Goal: Task Accomplishment & Management: Manage account settings

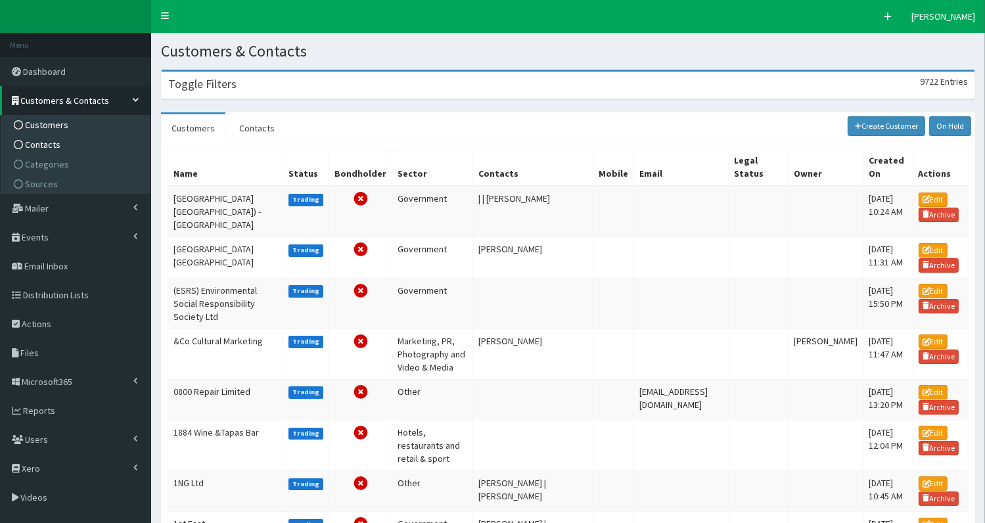
click at [39, 146] on span "Contacts" at bounding box center [42, 145] width 35 height 12
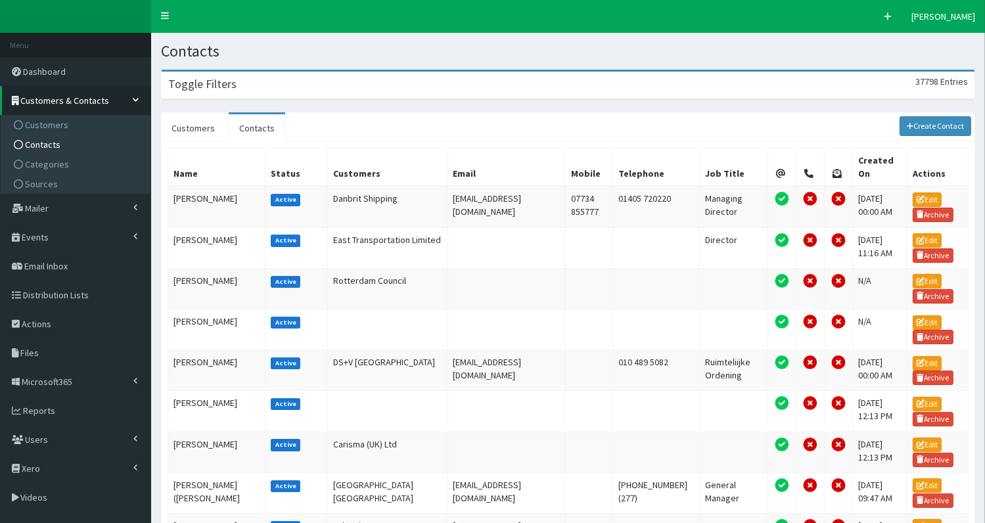
click at [264, 87] on div "Toggle Filters 37798 Entries" at bounding box center [568, 85] width 813 height 27
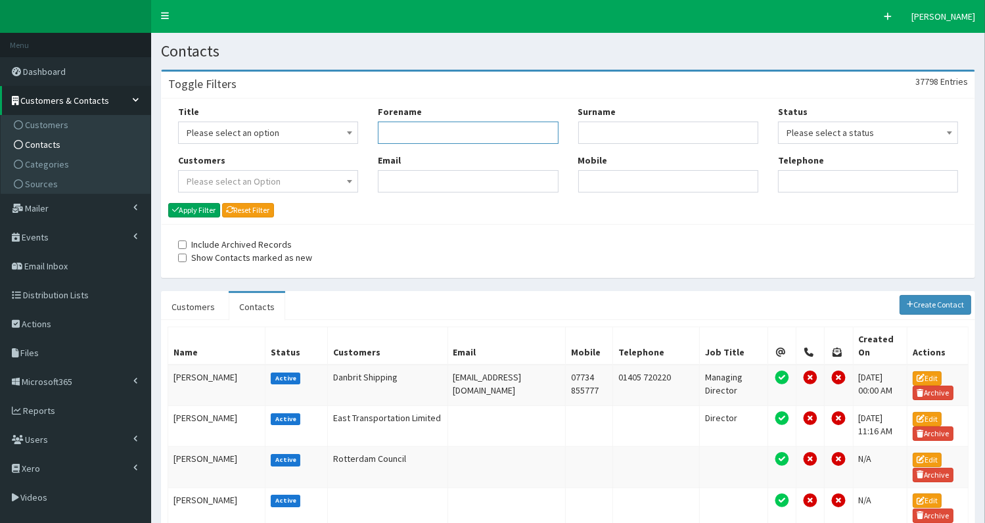
click at [401, 142] on input "Forename" at bounding box center [468, 133] width 180 height 22
type input "lucy"
type input "powe"
click at [192, 210] on button "Apply Filter" at bounding box center [194, 210] width 52 height 14
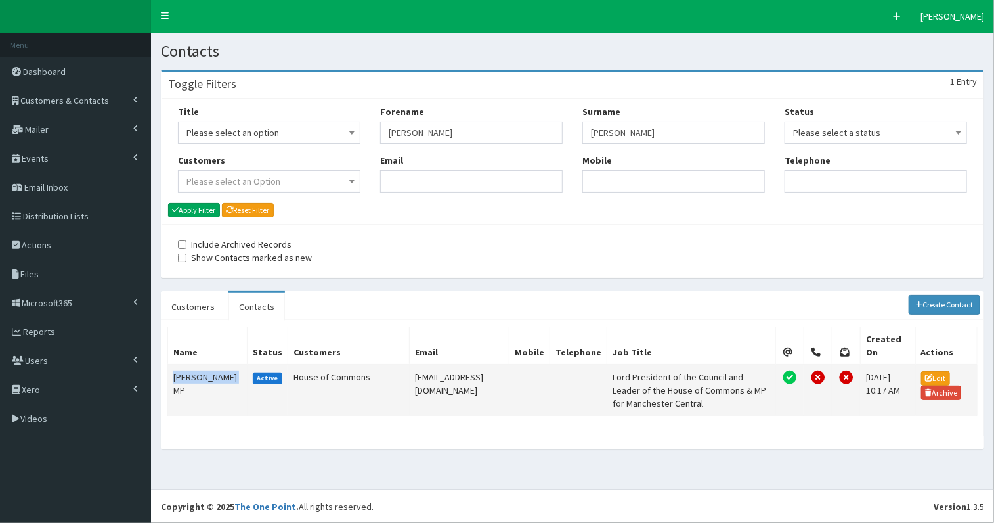
drag, startPoint x: 173, startPoint y: 357, endPoint x: 189, endPoint y: 387, distance: 34.1
click at [189, 387] on td "Lucy Powell MP" at bounding box center [207, 390] width 79 height 51
copy td "Lucy Powell MP"
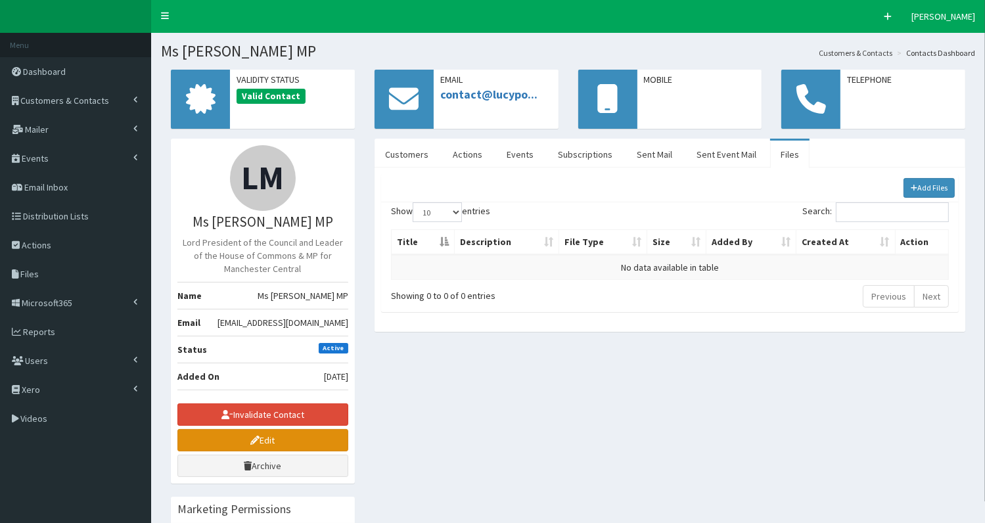
click at [241, 439] on link "Edit" at bounding box center [262, 440] width 171 height 22
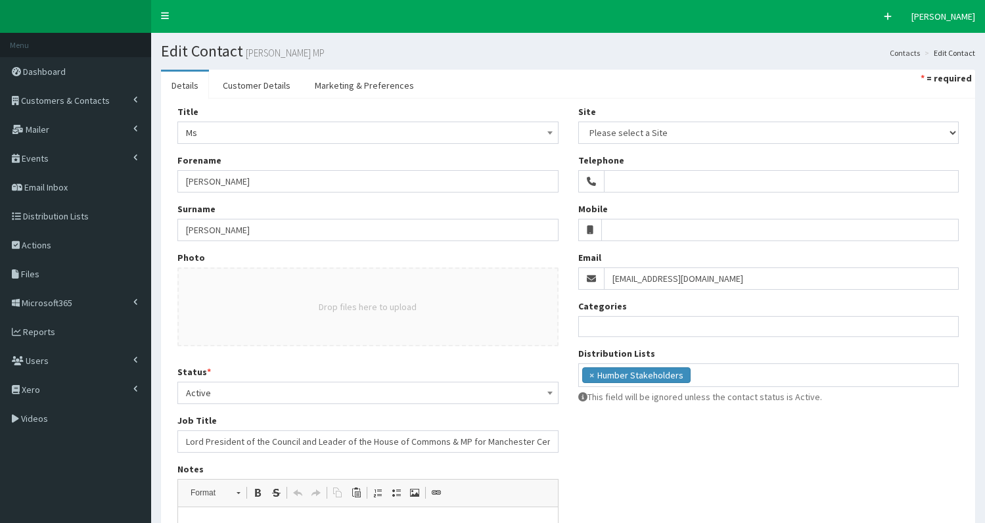
select select
click at [256, 130] on span "Ms" at bounding box center [368, 132] width 364 height 18
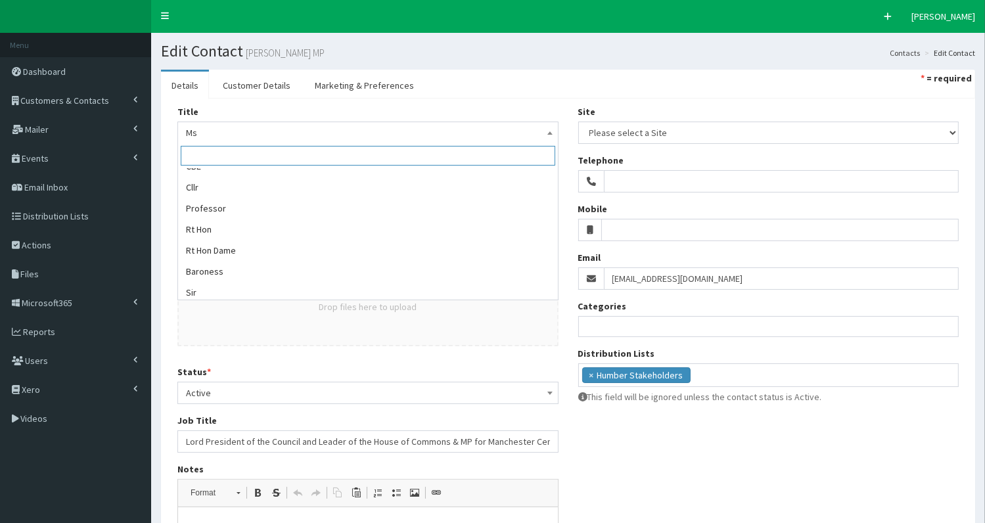
scroll to position [218, 0]
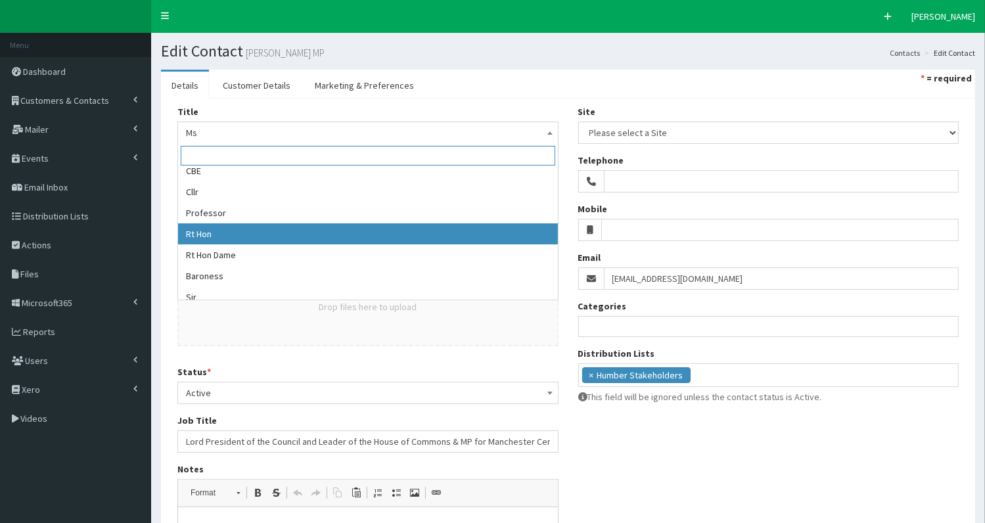
select select "13"
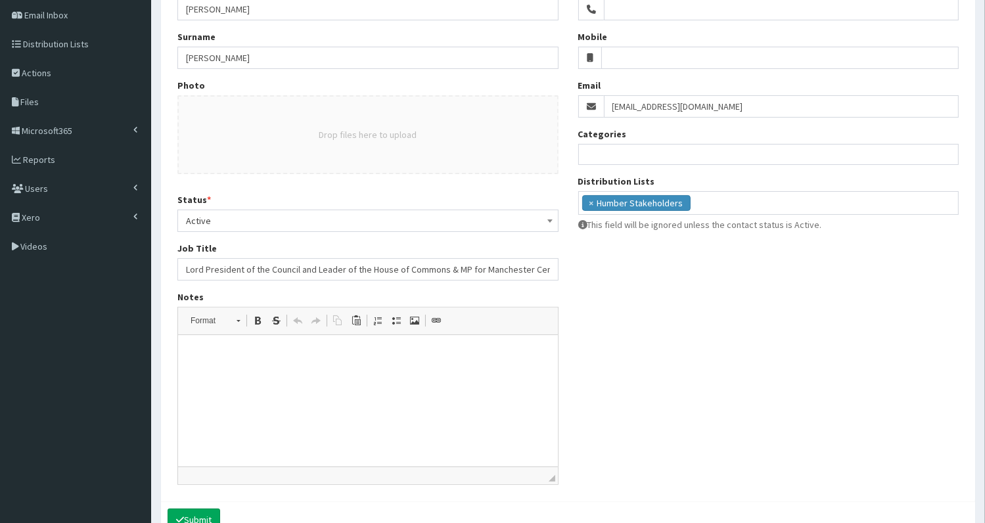
scroll to position [175, 0]
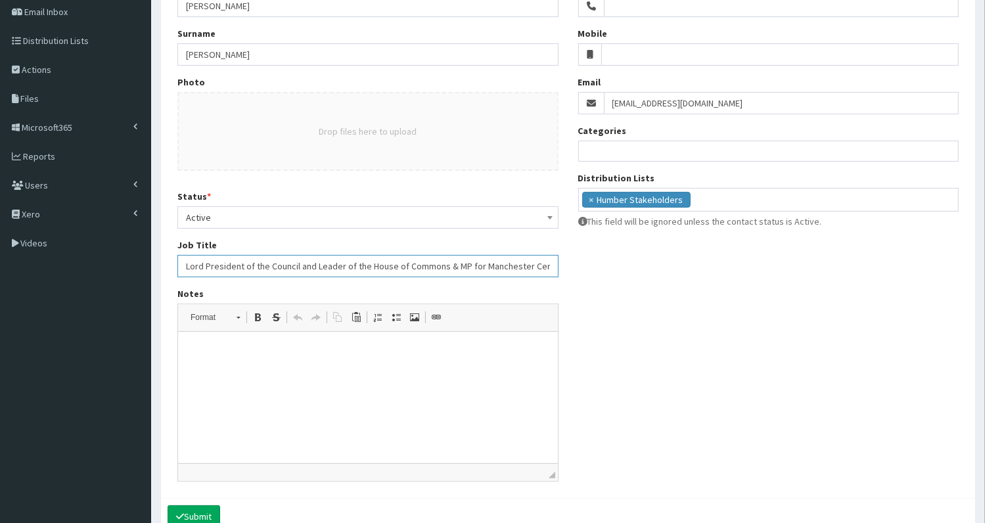
drag, startPoint x: 188, startPoint y: 263, endPoint x: 444, endPoint y: 255, distance: 256.3
click at [444, 255] on input "Lord President of the Council and Leader of the House of Commons & MP for Manch…" at bounding box center [367, 266] width 381 height 22
click at [198, 266] on input "Lord President of the Council and Leader of the House of Commons & MP for Manch…" at bounding box center [367, 266] width 381 height 22
drag, startPoint x: 187, startPoint y: 263, endPoint x: 443, endPoint y: 271, distance: 256.9
click at [443, 271] on input "Lord President of the Council and Leader of the House of Commons & MP for Manch…" at bounding box center [367, 266] width 381 height 22
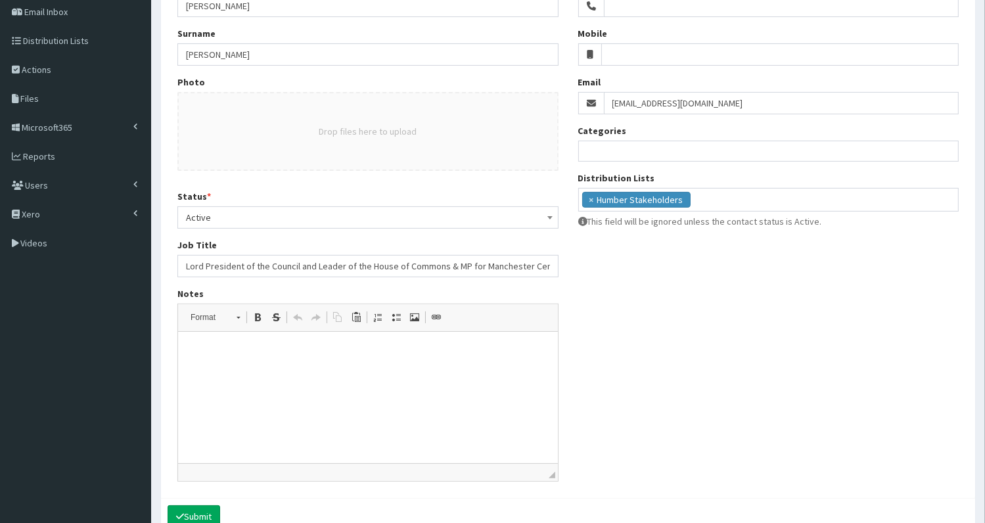
click at [250, 363] on html at bounding box center [367, 352] width 380 height 40
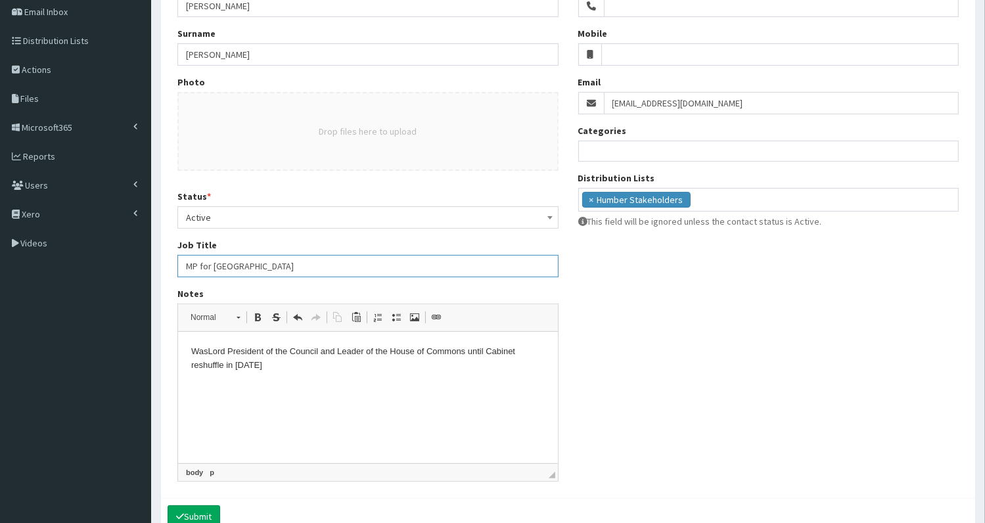
scroll to position [242, 0]
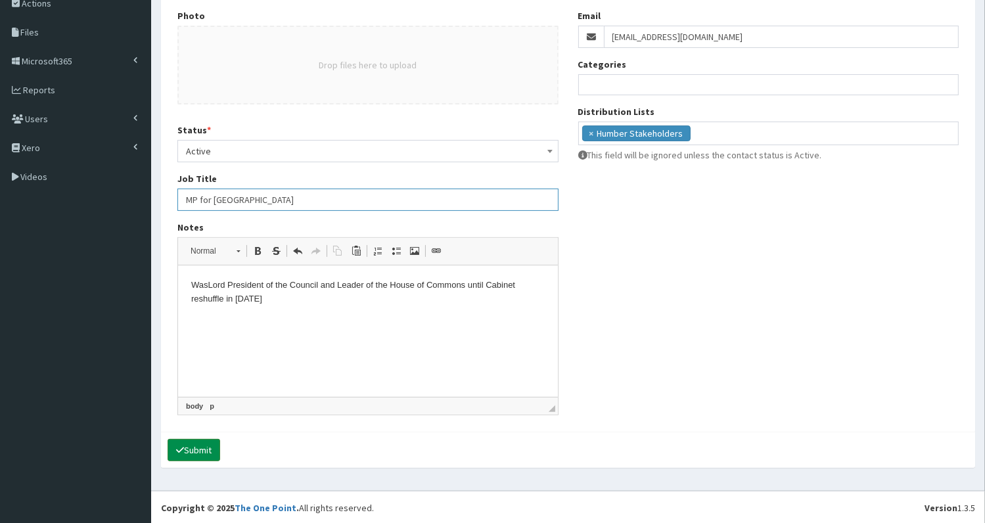
type input "MP for Manchester Central"
click at [200, 444] on button "Submit" at bounding box center [193, 450] width 53 height 22
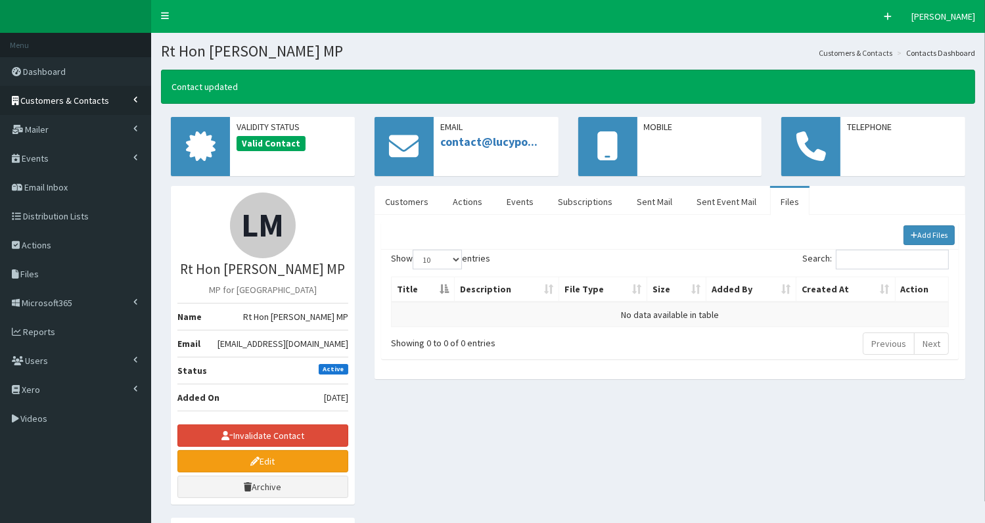
click at [70, 100] on span "Customers & Contacts" at bounding box center [65, 101] width 89 height 12
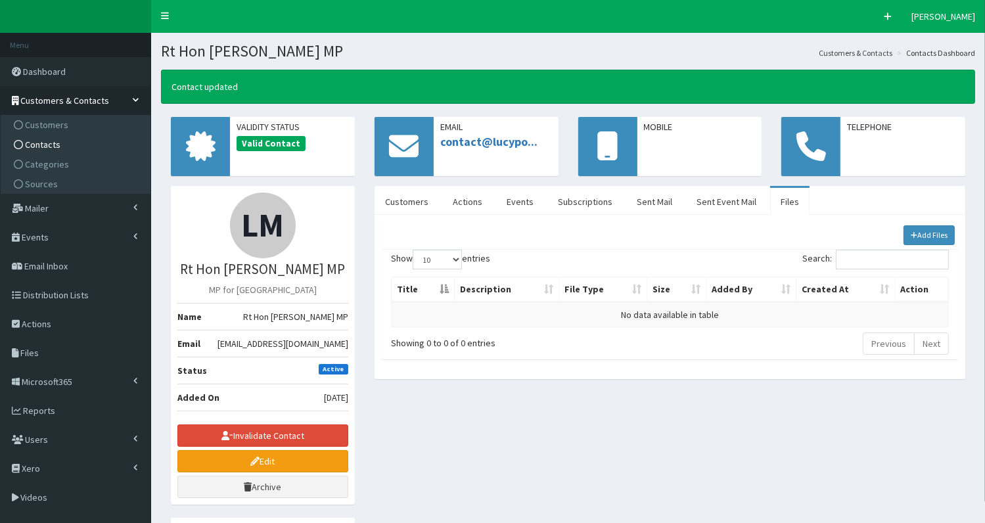
click at [51, 145] on span "Contacts" at bounding box center [42, 145] width 35 height 12
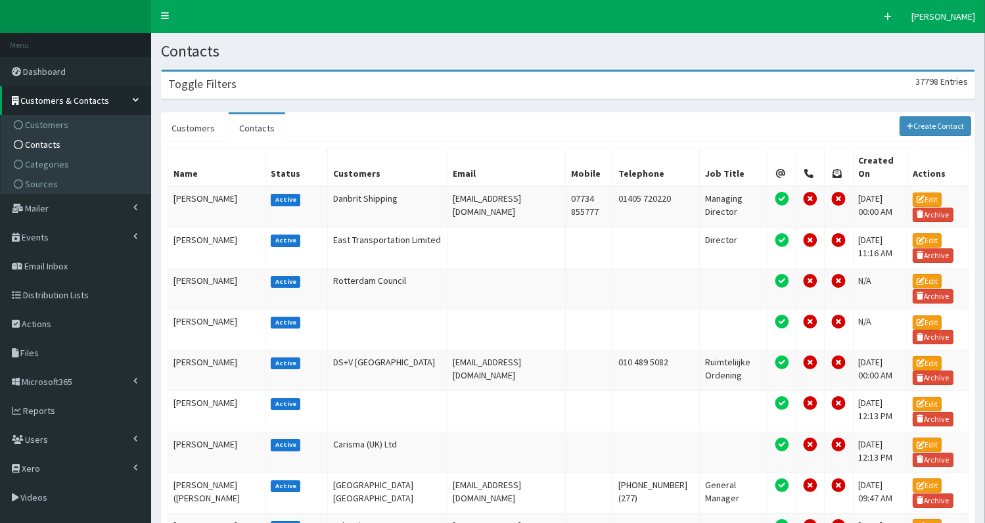
click at [275, 90] on div "Toggle Filters 37798 Entries" at bounding box center [568, 85] width 813 height 27
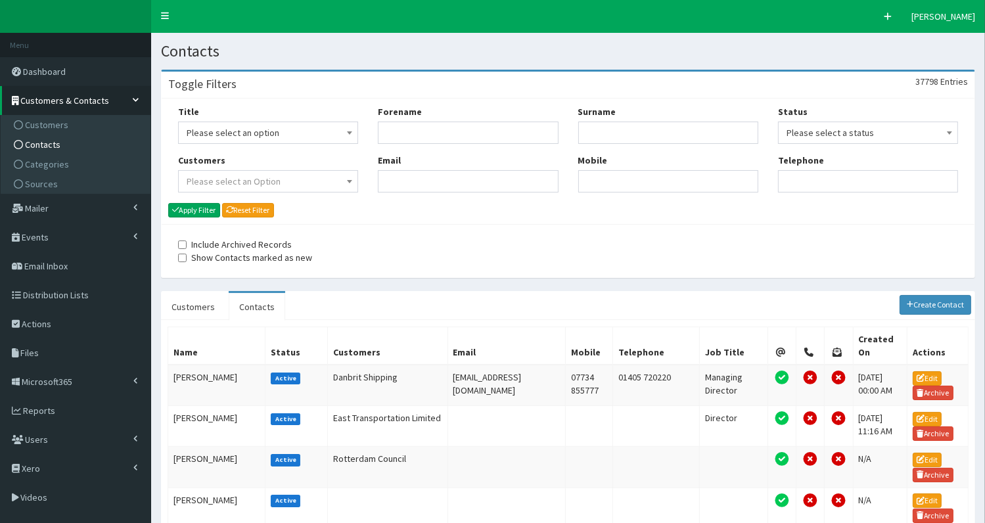
click at [424, 145] on div "Forename Email" at bounding box center [468, 153] width 200 height 97
click at [424, 137] on input "Forename" at bounding box center [468, 133] width 180 height 22
type input "ange"
type input "rayner"
click at [194, 204] on button "Apply Filter" at bounding box center [194, 210] width 52 height 14
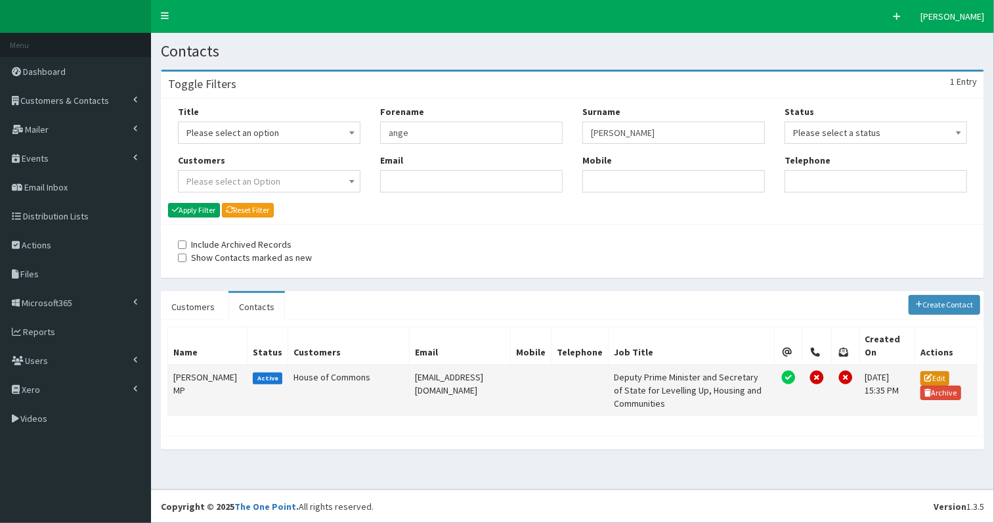
click at [931, 371] on link "Edit" at bounding box center [935, 378] width 29 height 14
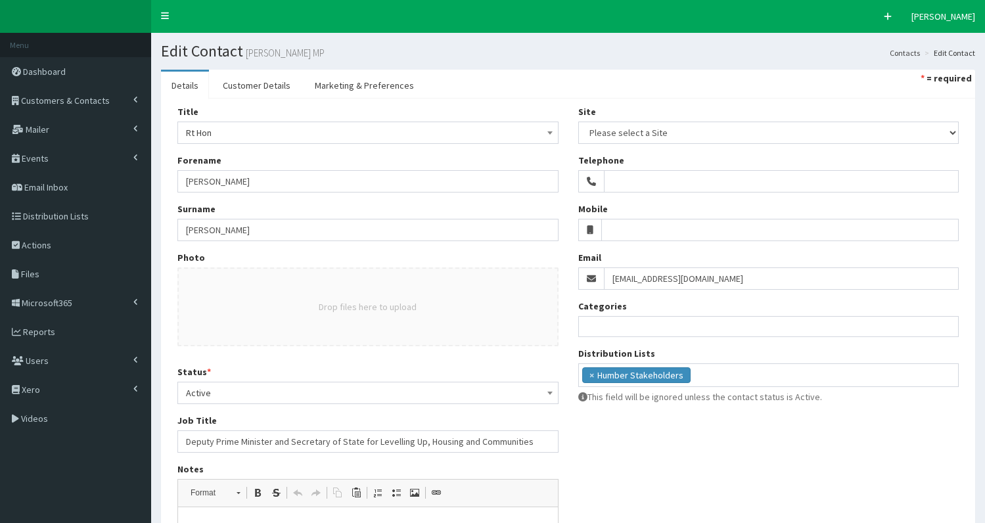
select select
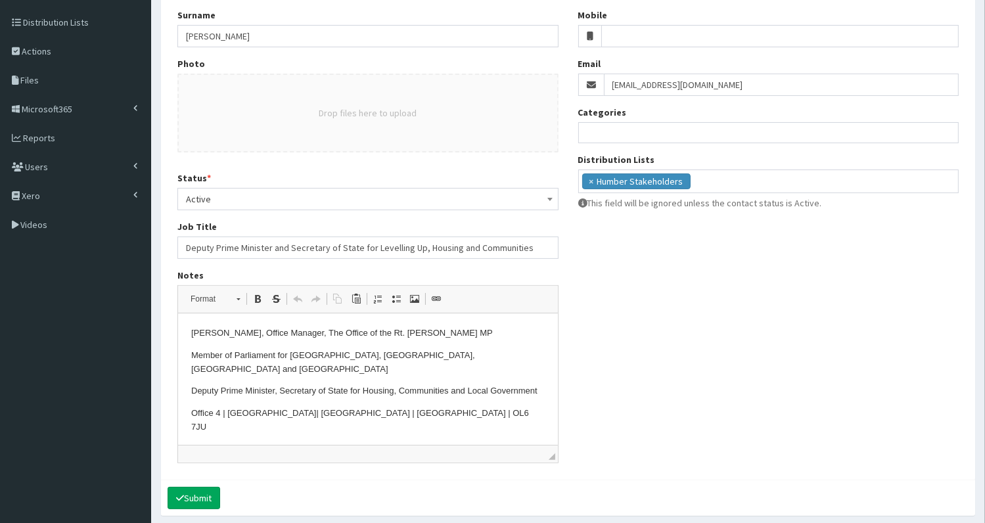
scroll to position [198, 0]
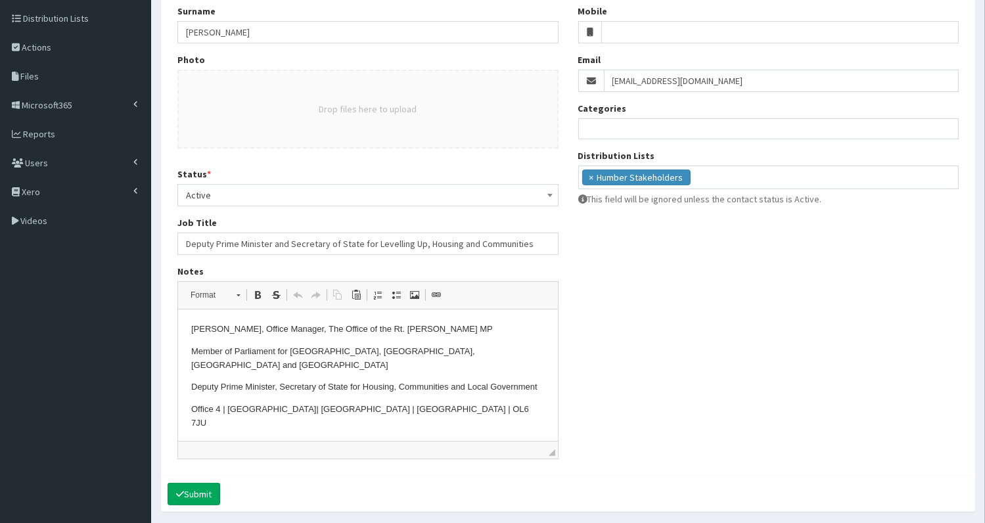
click at [189, 329] on html "Rosina Oliver-Lawlor, Office Manager, The Office of the Rt. Hon. Angela Rayner …" at bounding box center [367, 430] width 380 height 242
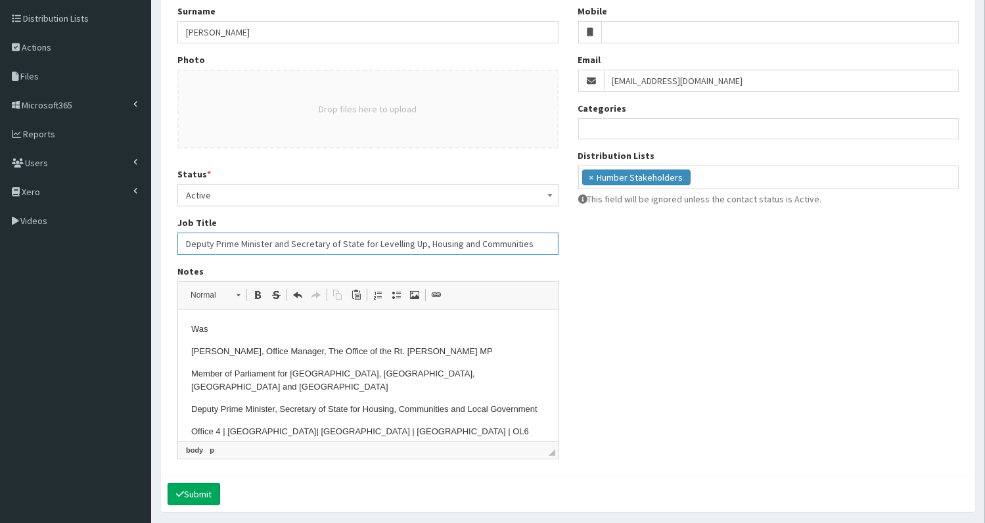
drag, startPoint x: 183, startPoint y: 242, endPoint x: 528, endPoint y: 249, distance: 344.9
click at [528, 249] on input "Deputy Prime Minister and Secretary of State for Levelling Up, Housing and Comm…" at bounding box center [367, 244] width 381 height 22
click at [244, 331] on p "Was" at bounding box center [366, 330] width 353 height 14
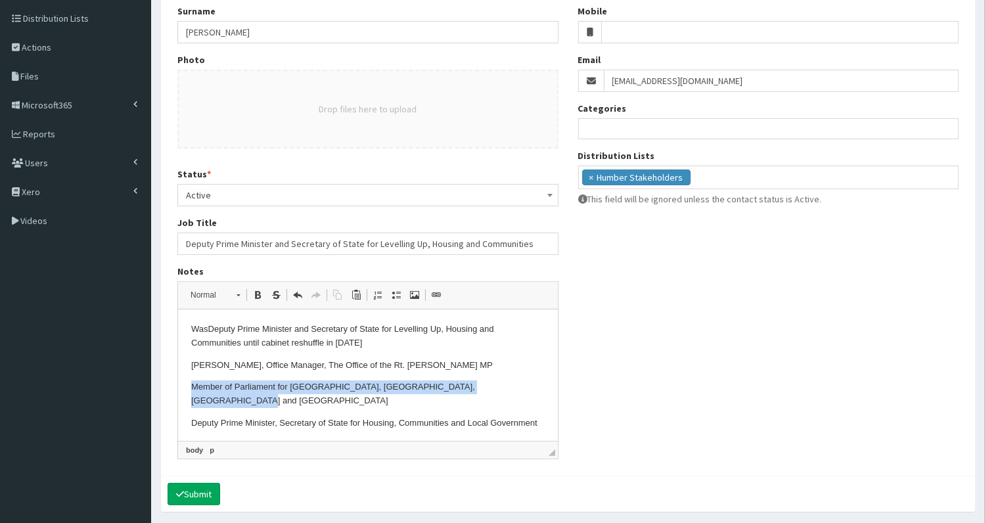
drag, startPoint x: 192, startPoint y: 388, endPoint x: 518, endPoint y: 385, distance: 325.8
click at [518, 385] on p "Member of Parliament for Ashton-under-Lyne, Audenshaw, Droylsden and Dukinfield" at bounding box center [366, 394] width 353 height 28
copy p "Member of Parliament for Ashton-under-Lyne, Audenshaw, Droylsden and Dukinfield"
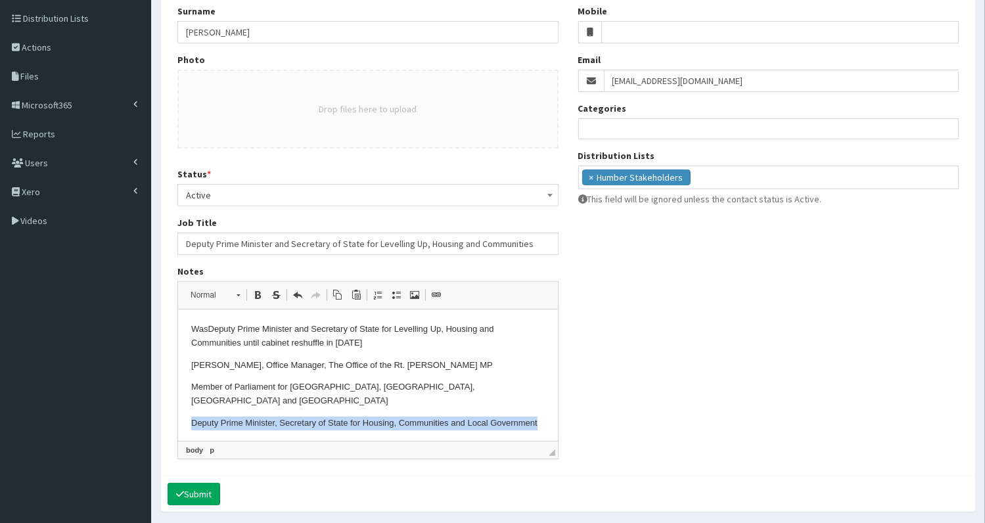
drag, startPoint x: 190, startPoint y: 410, endPoint x: 254, endPoint y: 425, distance: 66.1
click at [254, 425] on p "Deputy Prime Minister, Secretary of State for Housing, Communities and Local Go…" at bounding box center [366, 423] width 353 height 14
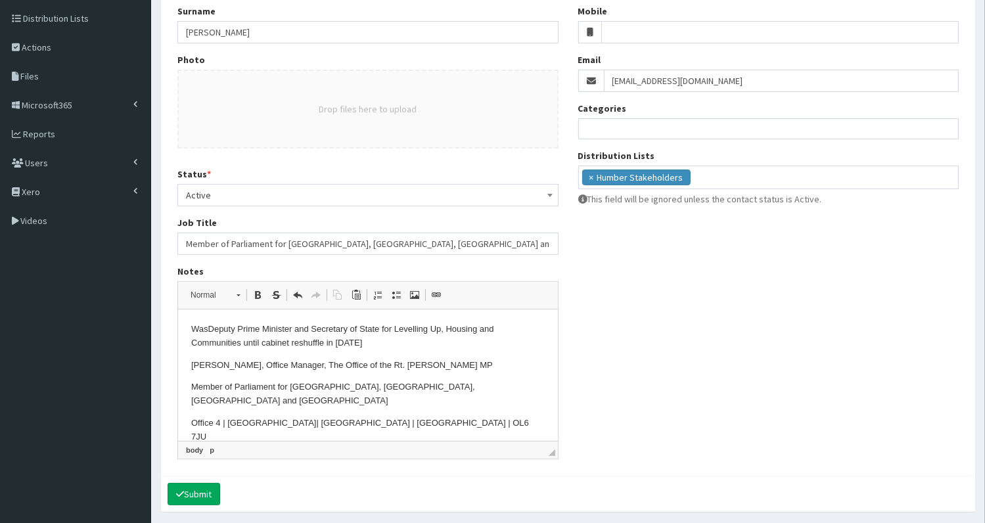
click at [190, 243] on input "Member of Parliament for Ashton-under-Lyne, Audenshaw, Droylsden and Dukinfield" at bounding box center [367, 244] width 381 height 22
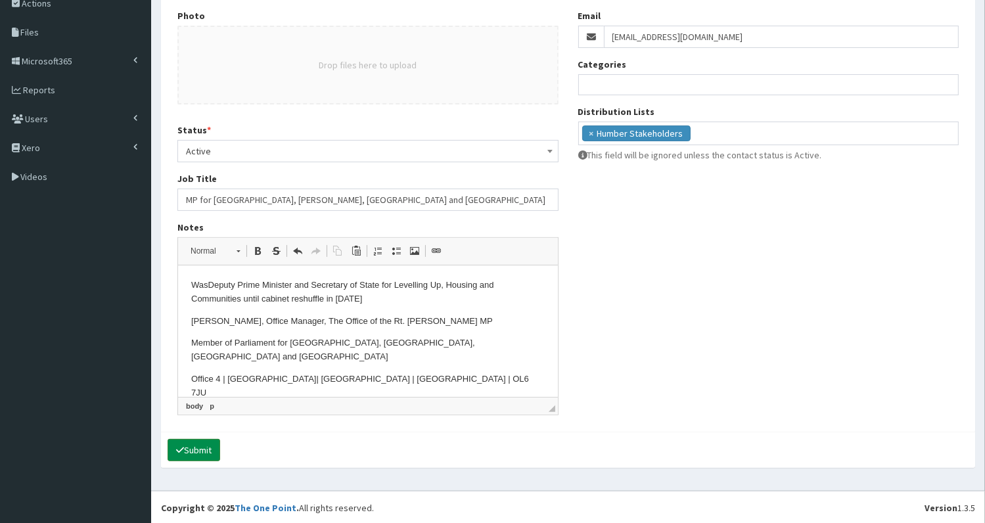
type input "MP for Ashton-under-Lyne, Audenshaw, Droylsden and Dukinfield"
click at [196, 446] on button "Submit" at bounding box center [193, 450] width 53 height 22
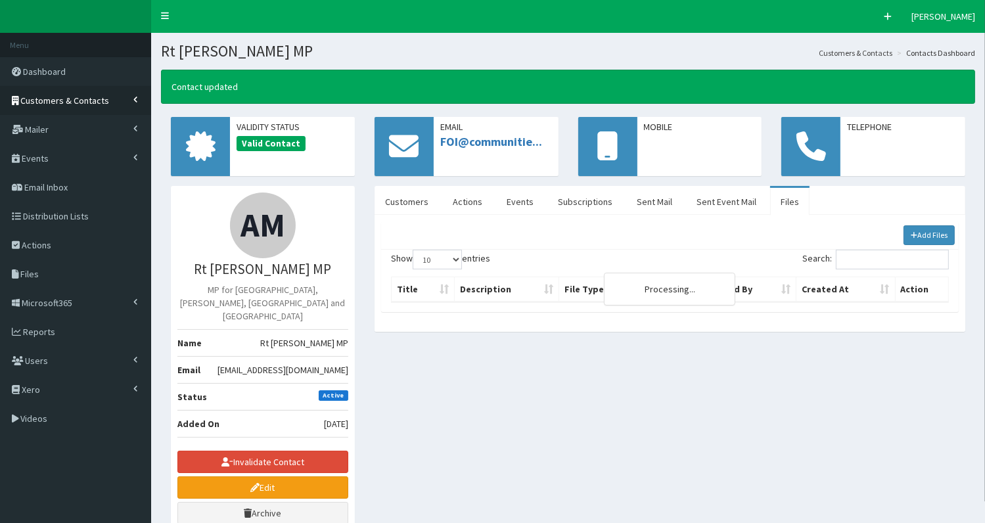
click at [97, 101] on span "Customers & Contacts" at bounding box center [65, 101] width 89 height 12
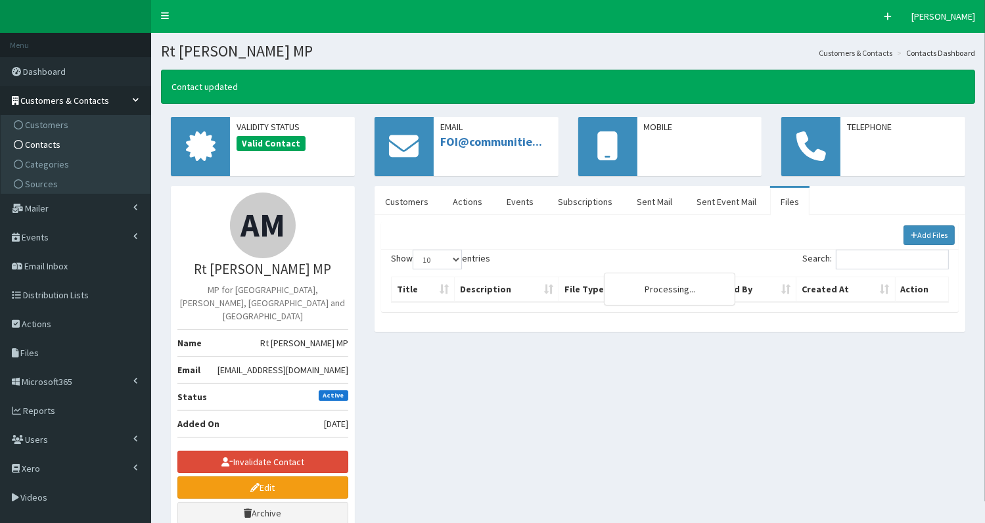
click at [87, 145] on link "Contacts" at bounding box center [77, 145] width 146 height 20
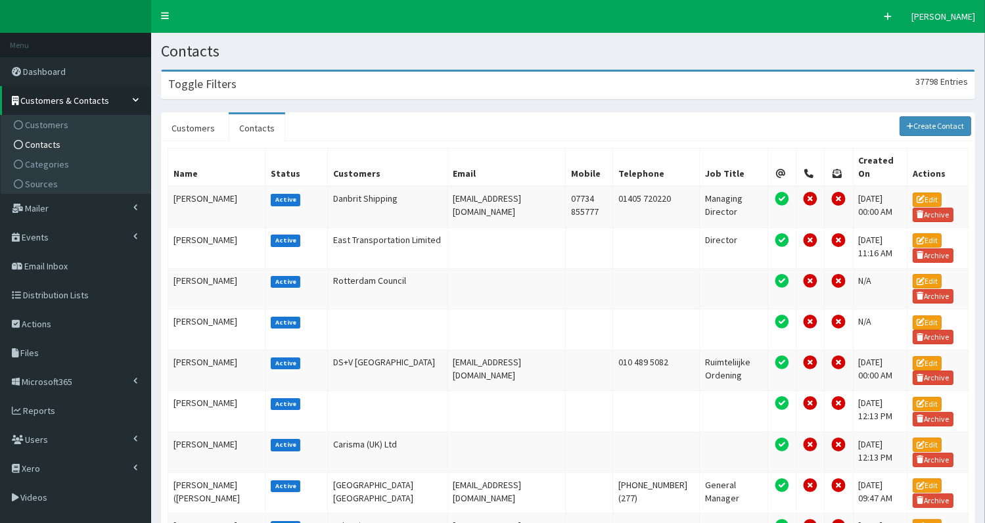
click at [290, 85] on div "Toggle Filters 37798 Entries" at bounding box center [568, 85] width 813 height 27
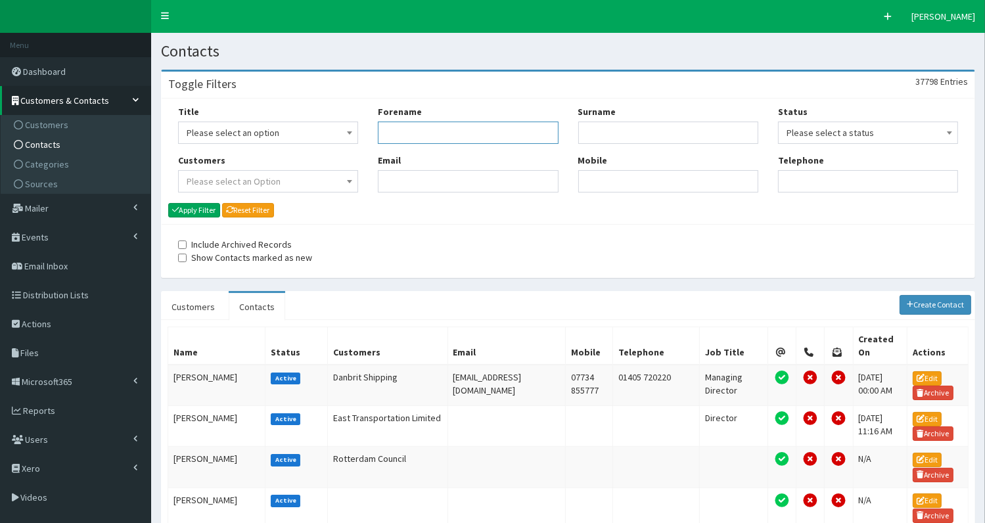
click at [431, 137] on input "Forename" at bounding box center [468, 133] width 180 height 22
type input "[PERSON_NAME]"
click at [201, 211] on button "Apply Filter" at bounding box center [194, 210] width 52 height 14
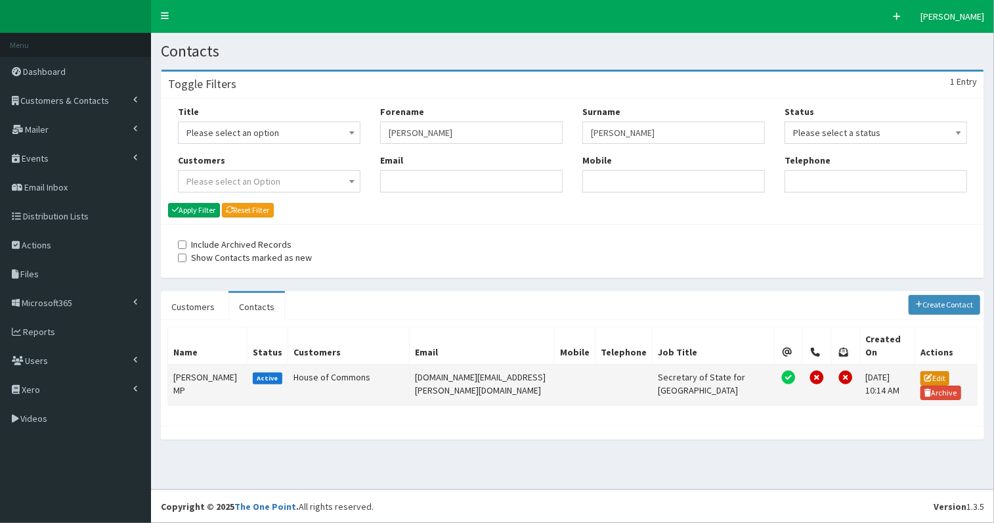
click at [921, 371] on link "Edit" at bounding box center [935, 378] width 29 height 14
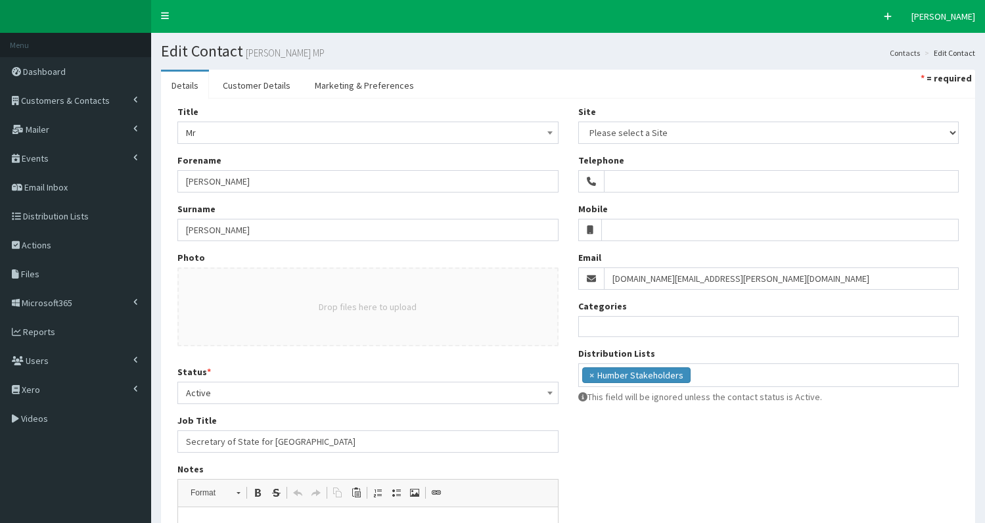
select select
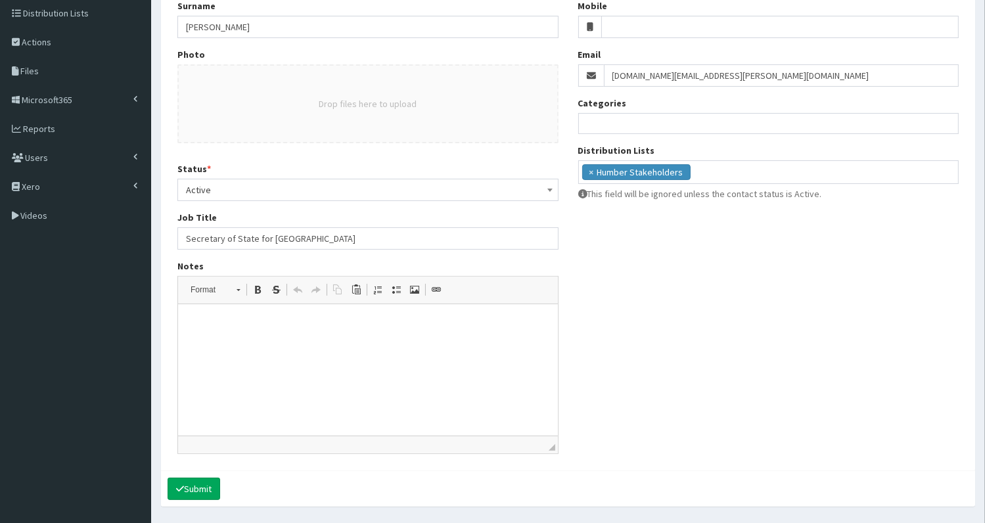
scroll to position [212, 0]
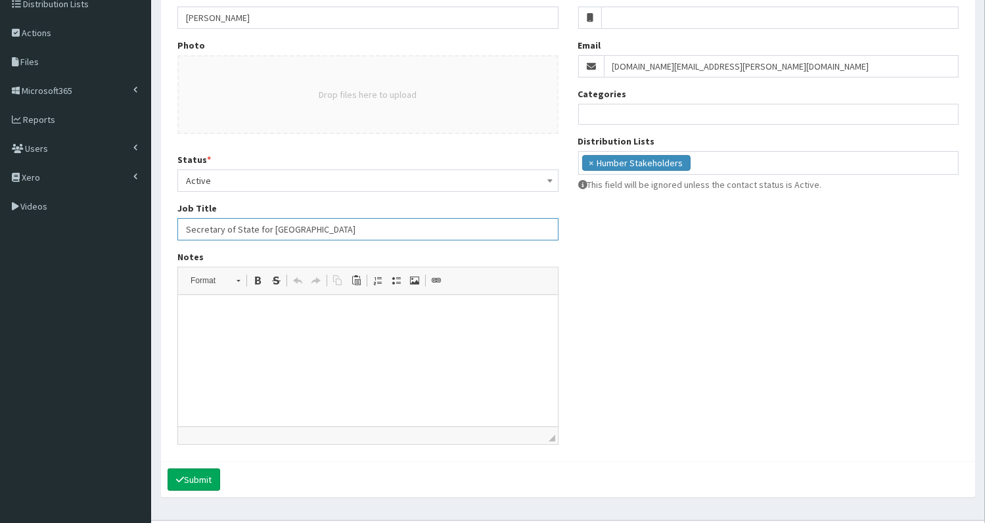
drag, startPoint x: 181, startPoint y: 227, endPoint x: 334, endPoint y: 224, distance: 152.4
click at [334, 224] on input "Secretary of State for Scotland" at bounding box center [367, 229] width 381 height 22
click at [202, 324] on html at bounding box center [367, 315] width 380 height 40
click at [184, 227] on input "Secretary of State for Scotland" at bounding box center [367, 229] width 381 height 22
drag, startPoint x: 184, startPoint y: 227, endPoint x: 302, endPoint y: 227, distance: 118.2
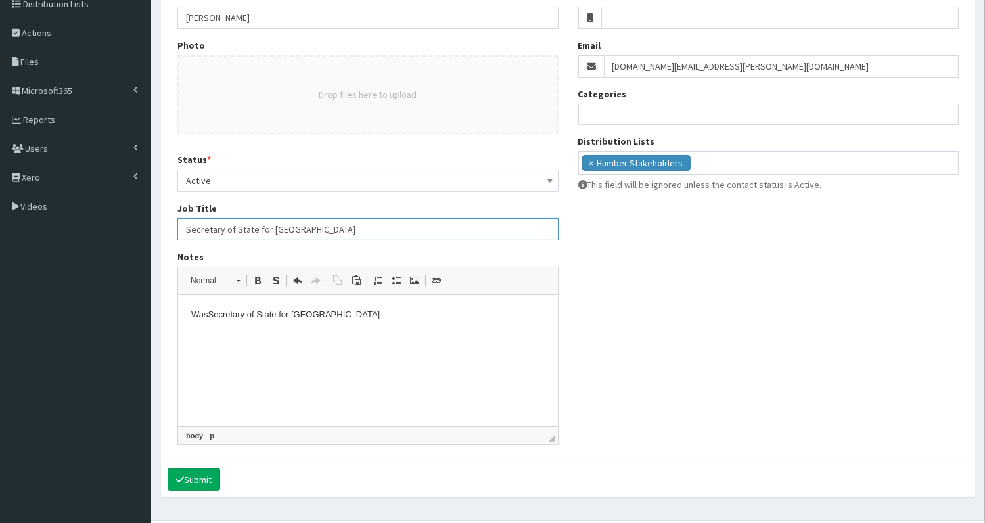
click at [302, 227] on input "Secretary of State for Scotland" at bounding box center [367, 229] width 381 height 22
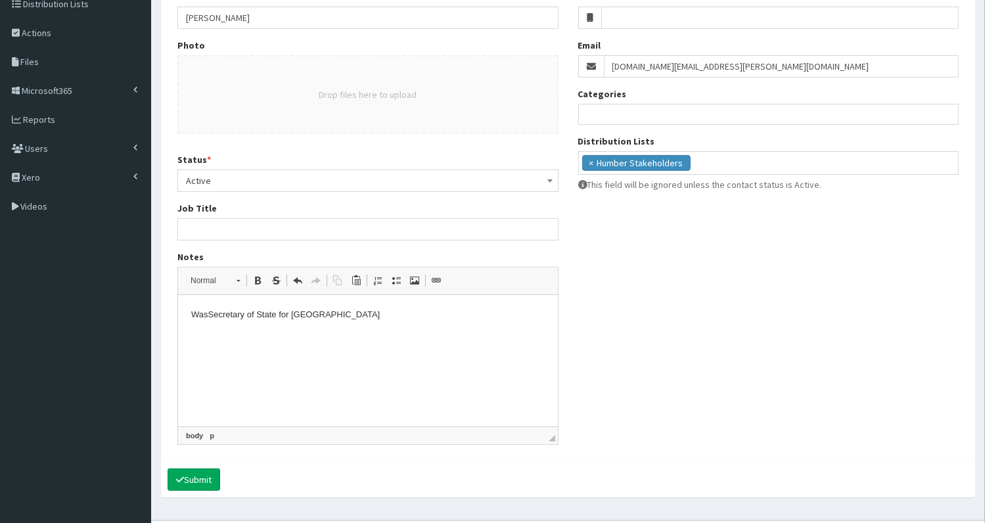
click at [334, 312] on p "Was Secretary of State for Scotland" at bounding box center [366, 315] width 353 height 14
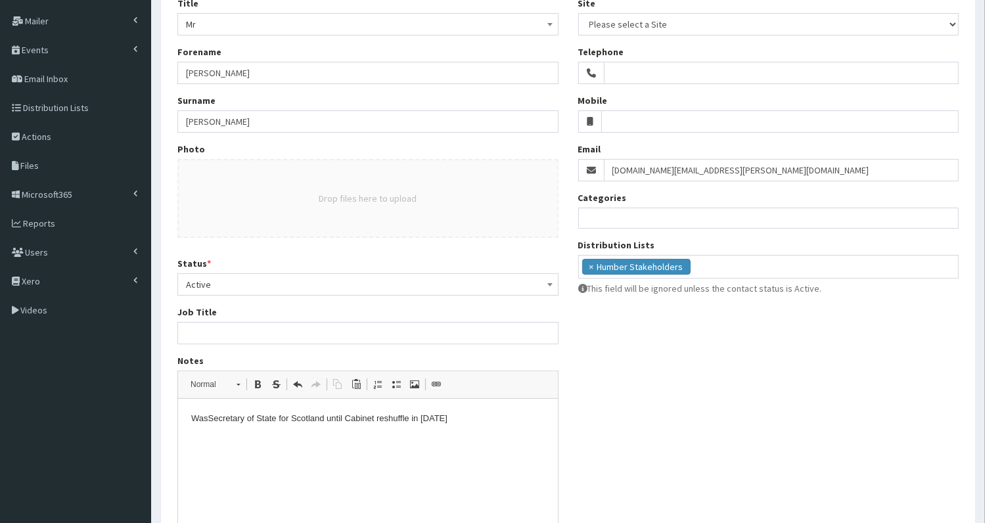
scroll to position [106, 0]
click at [329, 27] on span "Mr" at bounding box center [368, 26] width 364 height 18
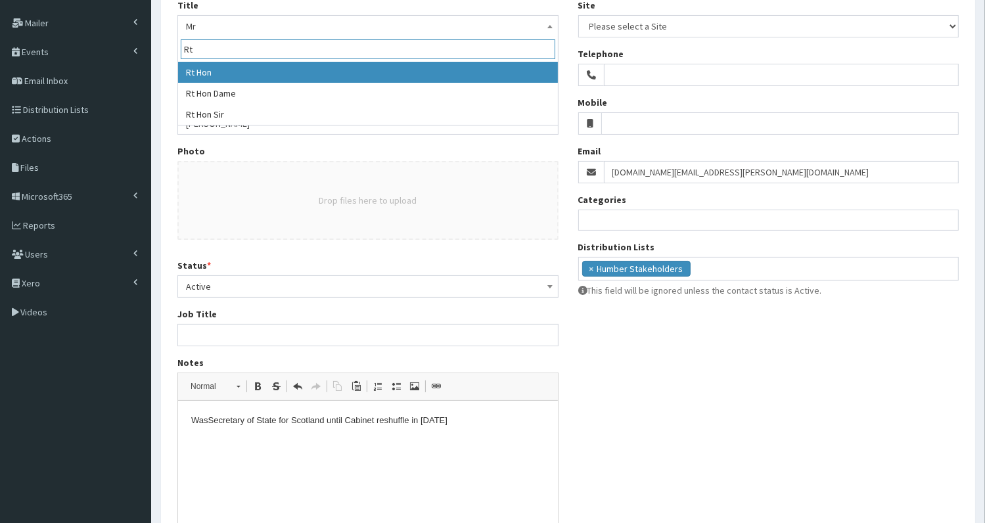
type input "Rt"
select select "13"
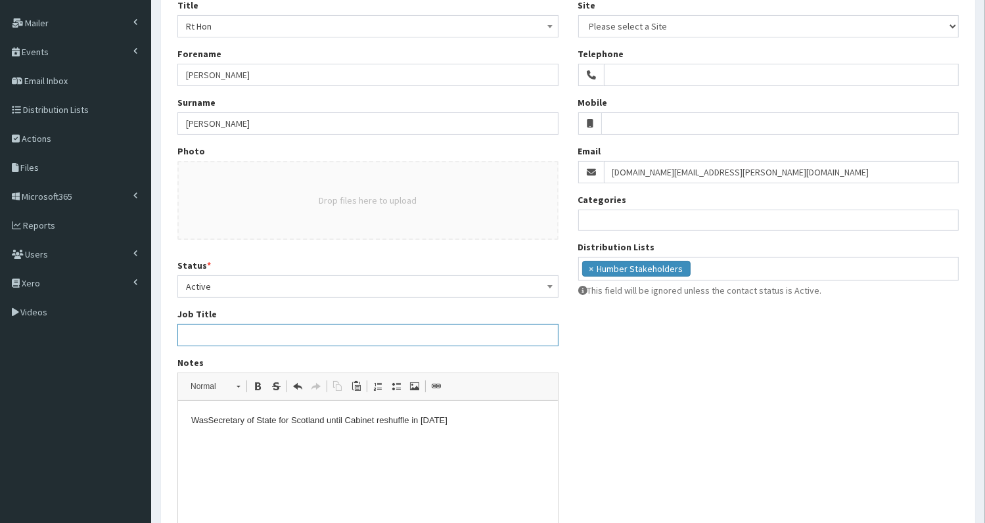
click at [229, 333] on input "Job Title" at bounding box center [367, 335] width 381 height 22
paste input "Minister of State jointly in the Department for Culture, Media and Sport and th…"
click at [344, 329] on input "Minister of State jointly in the Department for Culture, Media and Sport and th…" at bounding box center [367, 335] width 381 height 22
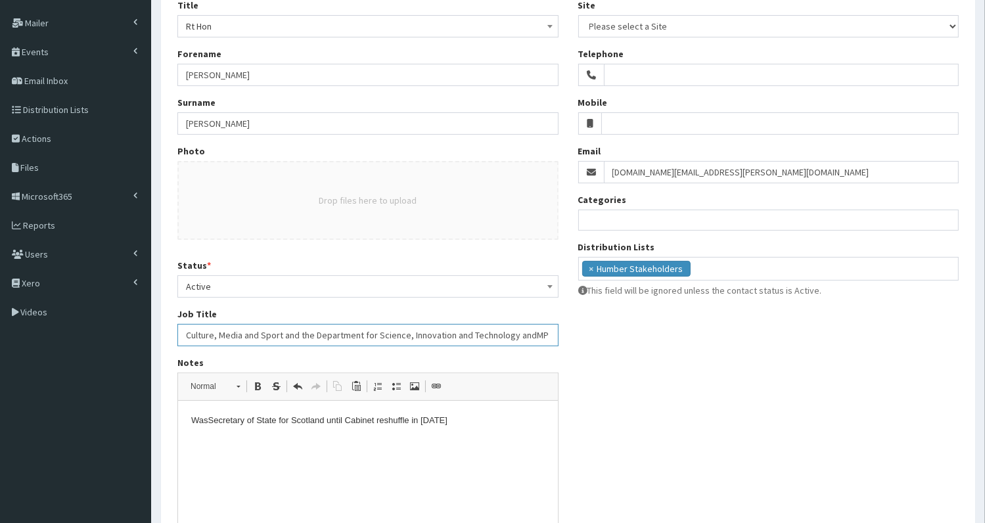
paste input "for Edinburgh South"
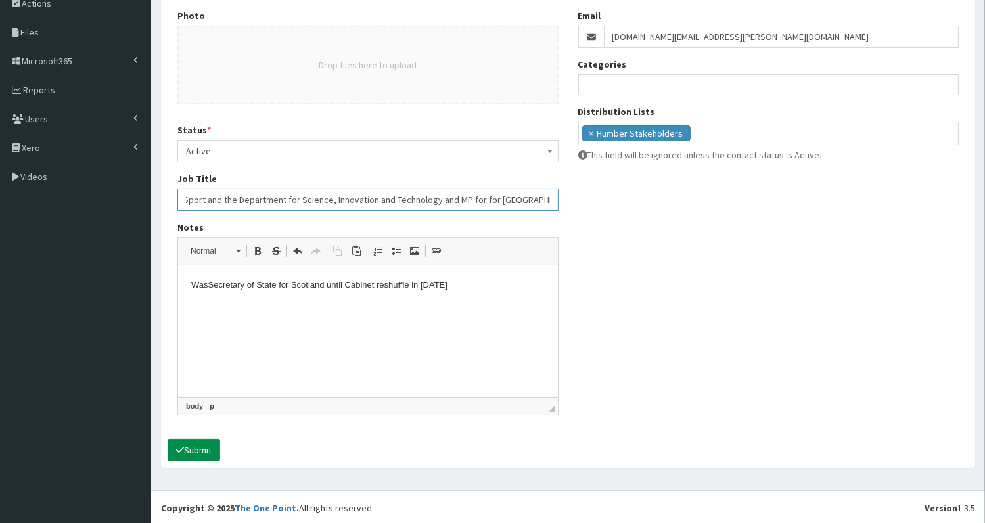
type input "Minister of State jointly in the Department for Culture, Media and Sport and th…"
click at [196, 447] on button "Submit" at bounding box center [193, 450] width 53 height 22
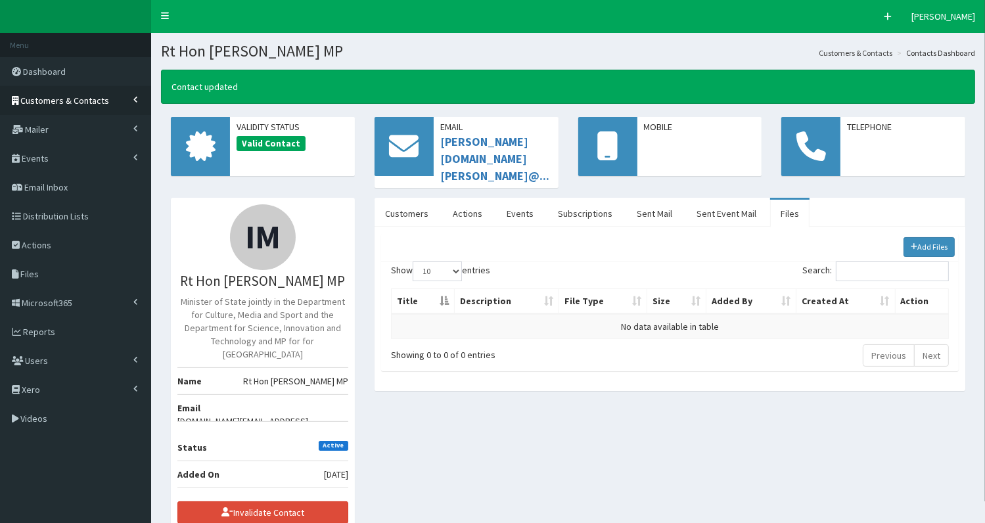
click at [72, 98] on span "Customers & Contacts" at bounding box center [65, 101] width 89 height 12
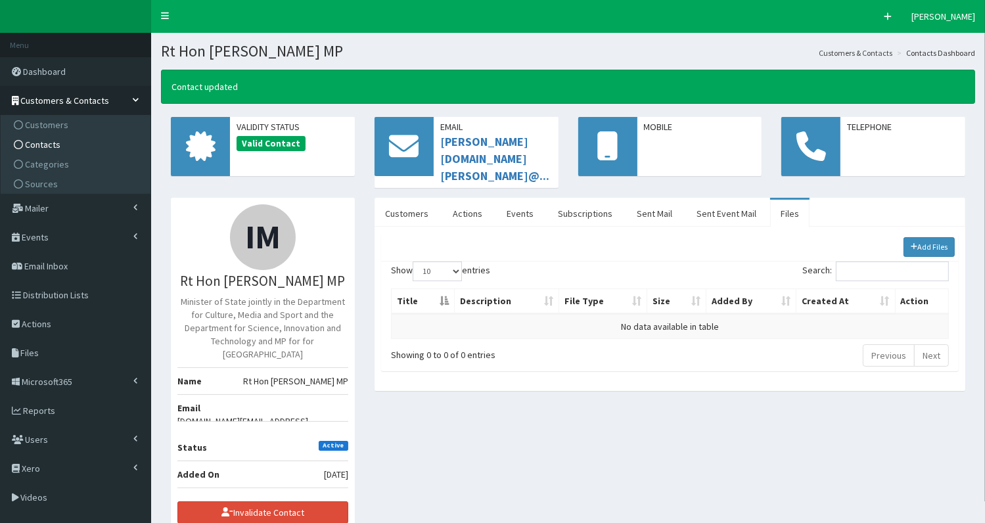
click at [46, 143] on span "Contacts" at bounding box center [42, 145] width 35 height 12
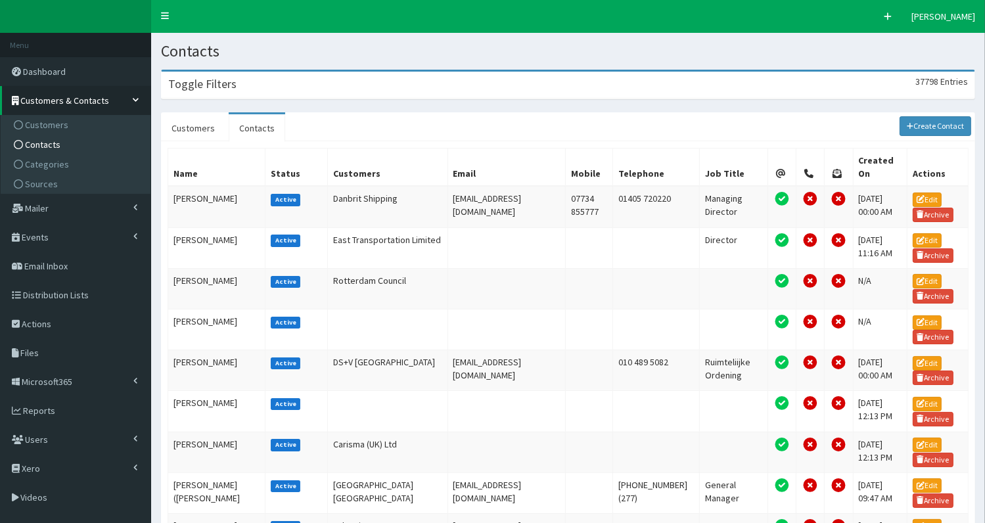
click at [268, 87] on div "Toggle Filters 37798 Entries" at bounding box center [568, 85] width 813 height 27
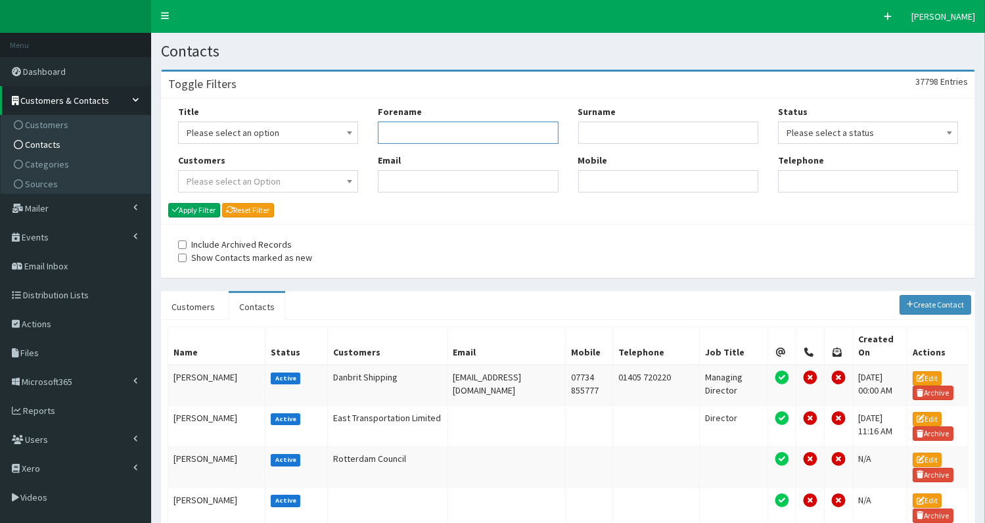
click at [426, 131] on input "Forename" at bounding box center [468, 133] width 180 height 22
type input "[PERSON_NAME]"
type input "mc"
click at [189, 212] on button "Apply Filter" at bounding box center [194, 210] width 52 height 14
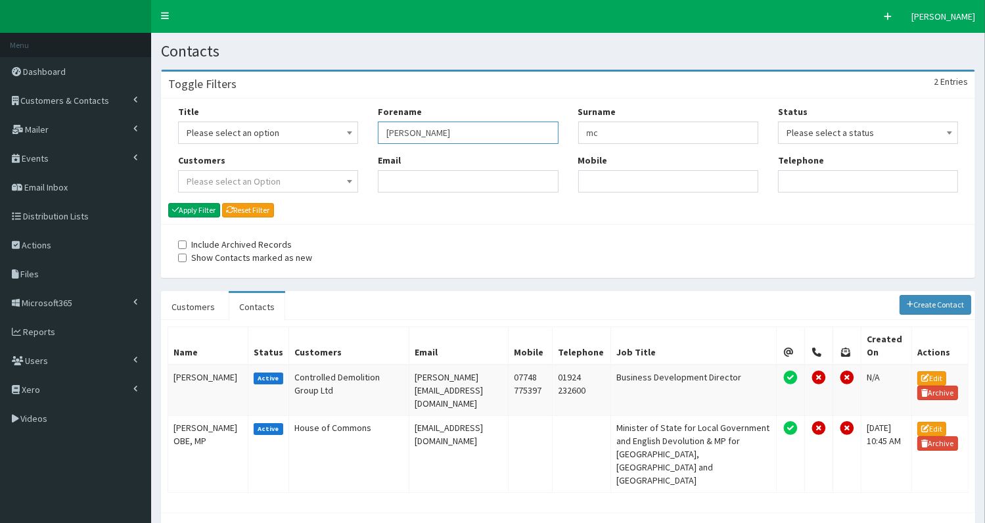
drag, startPoint x: 385, startPoint y: 133, endPoint x: 450, endPoint y: 134, distance: 65.0
click at [455, 133] on input "[PERSON_NAME]" at bounding box center [468, 133] width 180 height 22
type input "d"
type input "lammy"
click at [202, 211] on button "Apply Filter" at bounding box center [194, 210] width 52 height 14
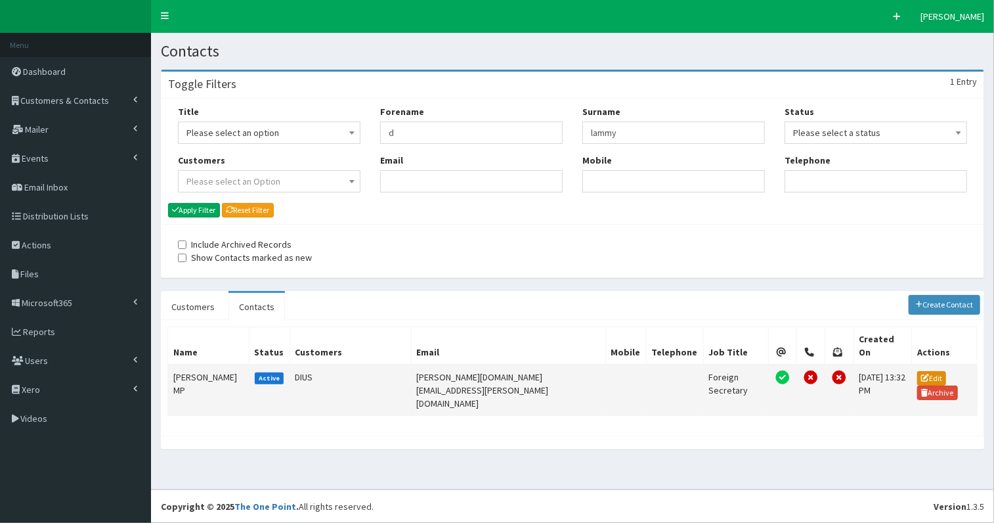
click at [918, 371] on link "Edit" at bounding box center [932, 378] width 29 height 14
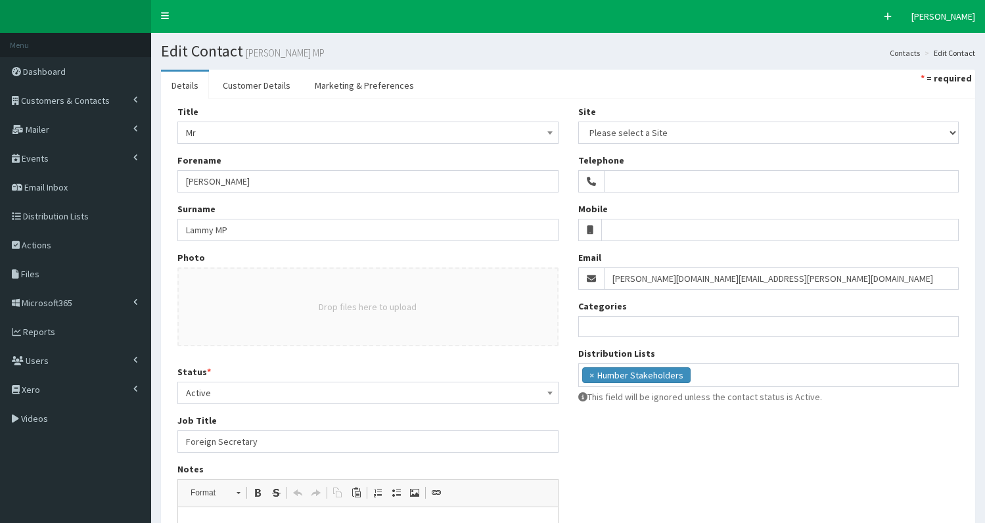
select select
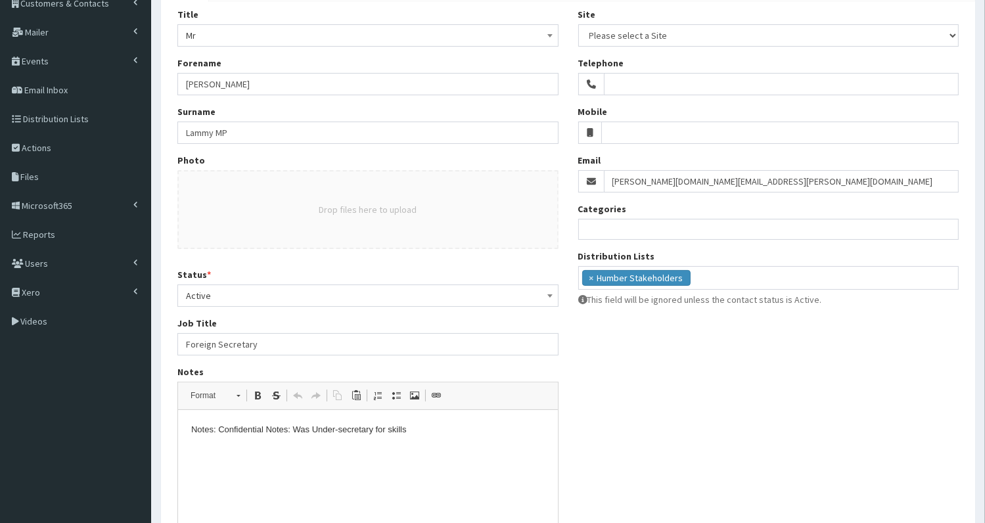
scroll to position [114, 0]
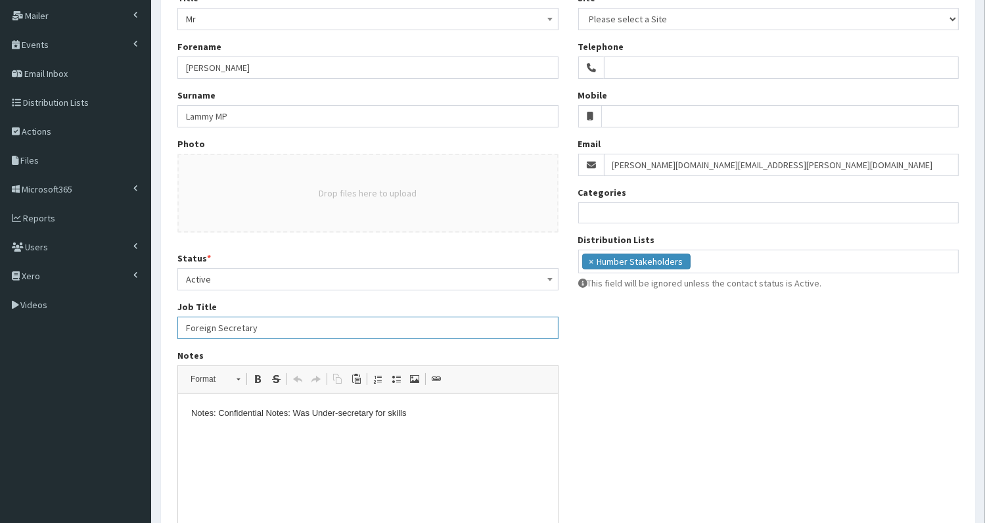
click at [186, 326] on input "Foreign Secretary" at bounding box center [367, 328] width 381 height 22
type input "Deputy Prime Minister & Justice Secretary Foreign Secretary"
click at [293, 416] on p "Notes: Confidential Notes: Was Under-secretary for skills" at bounding box center [366, 414] width 353 height 14
click at [237, 436] on p "Was Under-secretary for skills" at bounding box center [366, 436] width 353 height 14
drag, startPoint x: 348, startPoint y: 328, endPoint x: 418, endPoint y: 334, distance: 70.5
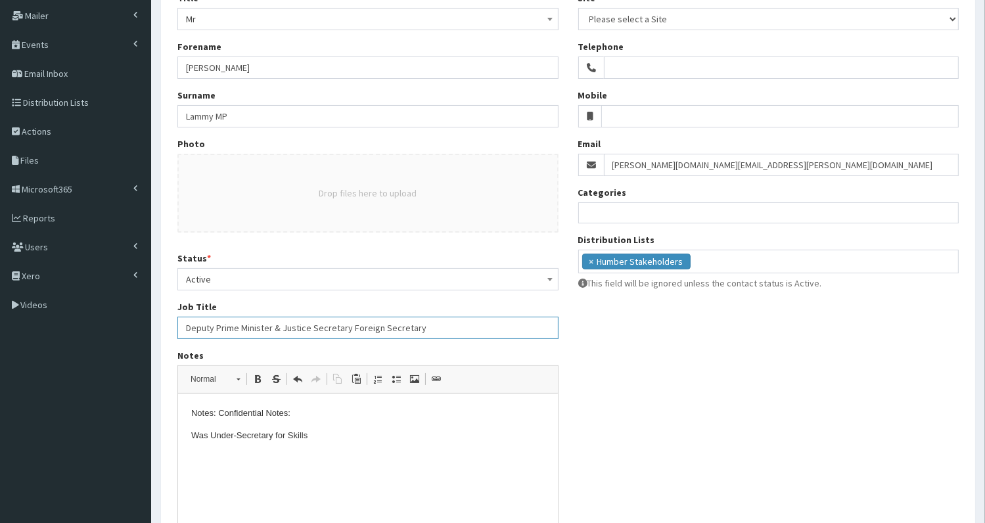
click at [426, 329] on input "Deputy Prime Minister & Justice Secretary Foreign Secretary" at bounding box center [367, 328] width 381 height 22
type input "Deputy Prime Minister & Justice Secretary"
click at [189, 435] on html "Notes: Confidential Notes: Was Under-S ecretary for S kills" at bounding box center [367, 424] width 380 height 62
click at [305, 326] on input "Deputy Prime Minister & Justice Secretary" at bounding box center [367, 328] width 381 height 22
click at [353, 329] on input "Deputy Prime Minister & Justice Secretary" at bounding box center [367, 328] width 381 height 22
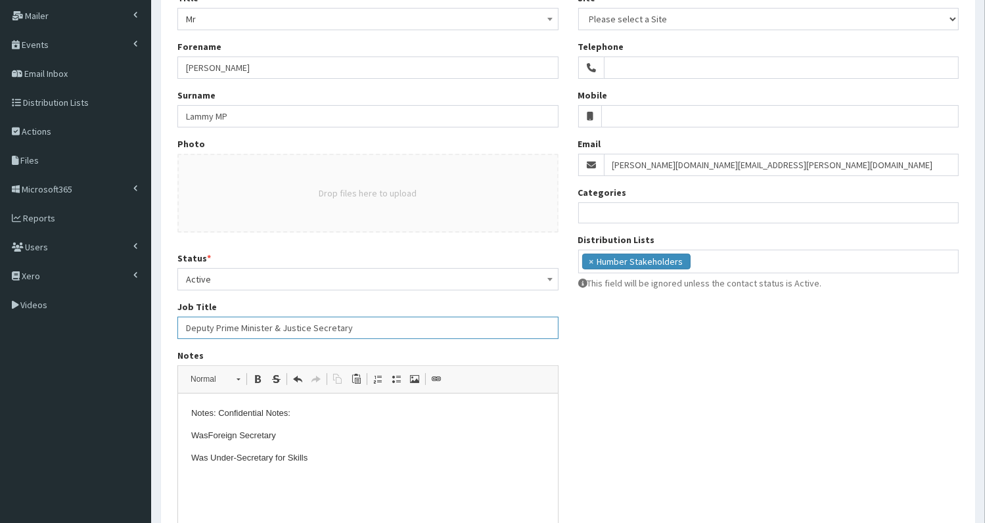
scroll to position [242, 0]
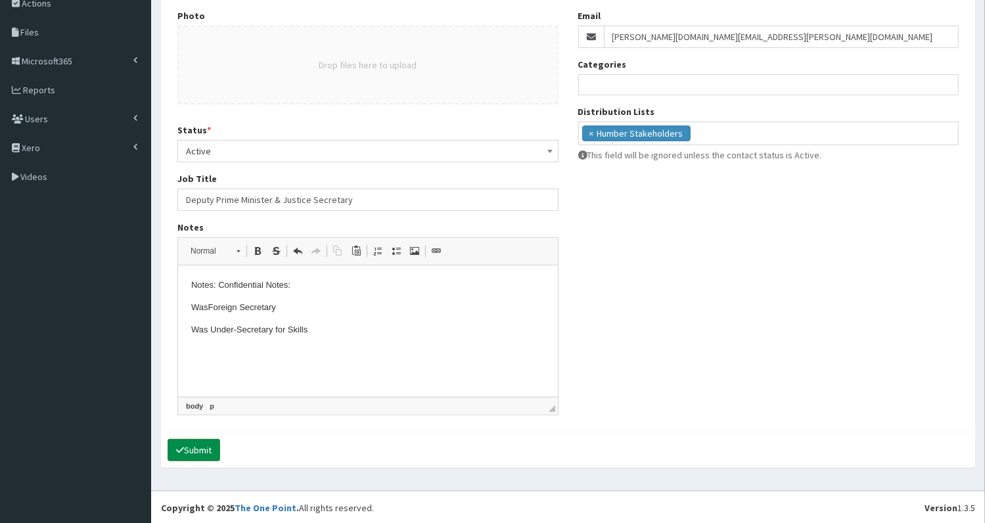
click at [200, 446] on button "Submit" at bounding box center [193, 450] width 53 height 22
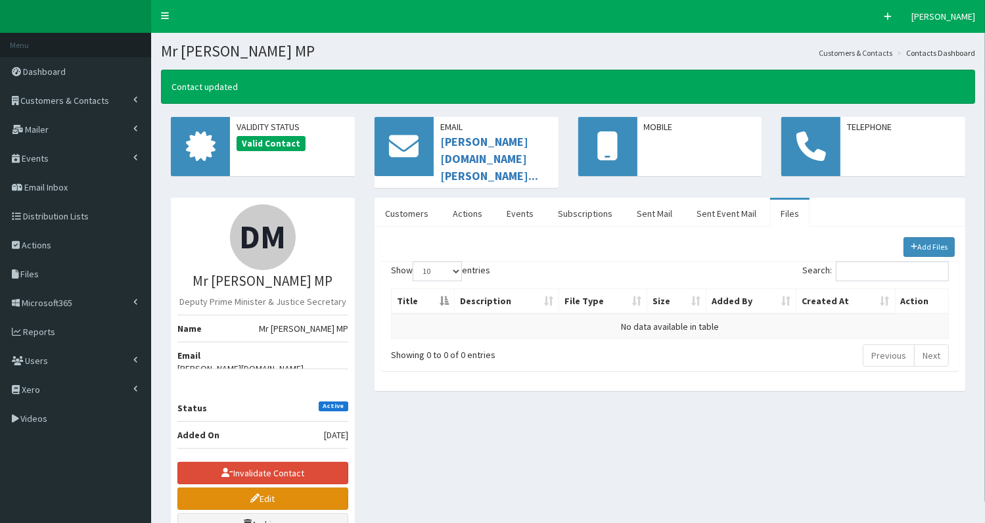
click at [228, 487] on link "Edit" at bounding box center [262, 498] width 171 height 22
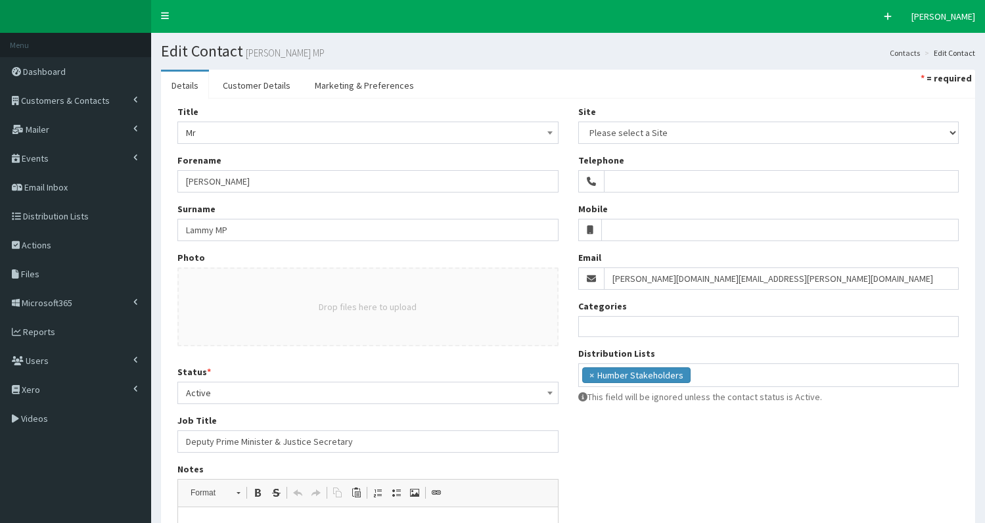
select select
click at [202, 126] on span "Mr" at bounding box center [368, 132] width 364 height 18
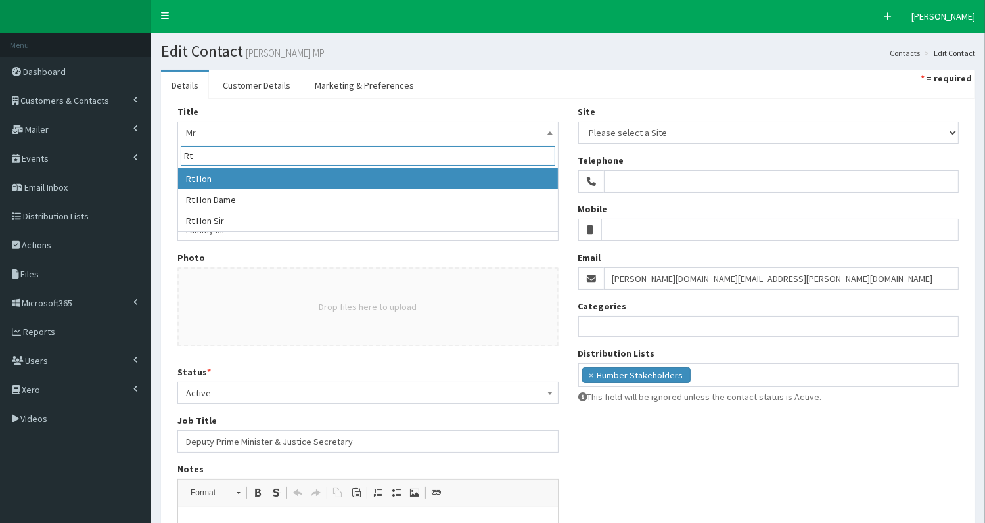
type input "Rt"
select select "13"
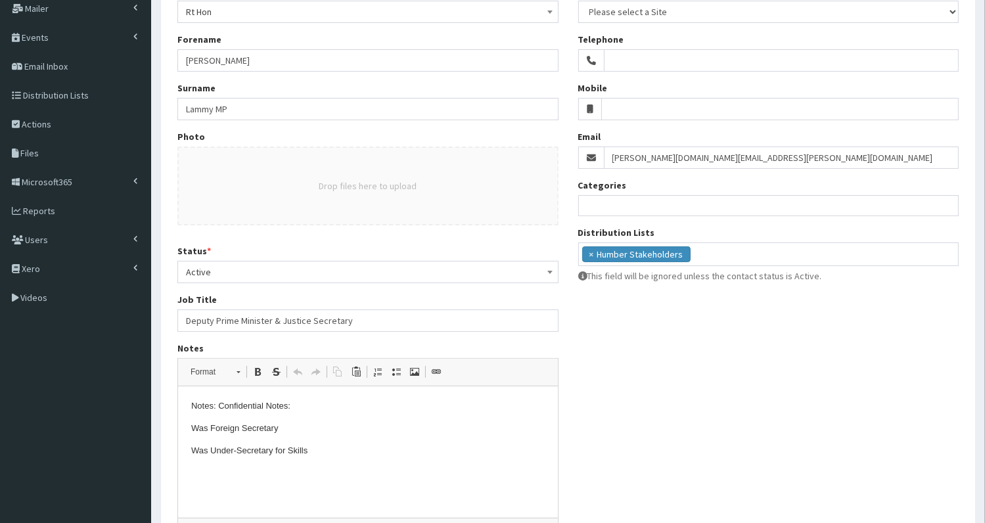
scroll to position [123, 0]
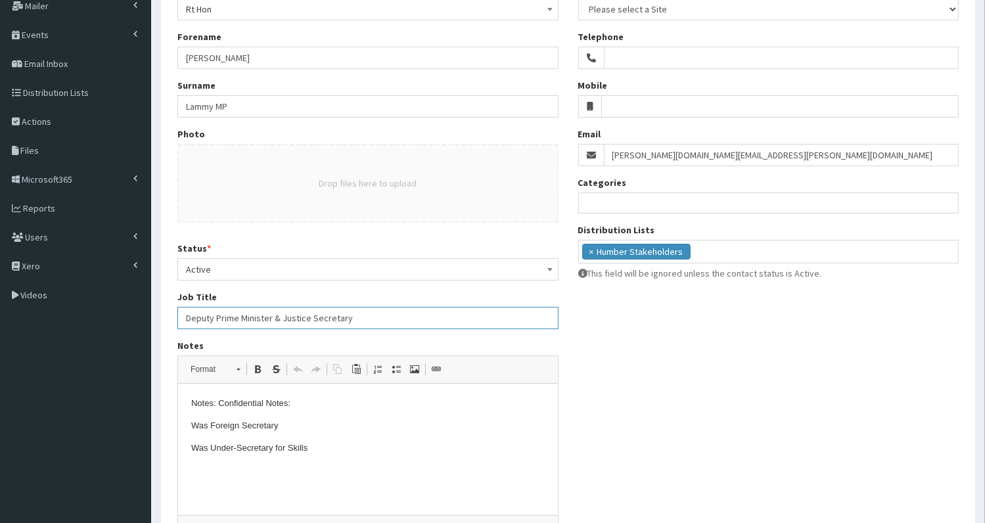
drag, startPoint x: 186, startPoint y: 317, endPoint x: 376, endPoint y: 317, distance: 189.8
click at [376, 317] on input "Deputy Prime Minister & Justice Secretary" at bounding box center [367, 318] width 381 height 22
paste input "Lord Chancellor, Secretary of State for Justice and Deputy Prime Minister"
type input "Lord Chancellor, Secretary of State for Justice and Deputy Prime Minister"
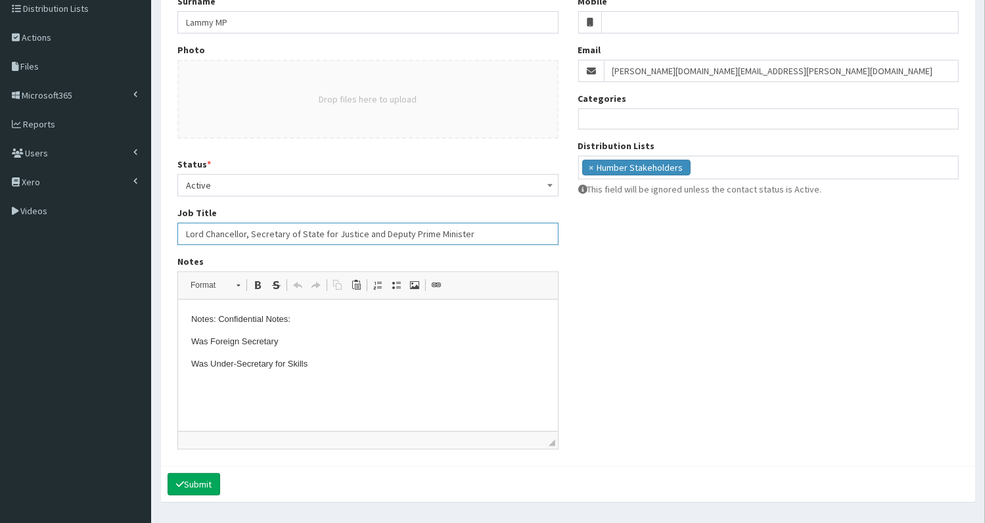
scroll to position [242, 0]
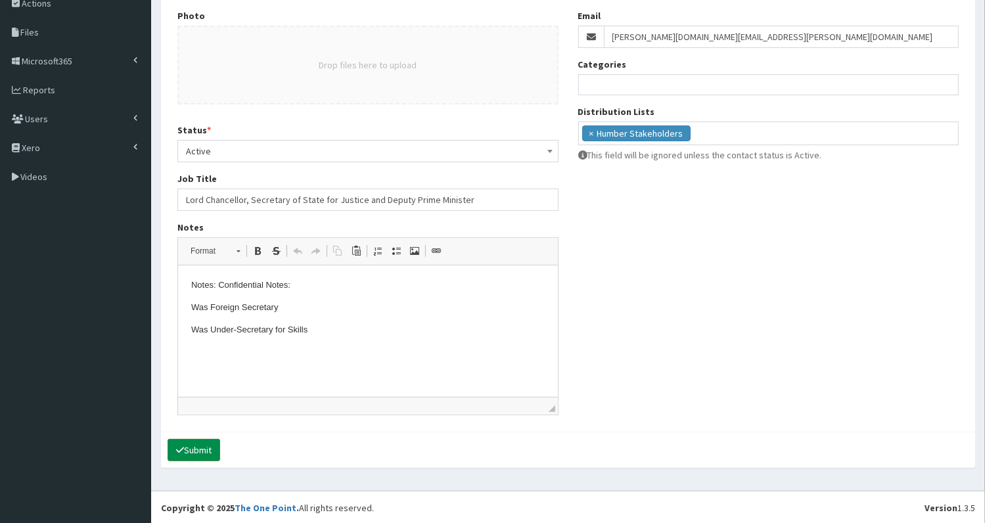
click at [197, 450] on button "Submit" at bounding box center [193, 450] width 53 height 22
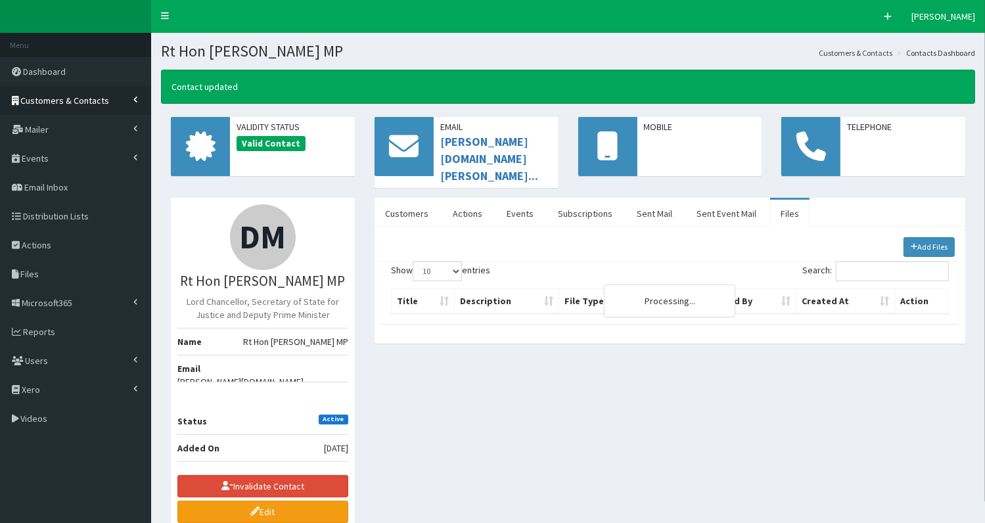
click at [56, 105] on span "Customers & Contacts" at bounding box center [65, 101] width 89 height 12
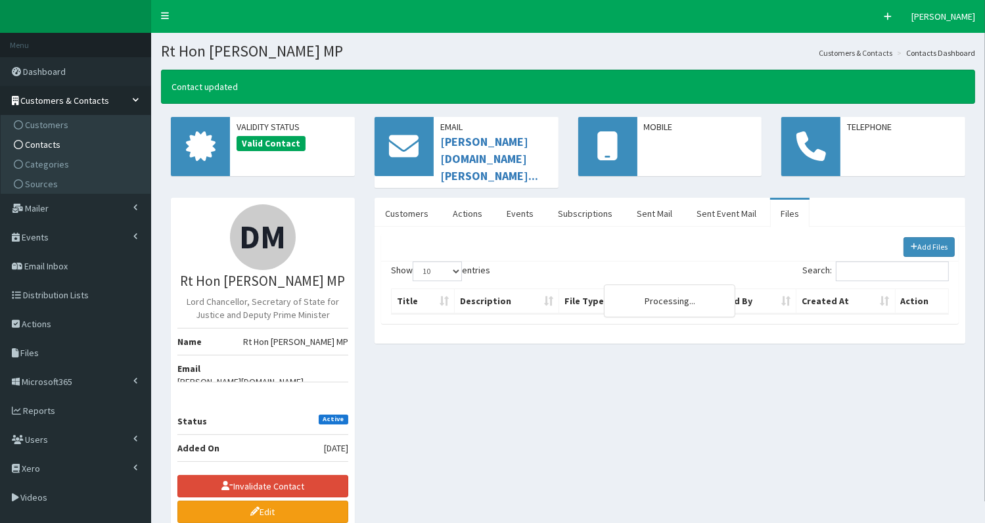
click at [49, 145] on span "Contacts" at bounding box center [42, 145] width 35 height 12
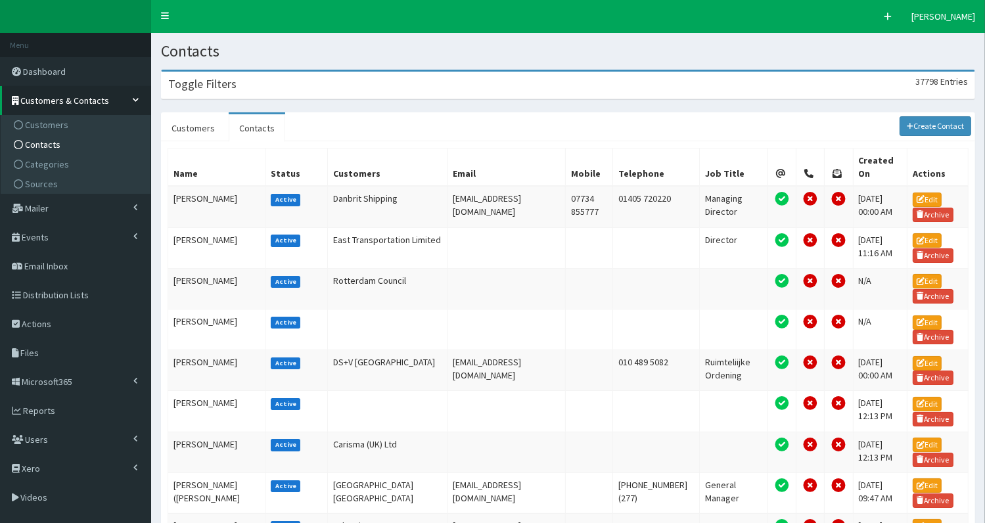
click at [311, 83] on div "Toggle Filters 37798 Entries" at bounding box center [568, 85] width 813 height 27
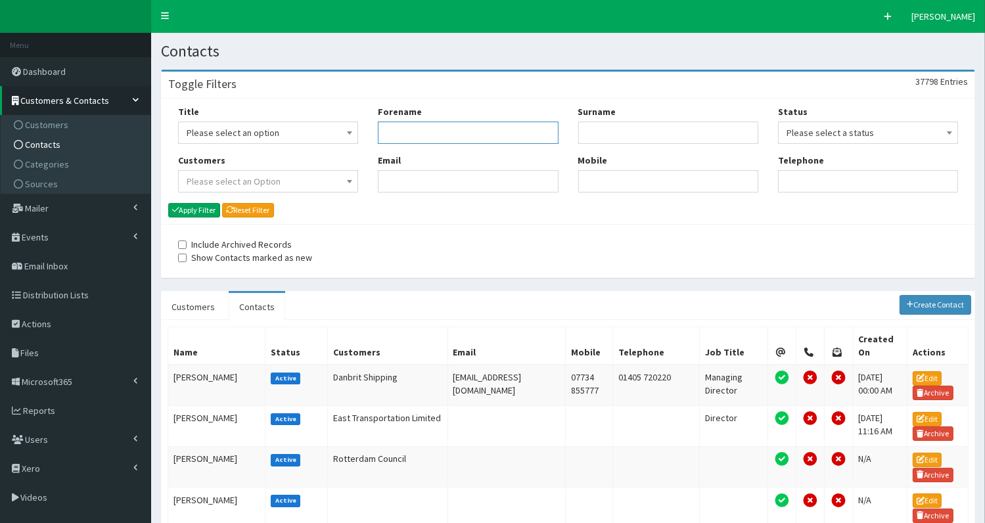
click at [390, 135] on input "Forename" at bounding box center [468, 133] width 180 height 22
type input "[PERSON_NAME]"
click at [185, 208] on button "Apply Filter" at bounding box center [194, 210] width 52 height 14
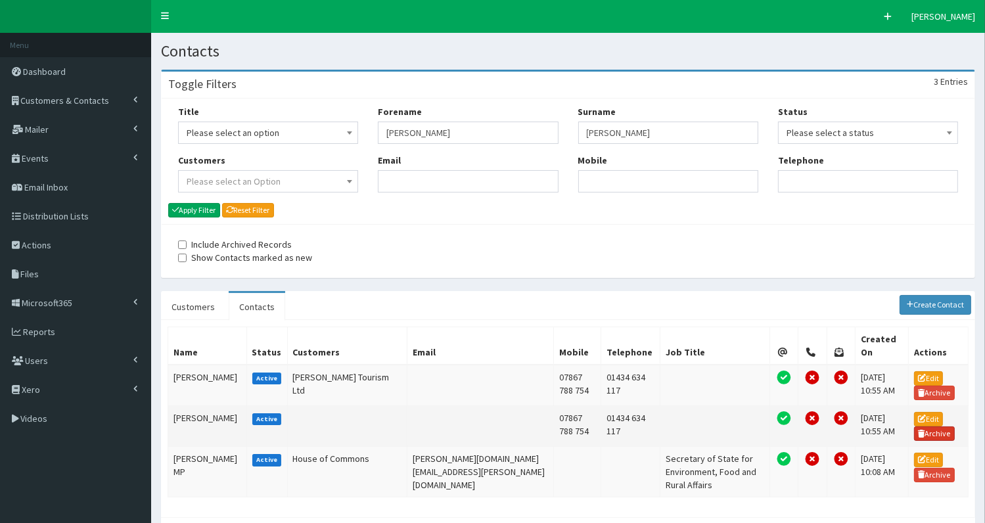
click at [940, 426] on link "Archive" at bounding box center [934, 433] width 41 height 14
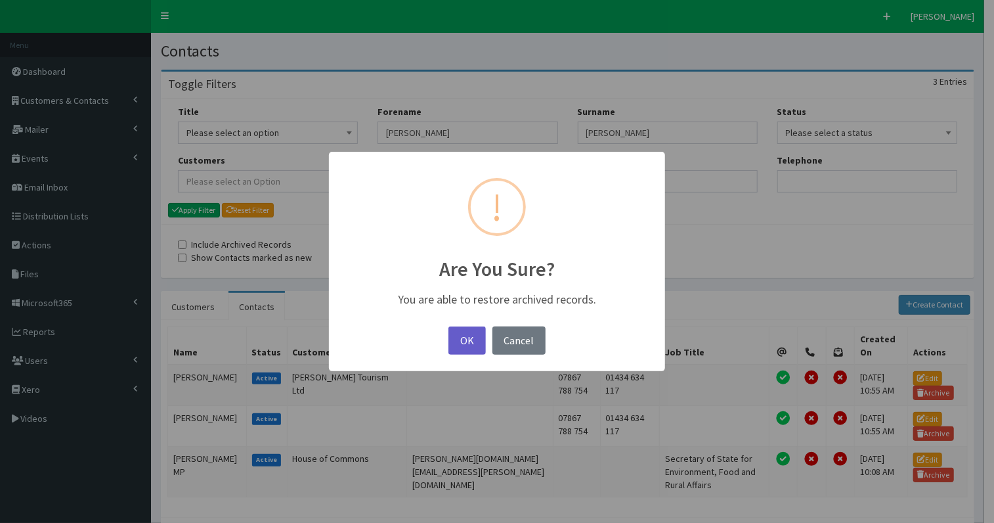
click at [472, 339] on button "OK" at bounding box center [467, 340] width 37 height 28
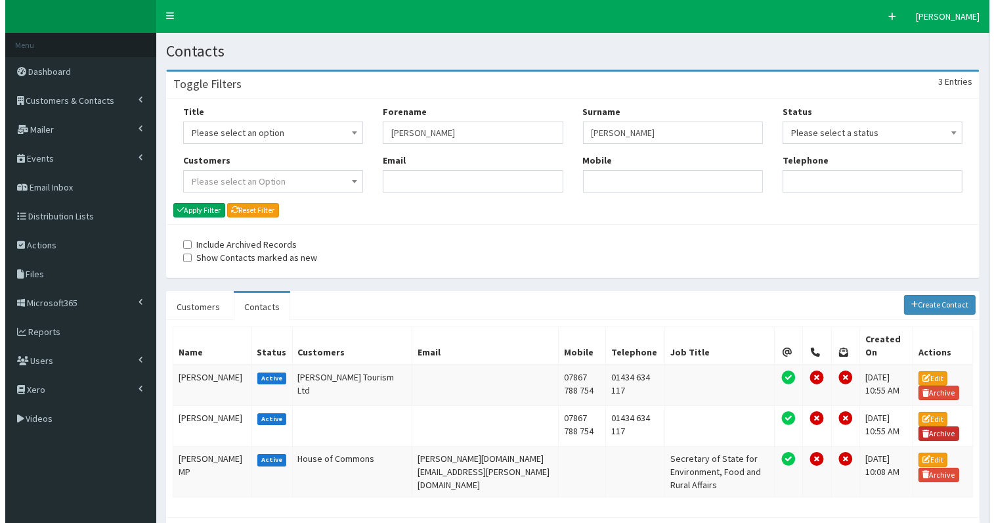
scroll to position [47, 0]
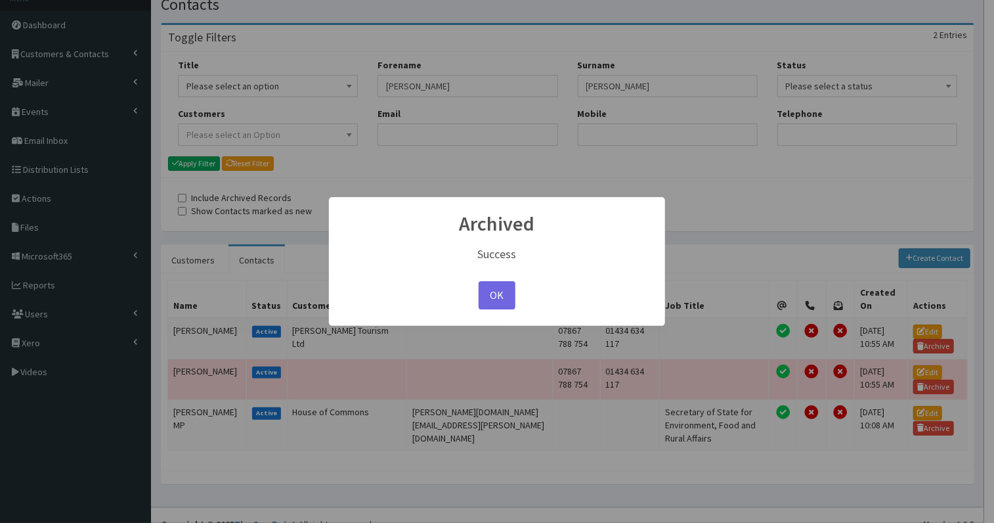
drag, startPoint x: 991, startPoint y: 171, endPoint x: 996, endPoint y: 257, distance: 86.2
click at [984, 257] on html "F Pr \Toggle navigation Quick Create [PERSON_NAME] [PERSON_NAME] Member since […" at bounding box center [497, 246] width 994 height 587
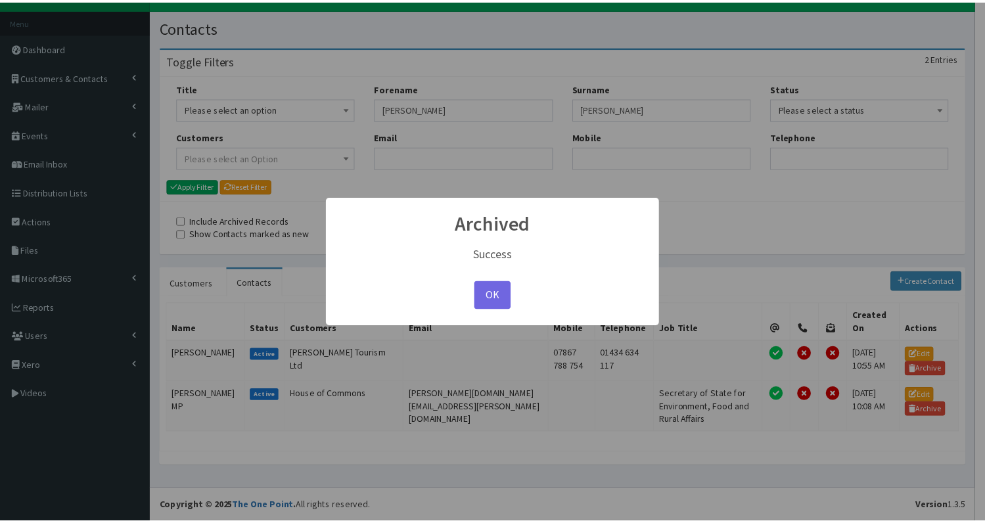
scroll to position [7, 0]
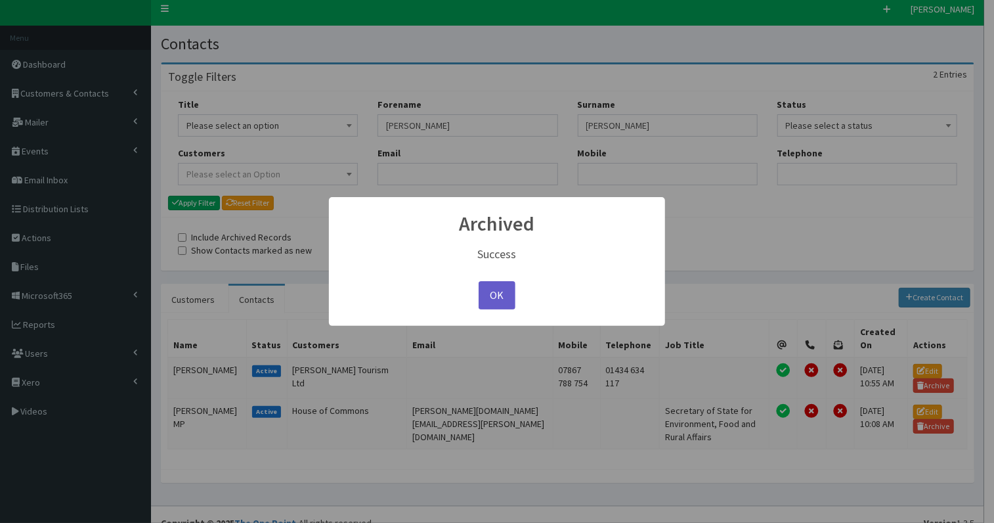
click at [499, 297] on button "OK" at bounding box center [497, 295] width 37 height 28
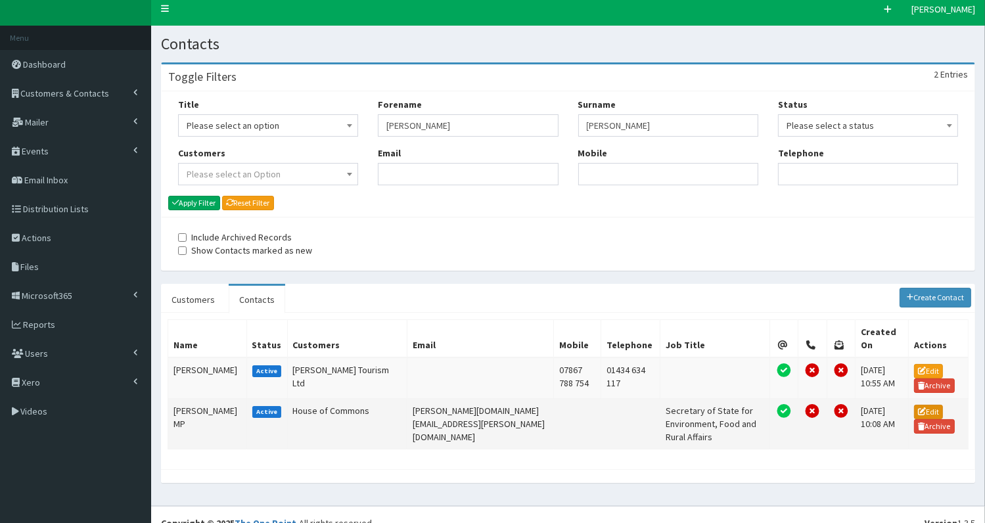
click at [926, 405] on link "Edit" at bounding box center [928, 412] width 29 height 14
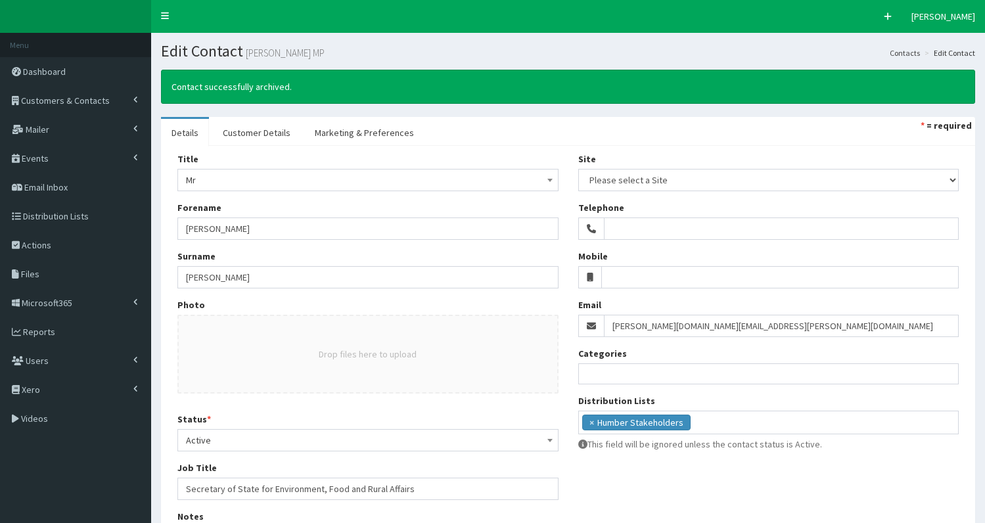
select select
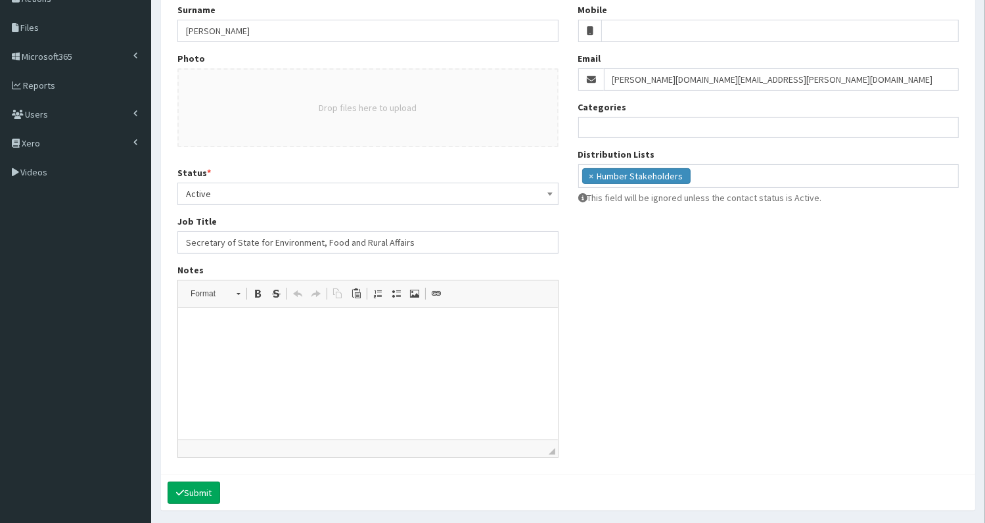
scroll to position [259, 0]
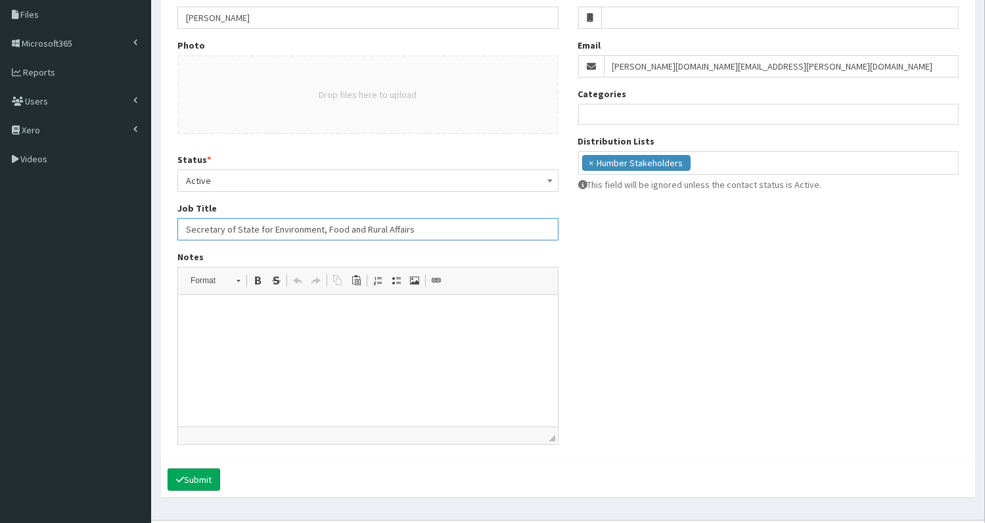
drag, startPoint x: 184, startPoint y: 227, endPoint x: 512, endPoint y: 236, distance: 328.6
click at [512, 236] on input "Secretary of State for Environment, Food and Rural Affairs" at bounding box center [367, 229] width 381 height 22
click at [363, 315] on p at bounding box center [366, 315] width 353 height 14
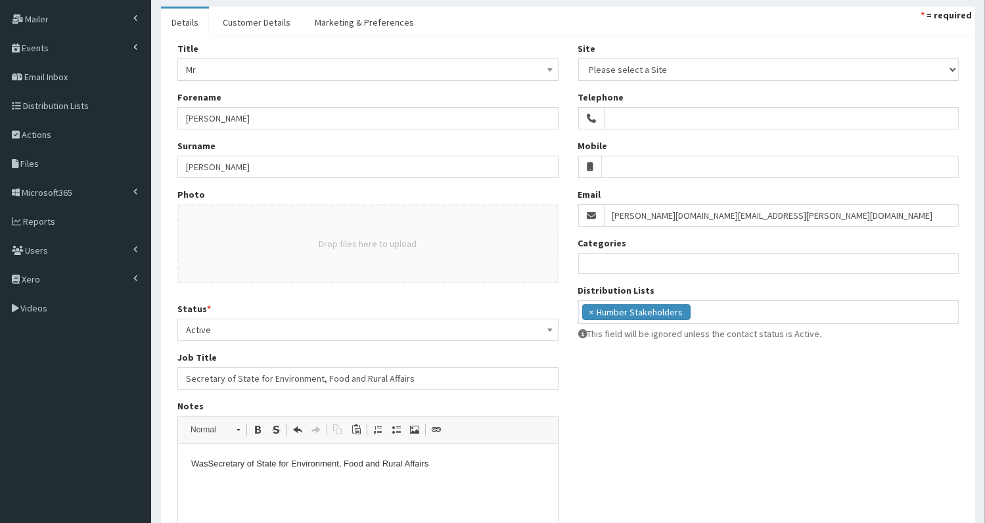
scroll to position [89, 0]
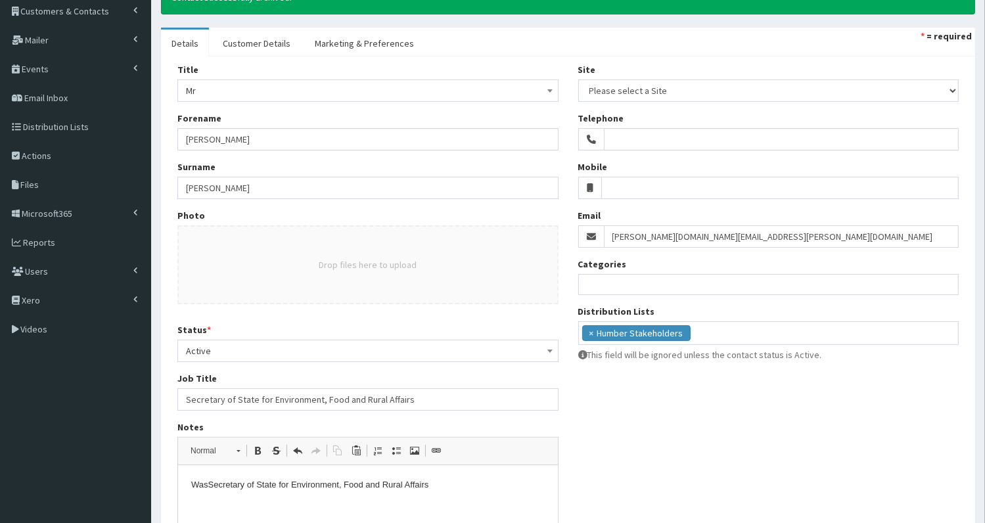
click at [275, 89] on span "Mr" at bounding box center [368, 90] width 364 height 18
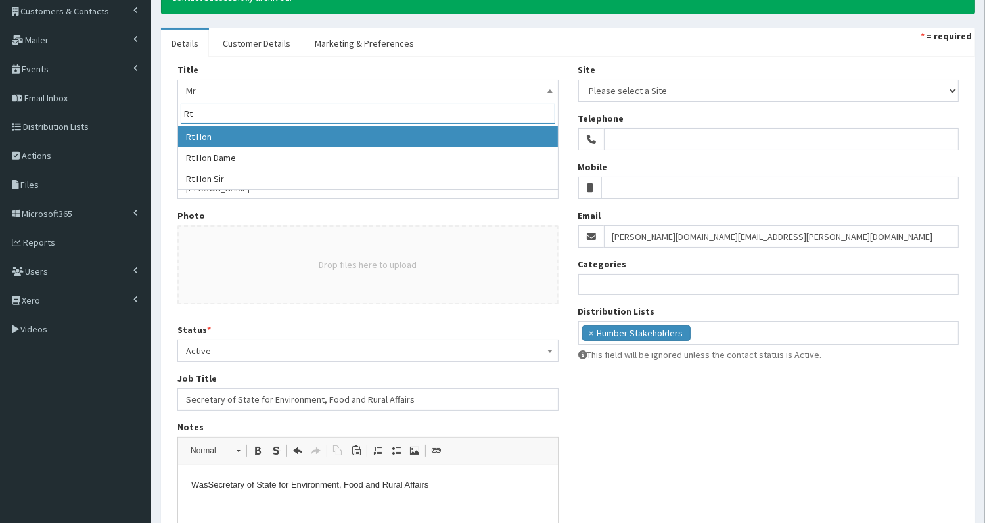
type input "Rt"
select select "13"
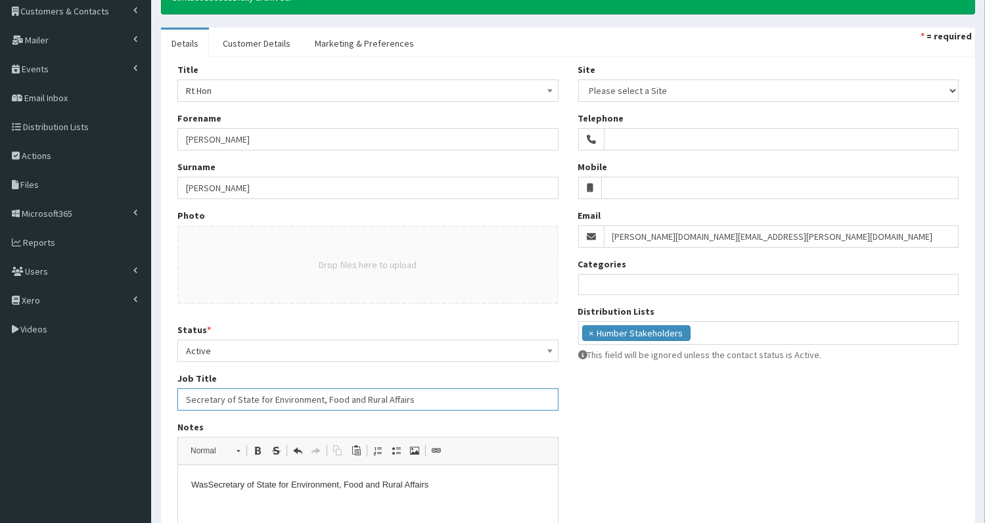
drag, startPoint x: 185, startPoint y: 397, endPoint x: 451, endPoint y: 397, distance: 266.0
click at [451, 397] on input "Secretary of State for Environment, Food and Rural Affairs" at bounding box center [367, 399] width 381 height 22
paste input "Housing, Communities and Local Government"
paste input "Streatham and [GEOGRAPHIC_DATA]"
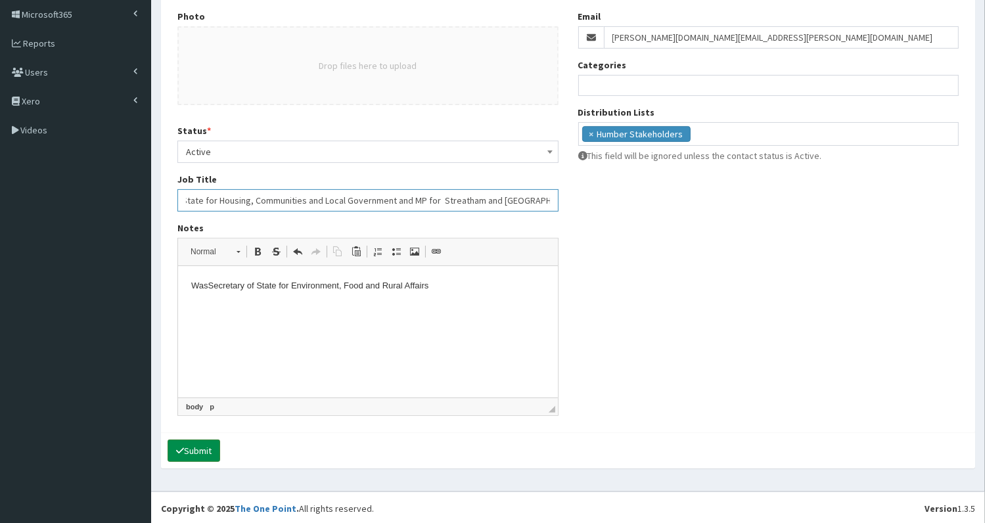
type input "Secretary of State for Housing, Communities and Local Government and MP for Str…"
click at [200, 445] on button "Submit" at bounding box center [193, 450] width 53 height 22
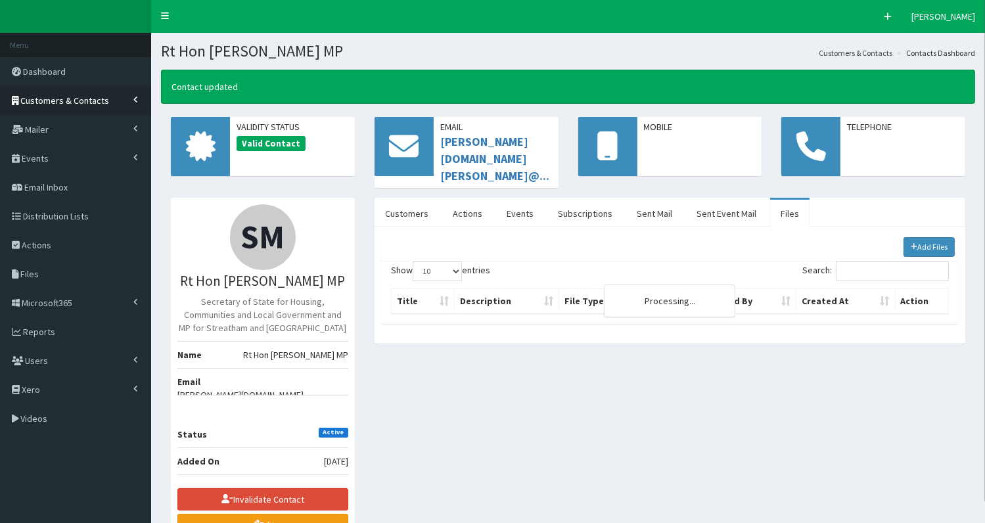
click at [57, 97] on span "Customers & Contacts" at bounding box center [65, 101] width 89 height 12
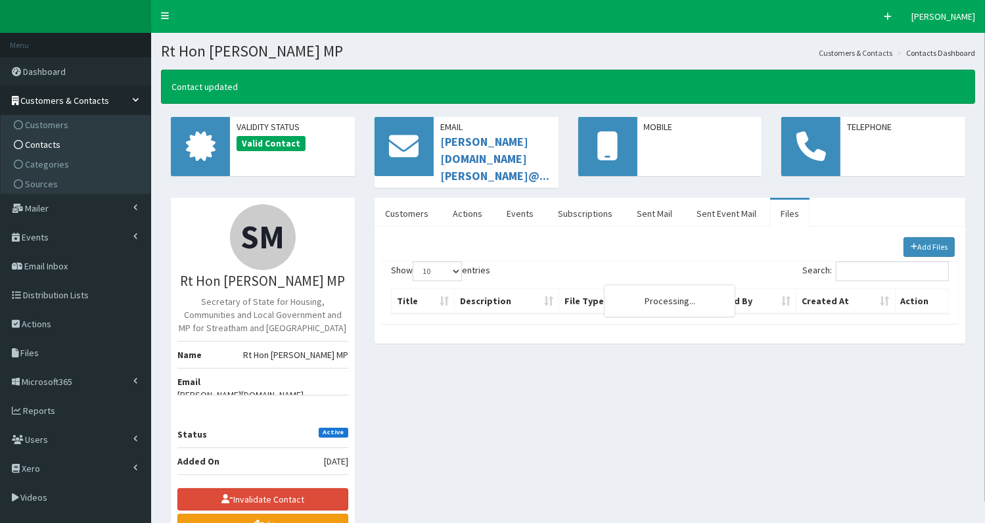
click at [50, 143] on span "Contacts" at bounding box center [42, 145] width 35 height 12
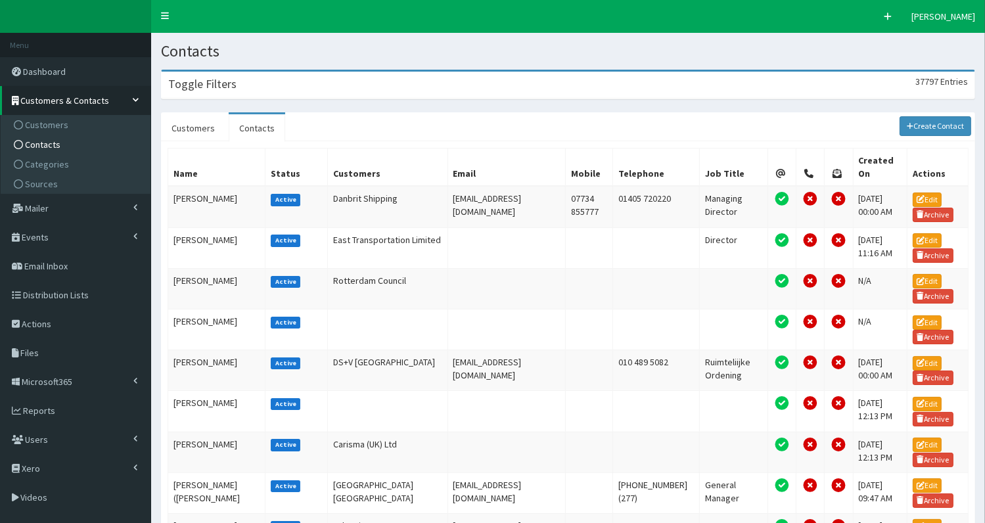
click at [288, 85] on div "Toggle Filters 37797 Entries" at bounding box center [568, 85] width 813 height 27
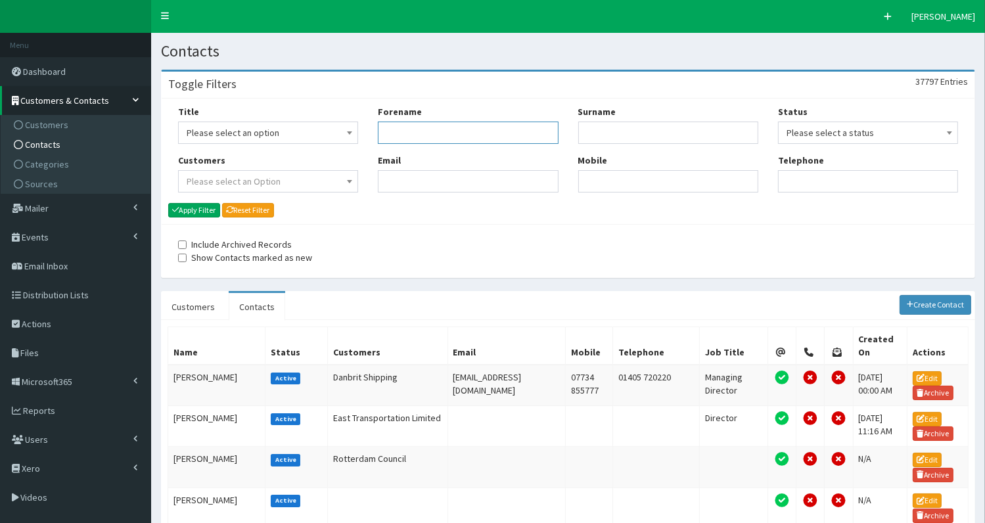
click at [420, 131] on input "Forename" at bounding box center [468, 133] width 180 height 22
type input "shabana"
click at [208, 209] on button "Apply Filter" at bounding box center [194, 210] width 52 height 14
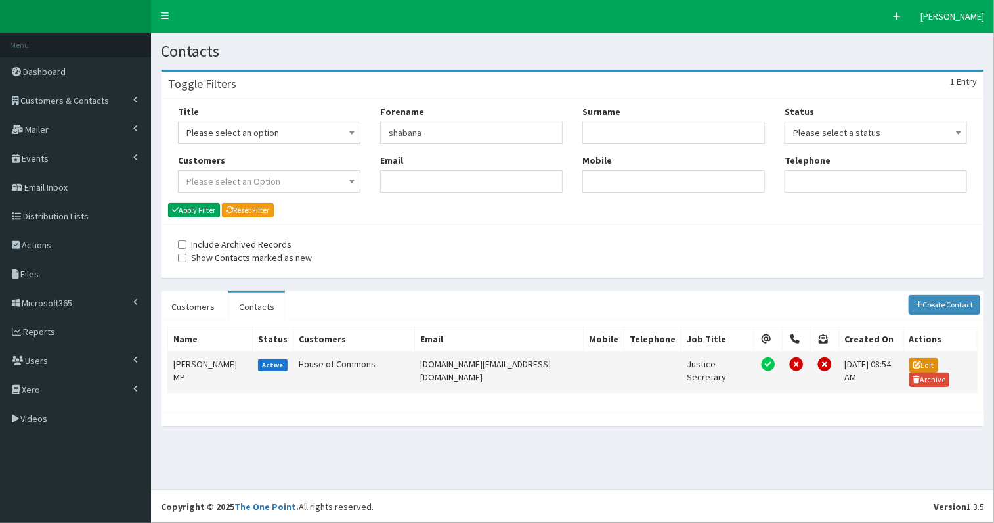
click at [924, 361] on link "Edit" at bounding box center [924, 365] width 29 height 14
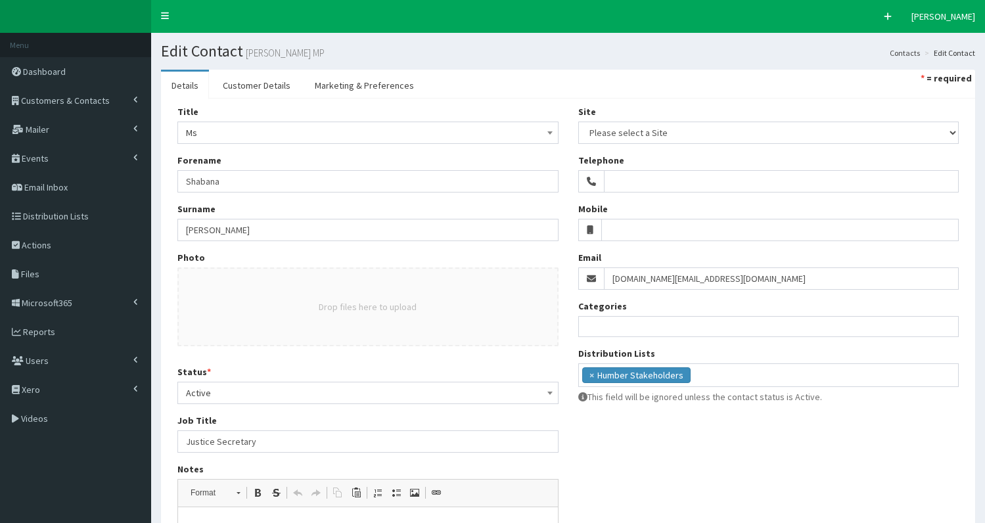
select select
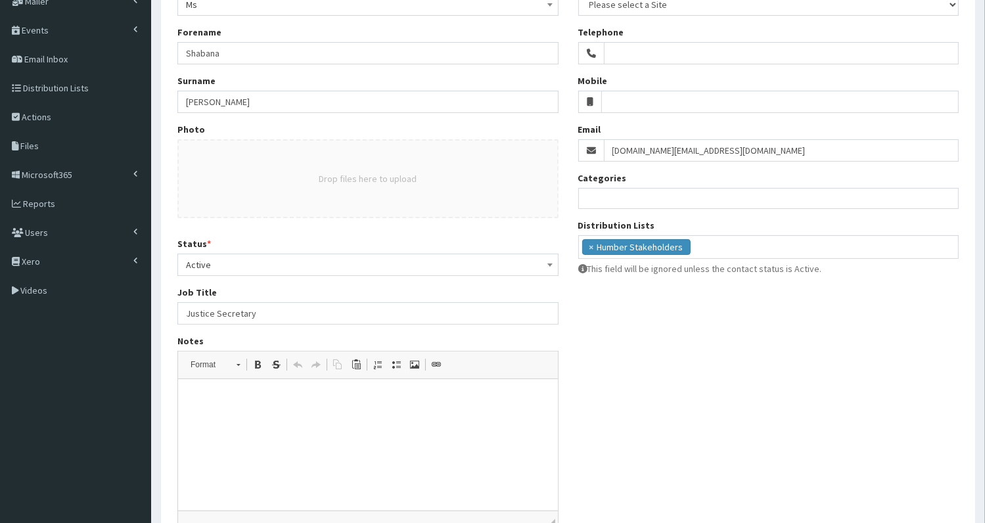
scroll to position [137, 0]
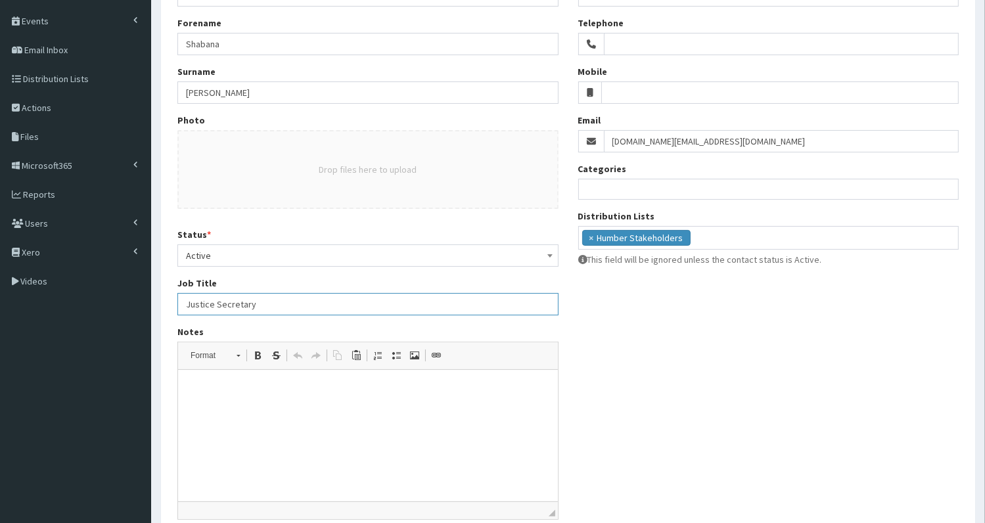
drag, startPoint x: 181, startPoint y: 300, endPoint x: 350, endPoint y: 306, distance: 168.9
click at [350, 306] on input "Justice Secretary" at bounding box center [367, 304] width 381 height 22
click at [204, 390] on p at bounding box center [366, 390] width 353 height 14
drag, startPoint x: 184, startPoint y: 93, endPoint x: 275, endPoint y: 93, distance: 91.3
click at [275, 93] on input "Mahmood MP" at bounding box center [367, 92] width 381 height 22
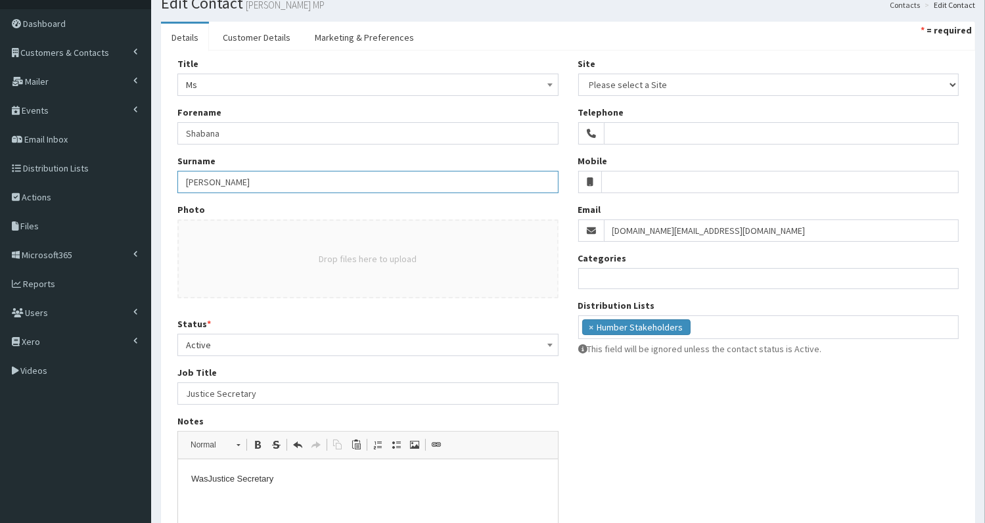
scroll to position [47, 0]
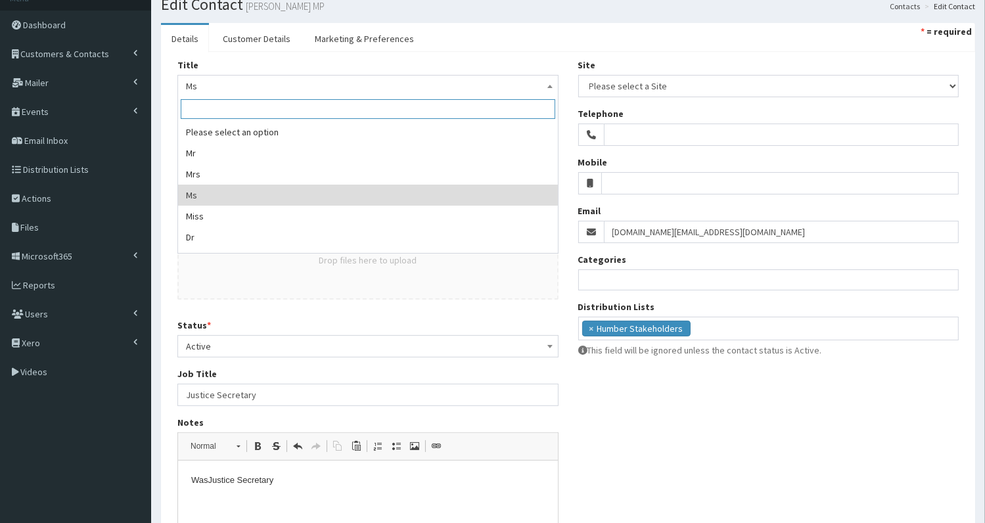
click at [252, 87] on span "Ms" at bounding box center [368, 86] width 364 height 18
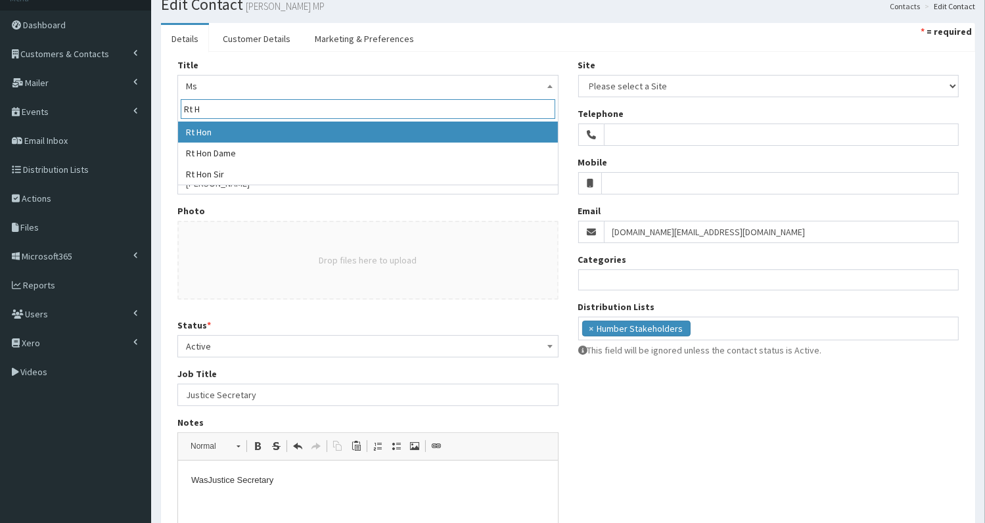
type input "Rt H"
select select "13"
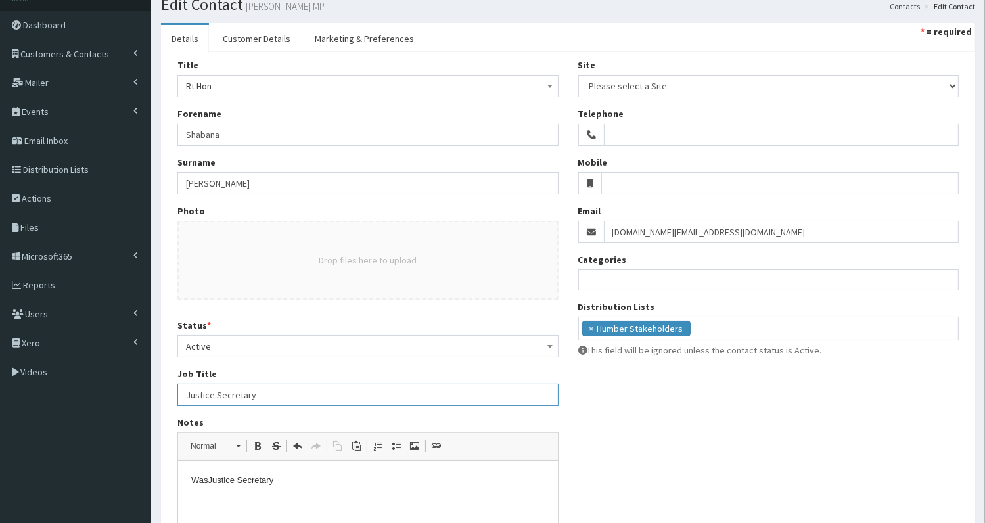
drag, startPoint x: 181, startPoint y: 392, endPoint x: 229, endPoint y: 401, distance: 48.8
click at [334, 393] on input "Justice Secretary" at bounding box center [367, 395] width 381 height 22
paste input "Hom"
paste input "Birmingham Ladywood"
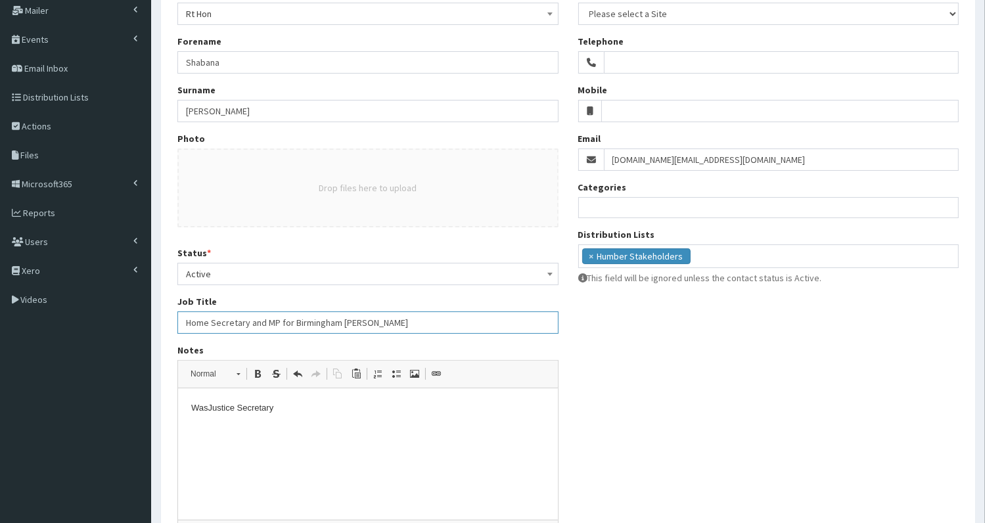
scroll to position [242, 0]
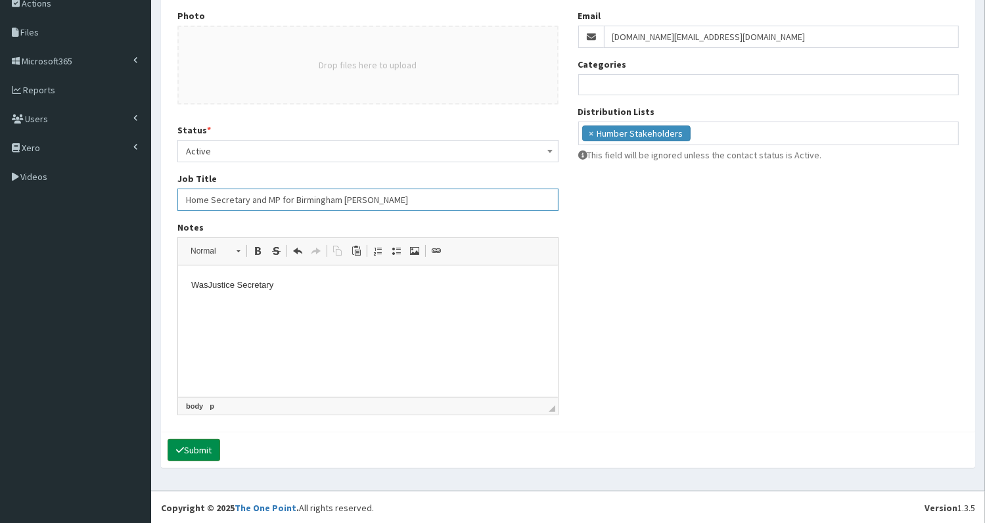
type input "Home Secretary and MP for Birmingham Ladywood"
click at [192, 448] on button "Submit" at bounding box center [193, 450] width 53 height 22
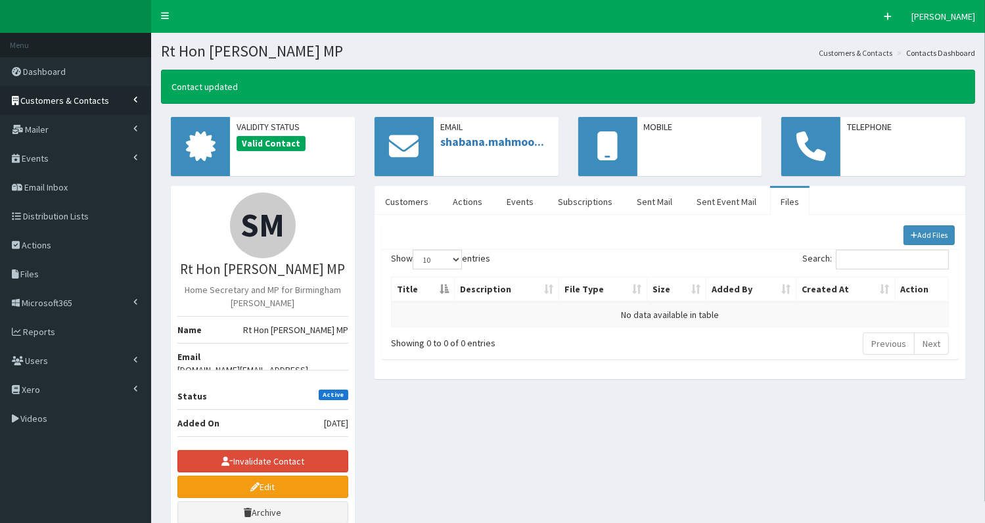
click at [81, 104] on span "Customers & Contacts" at bounding box center [65, 101] width 89 height 12
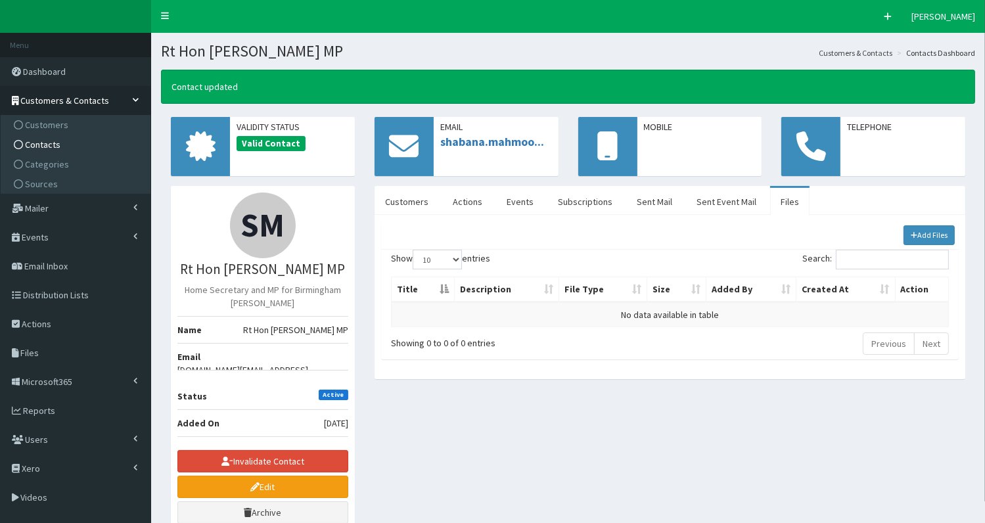
click at [66, 145] on link "Contacts" at bounding box center [77, 145] width 146 height 20
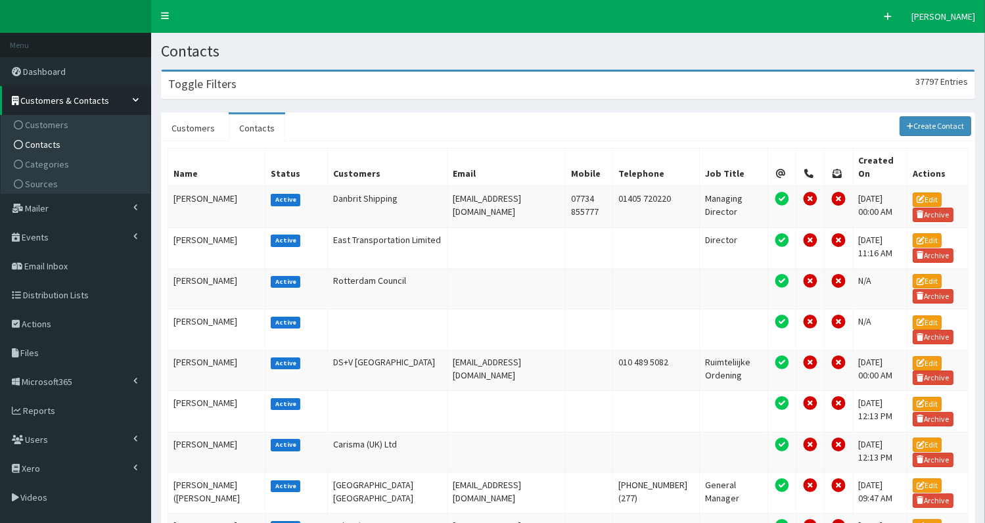
click at [280, 83] on div "Toggle Filters 37797 Entries" at bounding box center [568, 85] width 813 height 27
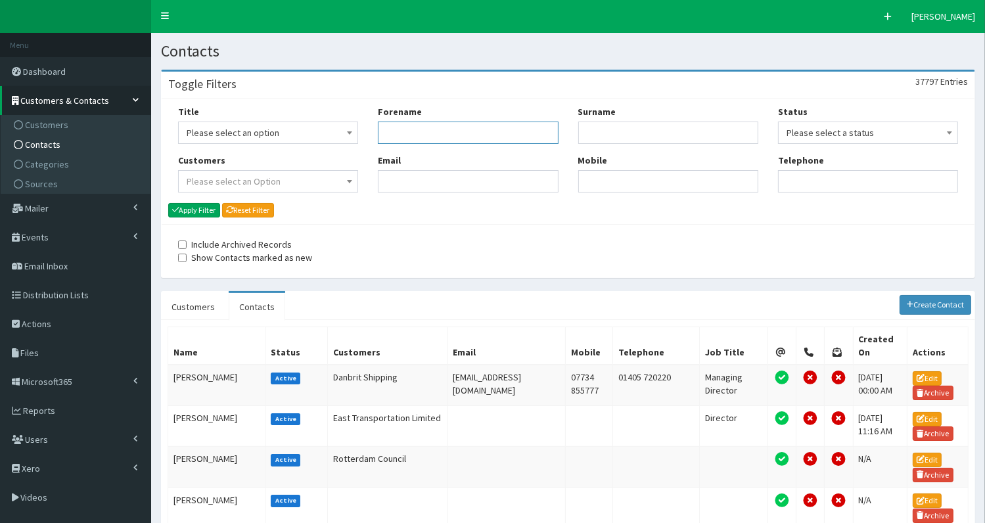
click at [405, 129] on input "Forename" at bounding box center [468, 133] width 180 height 22
type input "[PERSON_NAME]"
click at [184, 210] on button "Apply Filter" at bounding box center [194, 210] width 52 height 14
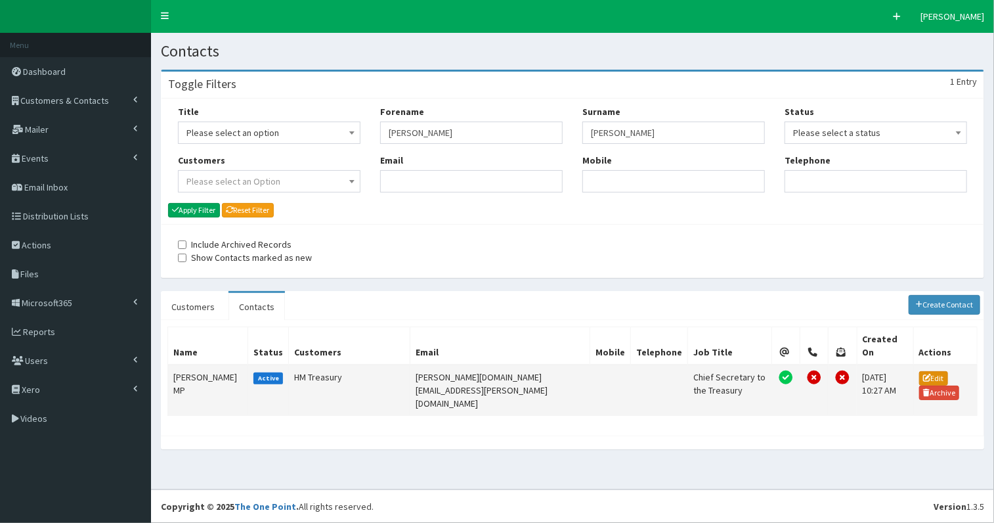
click at [930, 371] on link "Edit" at bounding box center [934, 378] width 29 height 14
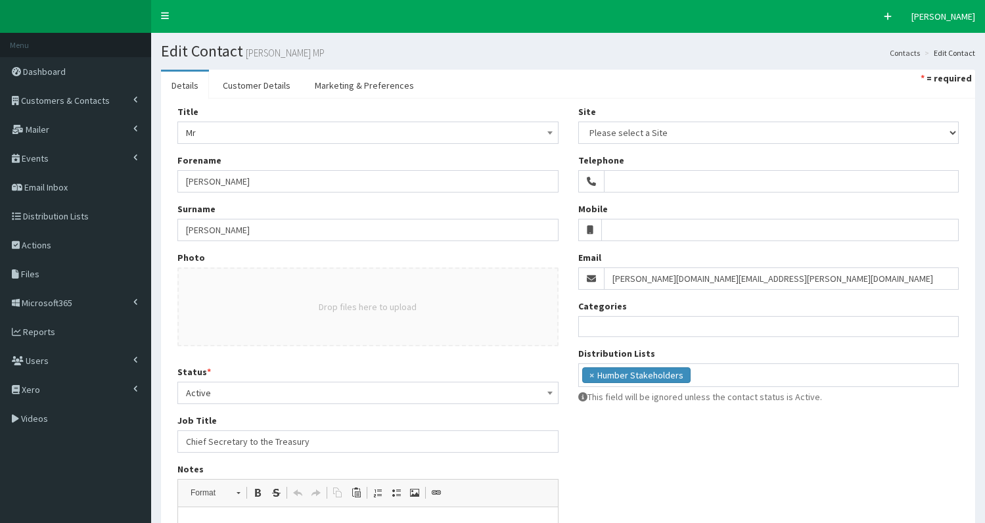
select select
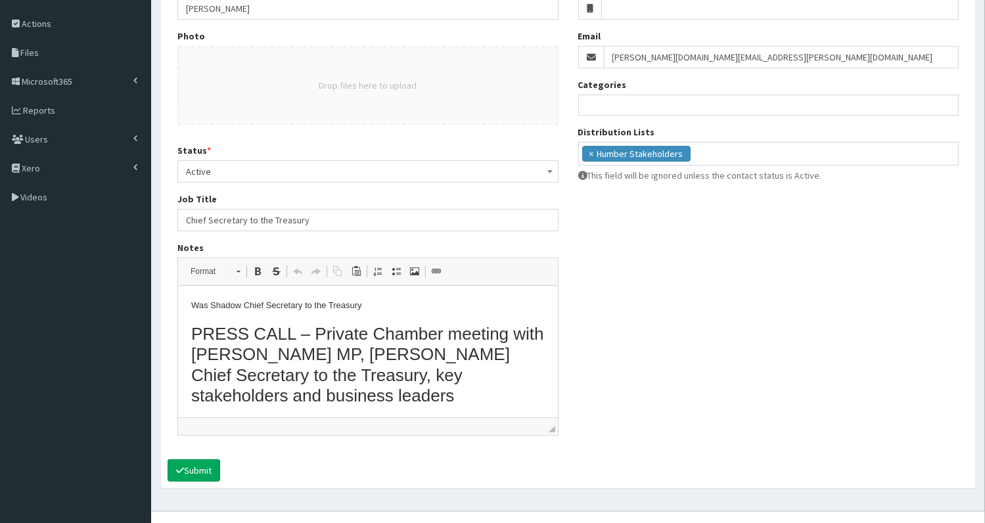
scroll to position [227, 0]
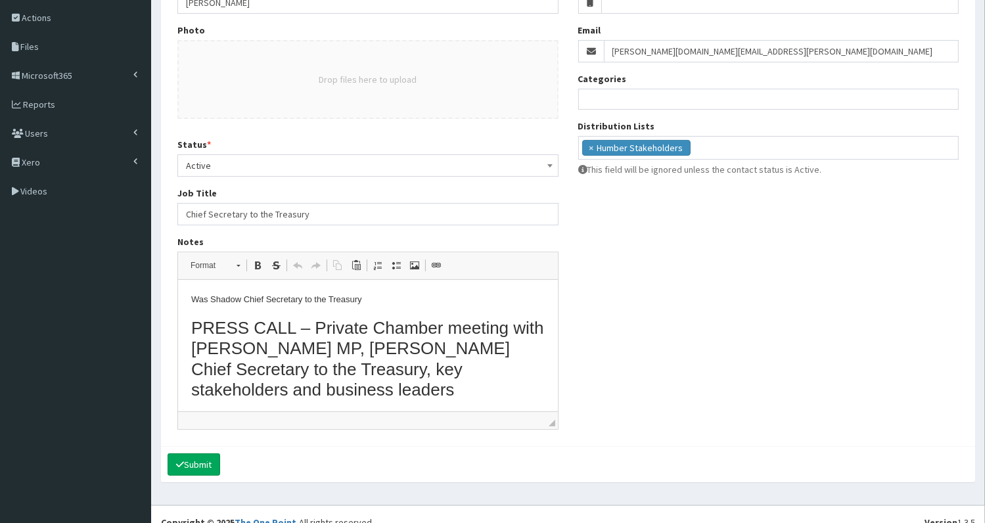
click at [191, 300] on p "Was Shadow Chief Secretary to the Treasury" at bounding box center [366, 300] width 353 height 14
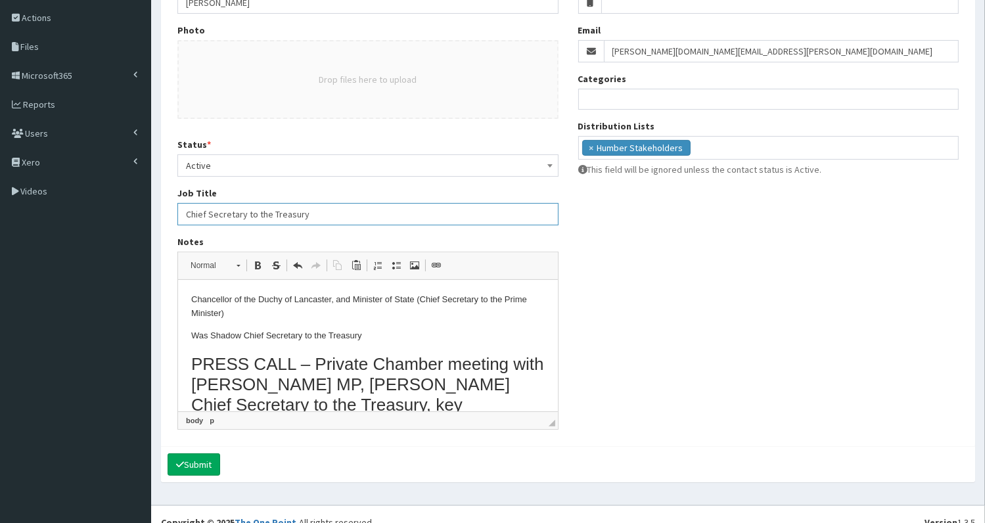
drag, startPoint x: 184, startPoint y: 208, endPoint x: 413, endPoint y: 206, distance: 229.3
click at [413, 206] on input "Chief Secretary to the Treasury" at bounding box center [367, 214] width 381 height 22
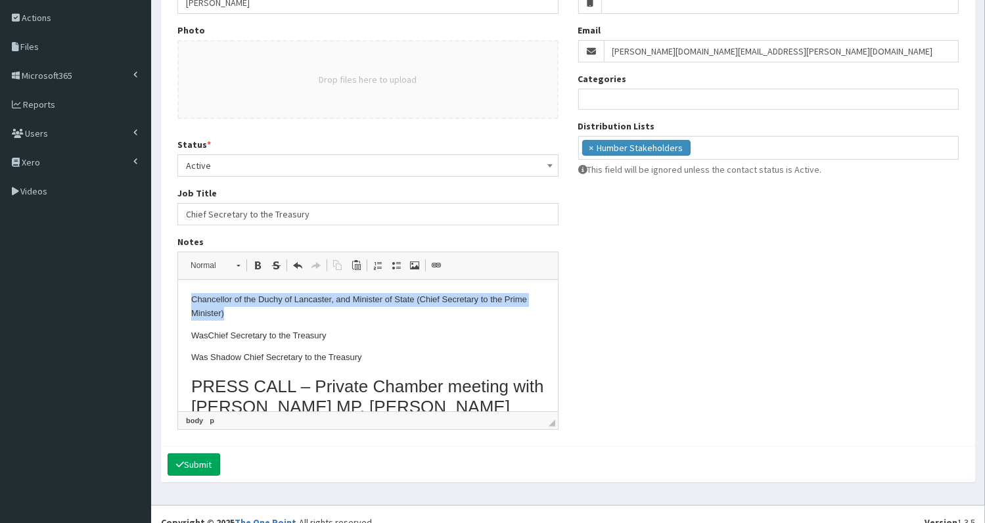
drag, startPoint x: 190, startPoint y: 297, endPoint x: 259, endPoint y: 318, distance: 72.1
click at [259, 318] on p "Chancellor of the Duchy of Lancaster, and Minister of State (Chief Secretary to…" at bounding box center [366, 307] width 353 height 28
copy p "Chancellor of the Duchy of Lancaster, and Minister of State (Chief Secretary to…"
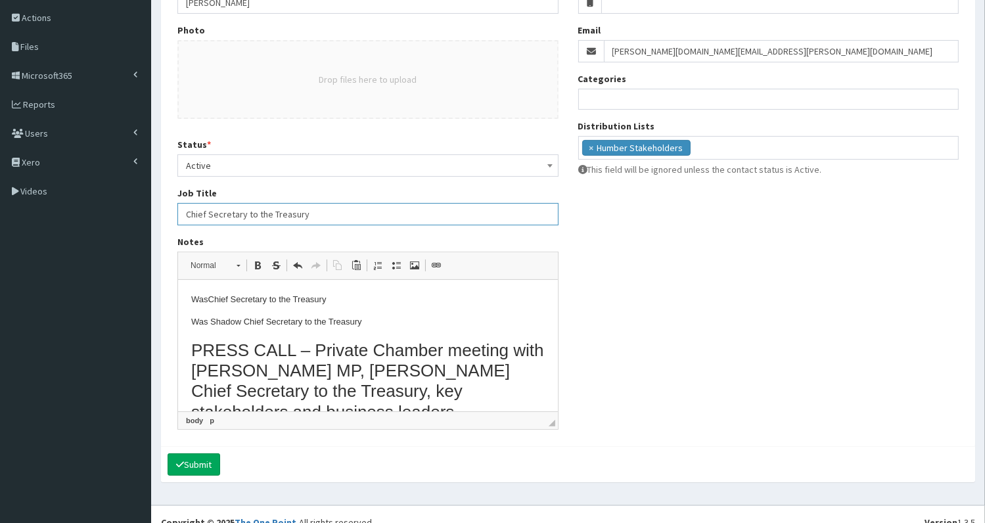
paste input "ancellor of the Duchy of Lancaster, and Minister of State (Chief Secretary to t…"
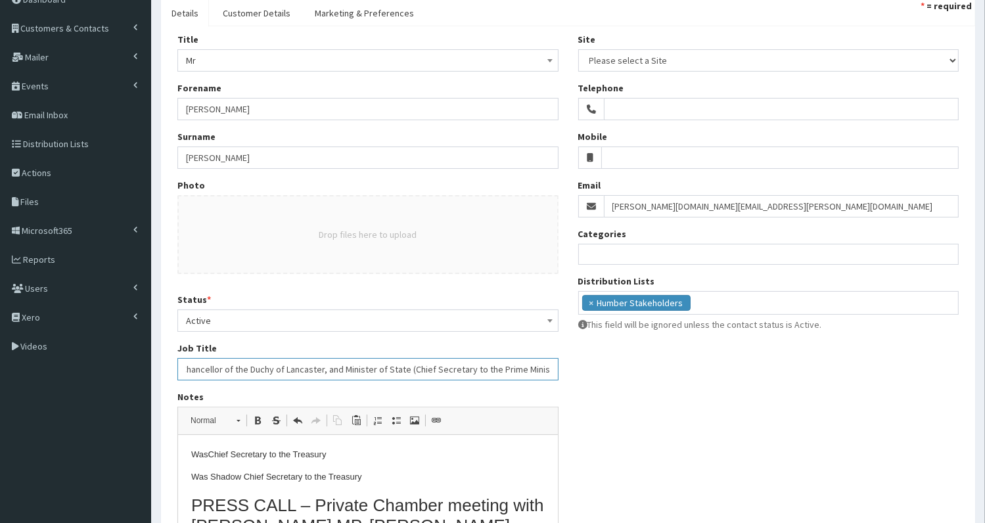
scroll to position [68, 0]
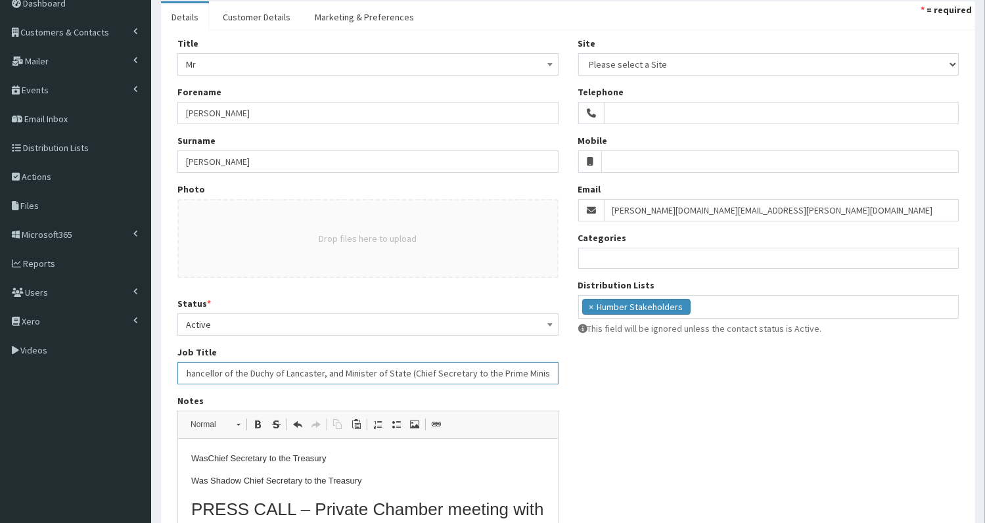
type input "Chancellor of the Duchy of Lancaster, and Minister of State (Chief Secretary to…"
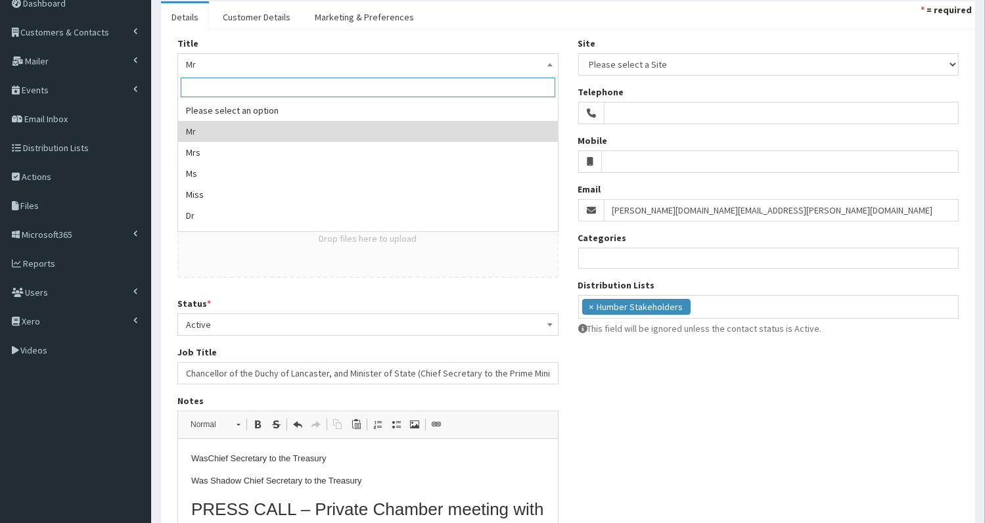
click at [245, 66] on span "Mr" at bounding box center [368, 64] width 364 height 18
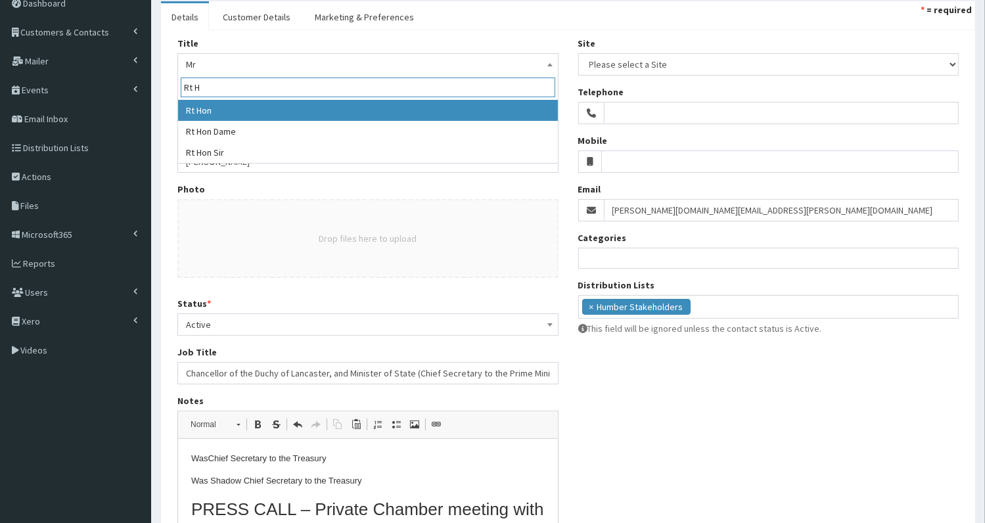
type input "Rt H"
select select "13"
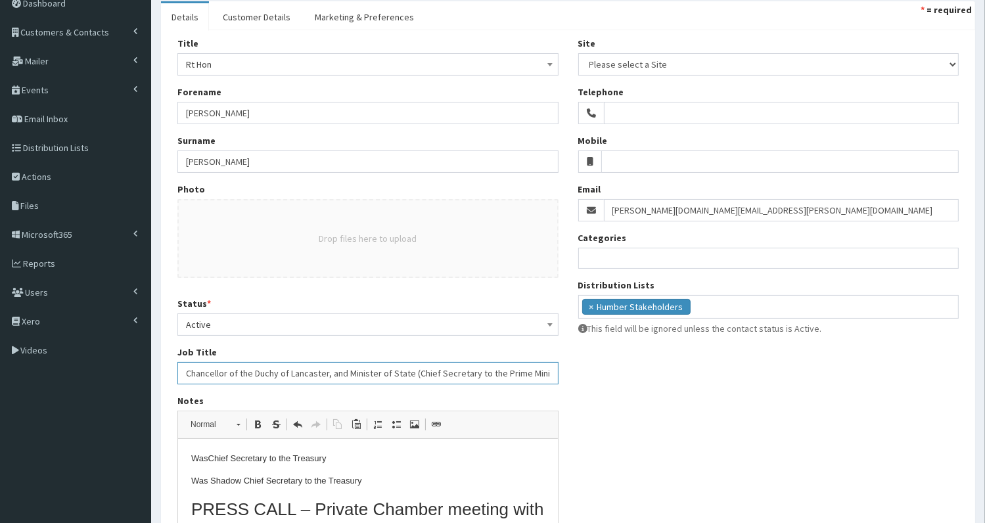
click at [462, 368] on input "Chancellor of the Duchy of Lancaster, and Minister of State (Chief Secretary to…" at bounding box center [367, 373] width 381 height 22
paste input "MP for Bristol North West"
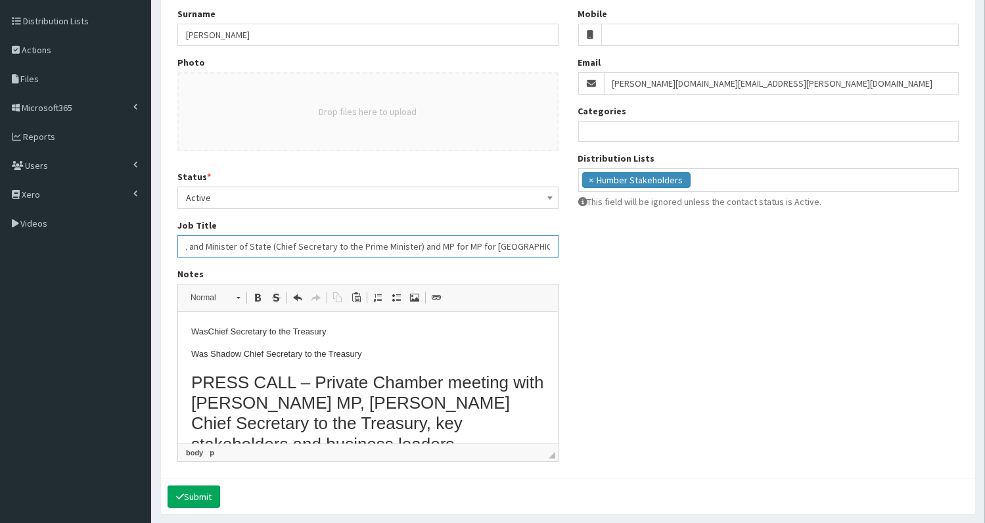
scroll to position [242, 0]
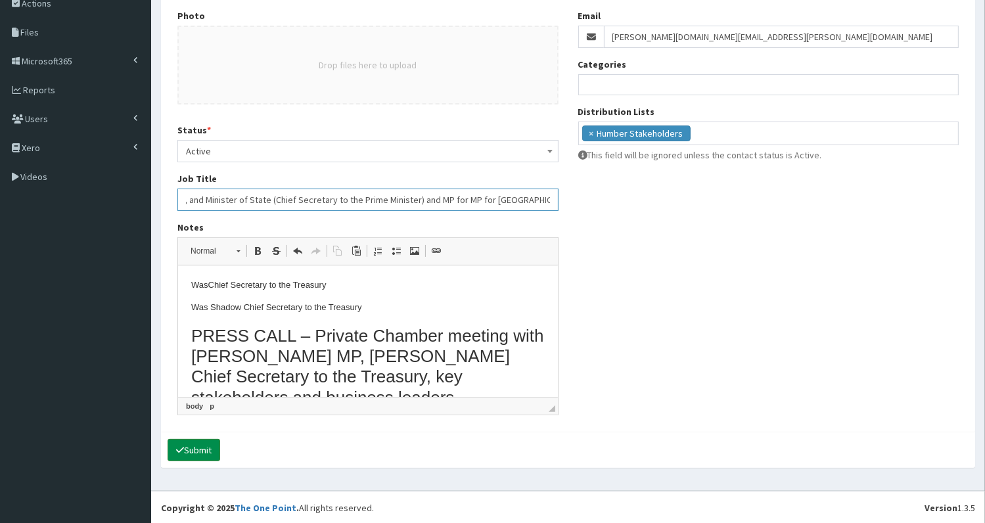
type input "Chancellor of the Duchy of Lancaster, and Minister of State (Chief Secretary to…"
click at [195, 447] on button "Submit" at bounding box center [193, 450] width 53 height 22
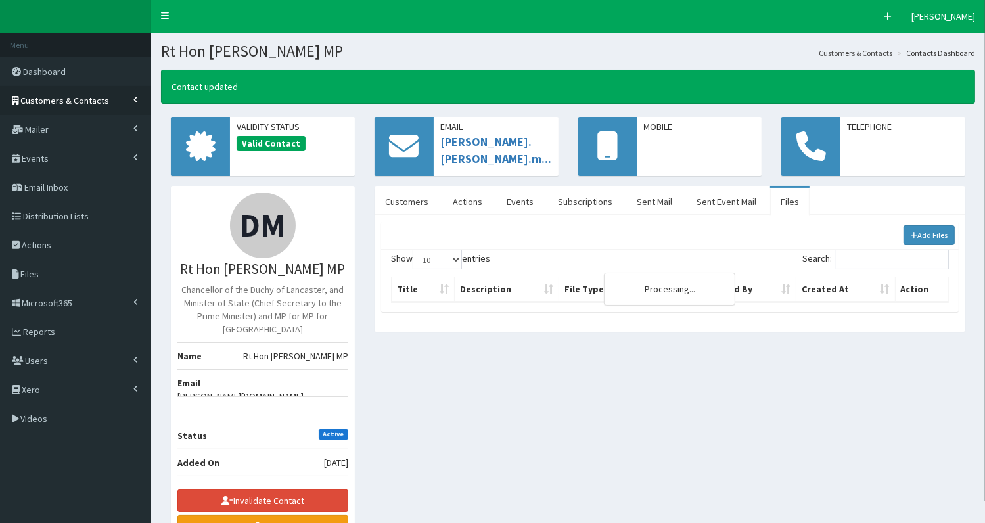
click at [56, 100] on span "Customers & Contacts" at bounding box center [65, 101] width 89 height 12
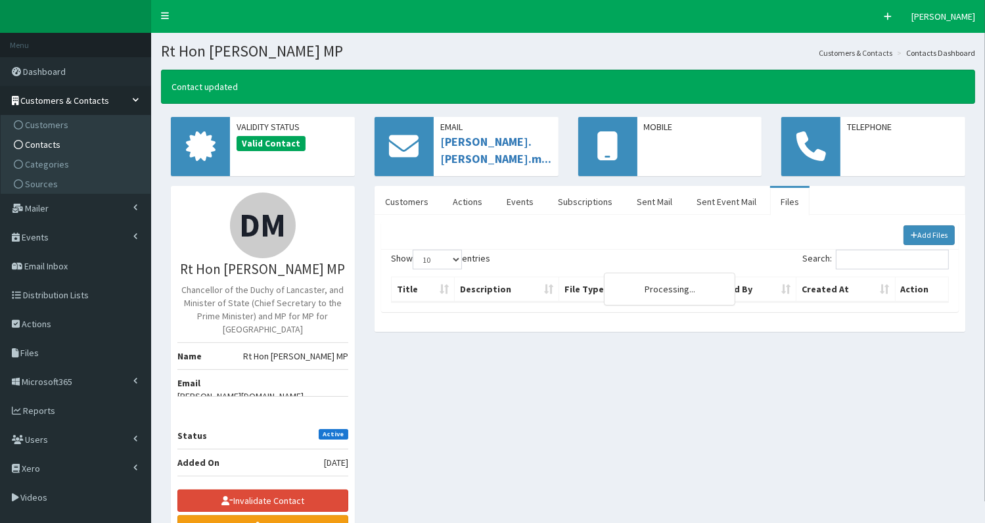
click at [39, 144] on span "Contacts" at bounding box center [42, 145] width 35 height 12
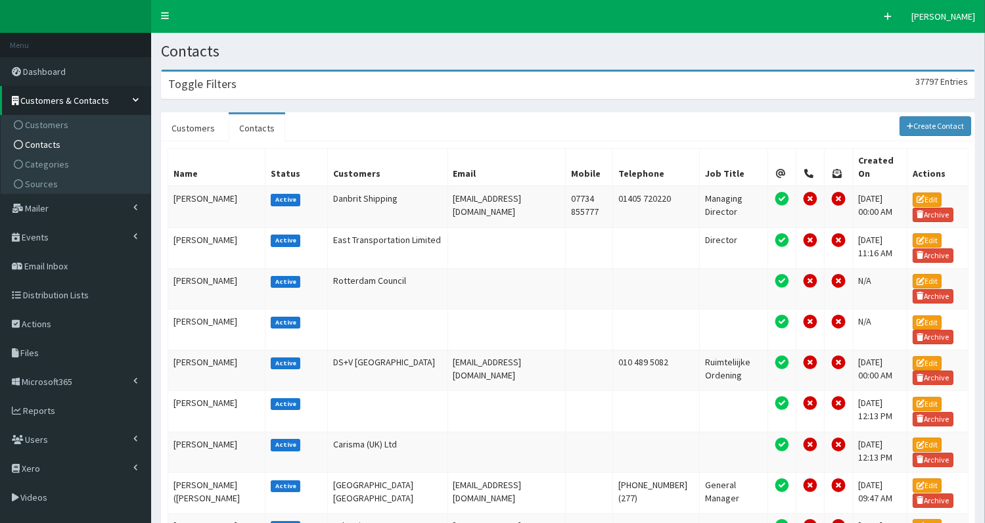
click at [305, 87] on div "Toggle Filters 37797 Entries" at bounding box center [568, 85] width 813 height 27
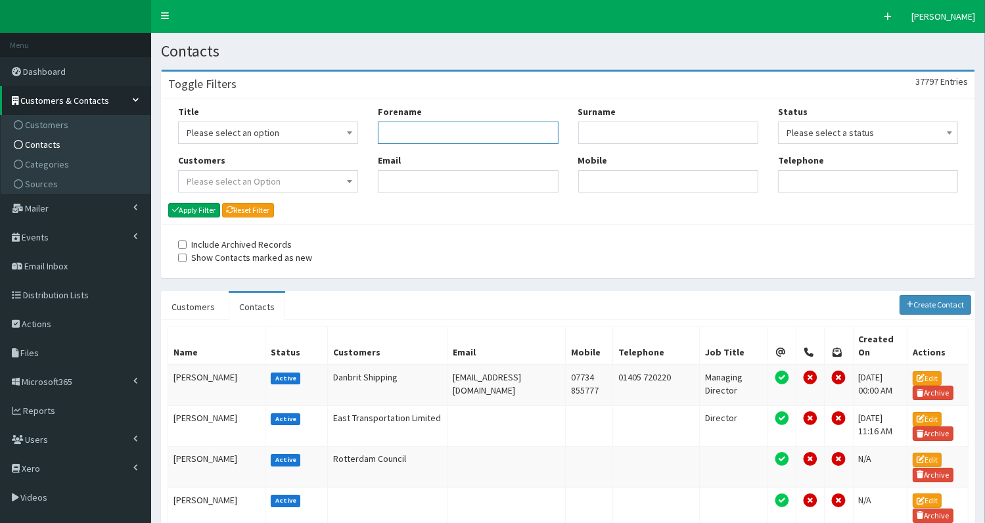
click at [394, 137] on input "Forename" at bounding box center [468, 133] width 180 height 22
type input "yv"
type input "[PERSON_NAME]"
click at [189, 208] on button "Apply Filter" at bounding box center [194, 210] width 52 height 14
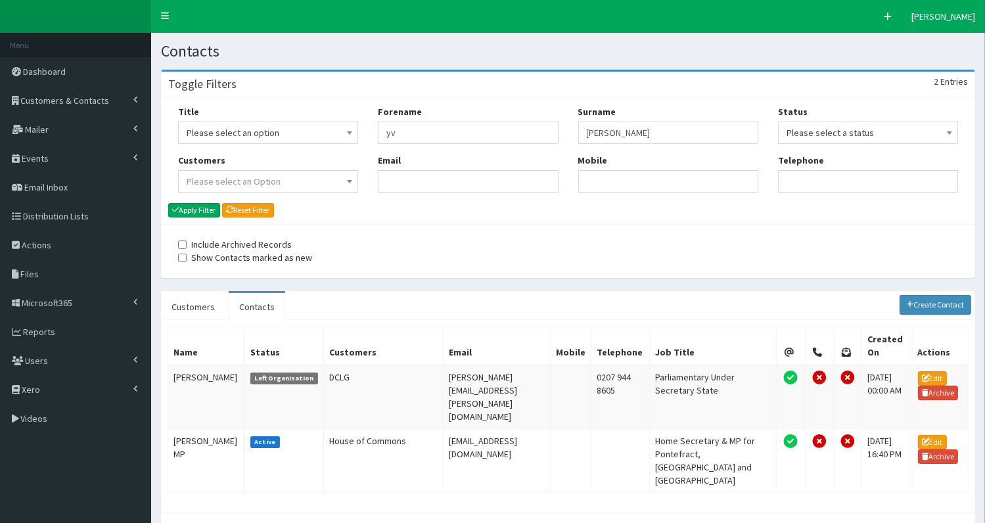
scroll to position [44, 0]
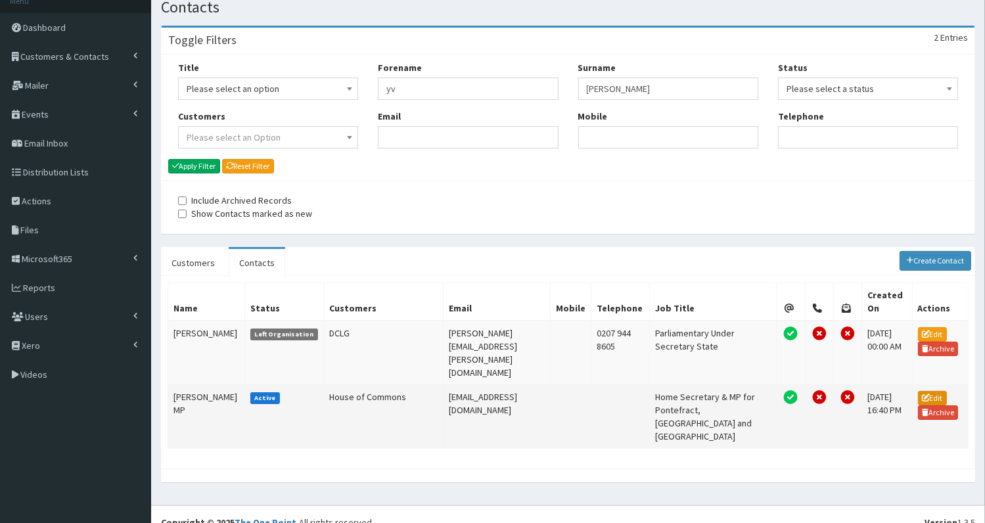
click at [940, 391] on link "Edit" at bounding box center [932, 398] width 29 height 14
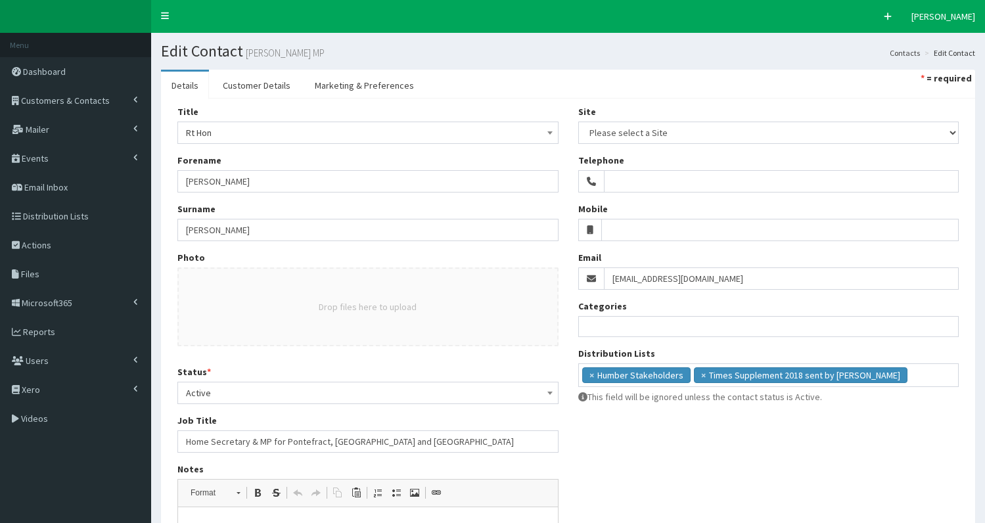
select select
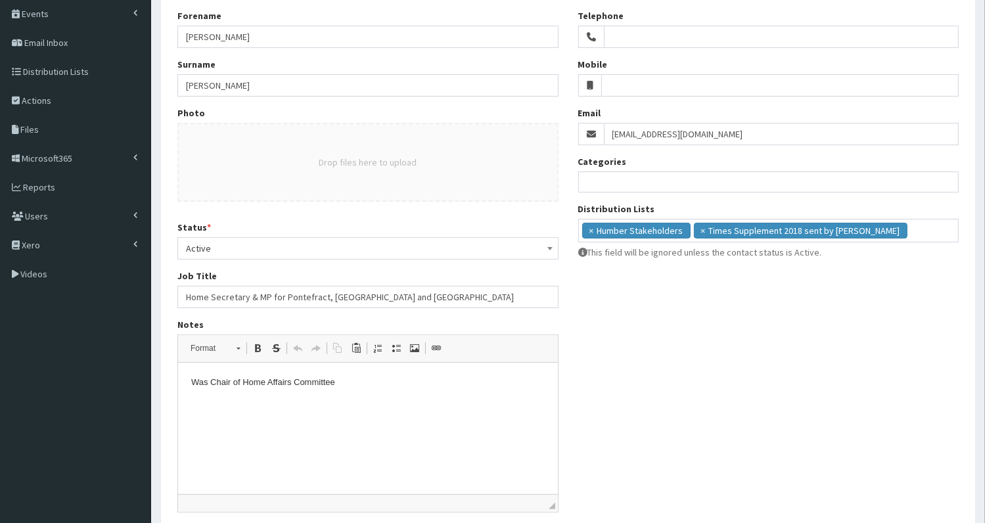
scroll to position [145, 0]
click at [187, 383] on html "Was Chair of Home Affairs Committee" at bounding box center [367, 383] width 380 height 40
drag, startPoint x: 185, startPoint y: 298, endPoint x: 247, endPoint y: 295, distance: 62.5
click at [247, 295] on input "Home Secretary & MP for Pontefract, [GEOGRAPHIC_DATA] and [GEOGRAPHIC_DATA]" at bounding box center [367, 297] width 381 height 22
click at [227, 378] on p "Was" at bounding box center [366, 383] width 353 height 14
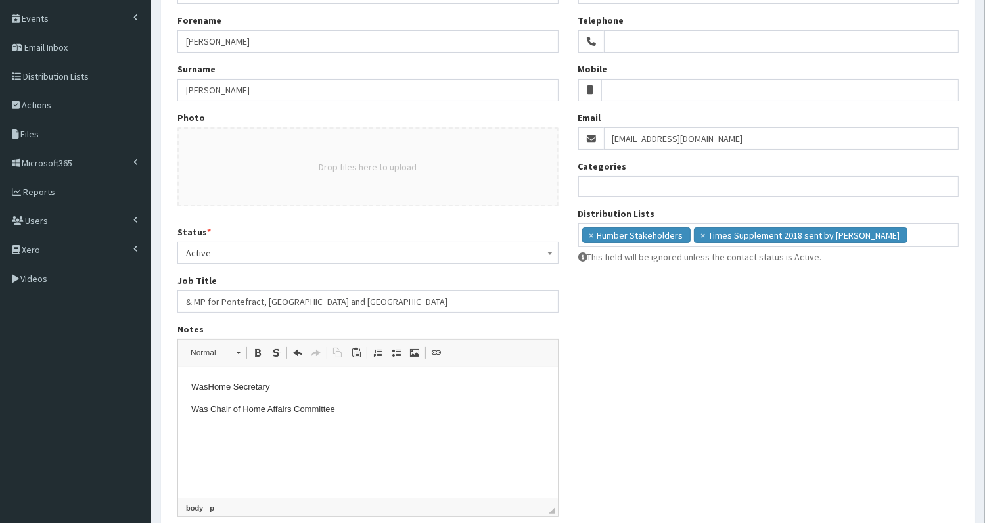
scroll to position [142, 0]
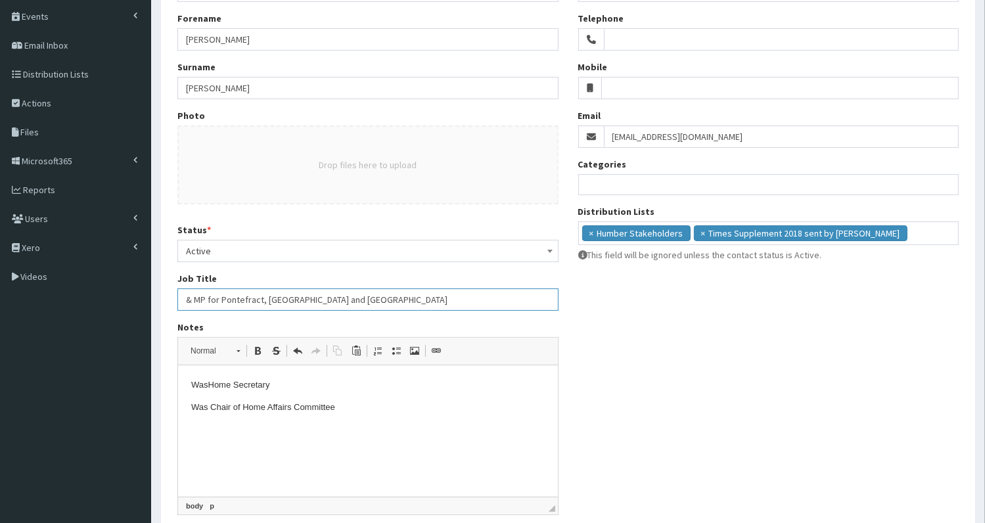
click at [181, 300] on input "& MP for Pontefract, Castleford and Knottingley" at bounding box center [367, 299] width 381 height 22
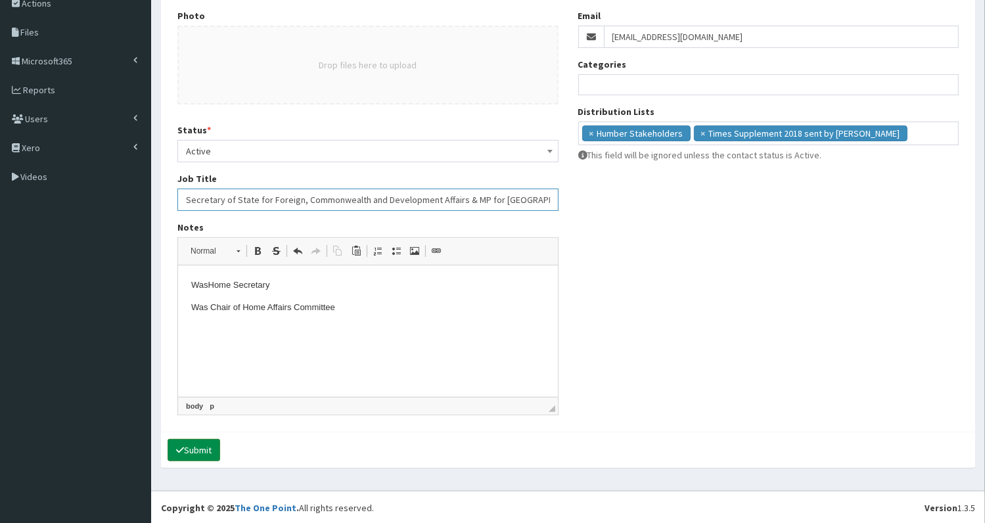
type input "Secretary of State for Foreign, Commonwealth and Development Affairs & MP for P…"
click at [191, 448] on button "Submit" at bounding box center [193, 450] width 53 height 22
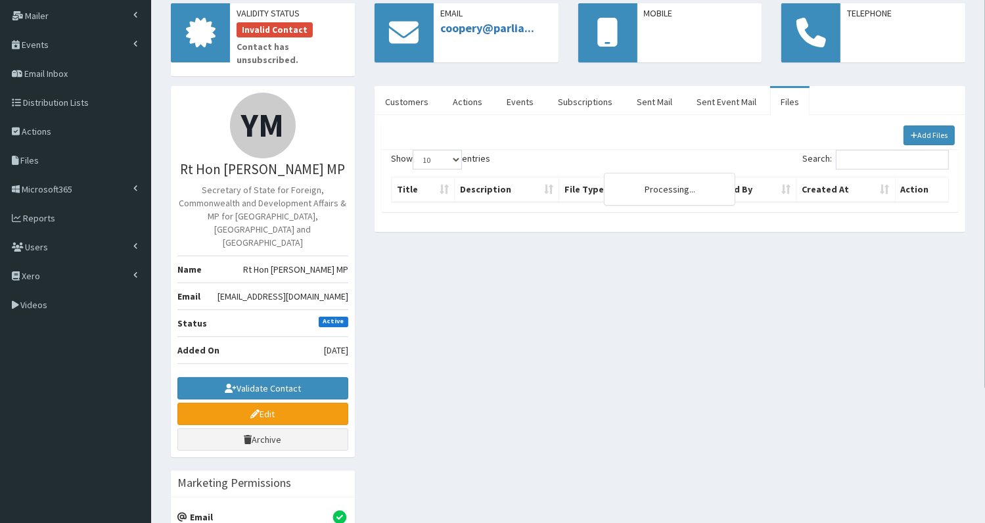
scroll to position [125, 0]
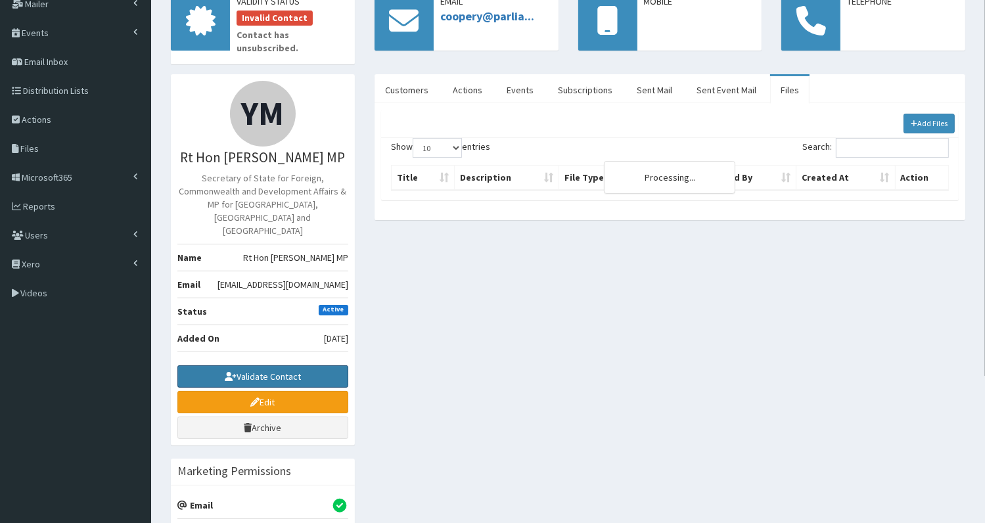
click at [242, 365] on button "Validate Contact" at bounding box center [262, 376] width 171 height 22
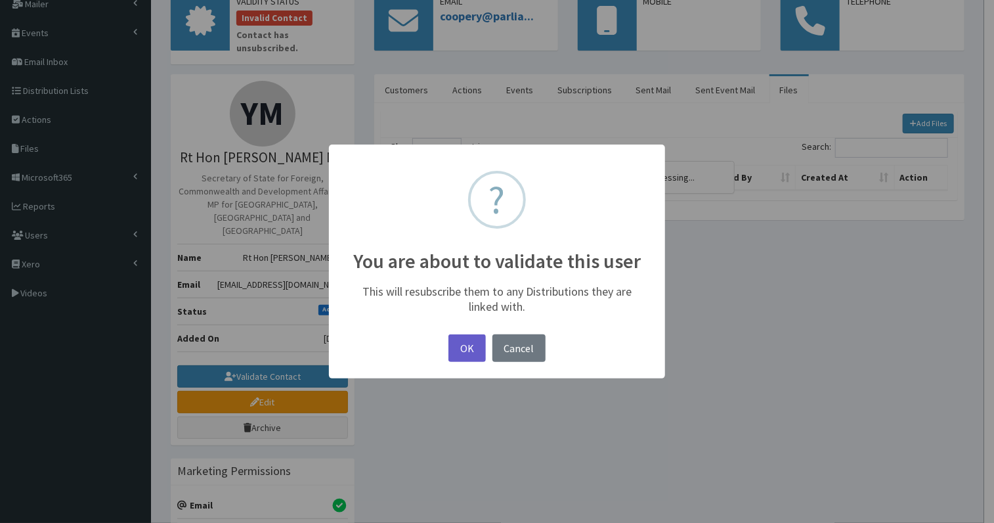
click at [468, 344] on button "OK" at bounding box center [467, 348] width 37 height 28
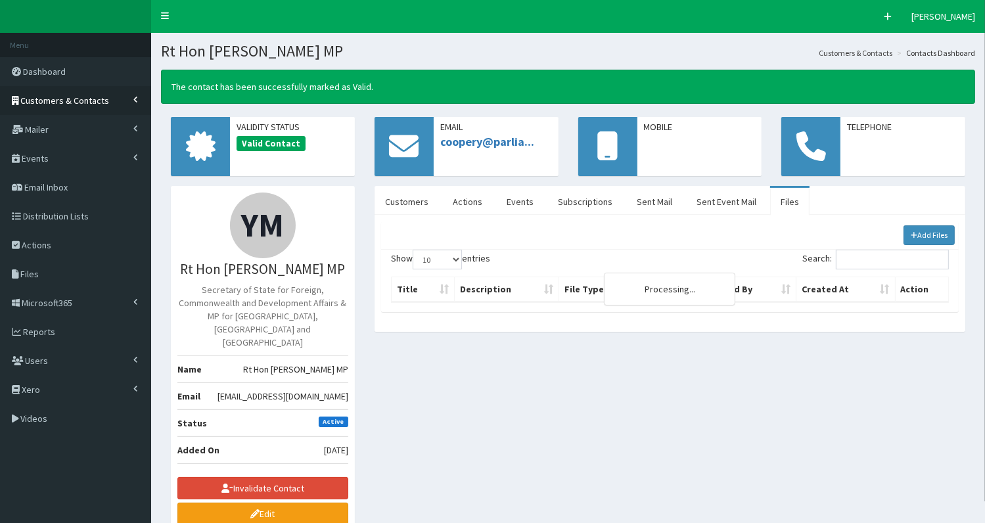
click at [87, 101] on span "Customers & Contacts" at bounding box center [65, 101] width 89 height 12
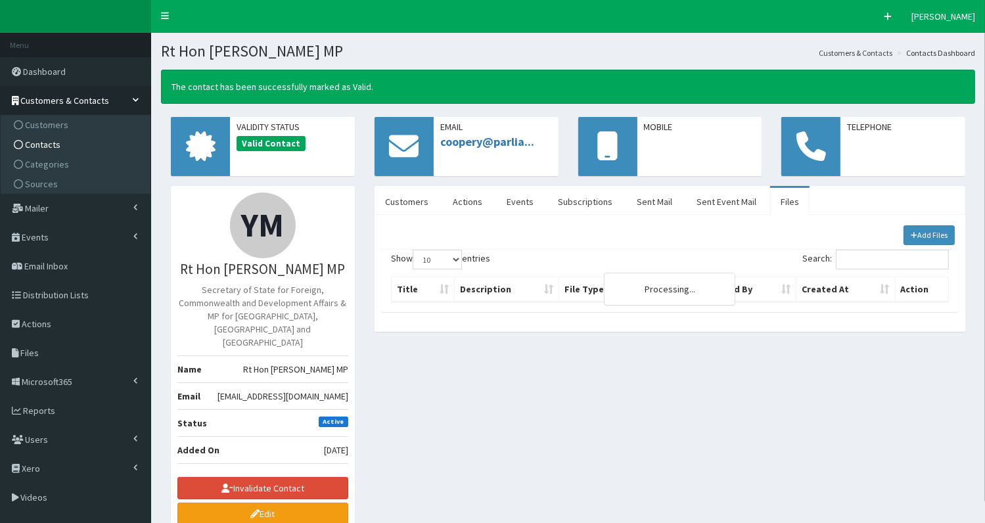
click at [63, 147] on link "Contacts" at bounding box center [77, 145] width 146 height 20
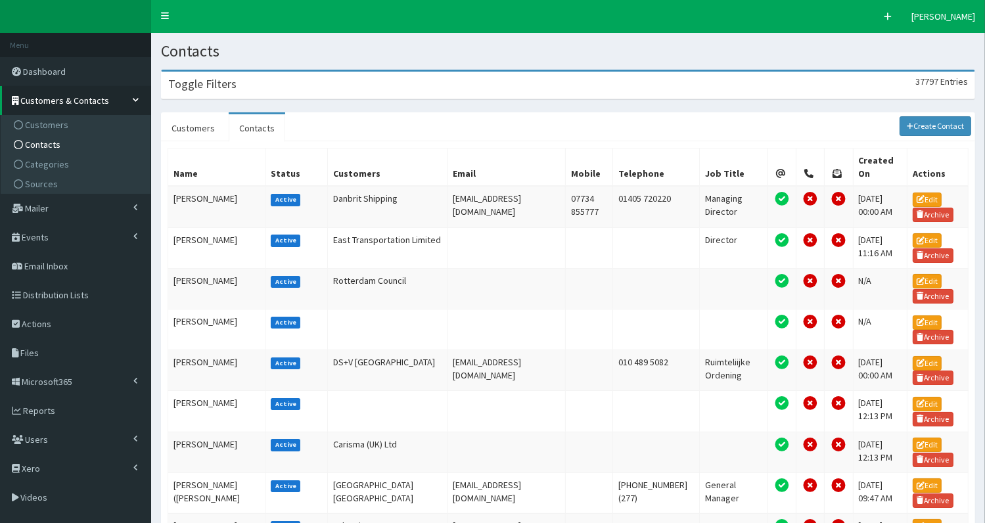
click at [371, 90] on div "Toggle Filters 37797 Entries" at bounding box center [568, 85] width 813 height 27
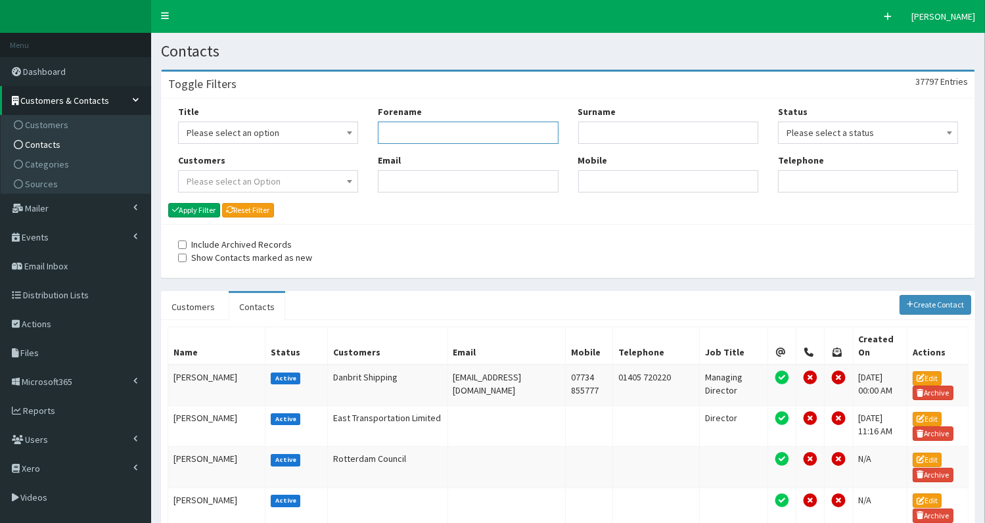
click at [413, 130] on input "Forename" at bounding box center [468, 133] width 180 height 22
type input "pat"
type input "mcf"
click at [192, 213] on button "Apply Filter" at bounding box center [194, 210] width 52 height 14
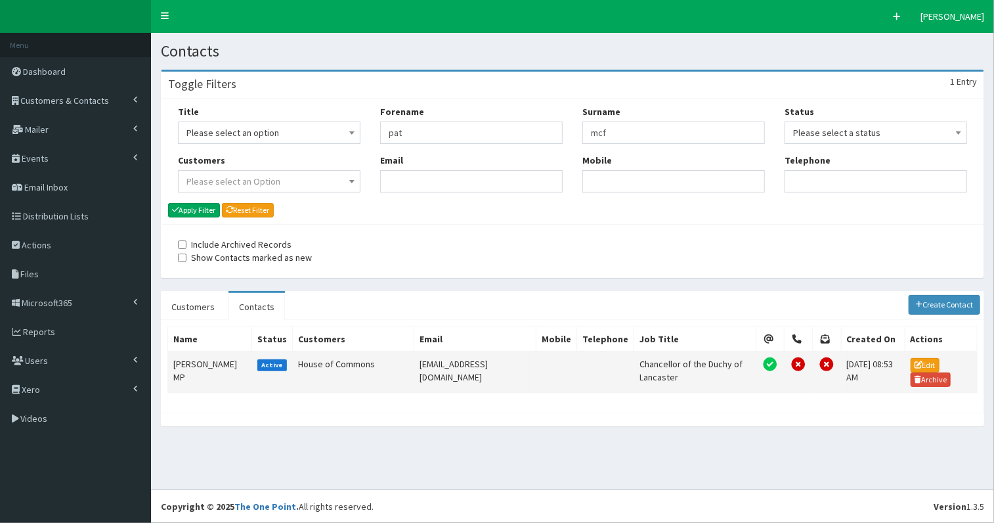
click at [185, 361] on td "[PERSON_NAME] MP" at bounding box center [210, 371] width 84 height 41
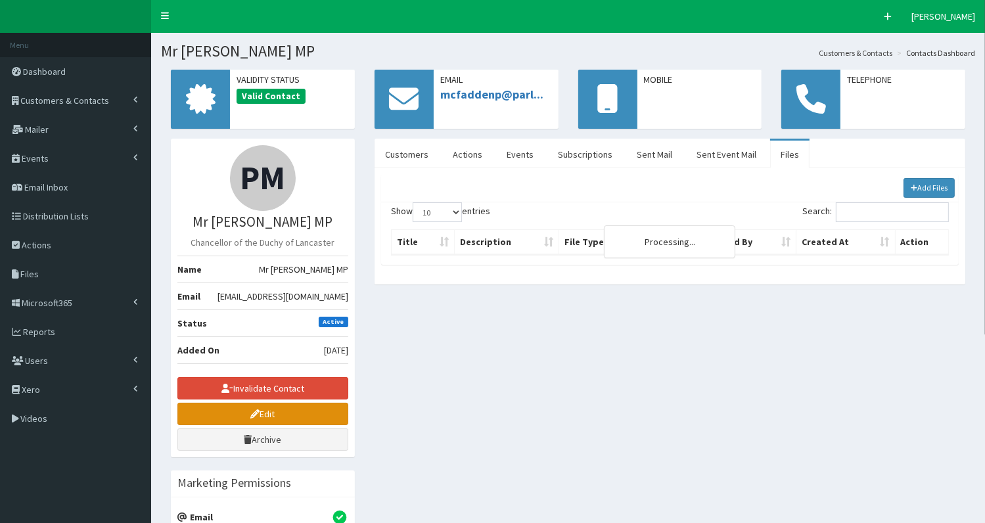
click at [236, 407] on link "Edit" at bounding box center [262, 414] width 171 height 22
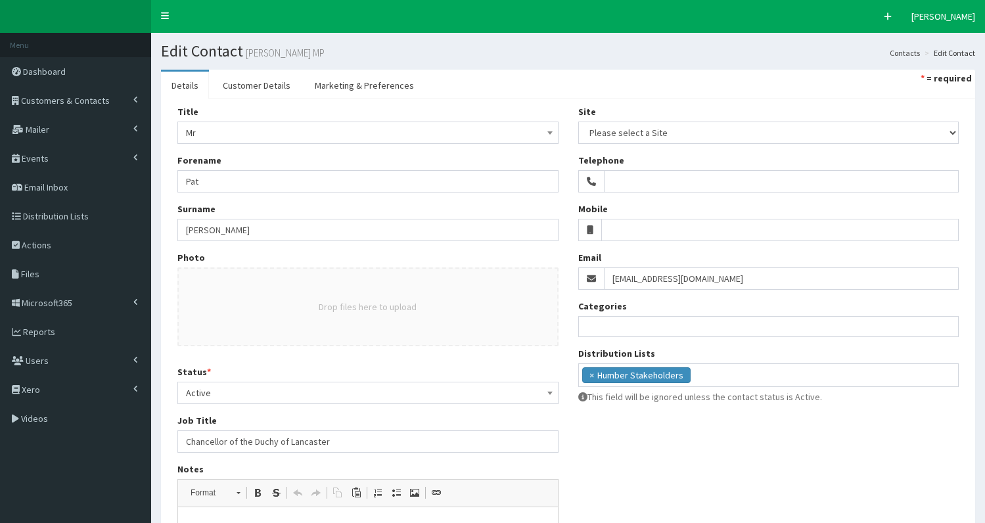
select select
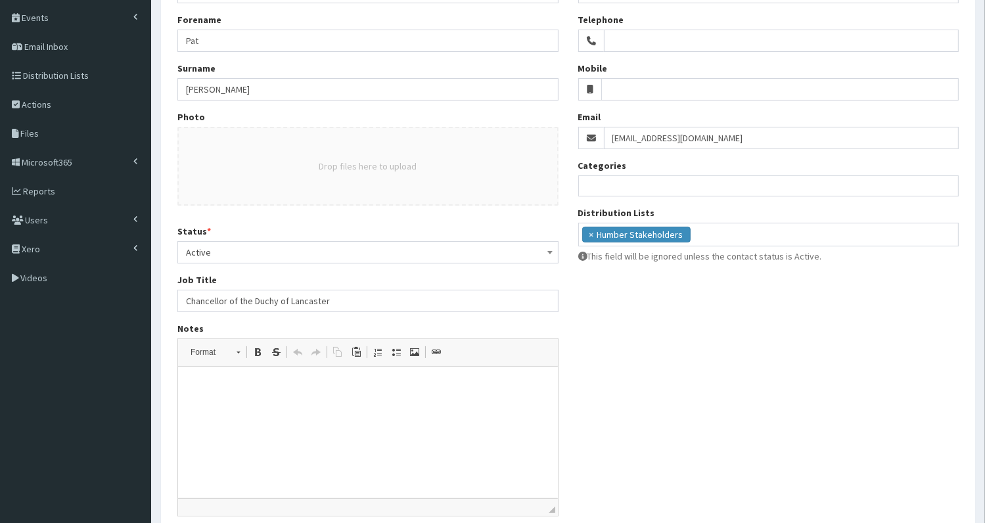
scroll to position [143, 0]
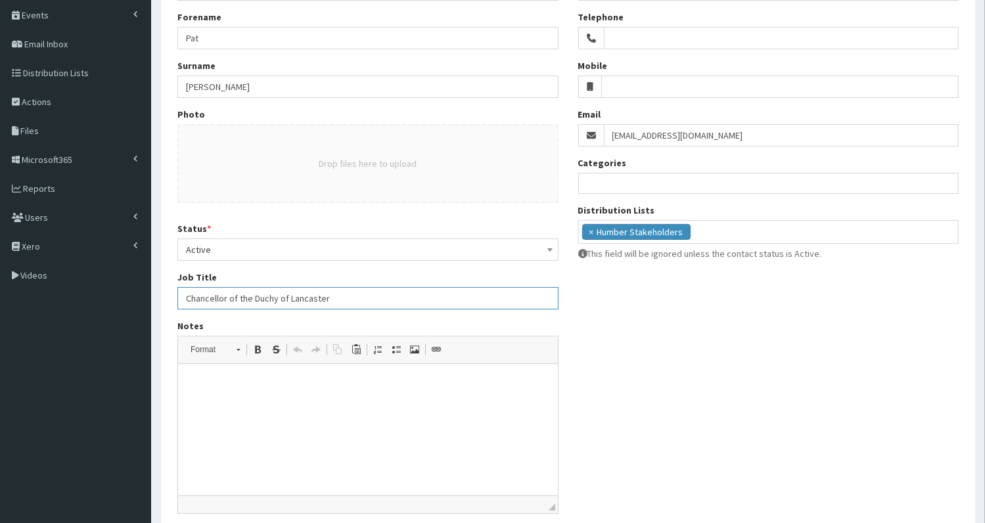
drag, startPoint x: 181, startPoint y: 295, endPoint x: 399, endPoint y: 302, distance: 218.2
click at [399, 302] on input "Chancellor of the Duchy of Lancaster" at bounding box center [367, 298] width 381 height 22
click at [272, 387] on p at bounding box center [366, 384] width 353 height 14
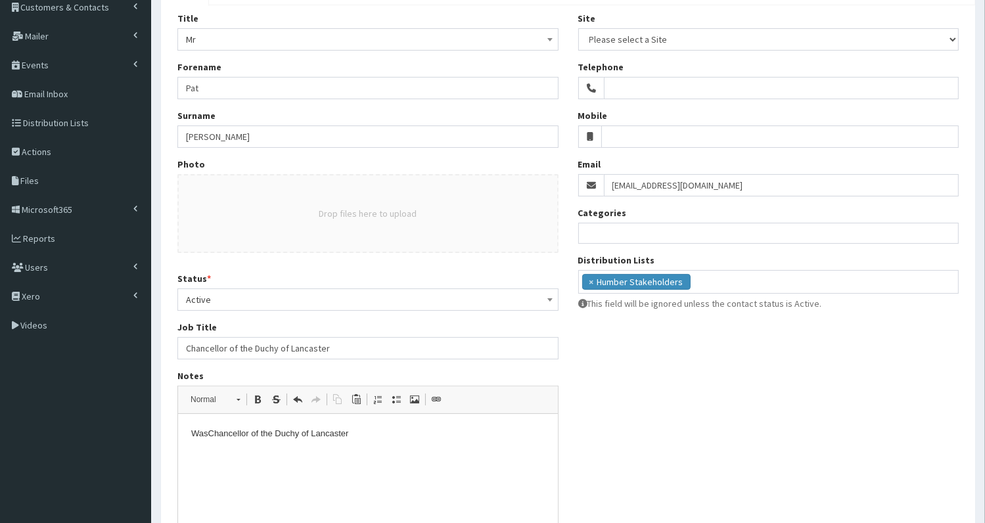
scroll to position [85, 0]
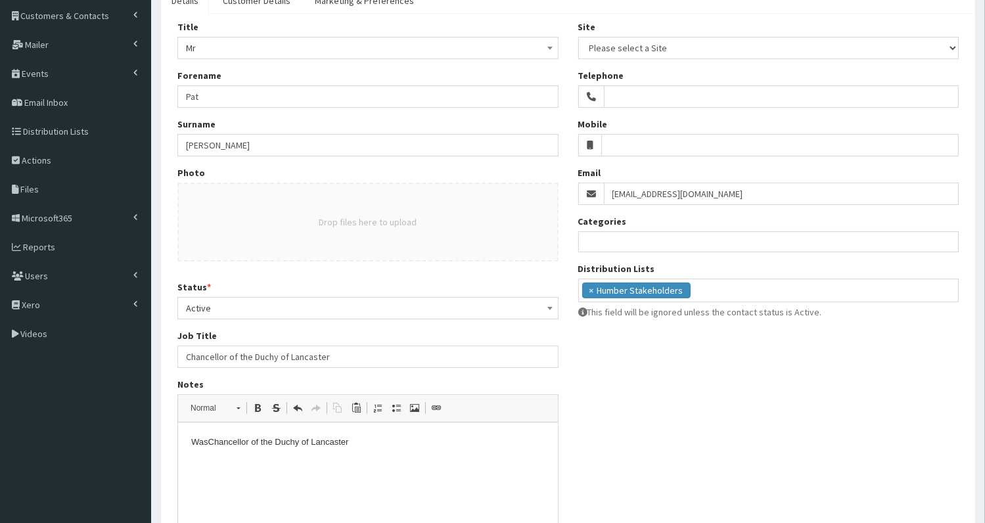
click at [312, 46] on span "Mr" at bounding box center [368, 48] width 364 height 18
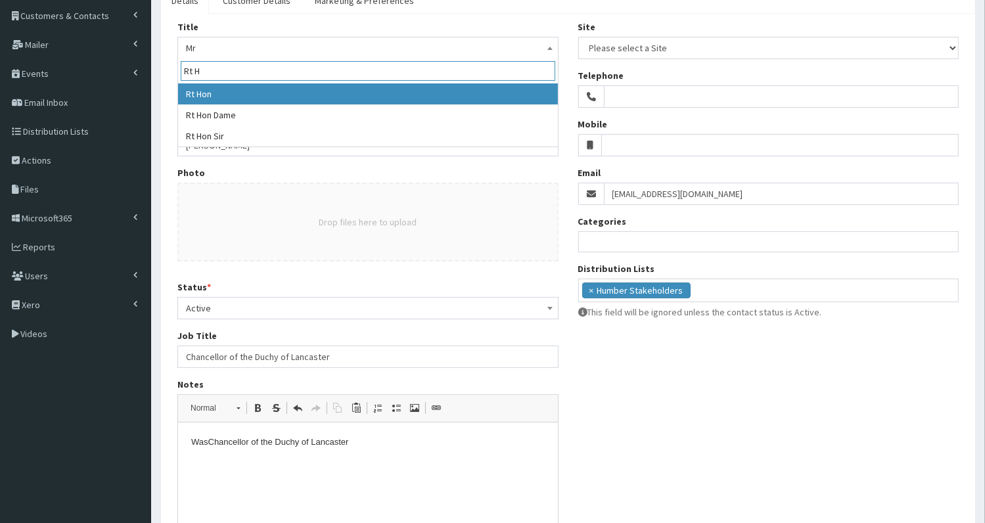
type input "Rt H"
select select "13"
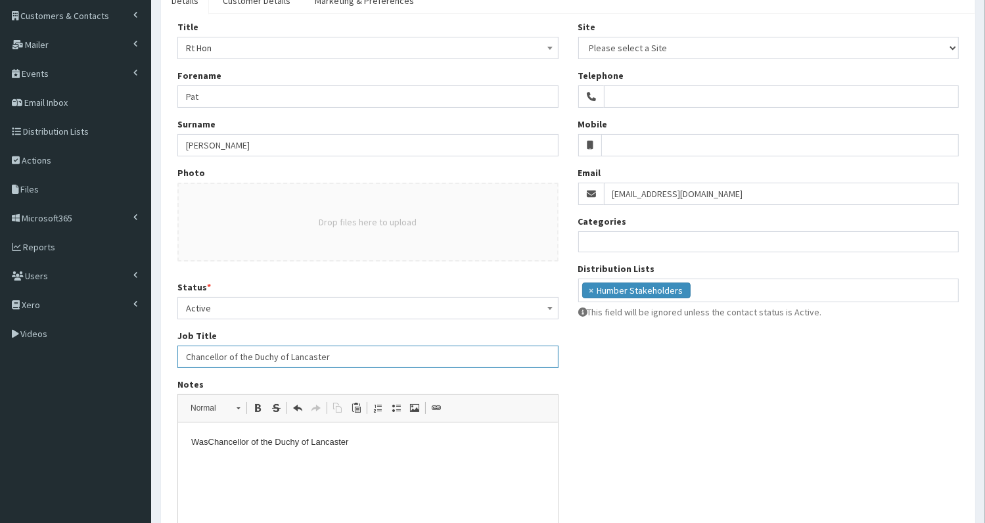
drag, startPoint x: 183, startPoint y: 352, endPoint x: 413, endPoint y: 357, distance: 230.6
click at [413, 357] on input "Chancellor of the Duchy of Lancaster" at bounding box center [367, 357] width 381 height 22
paste input "Secretary of State for Work and Pensions"
paste input "[GEOGRAPHIC_DATA] [GEOGRAPHIC_DATA]"
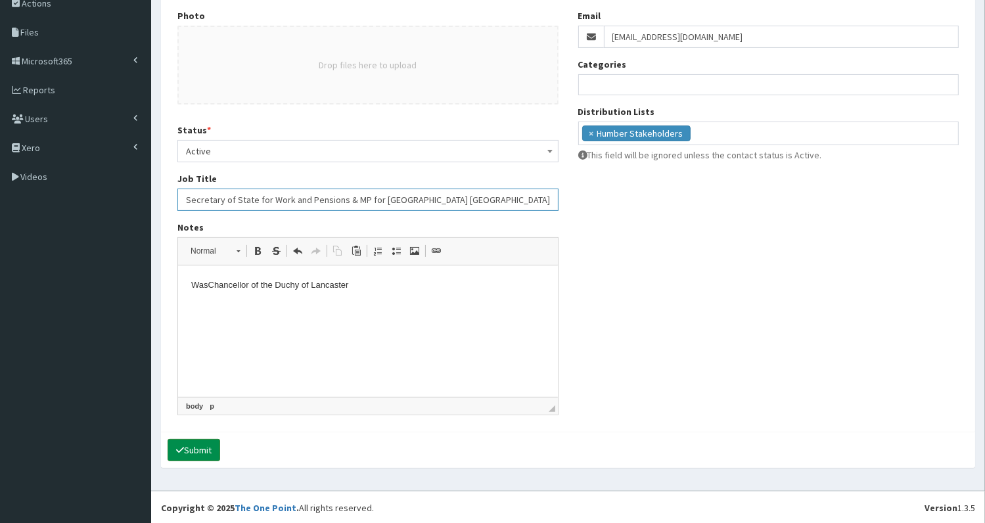
type input "Secretary of State for Work and Pensions & MP for [GEOGRAPHIC_DATA] [GEOGRAPHIC…"
click at [200, 444] on button "Submit" at bounding box center [193, 450] width 53 height 22
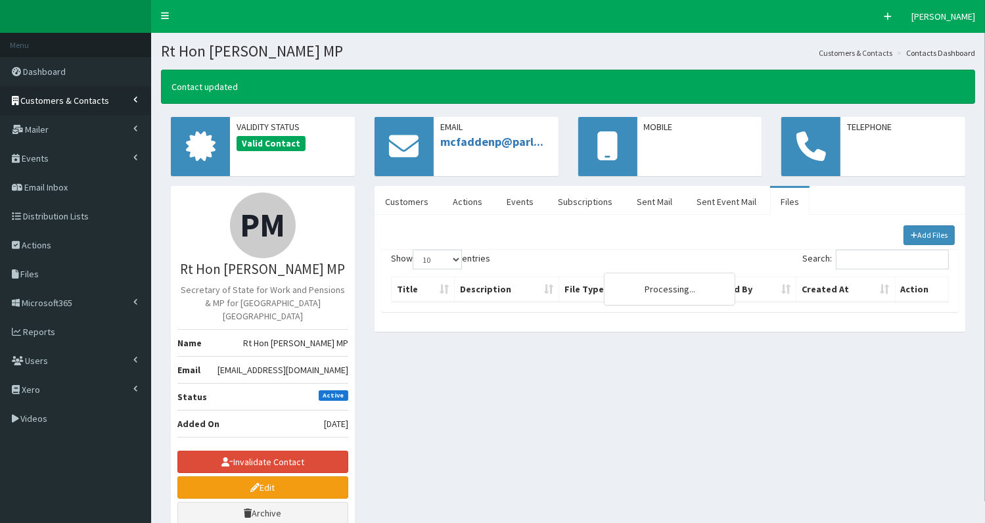
click at [34, 97] on span "Customers & Contacts" at bounding box center [65, 101] width 89 height 12
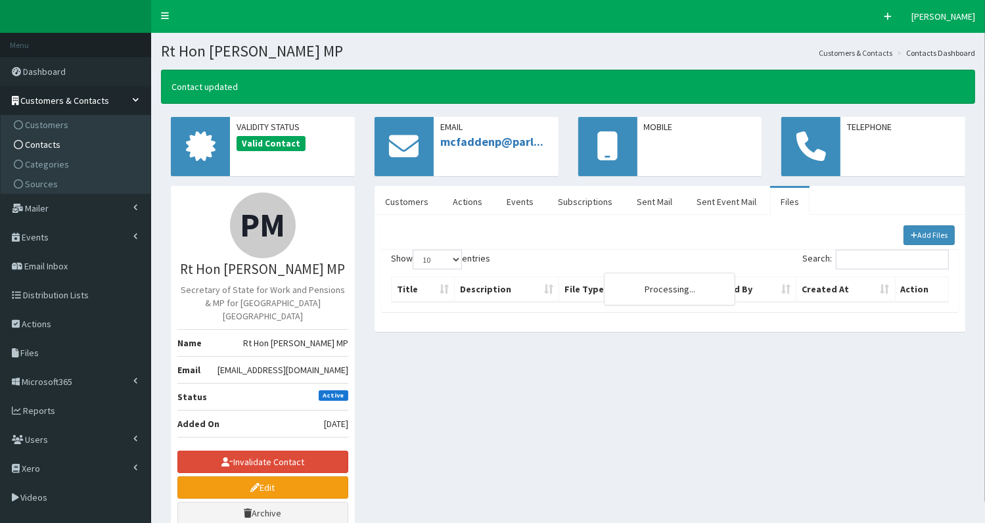
click at [42, 143] on span "Contacts" at bounding box center [42, 145] width 35 height 12
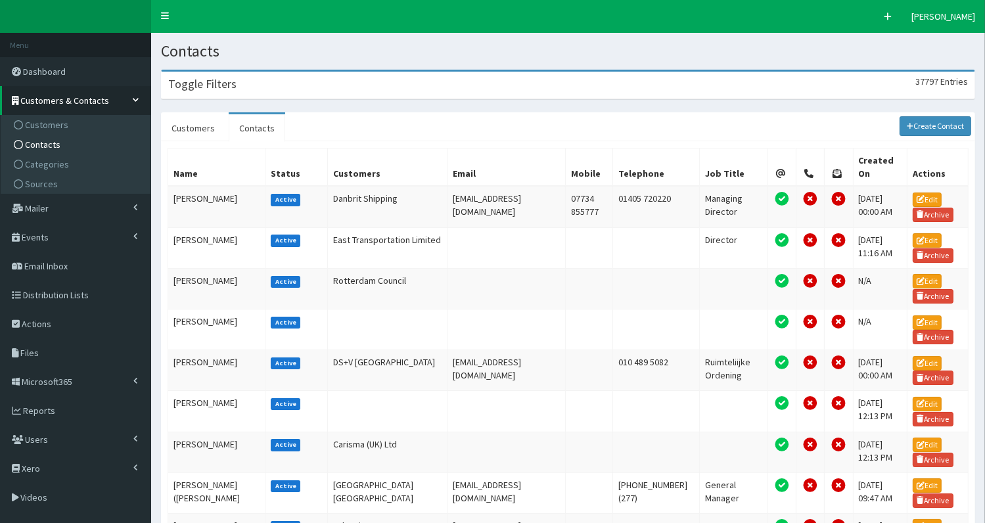
click at [294, 87] on div "Toggle Filters 37797 Entries" at bounding box center [568, 85] width 813 height 27
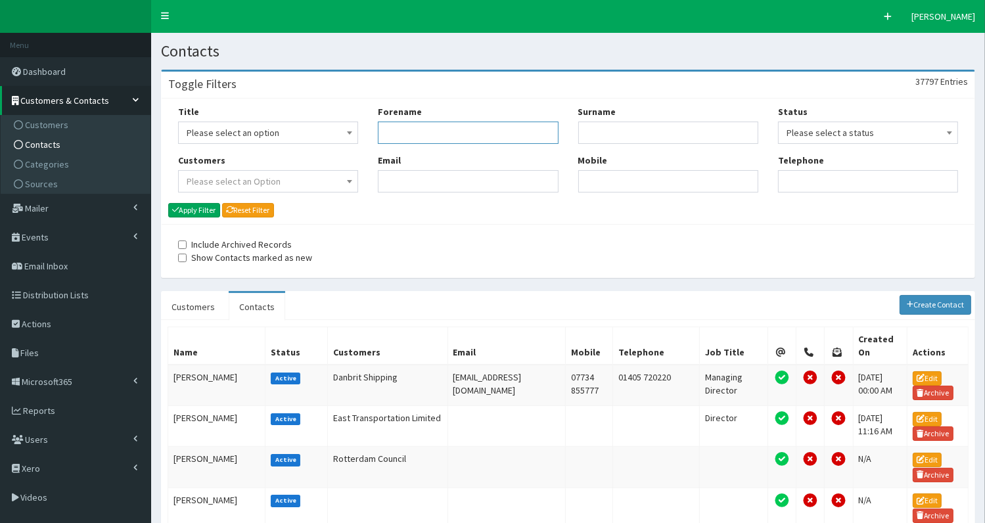
click at [413, 133] on input "Forename" at bounding box center [468, 133] width 180 height 22
type input "peter"
type input "kyle"
click at [194, 208] on button "Apply Filter" at bounding box center [194, 210] width 52 height 14
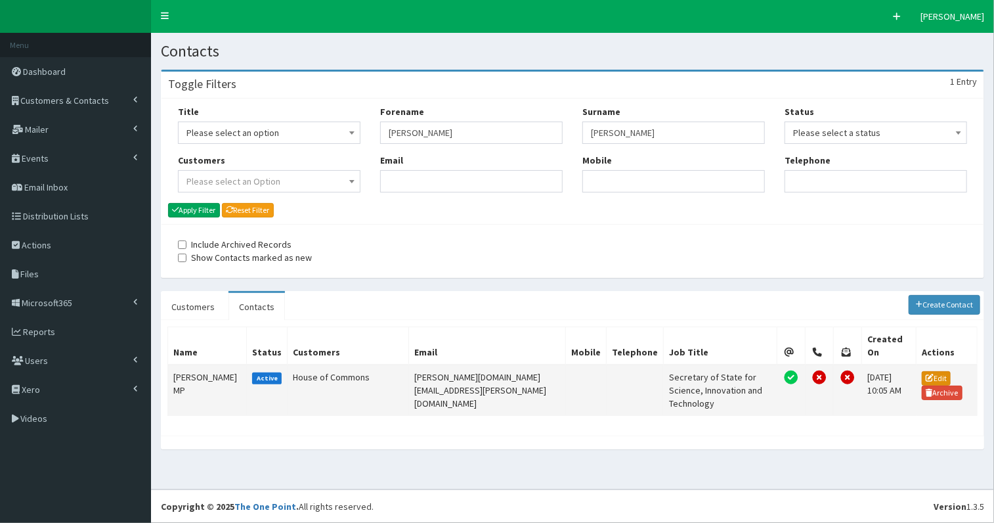
click at [930, 371] on link "Edit" at bounding box center [936, 378] width 29 height 14
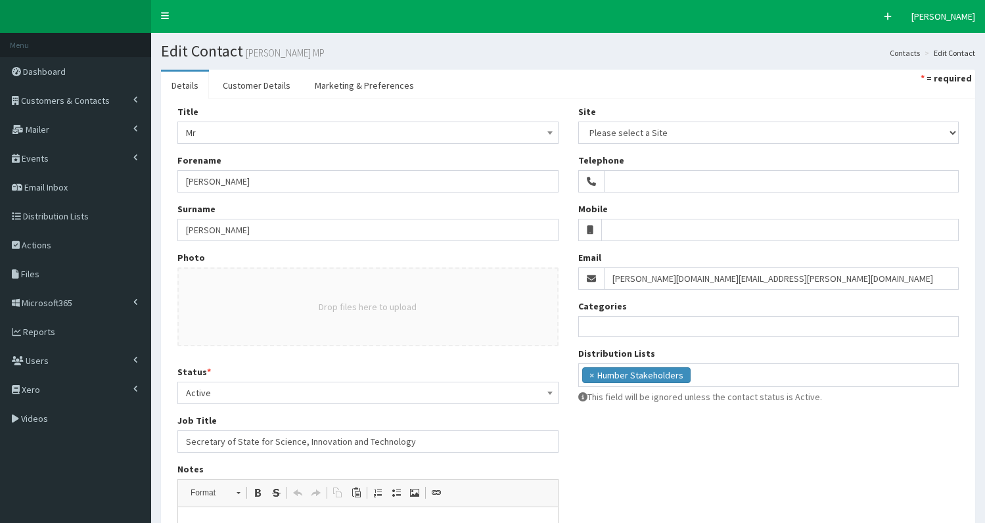
select select
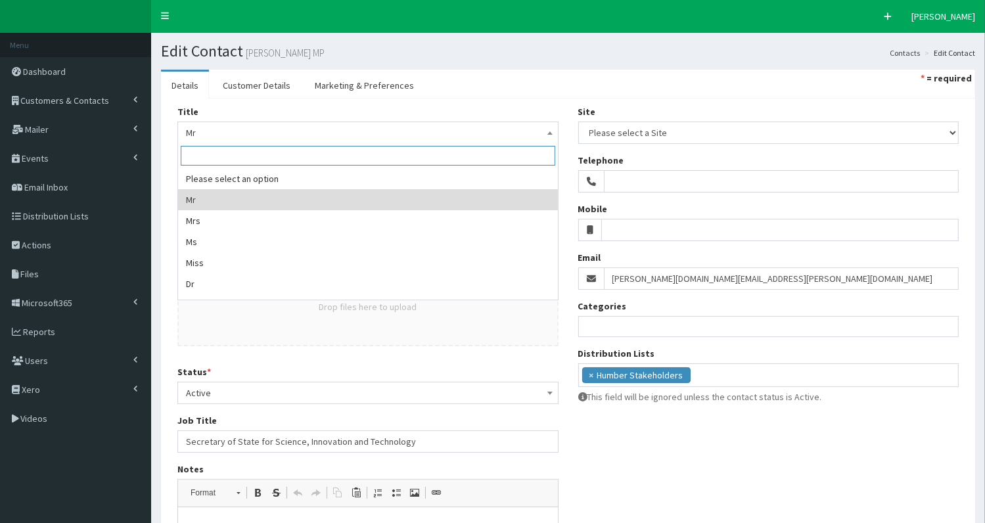
drag, startPoint x: 232, startPoint y: 132, endPoint x: 227, endPoint y: 137, distance: 7.0
click at [231, 130] on span "Mr" at bounding box center [368, 132] width 364 height 18
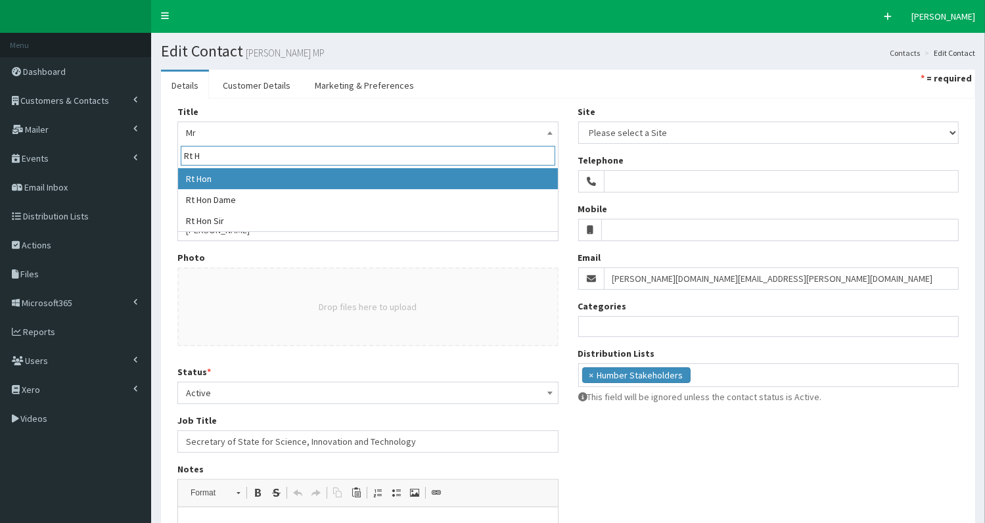
type input "Rt H"
select select "13"
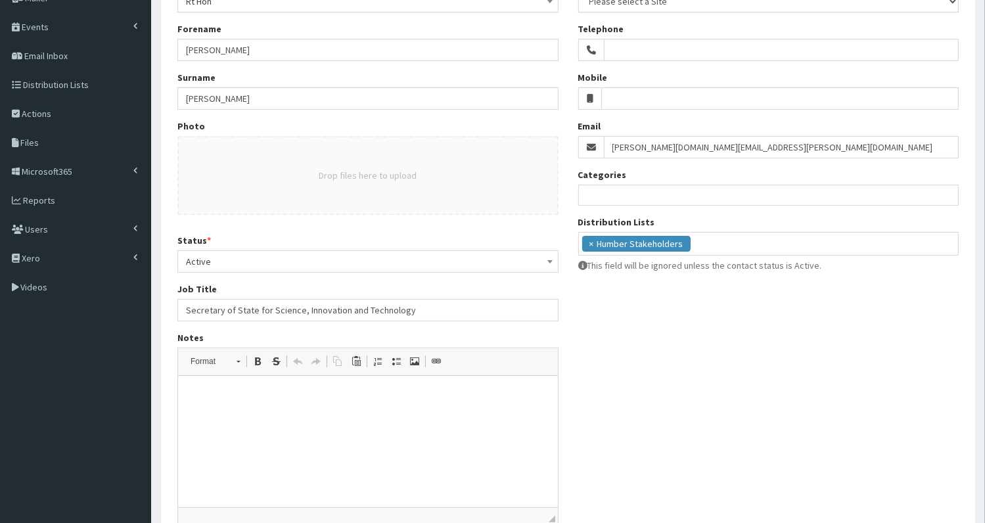
scroll to position [131, 0]
click at [280, 416] on html at bounding box center [367, 396] width 380 height 40
drag, startPoint x: 185, startPoint y: 310, endPoint x: 313, endPoint y: 321, distance: 127.9
click at [447, 305] on input "Secretary of State for Science, Innovation and Technology" at bounding box center [367, 310] width 381 height 22
click at [515, 401] on p "Secretary of State for Business and Trade and President of the Board of Trade" at bounding box center [366, 396] width 353 height 14
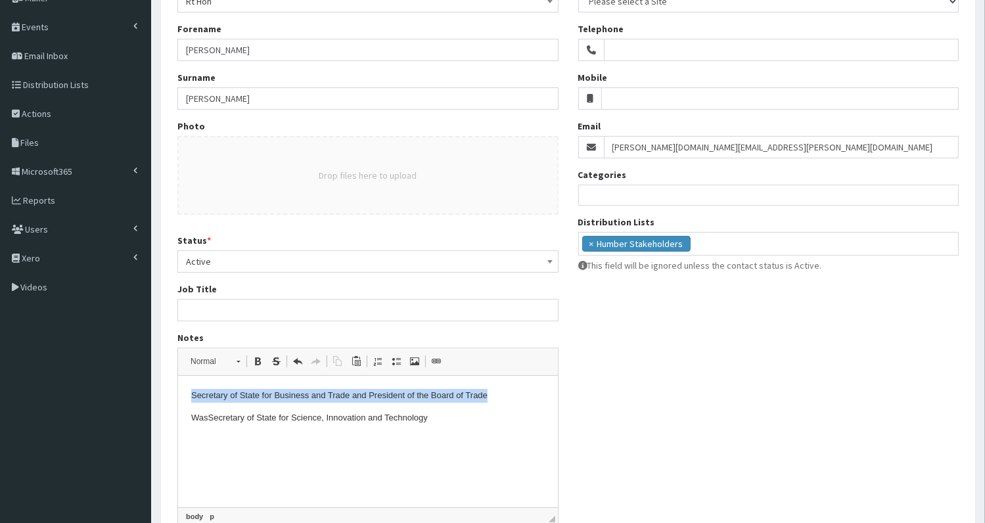
drag, startPoint x: 189, startPoint y: 393, endPoint x: 455, endPoint y: 400, distance: 266.1
click at [501, 390] on html "Secretary of State for Business and Trade and President of the Board of Trade W…" at bounding box center [367, 407] width 380 height 62
copy p "Secretary of State for Business and Trade and President of the Board of Trade"
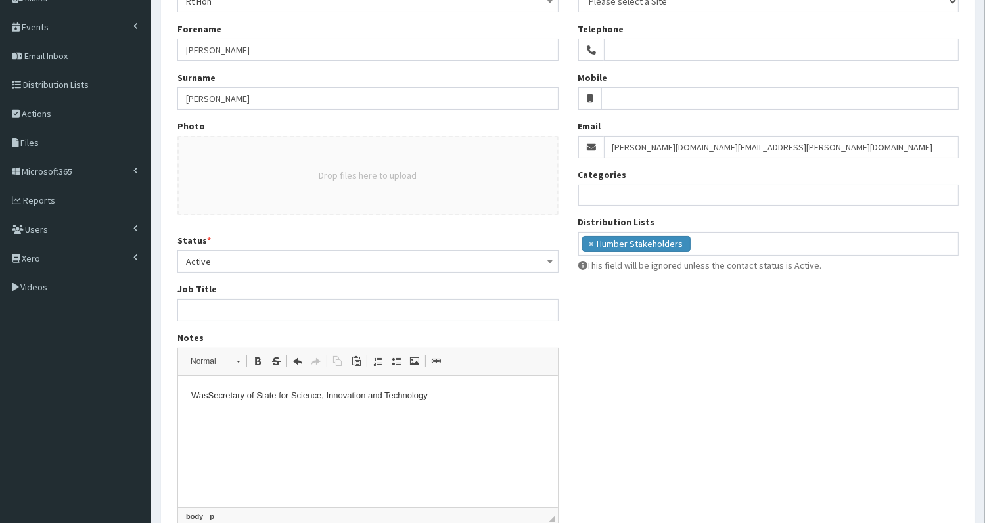
click at [212, 310] on input "Job Title" at bounding box center [367, 310] width 381 height 22
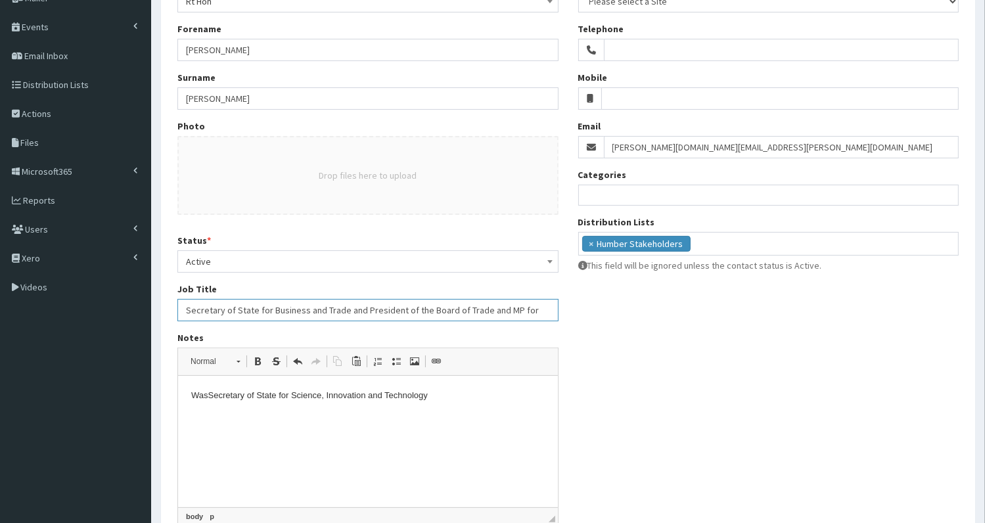
paste input "Hove and Portslade"
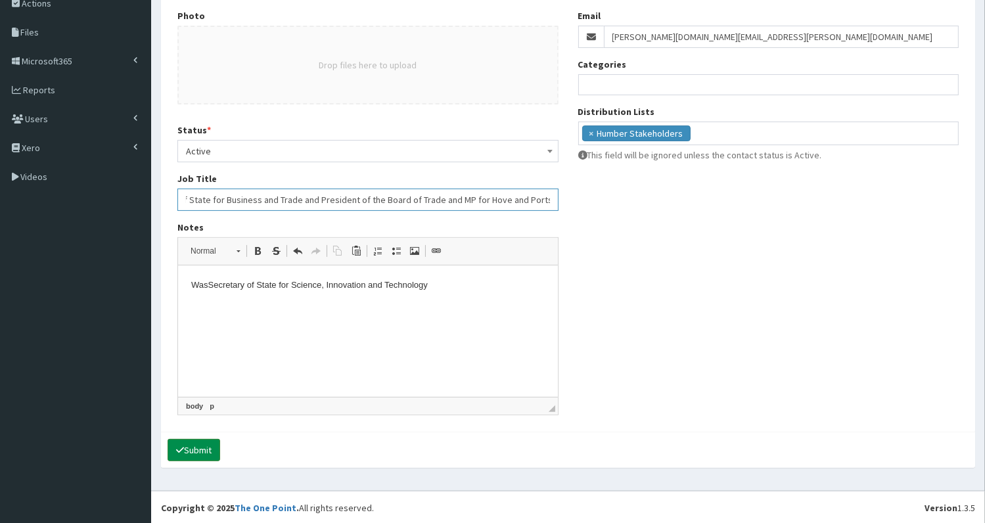
type input "Secretary of State for Business and Trade and President of the Board of Trade a…"
click at [204, 442] on button "Submit" at bounding box center [193, 450] width 53 height 22
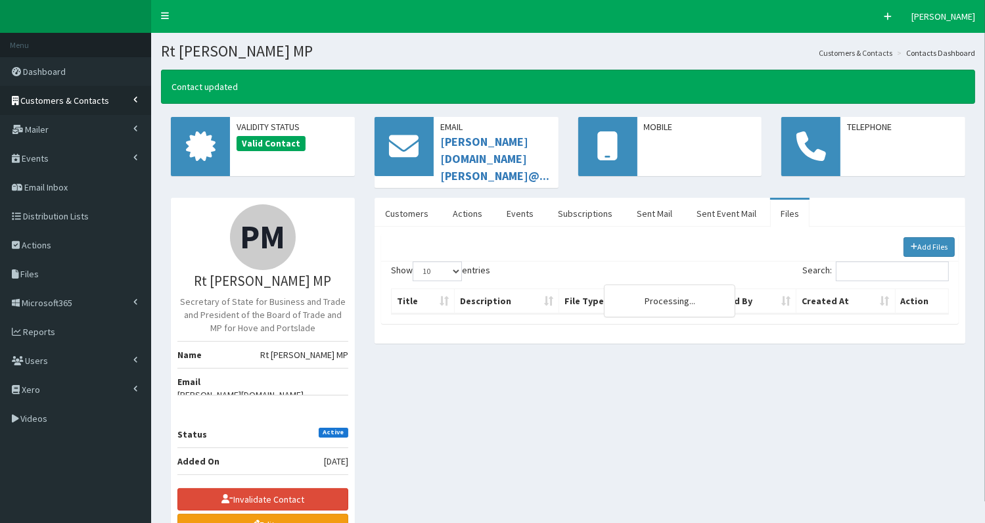
click at [48, 102] on span "Customers & Contacts" at bounding box center [65, 101] width 89 height 12
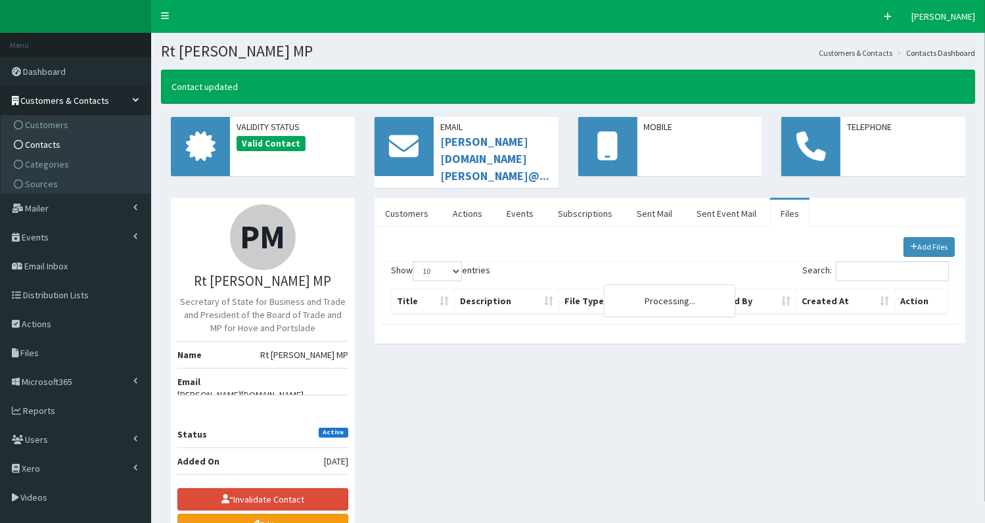
click at [43, 143] on span "Contacts" at bounding box center [42, 145] width 35 height 12
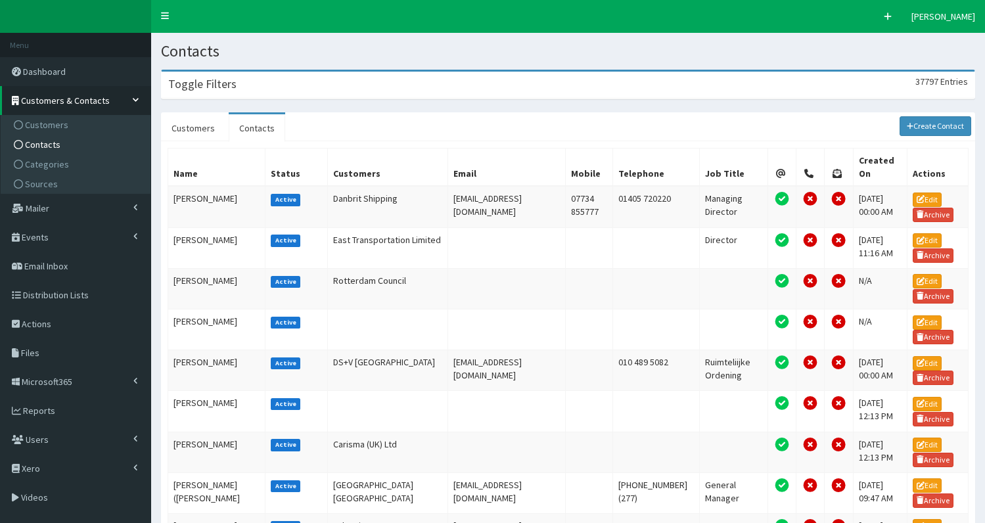
click at [303, 78] on div "Toggle Filters 37797 Entries" at bounding box center [568, 85] width 813 height 27
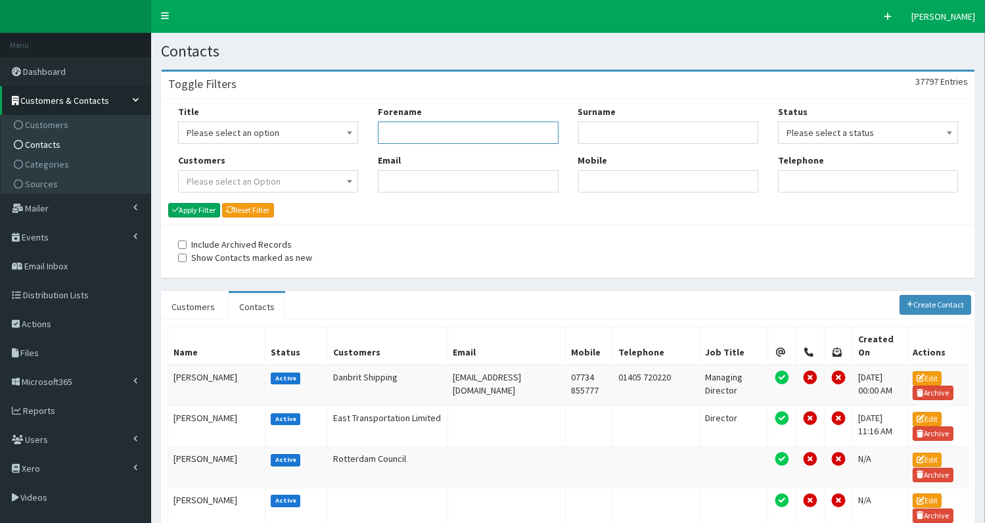
click at [428, 137] on input "Forename" at bounding box center [468, 133] width 180 height 22
type input "[PERSON_NAME]"
click at [199, 211] on button "Apply Filter" at bounding box center [194, 210] width 52 height 14
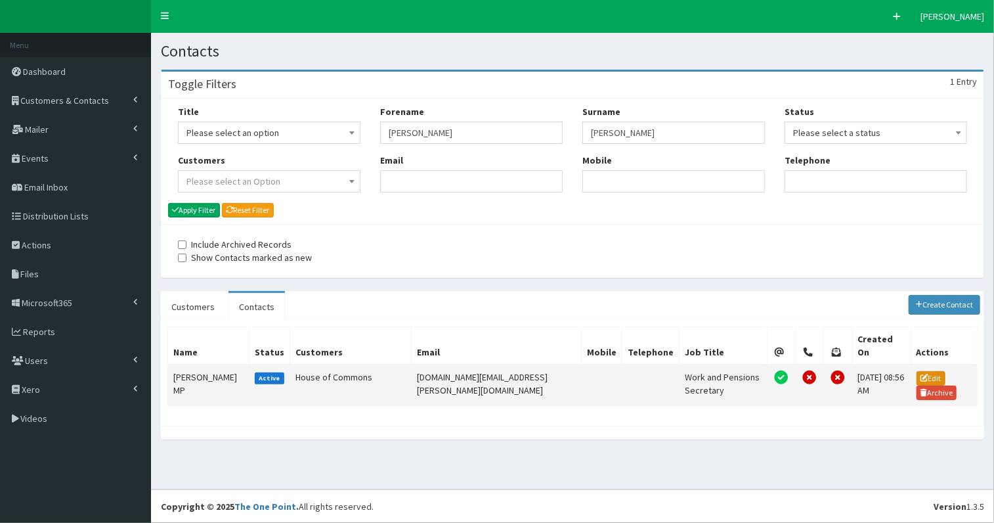
click at [917, 371] on link "Edit" at bounding box center [931, 378] width 29 height 14
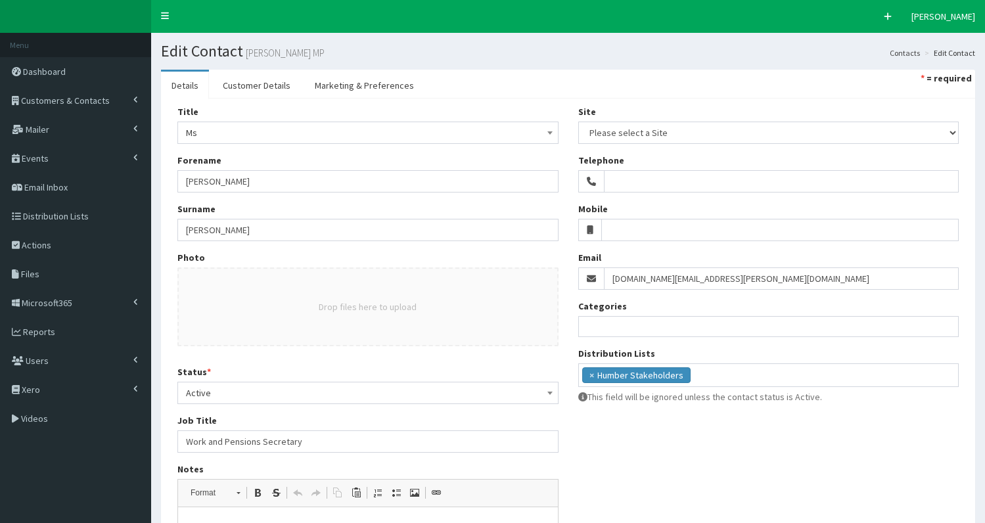
select select
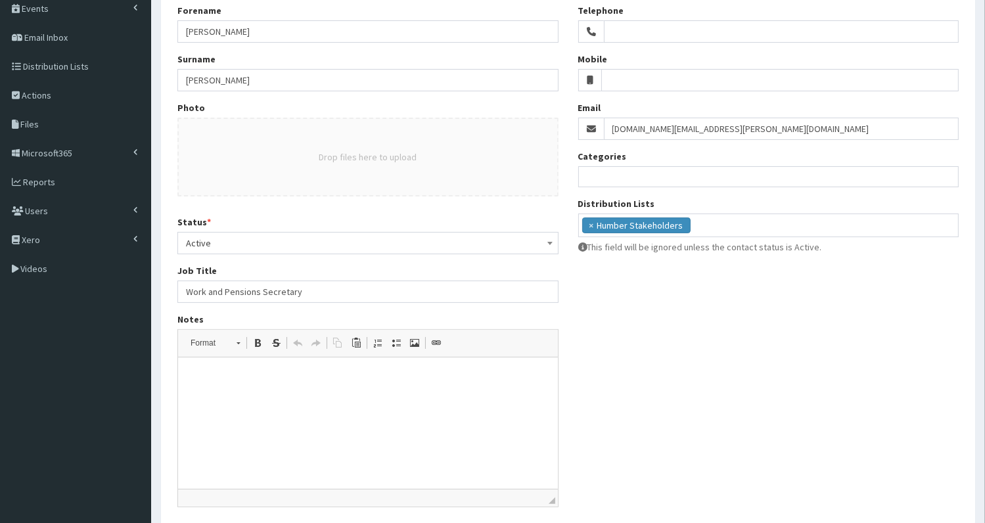
scroll to position [150, 0]
drag, startPoint x: 181, startPoint y: 290, endPoint x: 352, endPoint y: 292, distance: 170.8
click at [357, 292] on input "Work and Pensions Secretary" at bounding box center [367, 291] width 381 height 22
click at [305, 393] on html at bounding box center [367, 377] width 380 height 40
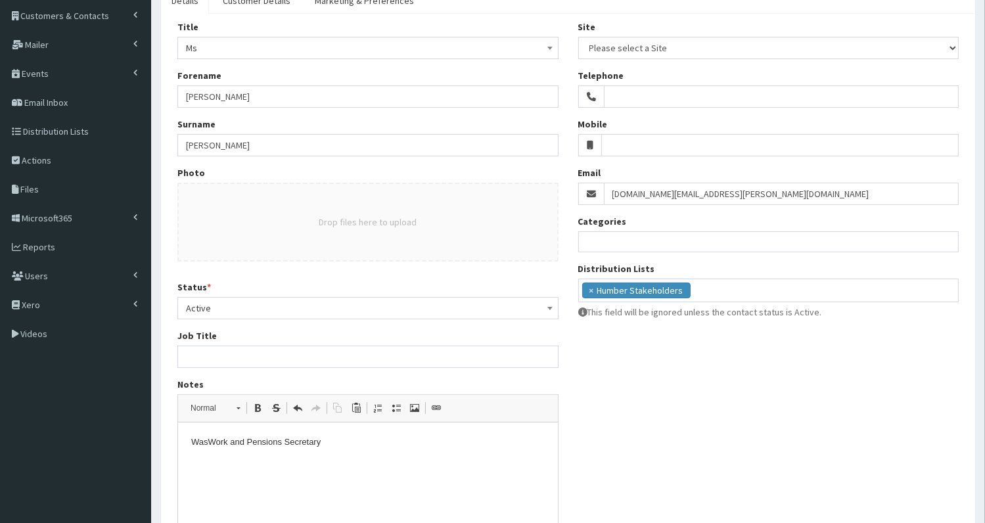
scroll to position [80, 0]
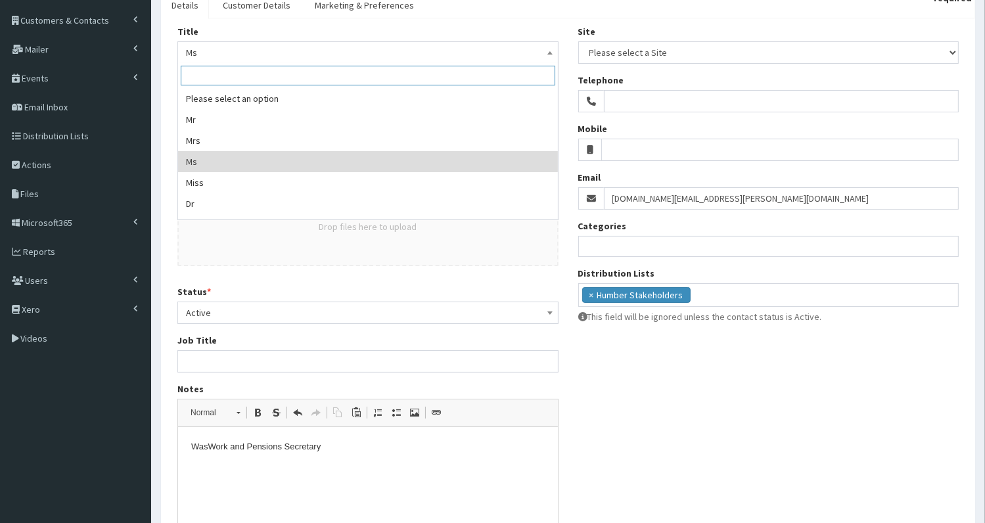
click at [294, 52] on span "Ms" at bounding box center [368, 52] width 364 height 18
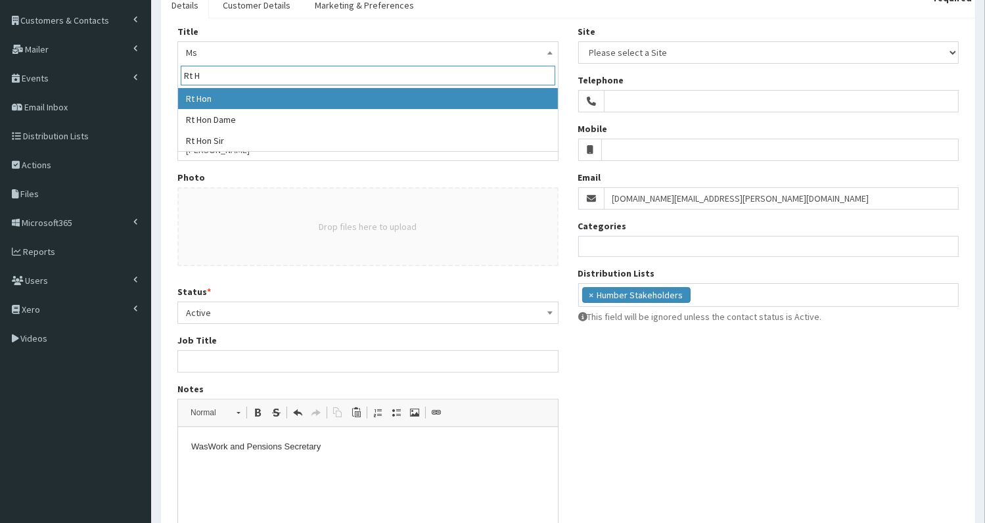
type input "Rt H"
select select "13"
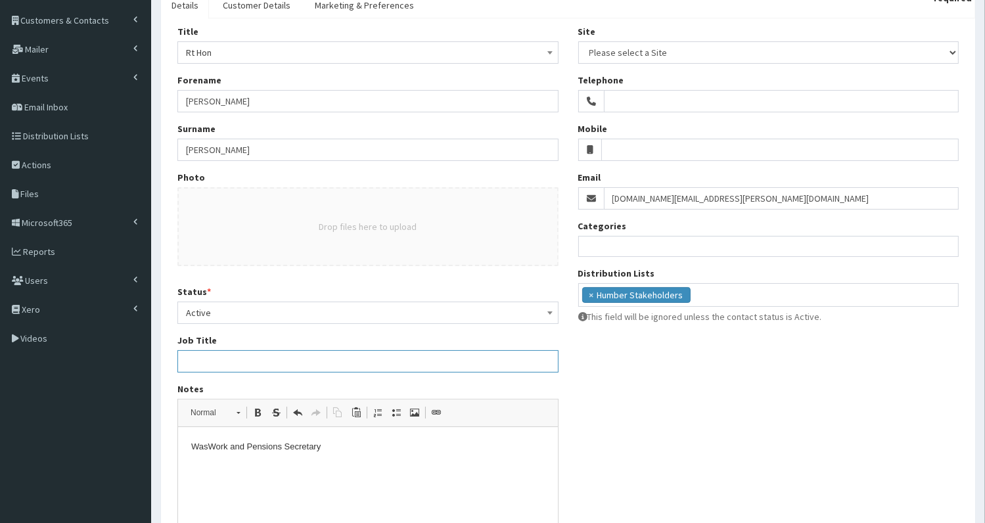
click at [236, 364] on input "Job Title" at bounding box center [367, 361] width 381 height 22
paste input "MP for [GEOGRAPHIC_DATA]"
click at [181, 364] on input "MP for MP for [GEOGRAPHIC_DATA]" at bounding box center [367, 361] width 381 height 22
paste input "Secretary of State for Science, Innovation and Technology"
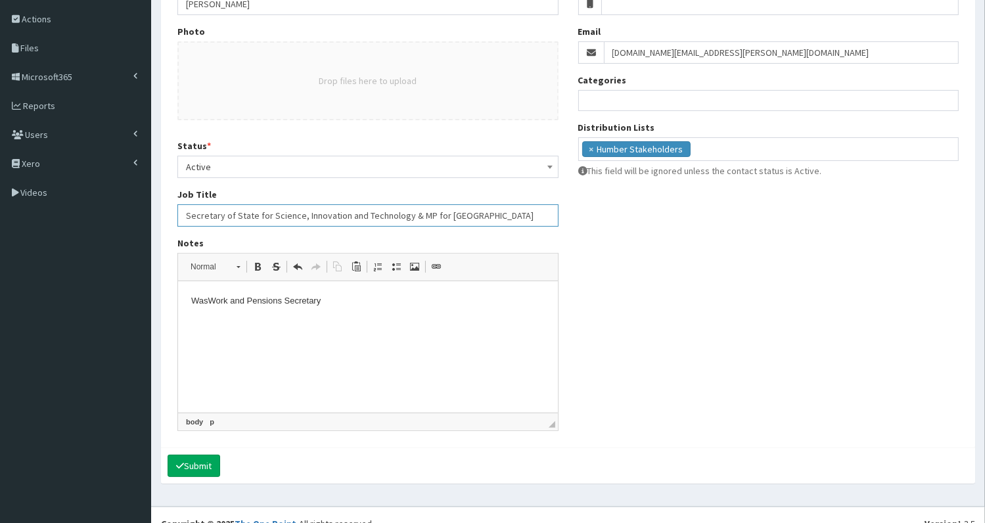
scroll to position [242, 0]
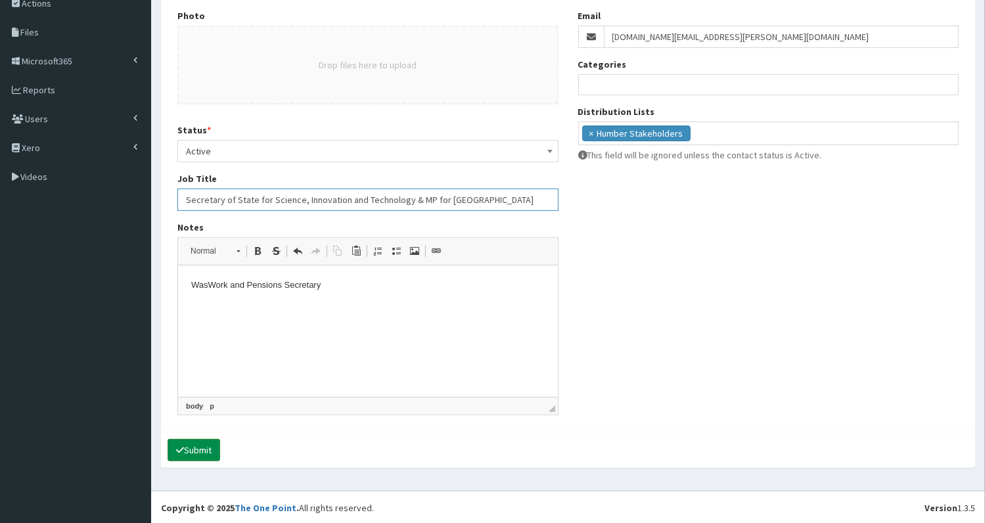
type input "Secretary of State for Science, Innovation and Technology & MP for [GEOGRAPHIC_…"
click at [203, 449] on button "Submit" at bounding box center [193, 450] width 53 height 22
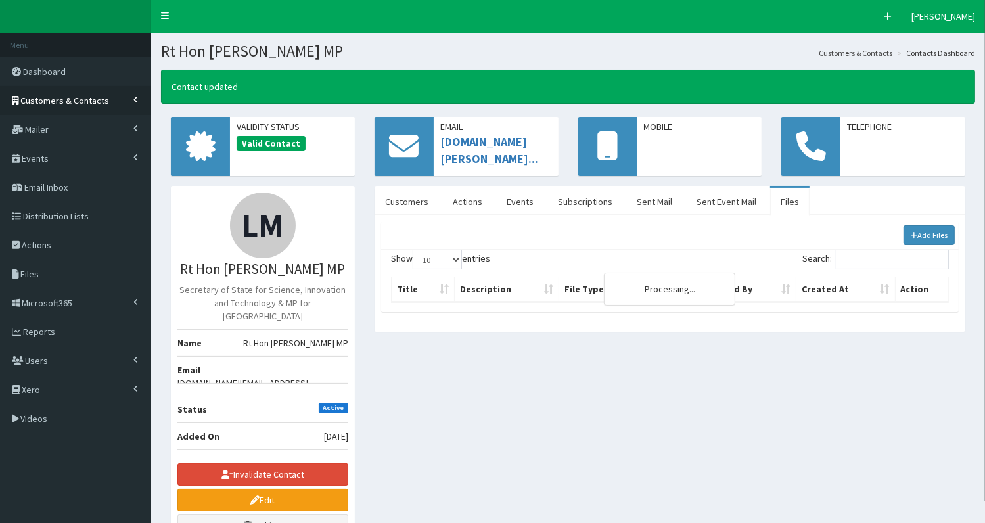
click at [82, 99] on span "Customers & Contacts" at bounding box center [65, 101] width 89 height 12
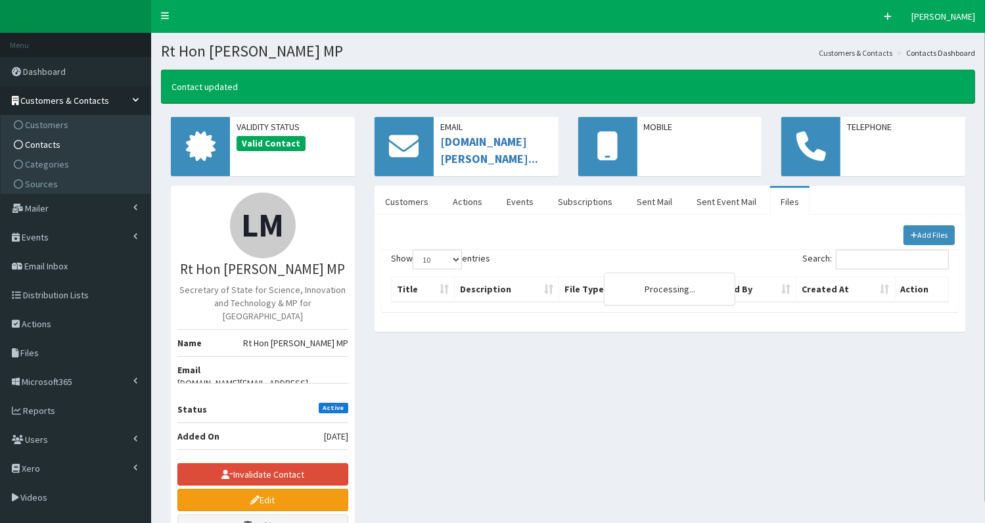
click at [79, 145] on link "Contacts" at bounding box center [77, 145] width 146 height 20
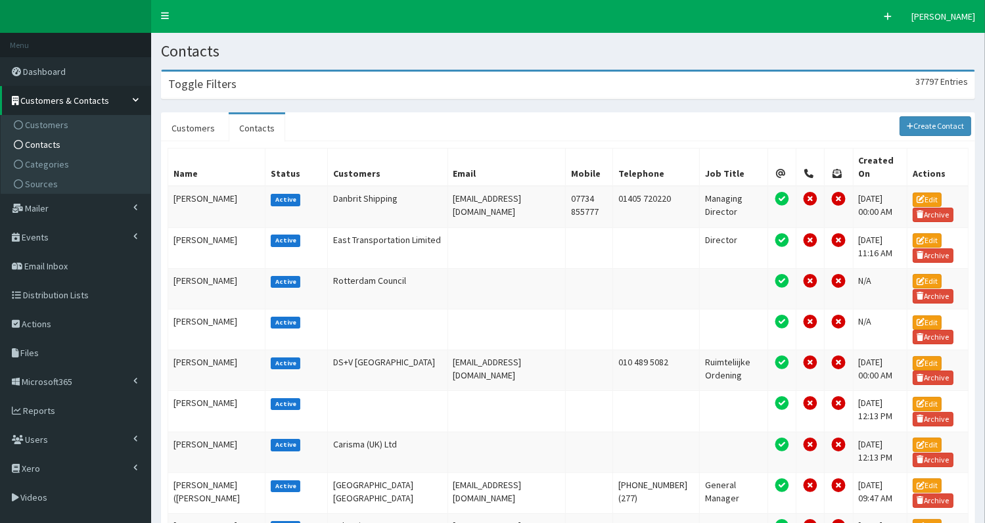
click at [289, 83] on div "Toggle Filters 37797 Entries" at bounding box center [568, 85] width 813 height 27
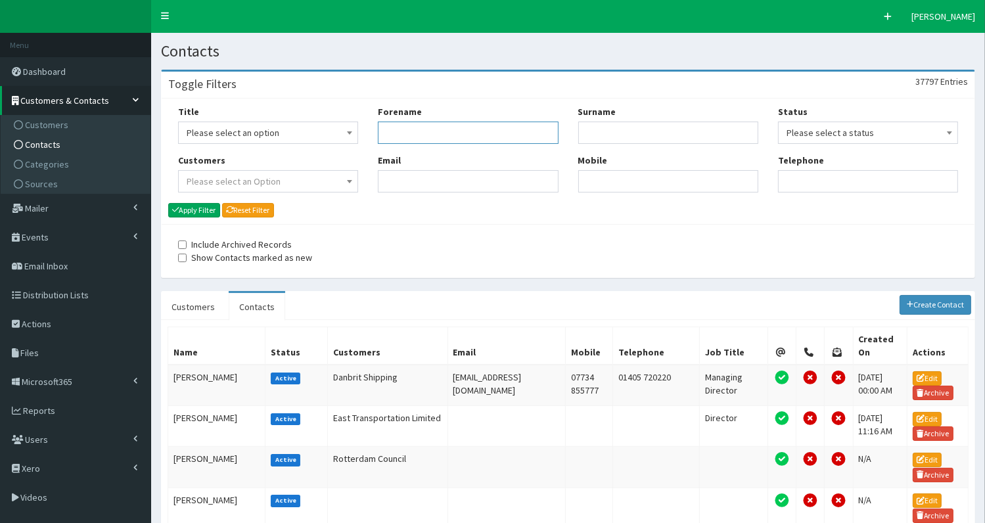
click at [401, 130] on input "Forename" at bounding box center [468, 133] width 180 height 22
type input "[PERSON_NAME]"
type input "reyn"
click at [187, 211] on button "Apply Filter" at bounding box center [194, 210] width 52 height 14
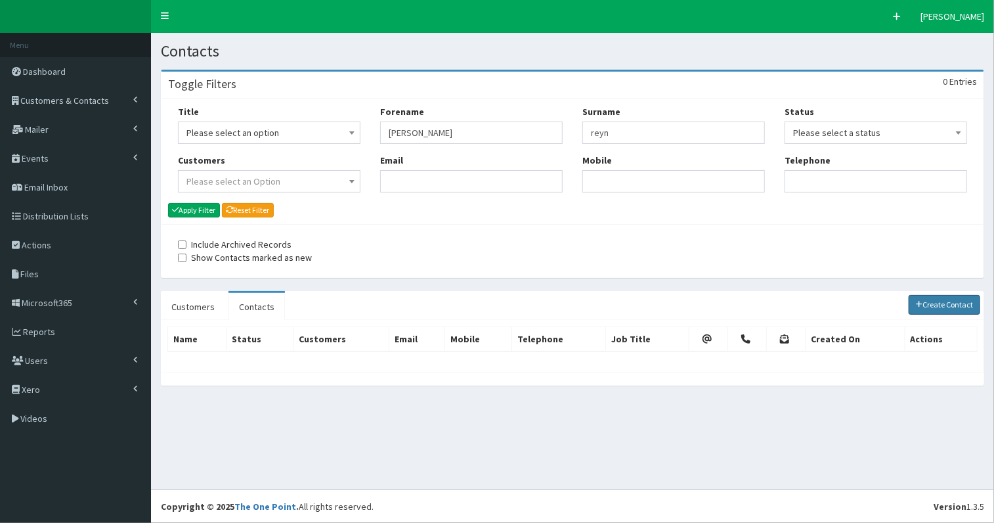
click at [938, 305] on link "Create Contact" at bounding box center [945, 305] width 72 height 20
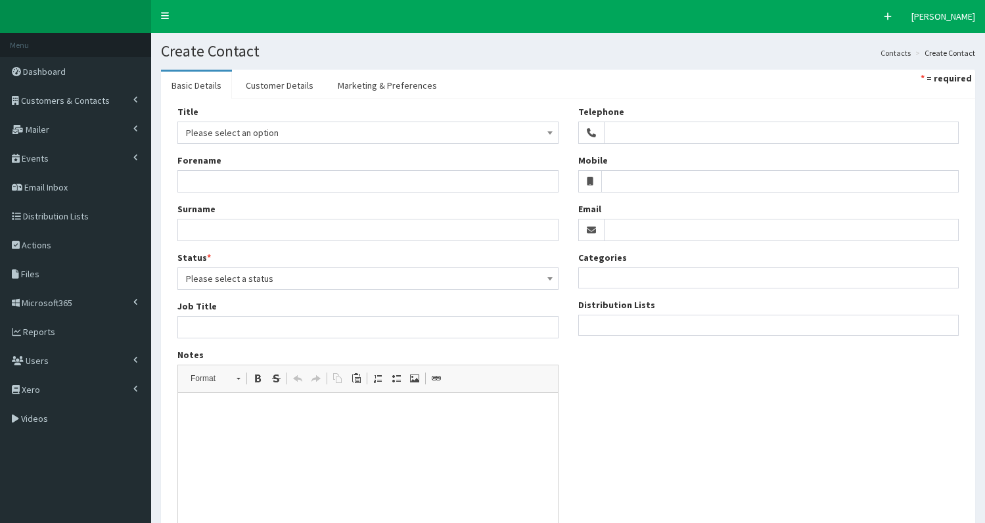
select select
click at [231, 130] on span "Please select an option" at bounding box center [368, 132] width 364 height 18
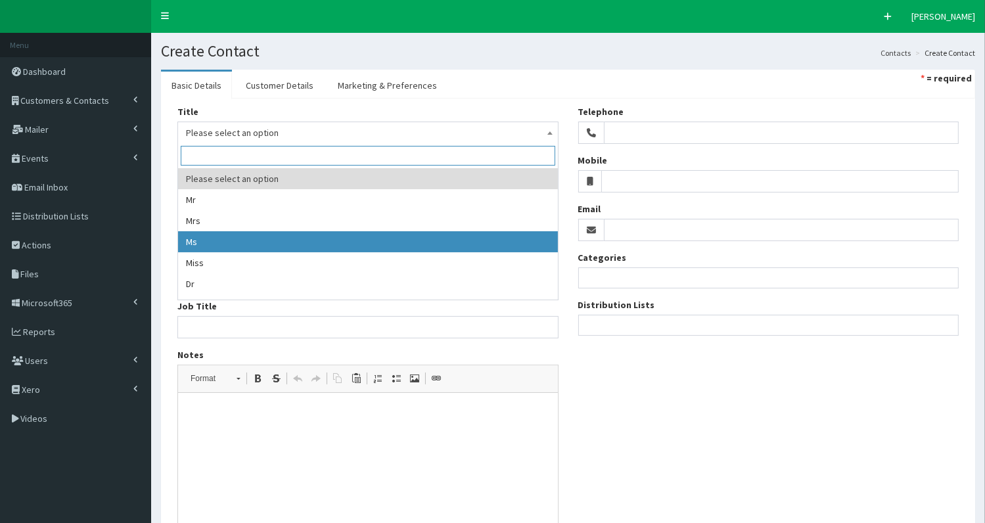
drag, startPoint x: 227, startPoint y: 235, endPoint x: 218, endPoint y: 210, distance: 26.6
select select "3"
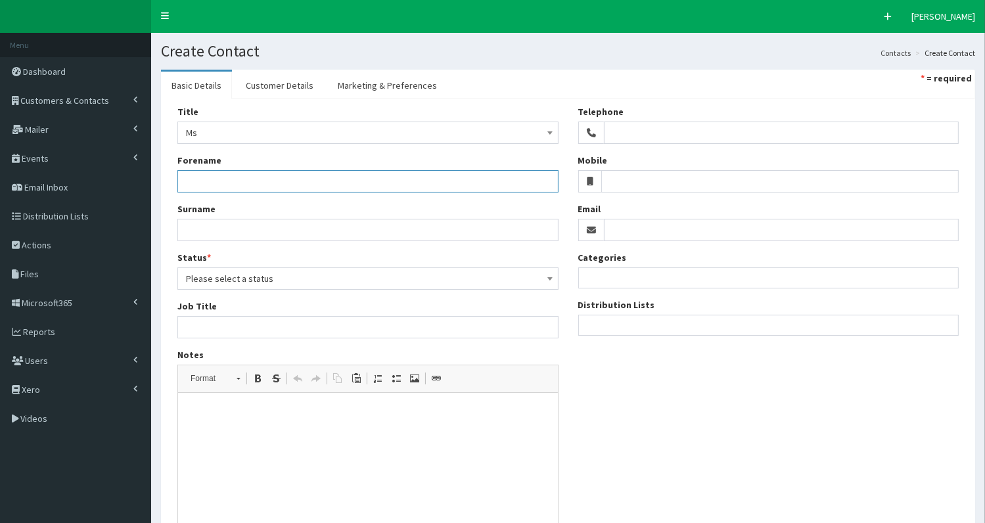
click at [221, 182] on input "Forename" at bounding box center [367, 181] width 381 height 22
type input "Emma"
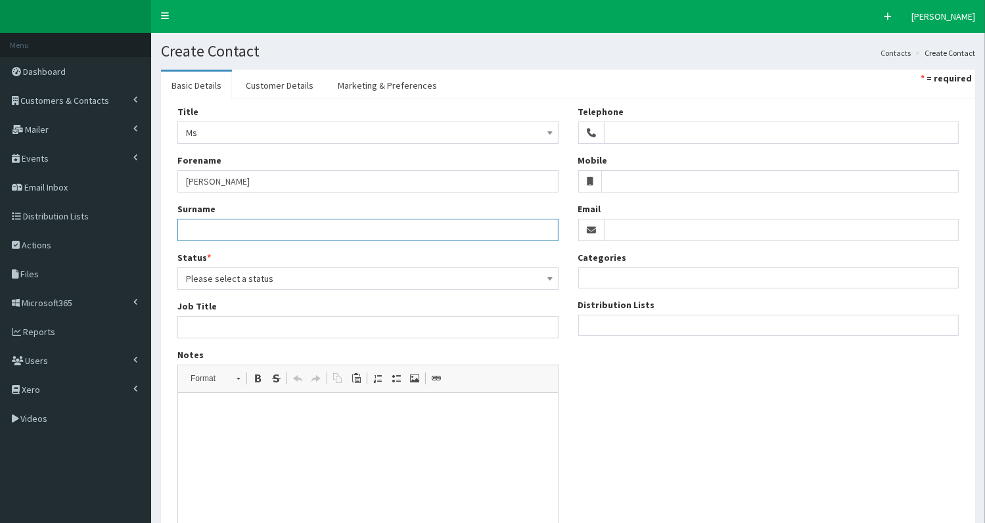
click at [209, 229] on input "Surname" at bounding box center [367, 230] width 381 height 22
type input "Reynolds MP"
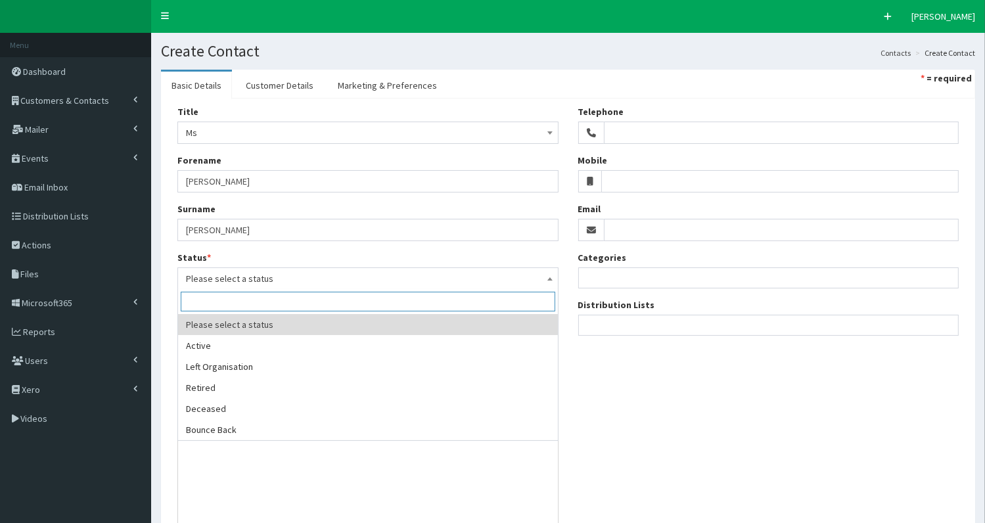
click at [227, 273] on span "Please select a status" at bounding box center [368, 278] width 364 height 18
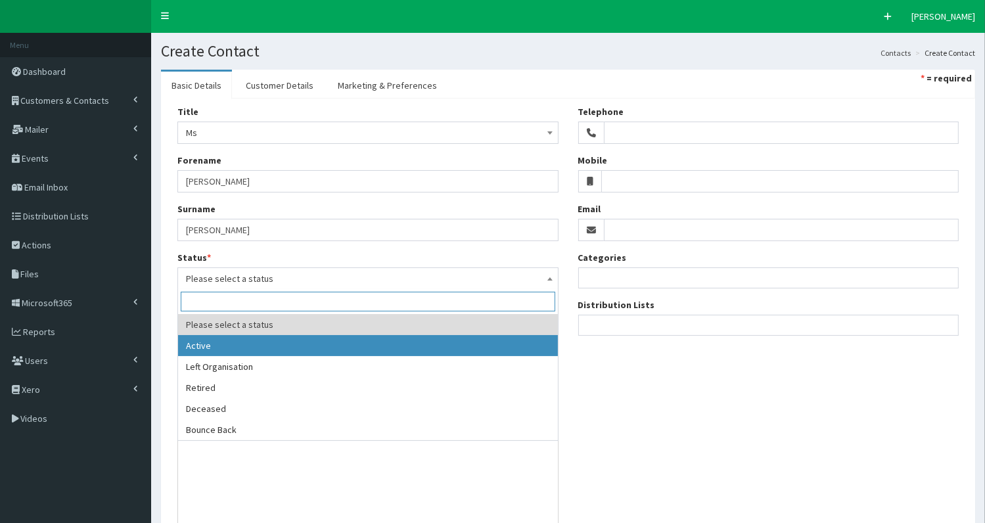
select select "1"
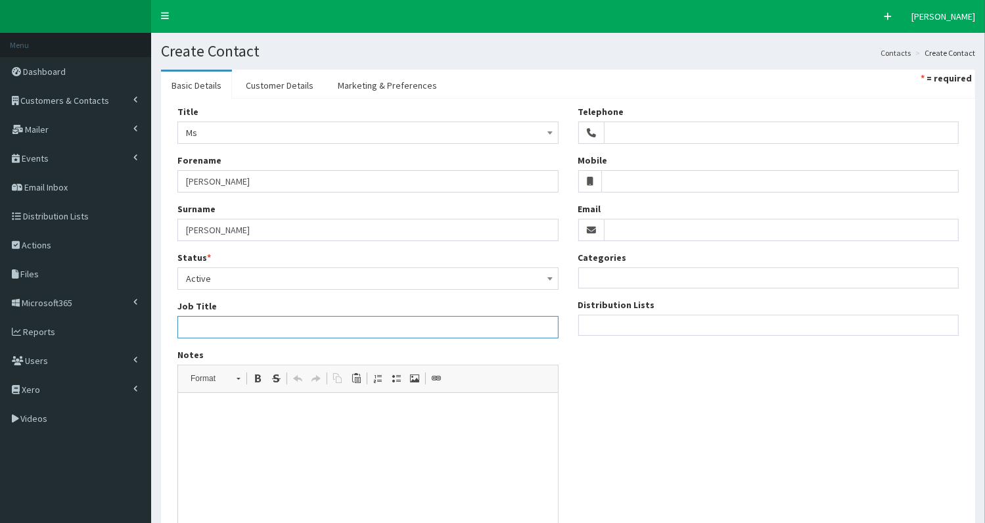
click at [208, 330] on input "Job Title" at bounding box center [367, 327] width 381 height 22
paste input "Secretary of State for Environment, Food and Rural Affairs"
type input "Secretary of State for Environment, Food and Rural Affairs"
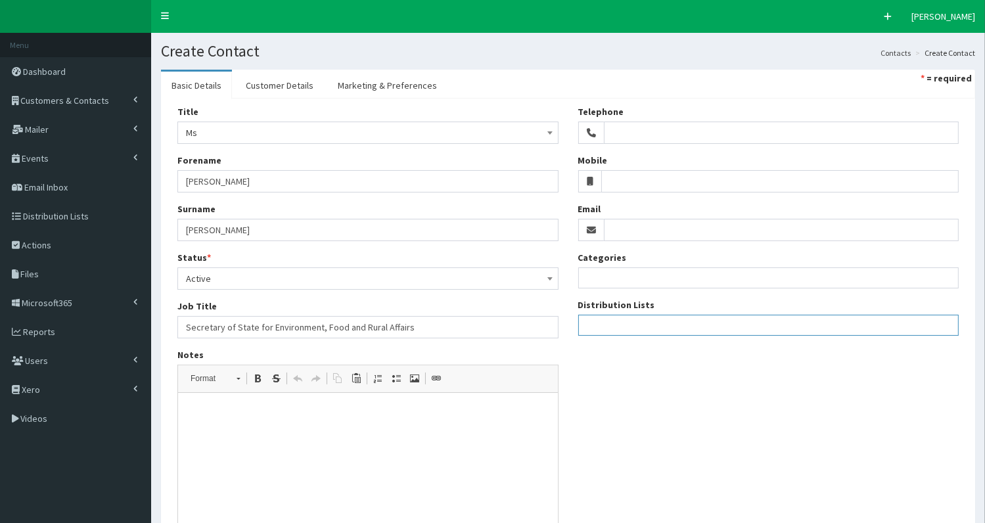
click at [622, 320] on ul at bounding box center [769, 323] width 380 height 16
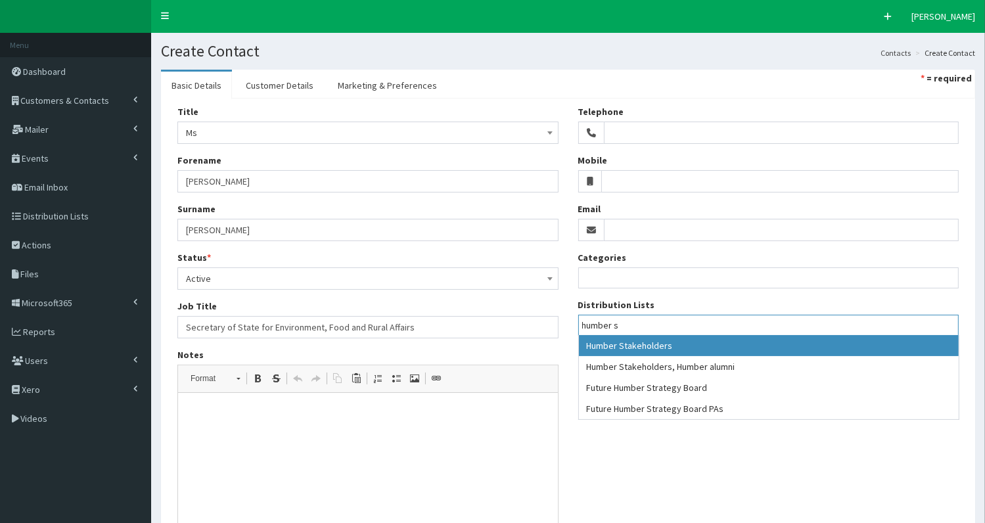
type input "humber s"
select select "139"
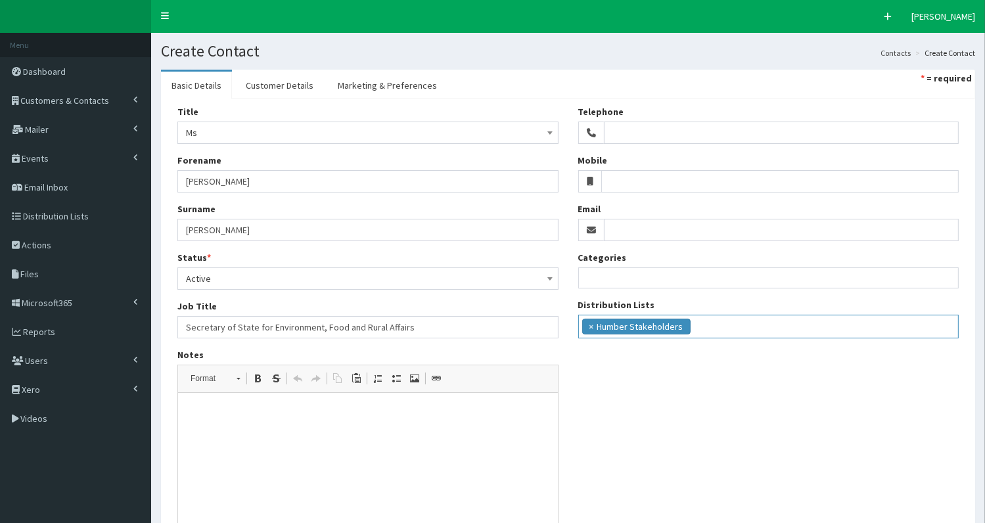
drag, startPoint x: 406, startPoint y: 85, endPoint x: 446, endPoint y: 89, distance: 40.3
click at [406, 85] on link "Marketing & Preferences" at bounding box center [387, 86] width 120 height 28
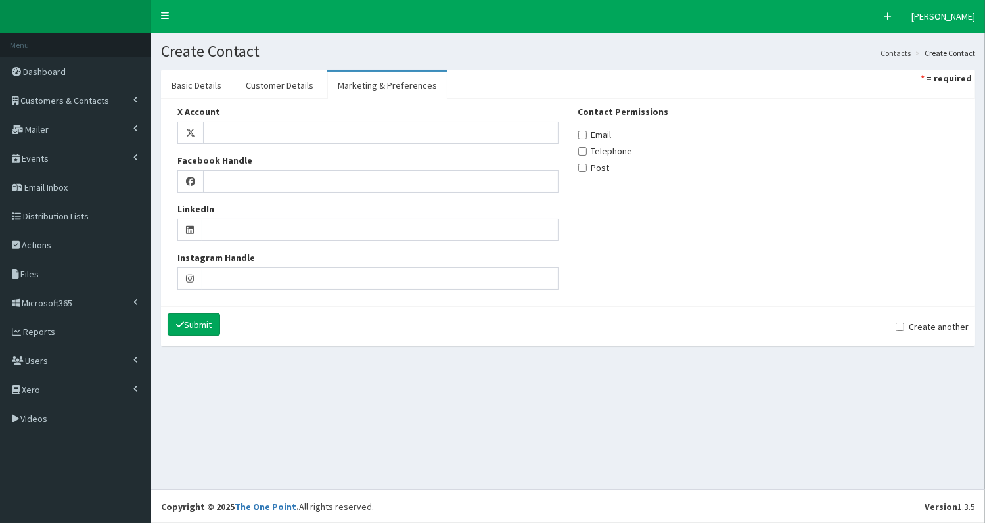
click at [594, 133] on label "Email" at bounding box center [594, 134] width 33 height 13
click at [587, 133] on input "Email" at bounding box center [582, 135] width 9 height 9
checkbox input "true"
click at [280, 85] on link "Customer Details" at bounding box center [279, 86] width 89 height 28
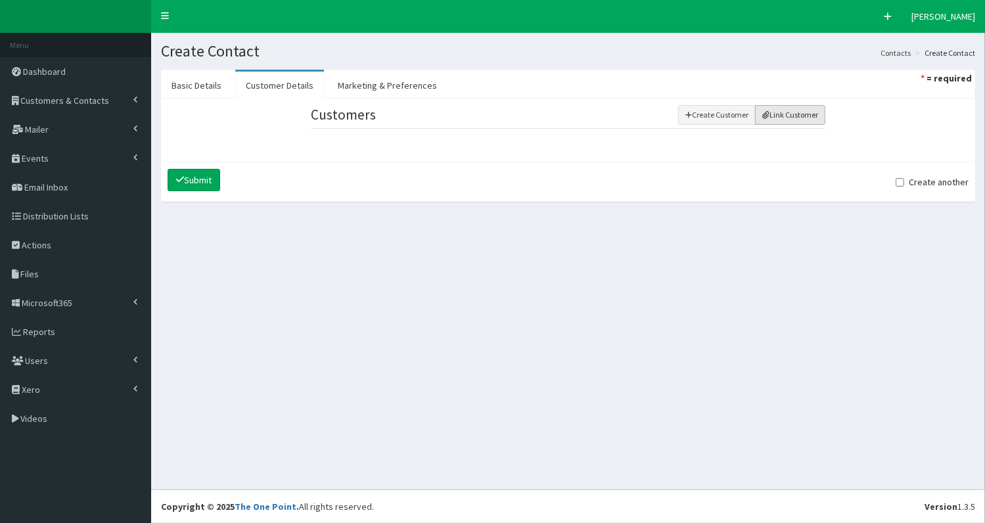
click at [798, 112] on button "Link Customer" at bounding box center [790, 115] width 70 height 20
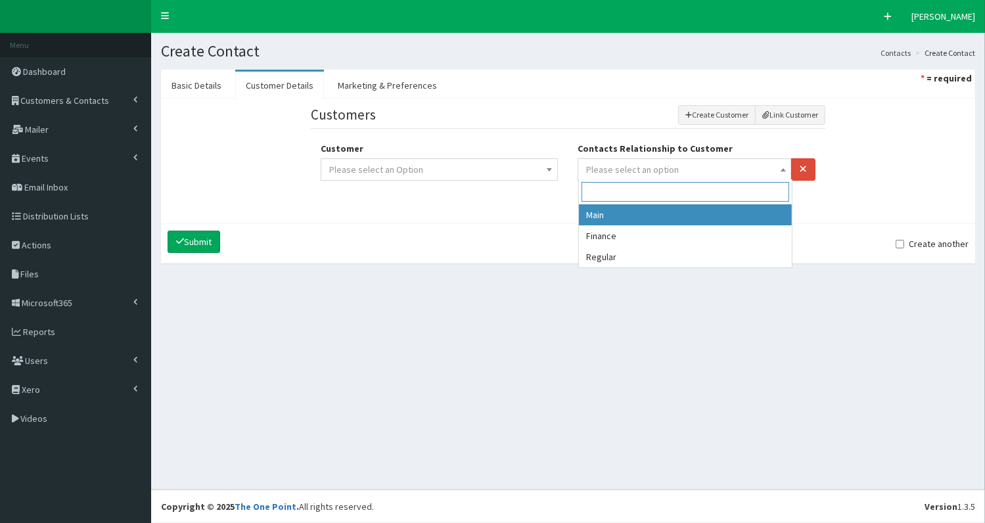
drag, startPoint x: 656, startPoint y: 161, endPoint x: 639, endPoint y: 207, distance: 48.8
click at [655, 166] on span "Please select an option" at bounding box center [684, 169] width 197 height 18
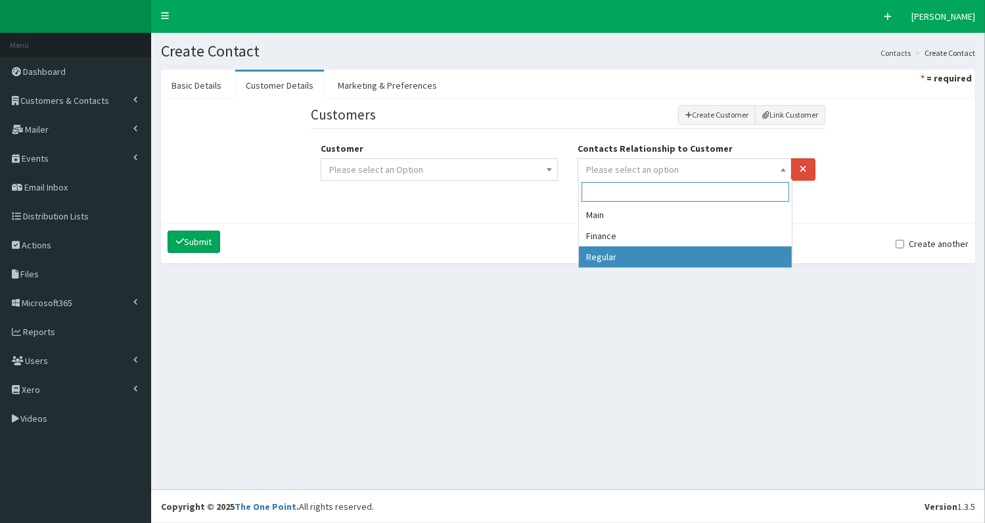
select select "3"
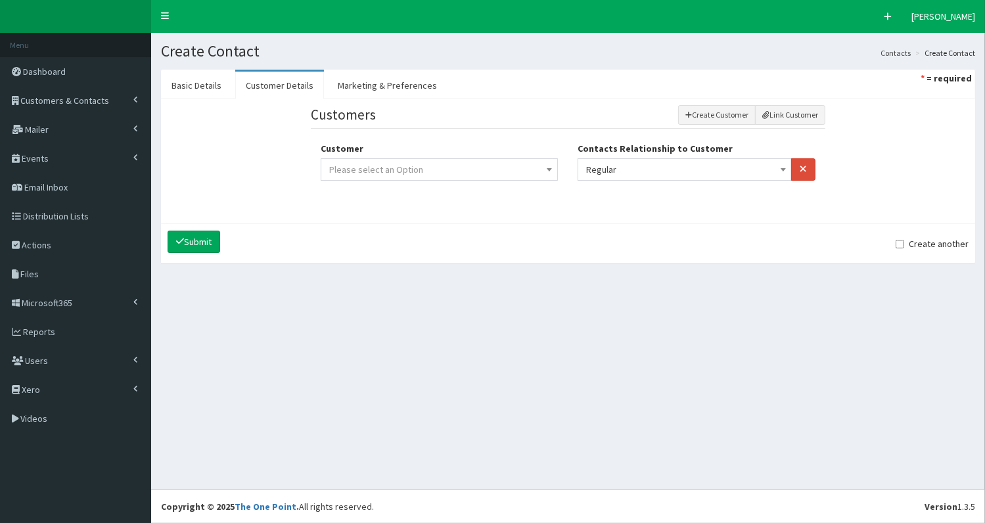
click at [471, 171] on span "Please select an Option" at bounding box center [439, 169] width 220 height 18
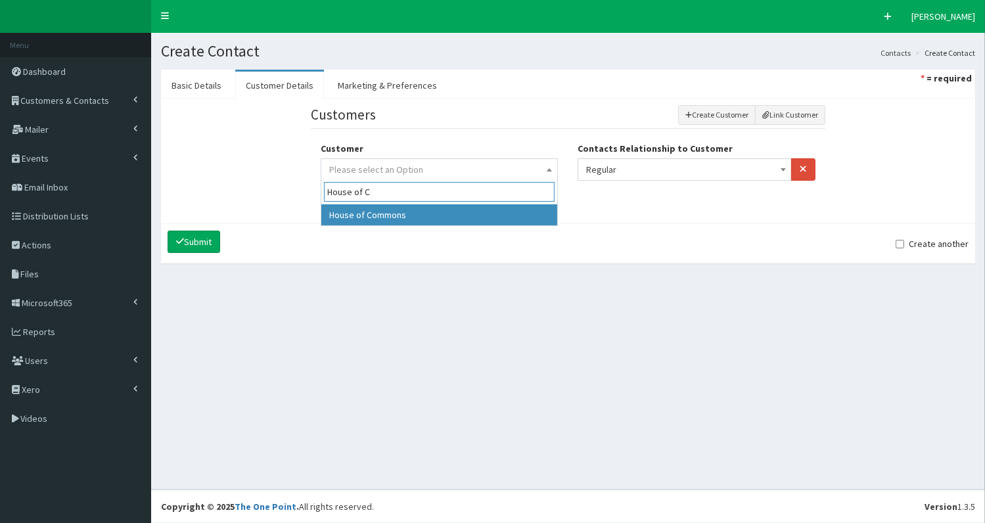
type input "House of C"
drag, startPoint x: 417, startPoint y: 212, endPoint x: 196, endPoint y: 81, distance: 257.1
select select "301"
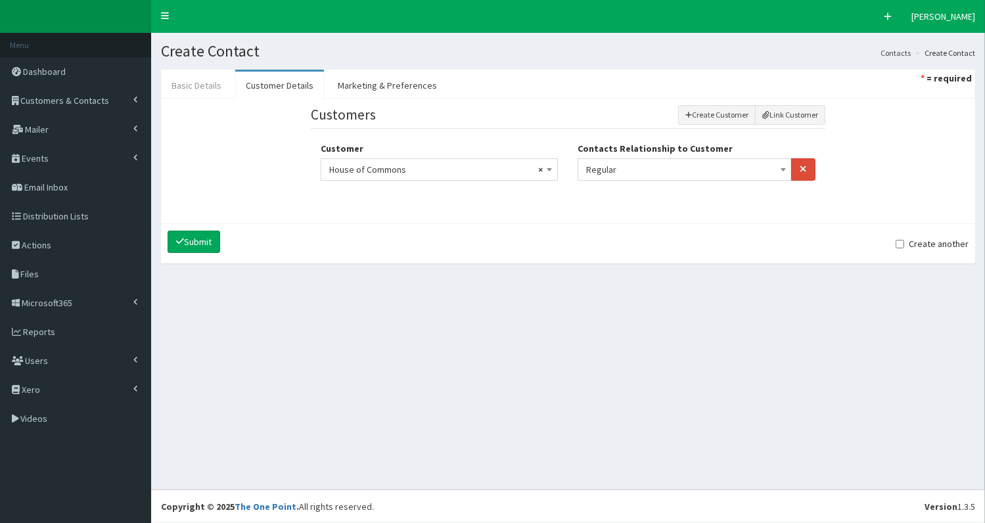
click at [187, 87] on link "Basic Details" at bounding box center [196, 86] width 71 height 28
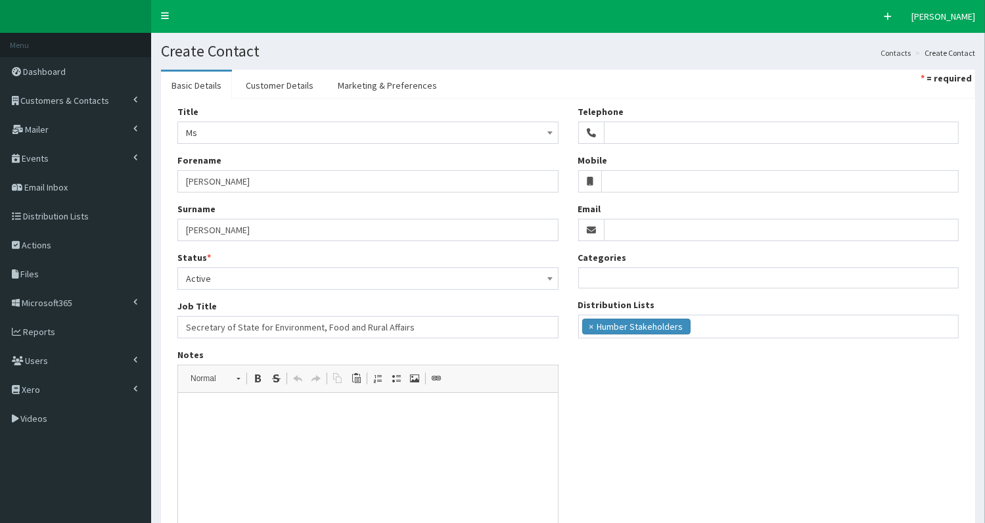
click at [234, 423] on html at bounding box center [367, 413] width 380 height 40
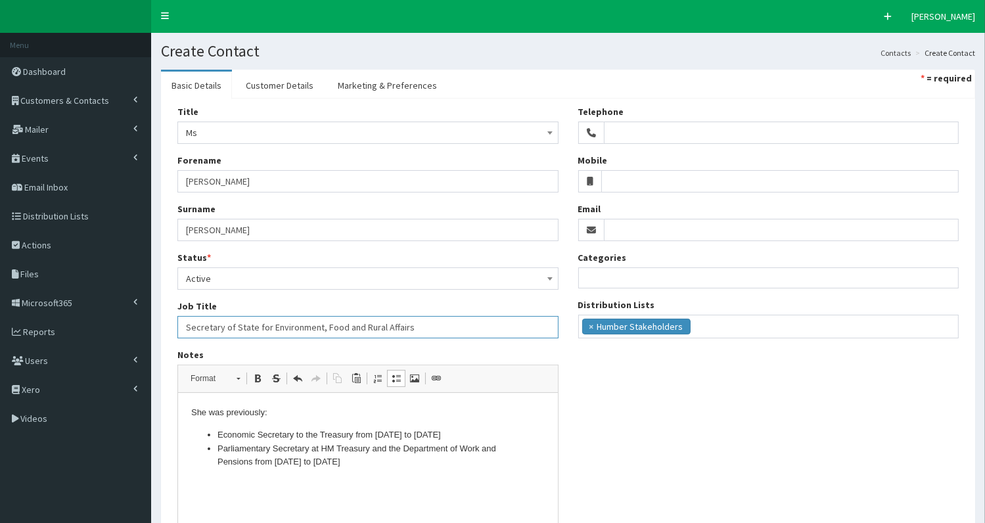
click at [430, 328] on input "Secretary of State for Environment, Food and Rural Affairs" at bounding box center [367, 327] width 381 height 22
type input "Secretary of State for Environment, Food and Rural Affairs & MP for Wycombe"
drag, startPoint x: 599, startPoint y: 217, endPoint x: 612, endPoint y: 221, distance: 13.1
click at [599, 218] on div "Email" at bounding box center [768, 221] width 381 height 39
click at [615, 222] on input "Email" at bounding box center [781, 230] width 355 height 22
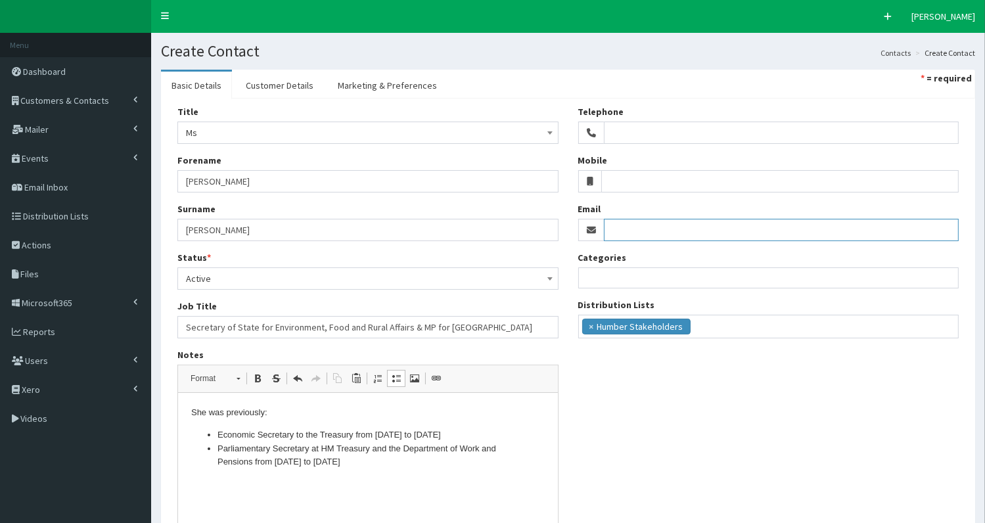
paste input "emma.reynolds.mp@parliament.uk"
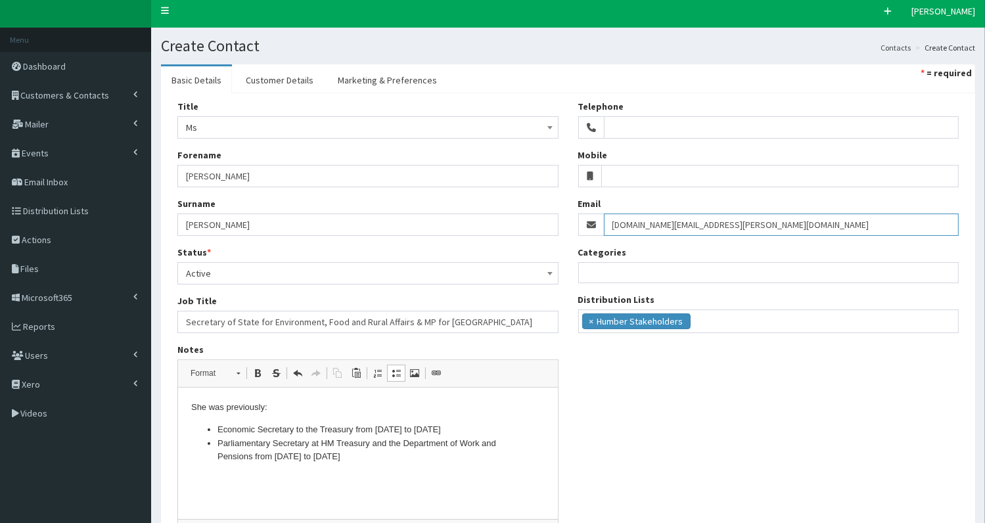
scroll to position [131, 0]
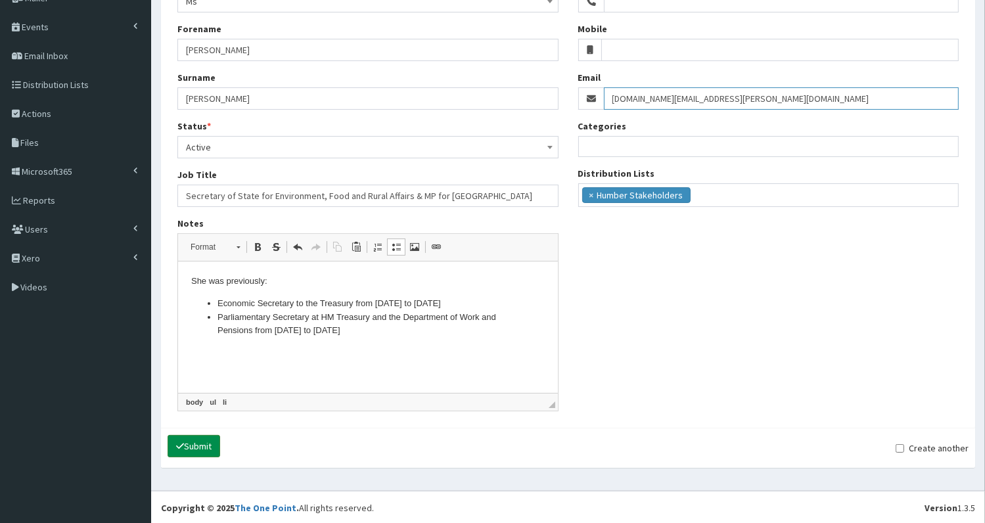
type input "emma.reynolds.mp@parliament.uk"
click at [202, 445] on button "Submit" at bounding box center [193, 446] width 53 height 22
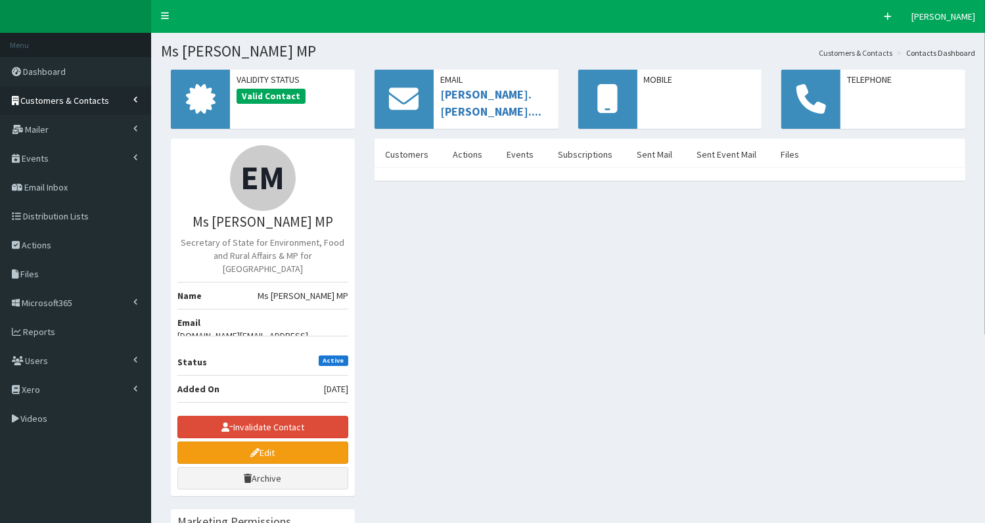
click at [82, 98] on span "Customers & Contacts" at bounding box center [65, 101] width 89 height 12
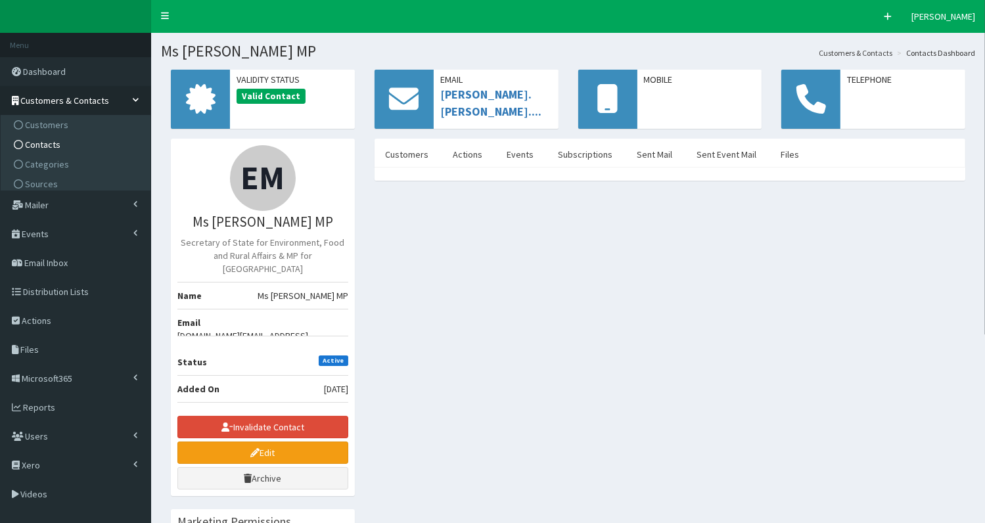
click at [79, 142] on link "Contacts" at bounding box center [77, 145] width 146 height 20
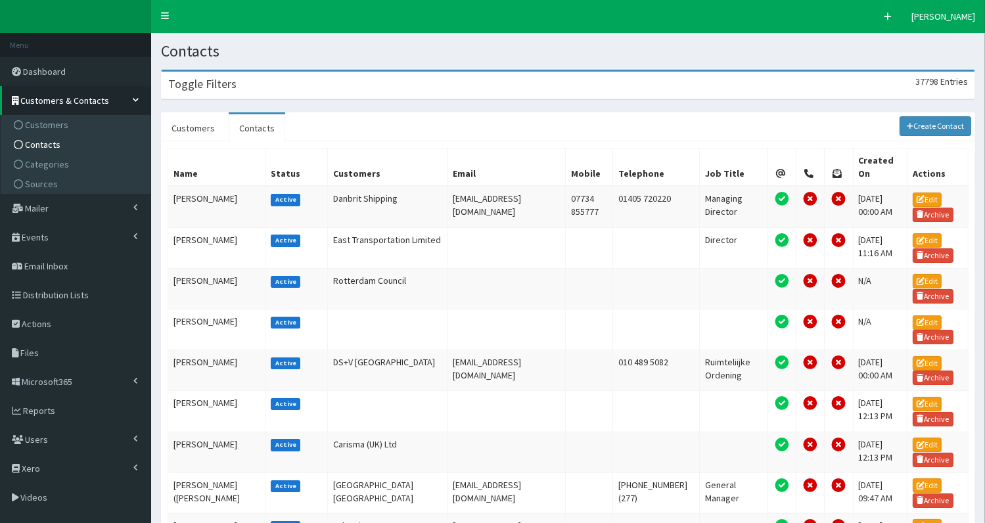
click at [324, 82] on div "Toggle Filters 37798 Entries" at bounding box center [568, 85] width 813 height 27
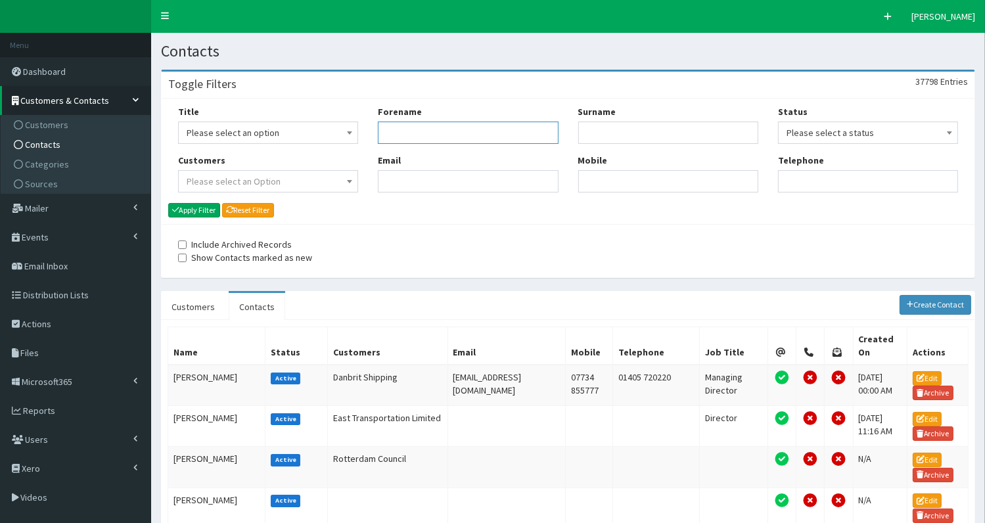
click at [410, 132] on input "Forename" at bounding box center [468, 133] width 180 height 22
type input "[PERSON_NAME]"
click at [206, 210] on button "Apply Filter" at bounding box center [194, 210] width 52 height 14
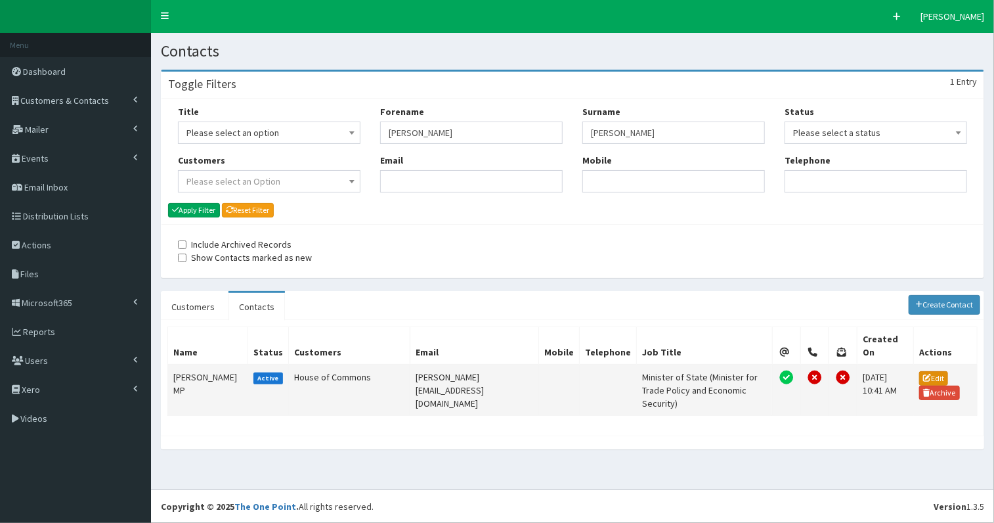
click at [932, 371] on link "Edit" at bounding box center [934, 378] width 29 height 14
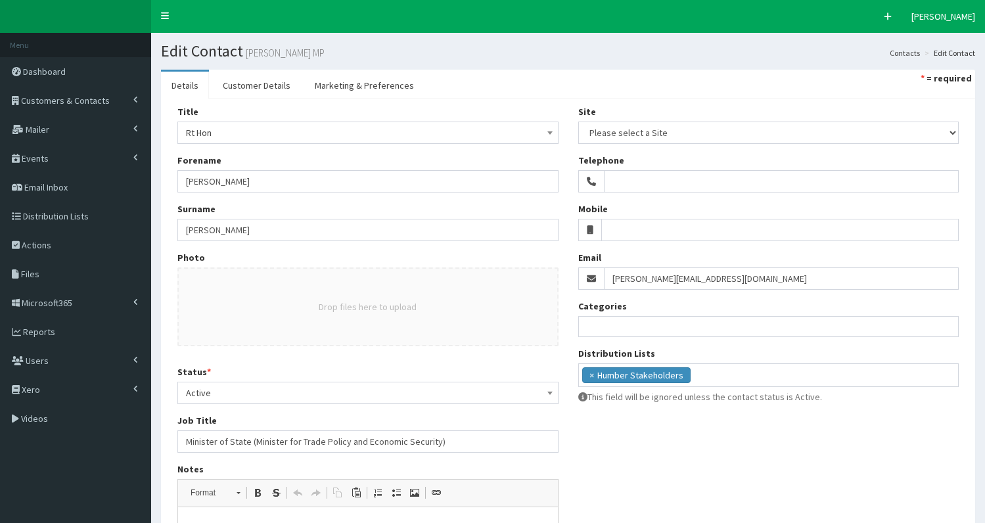
select select
click at [259, 85] on link "Customer Details" at bounding box center [256, 86] width 89 height 28
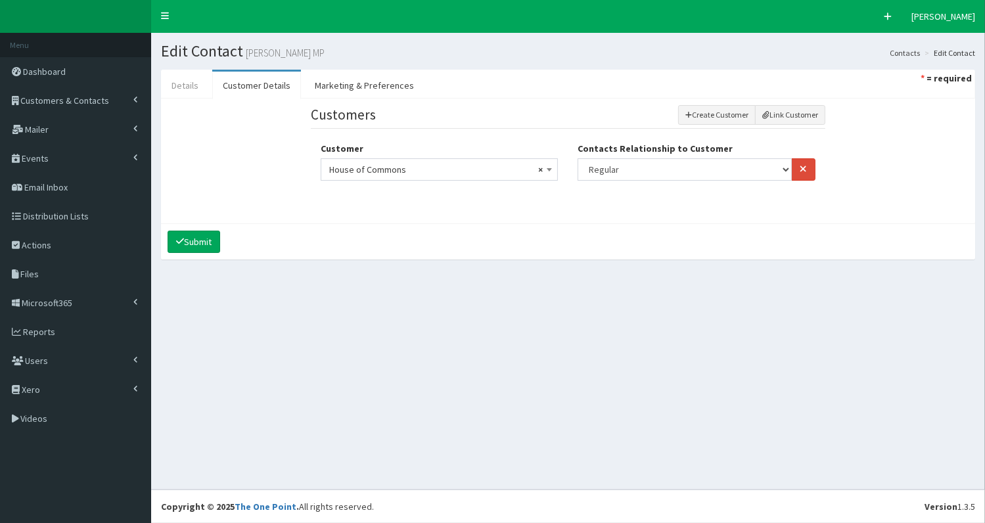
click at [176, 85] on link "Details" at bounding box center [185, 86] width 48 height 28
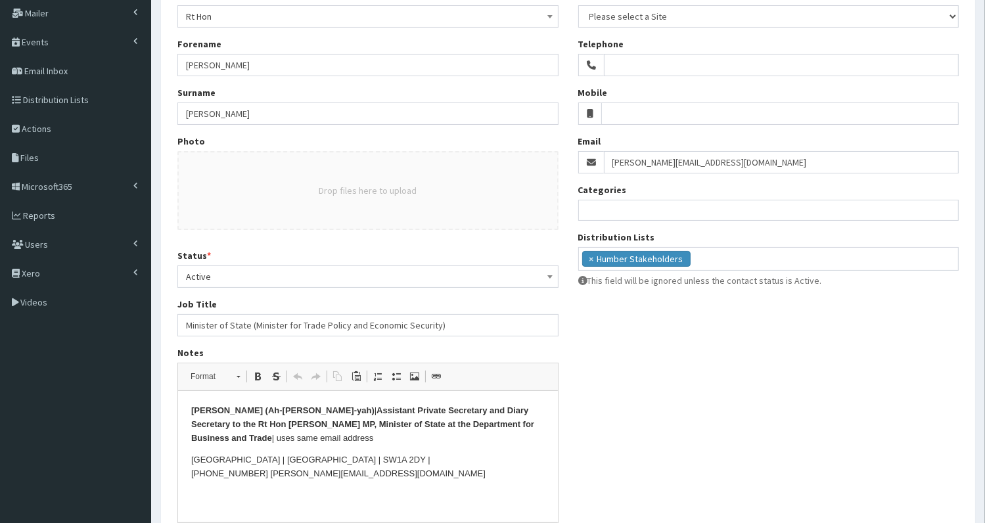
scroll to position [116, 0]
click at [185, 409] on html "Akua Stewart-Agyemang (Ah-kwee-yah) | Assistant Private Secretary and Diary Sec…" at bounding box center [367, 442] width 380 height 103
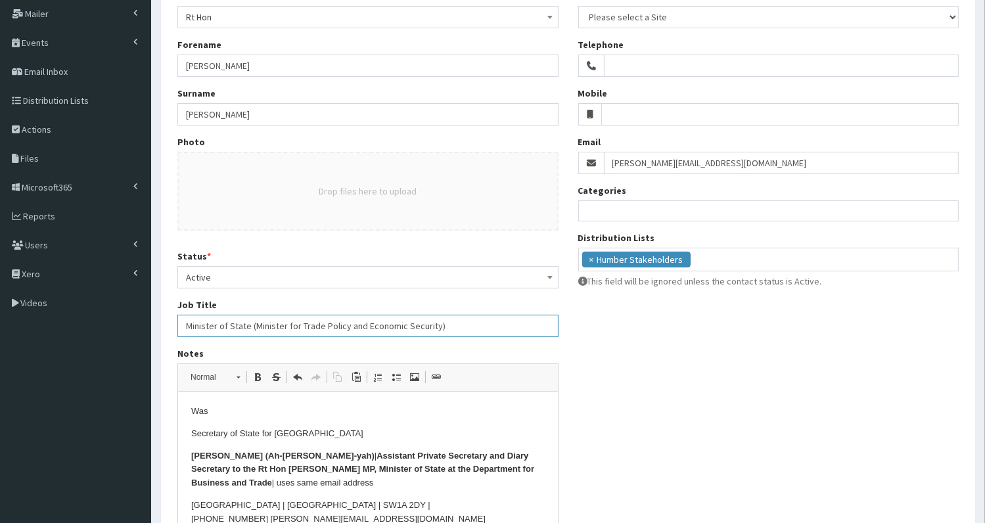
drag, startPoint x: 187, startPoint y: 323, endPoint x: 454, endPoint y: 319, distance: 267.4
click at [454, 319] on input "Minister of State (Minister for Trade Policy and Economic Security)" at bounding box center [367, 326] width 381 height 22
click at [257, 411] on p "Was" at bounding box center [366, 412] width 353 height 14
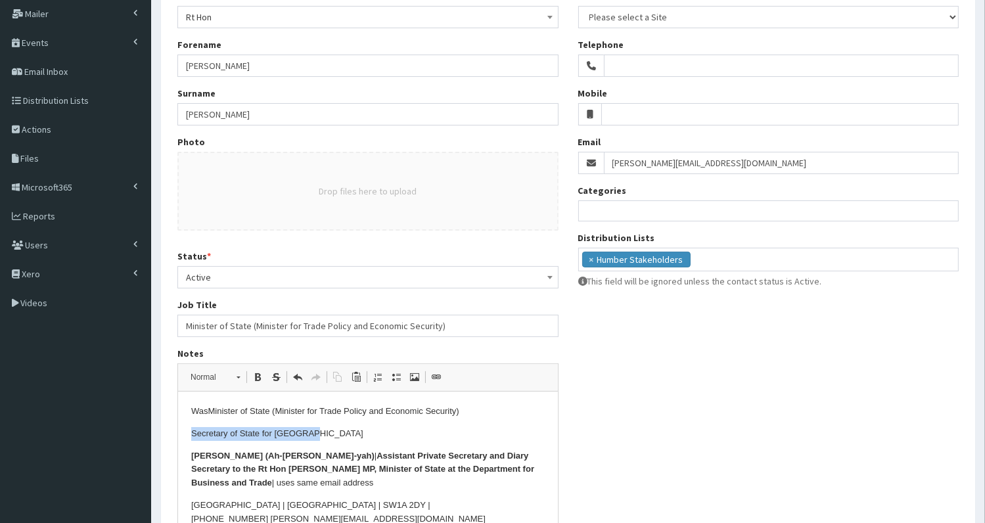
drag, startPoint x: 187, startPoint y: 433, endPoint x: 349, endPoint y: 436, distance: 162.9
click at [349, 436] on html "Was Minister of State (Minister for Trade Policy and Economic Security) Secreta…" at bounding box center [367, 465] width 380 height 148
copy p "Secretary of State for Scotland"
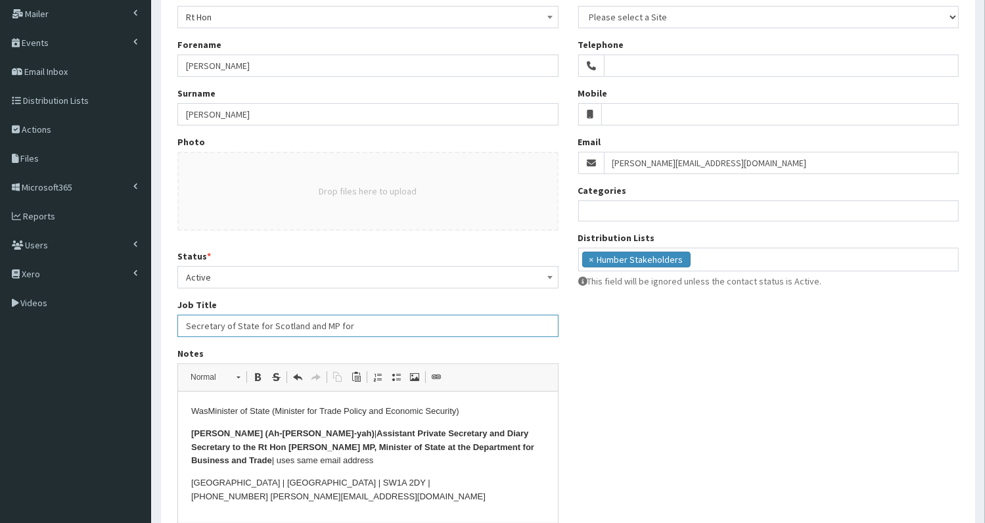
click at [365, 324] on input "Secretary of State for Scotland and MP for" at bounding box center [367, 326] width 381 height 22
paste input "Lothian East"
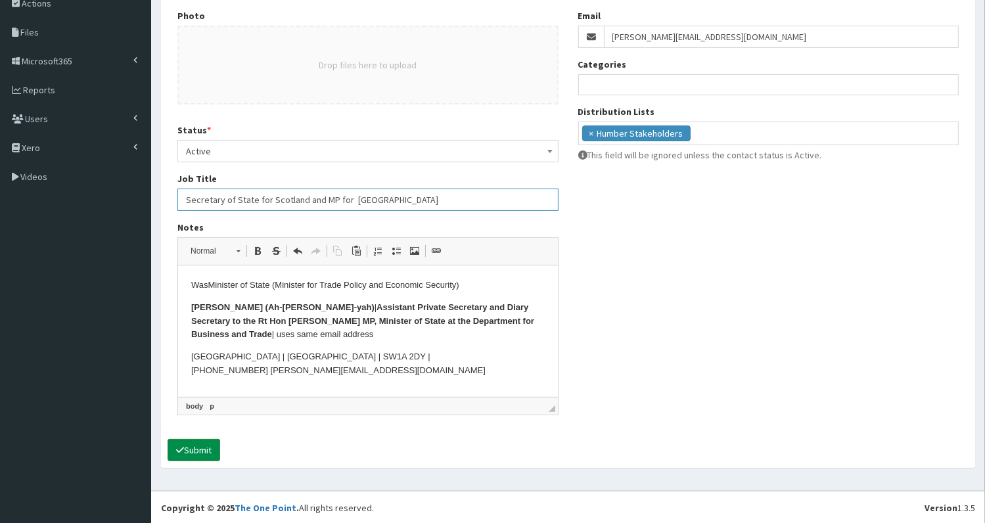
type input "Secretary of State for Scotland and MP for Lothian East"
click at [192, 447] on button "Submit" at bounding box center [193, 450] width 53 height 22
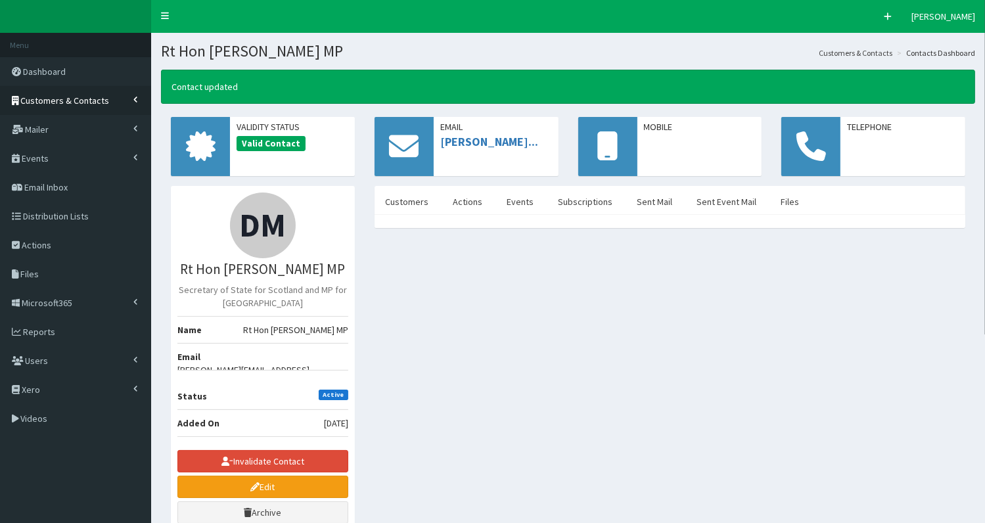
click at [34, 106] on link "Customers & Contacts" at bounding box center [75, 100] width 151 height 29
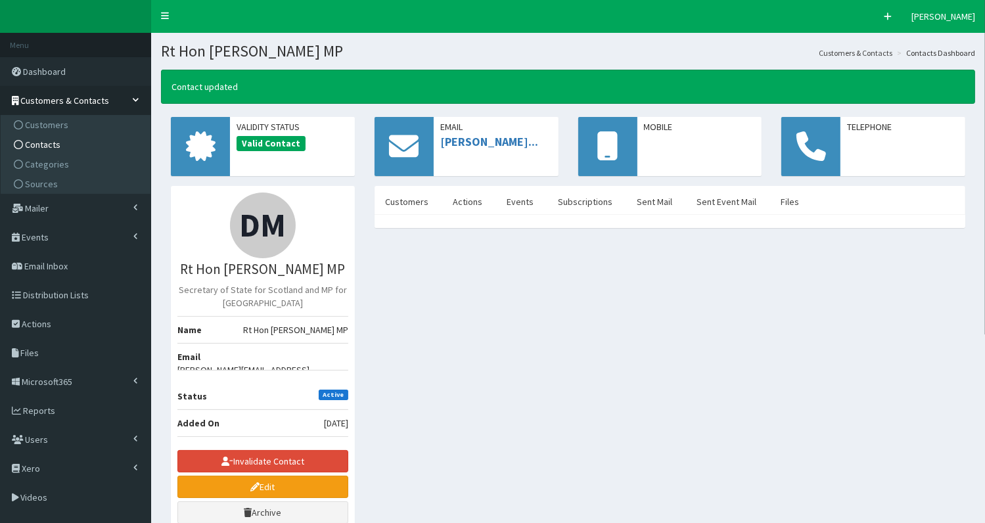
click at [33, 143] on span "Contacts" at bounding box center [42, 145] width 35 height 12
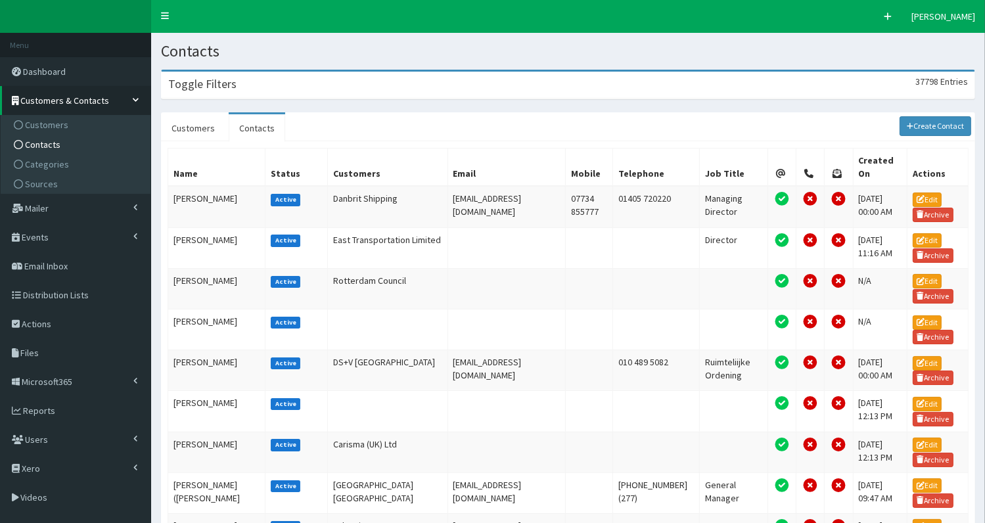
drag, startPoint x: 0, startPoint y: 0, endPoint x: 283, endPoint y: 81, distance: 294.6
click at [283, 81] on div "Toggle Filters 37798 Entries" at bounding box center [568, 85] width 813 height 27
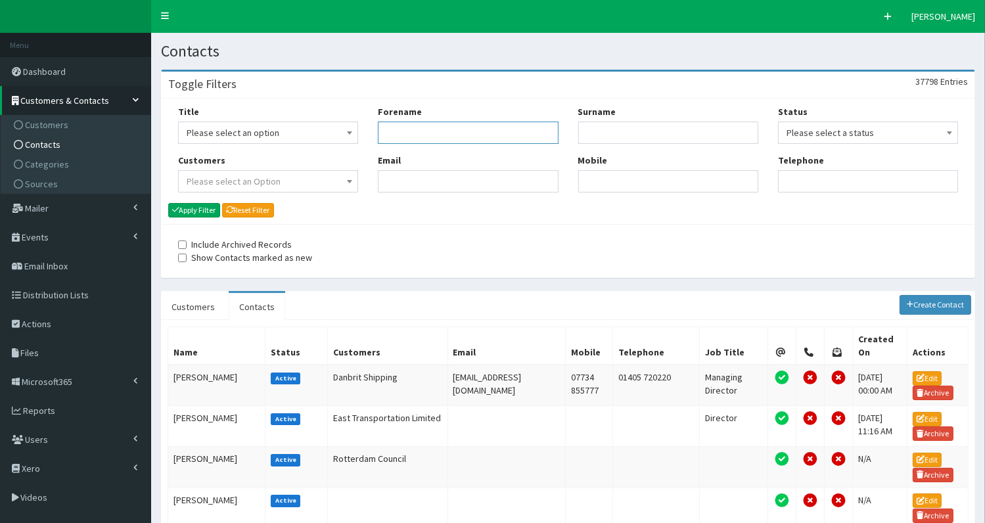
click at [386, 132] on input "Forename" at bounding box center [468, 133] width 180 height 22
type input "jo"
type input "rey"
click at [189, 208] on button "Apply Filter" at bounding box center [194, 210] width 52 height 14
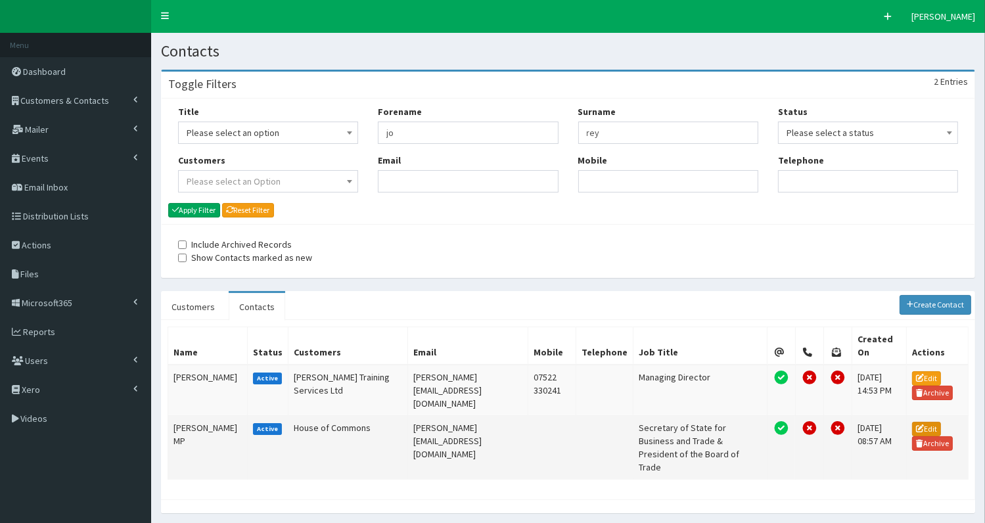
click at [927, 422] on link "Edit" at bounding box center [926, 429] width 29 height 14
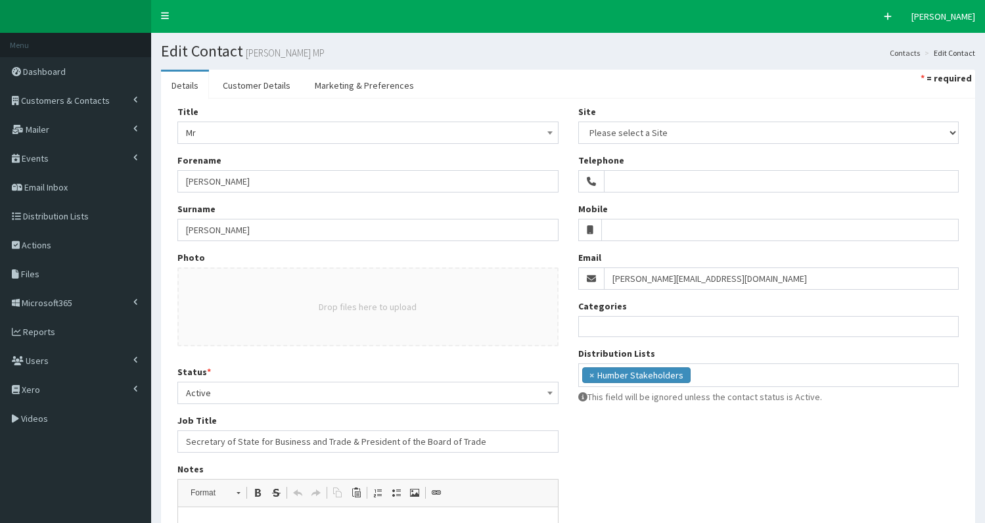
select select
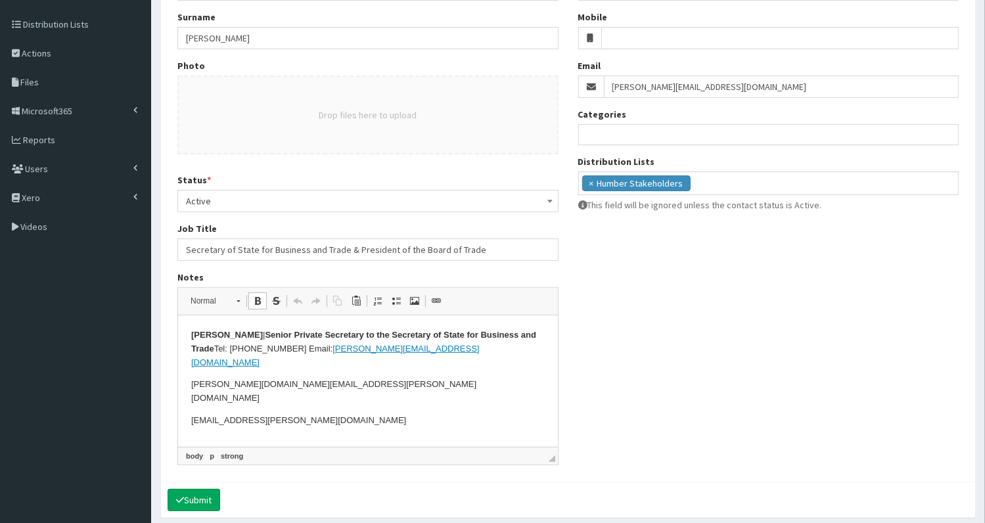
click at [187, 338] on html "[PERSON_NAME] | Senior Private Secretary to the Secretary of State for Business…" at bounding box center [367, 377] width 380 height 125
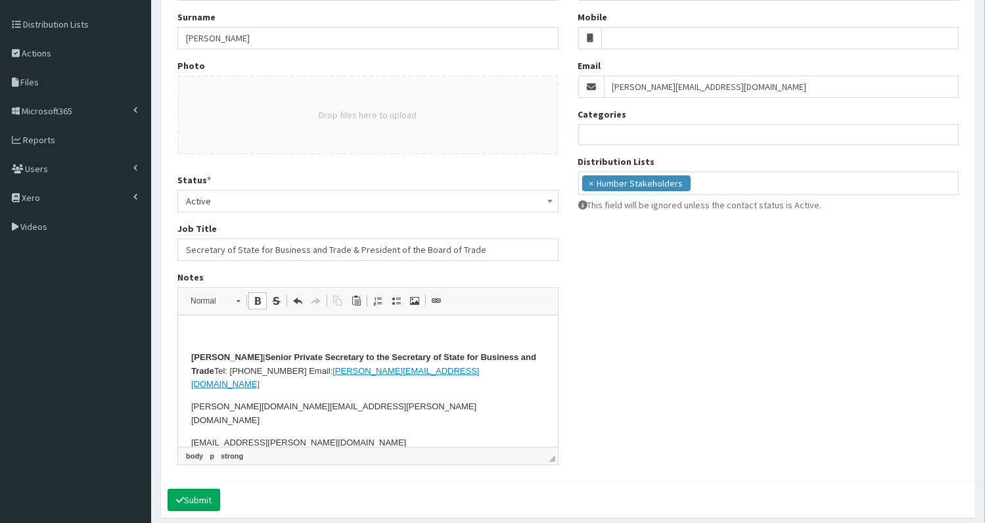
click at [192, 336] on p at bounding box center [366, 335] width 353 height 14
drag, startPoint x: 189, startPoint y: 250, endPoint x: 478, endPoint y: 244, distance: 289.1
click at [478, 244] on input "Secretary of State for Business and Trade & President of the Board of Trade" at bounding box center [367, 249] width 381 height 22
click at [229, 331] on p at bounding box center [366, 335] width 353 height 14
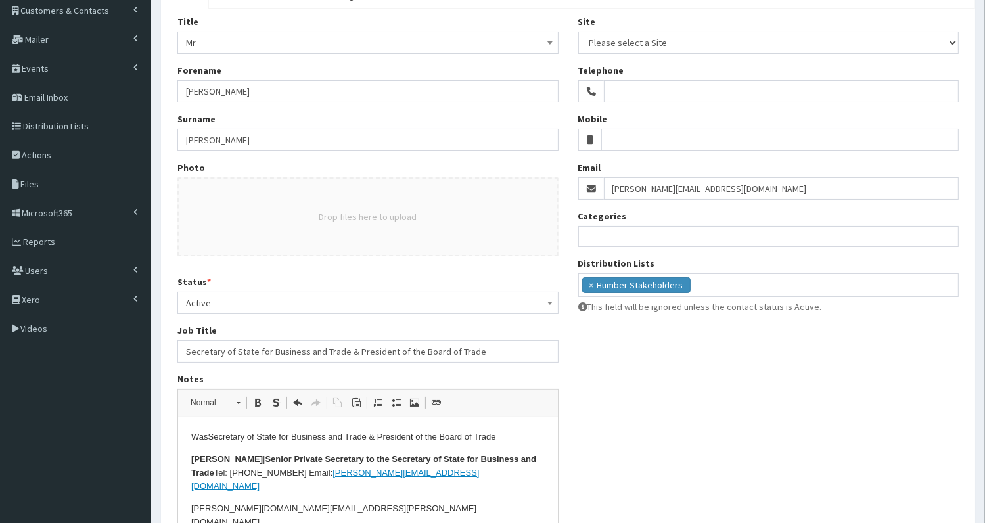
scroll to position [84, 0]
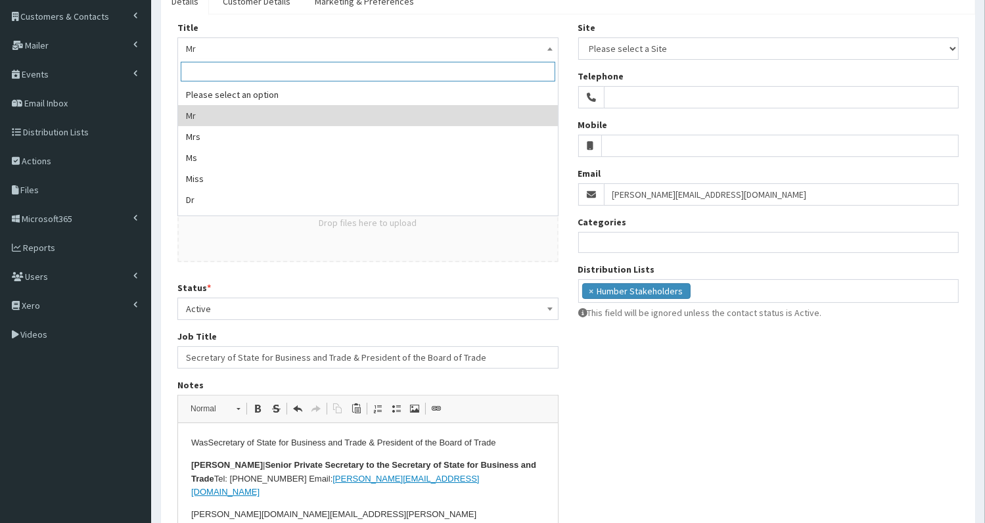
click at [251, 44] on span "Mr" at bounding box center [368, 48] width 364 height 18
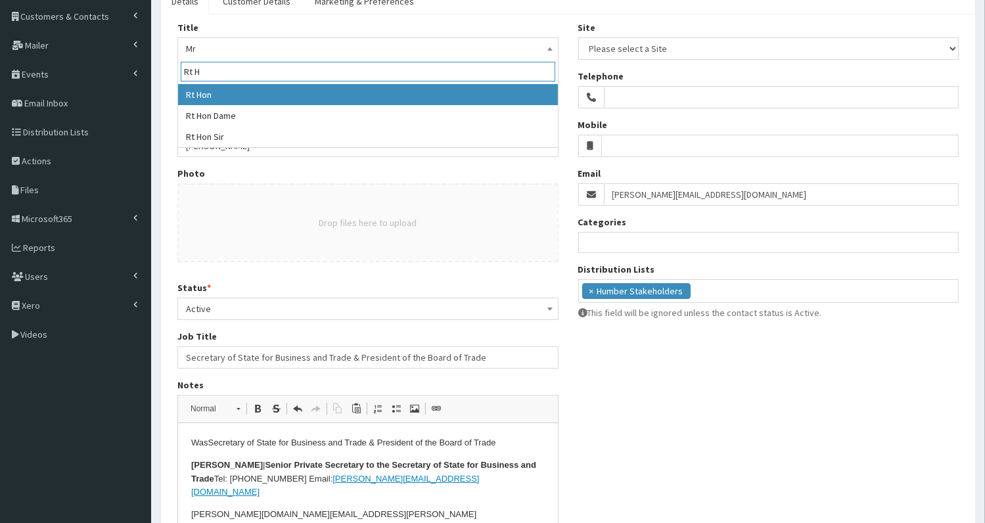
type input "Rt H"
select select "13"
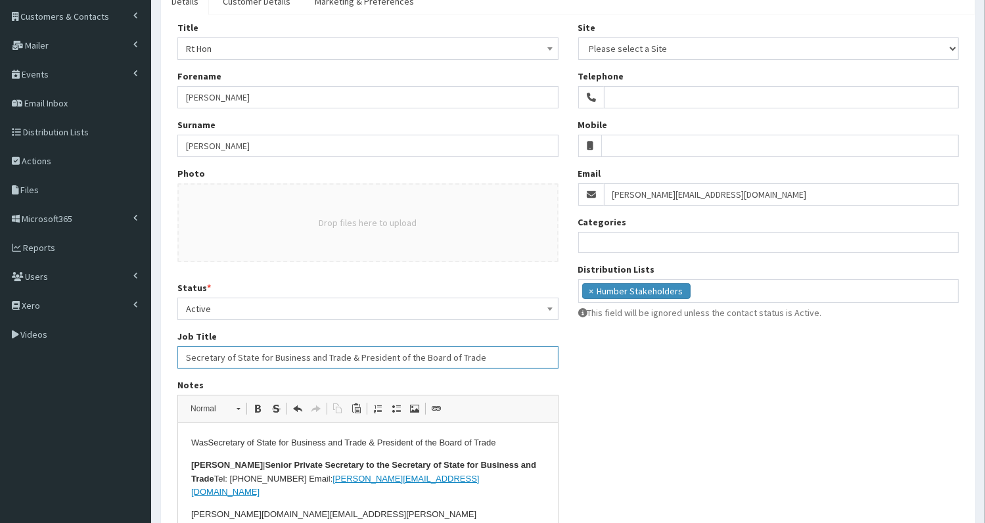
drag, startPoint x: 183, startPoint y: 355, endPoint x: 498, endPoint y: 346, distance: 314.8
click at [514, 346] on input "Secretary of State for Business and Trade & President of the Board of Trade" at bounding box center [367, 357] width 381 height 22
paste input "MP for Stalybridge and Hy"
click at [186, 355] on input "MP for Stalybridge and Hyde" at bounding box center [367, 357] width 381 height 22
paste input "Parliamentary Secretary to the Treasury (Chief Whip)"
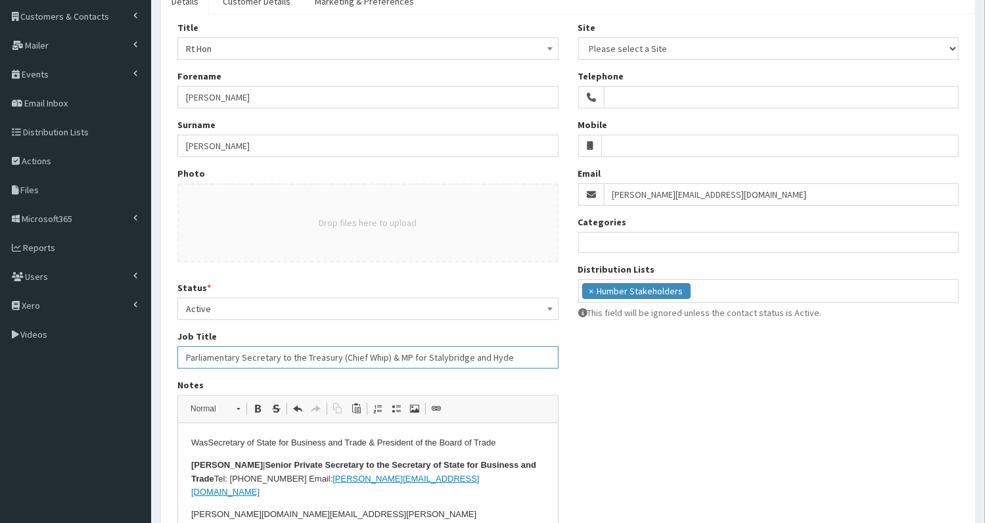
scroll to position [242, 0]
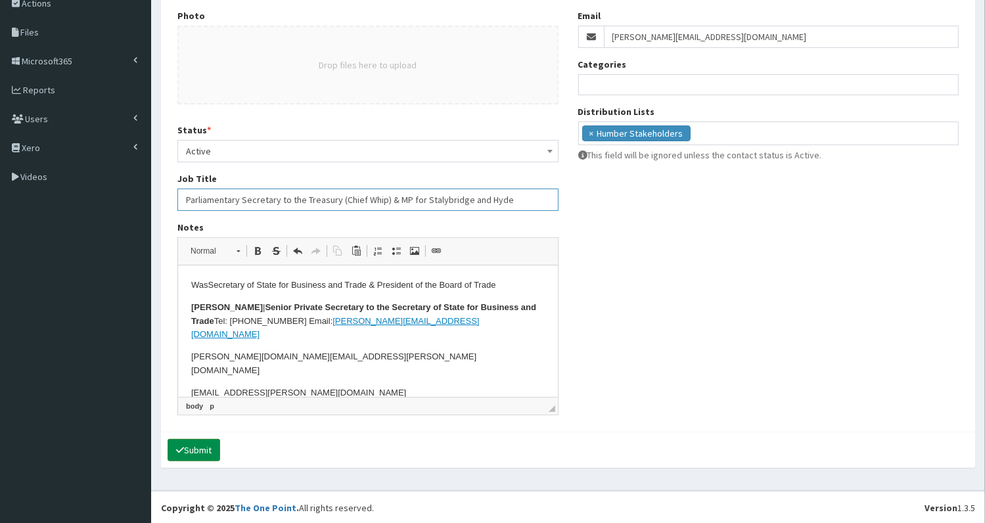
type input "Parliamentary Secretary to the Treasury (Chief Whip) & MP for Stalybridge and H…"
click at [204, 448] on button "Submit" at bounding box center [193, 450] width 53 height 22
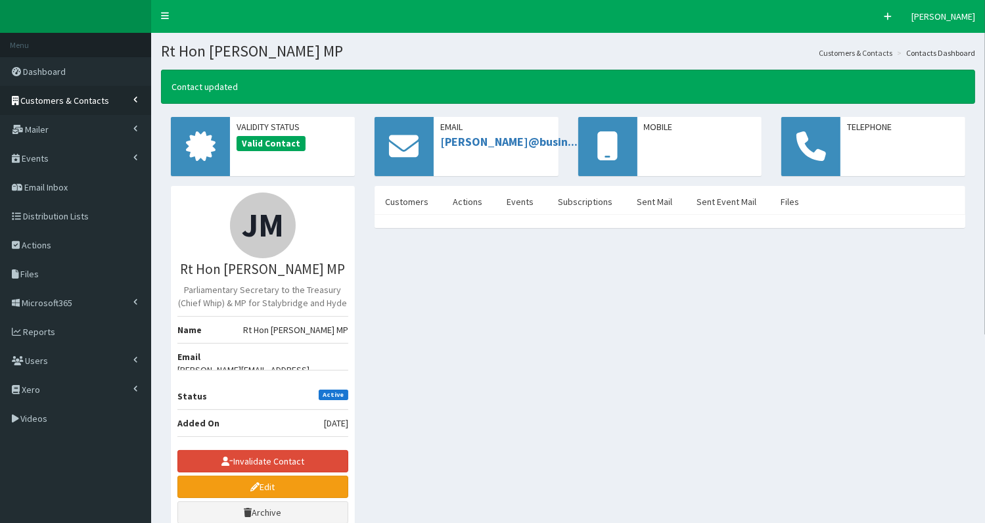
click at [87, 104] on span "Customers & Contacts" at bounding box center [65, 101] width 89 height 12
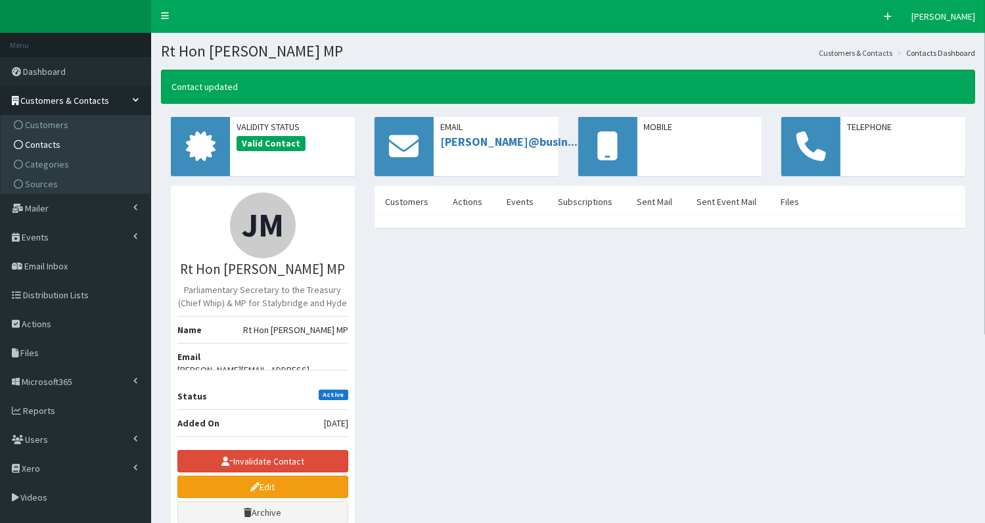
click at [81, 148] on link "Contacts" at bounding box center [77, 145] width 146 height 20
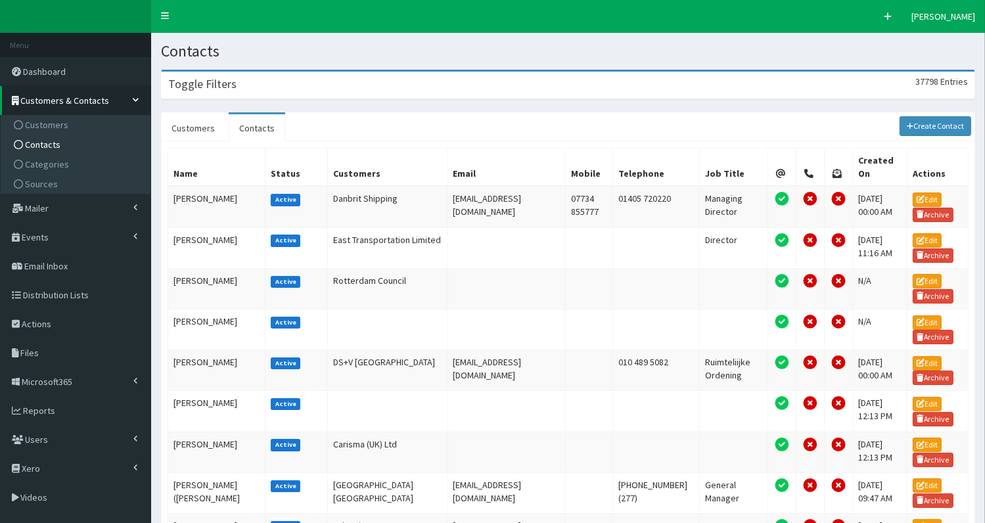
click at [298, 83] on div "Toggle Filters 37798 Entries" at bounding box center [568, 85] width 813 height 27
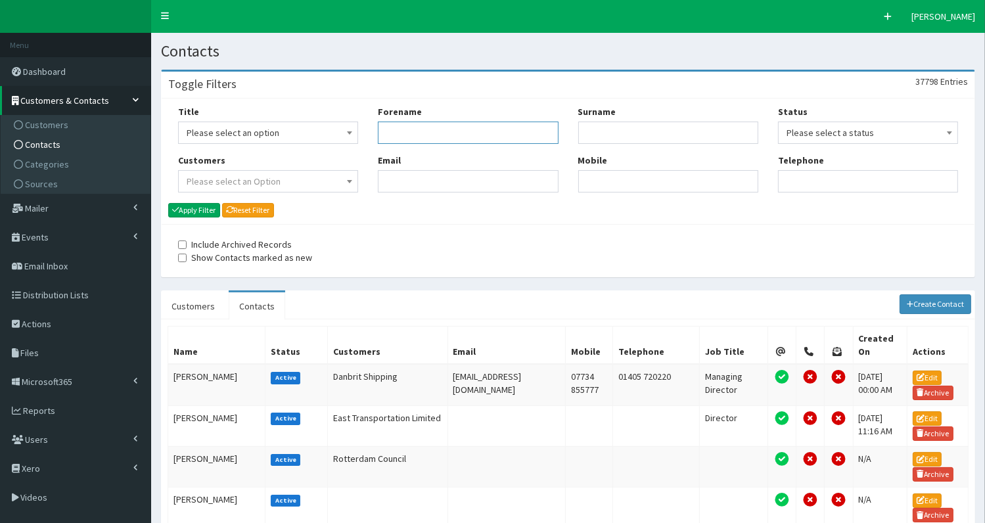
click at [435, 125] on input "Forename" at bounding box center [468, 133] width 180 height 22
type input "[PERSON_NAME]"
type input "campb"
click at [208, 210] on button "Apply Filter" at bounding box center [194, 210] width 52 height 14
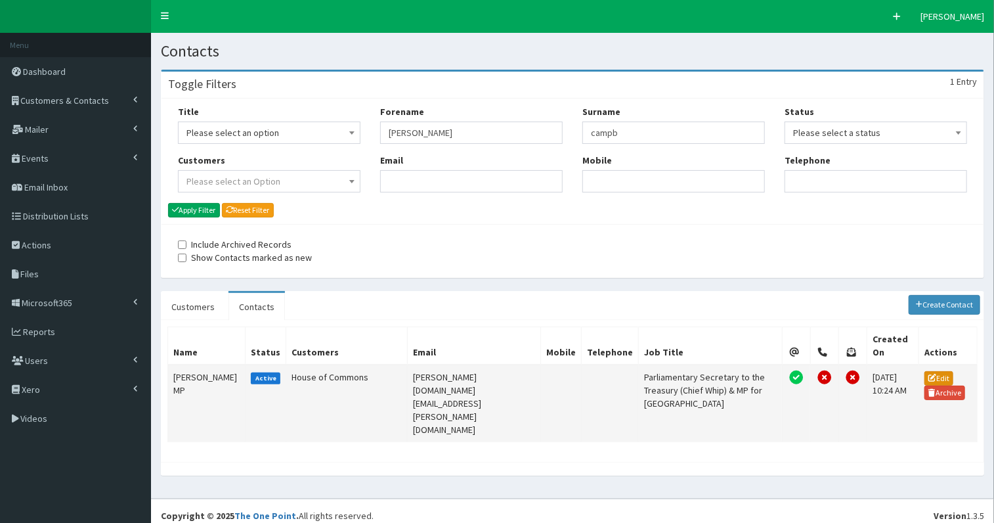
click at [931, 374] on icon at bounding box center [933, 378] width 8 height 8
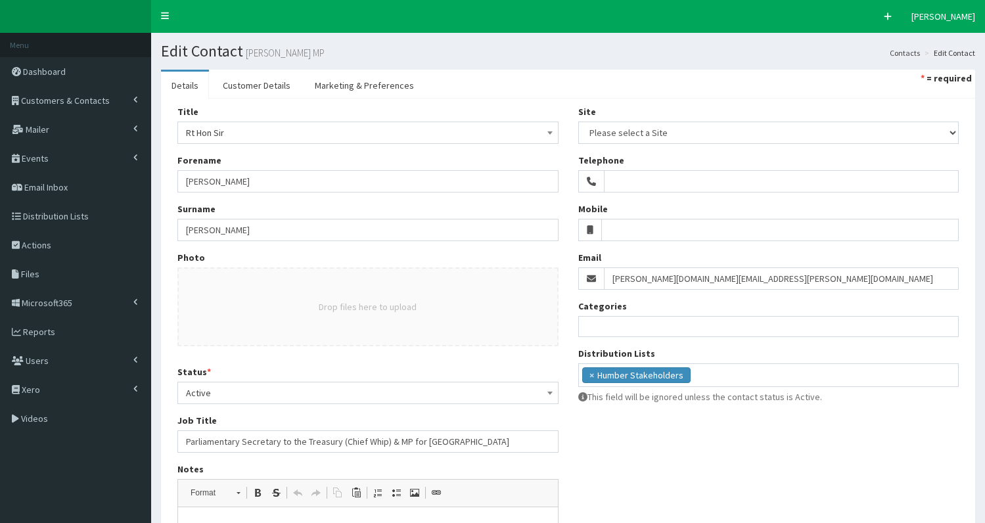
select select
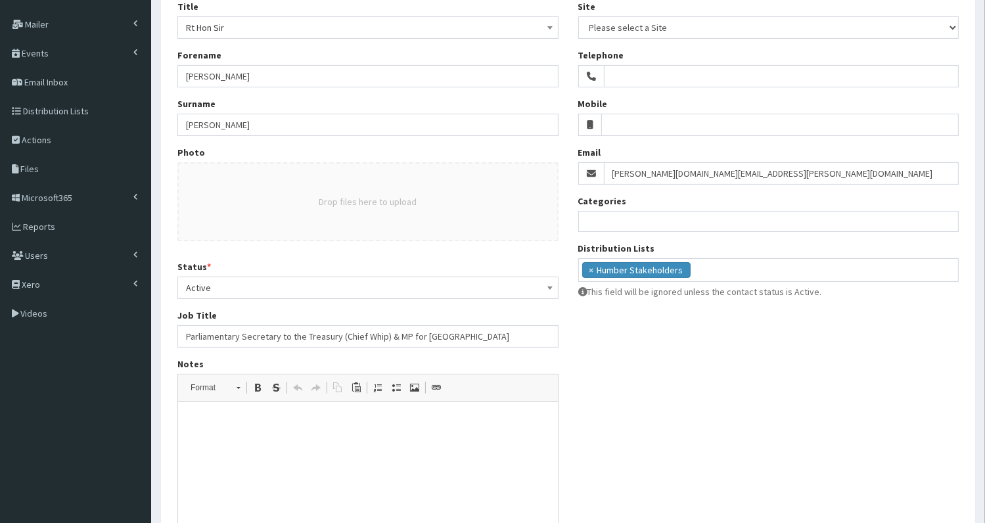
scroll to position [108, 0]
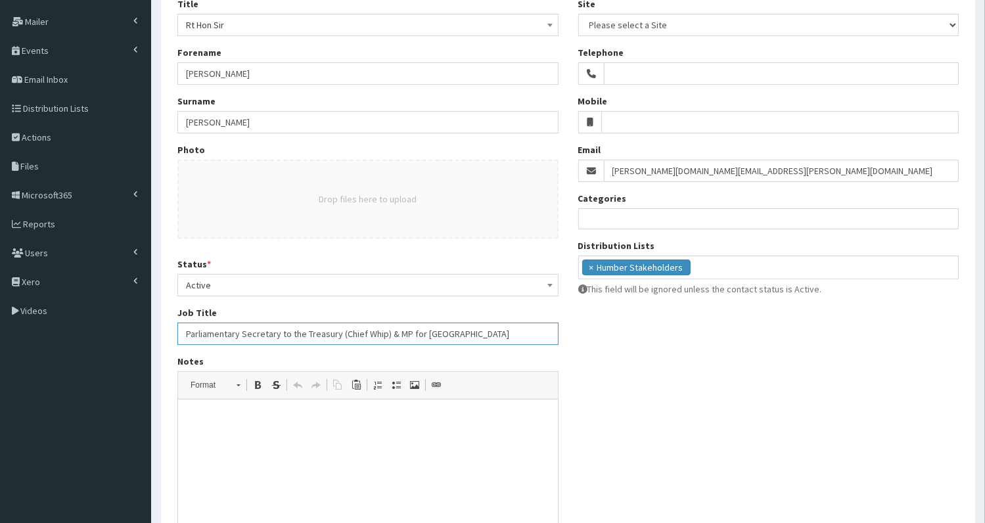
drag, startPoint x: 183, startPoint y: 329, endPoint x: 386, endPoint y: 329, distance: 203.6
click at [386, 329] on input "Parliamentary Secretary to the Treasury (Chief Whip) & MP for [GEOGRAPHIC_DATA]" at bounding box center [367, 334] width 381 height 22
type input "& MP for [GEOGRAPHIC_DATA]"
click at [271, 431] on html at bounding box center [367, 419] width 380 height 40
click at [178, 329] on input "& MP for Tynemouth" at bounding box center [367, 334] width 381 height 22
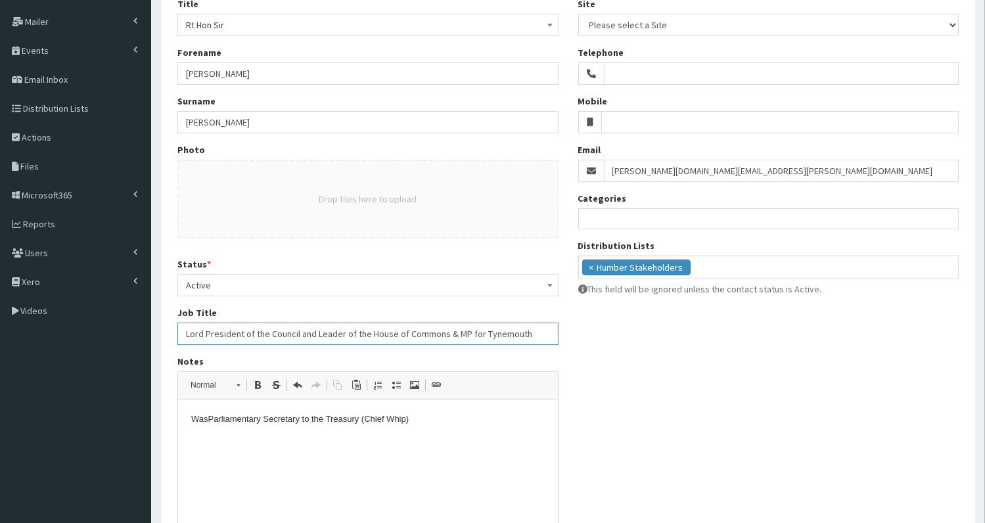
scroll to position [242, 0]
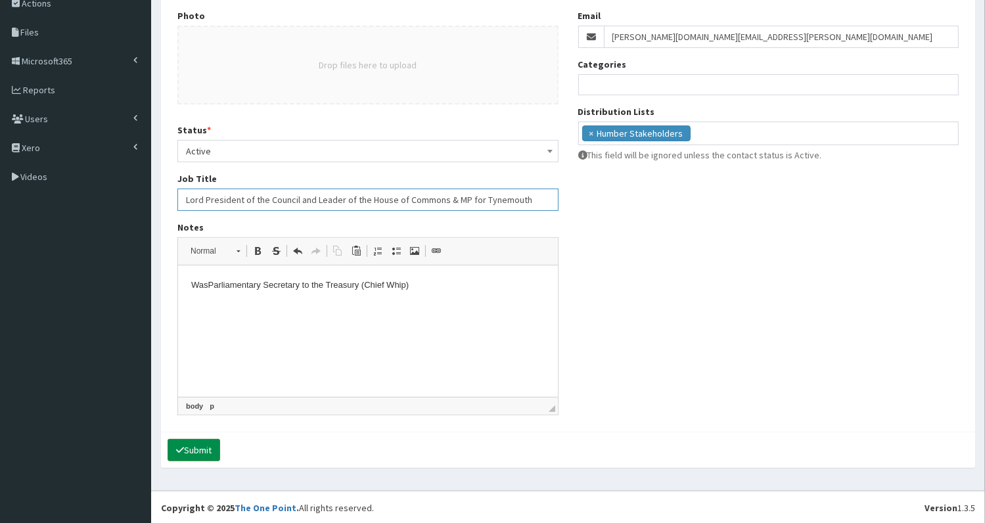
type input "Lord President of the Council and Leader of the House of Commons & MP for Tynem…"
click at [196, 451] on button "Submit" at bounding box center [193, 450] width 53 height 22
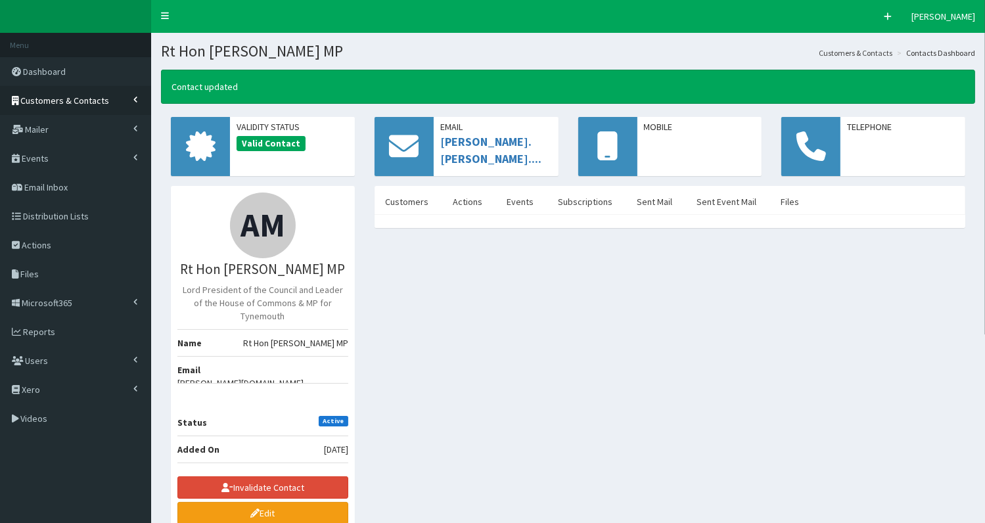
click at [66, 103] on span "Customers & Contacts" at bounding box center [65, 101] width 89 height 12
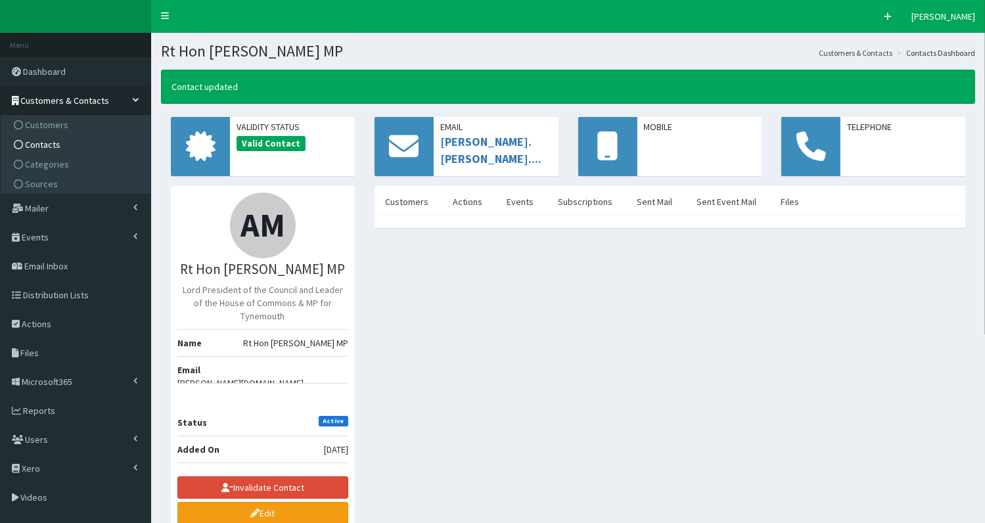
click at [53, 145] on span "Contacts" at bounding box center [42, 145] width 35 height 12
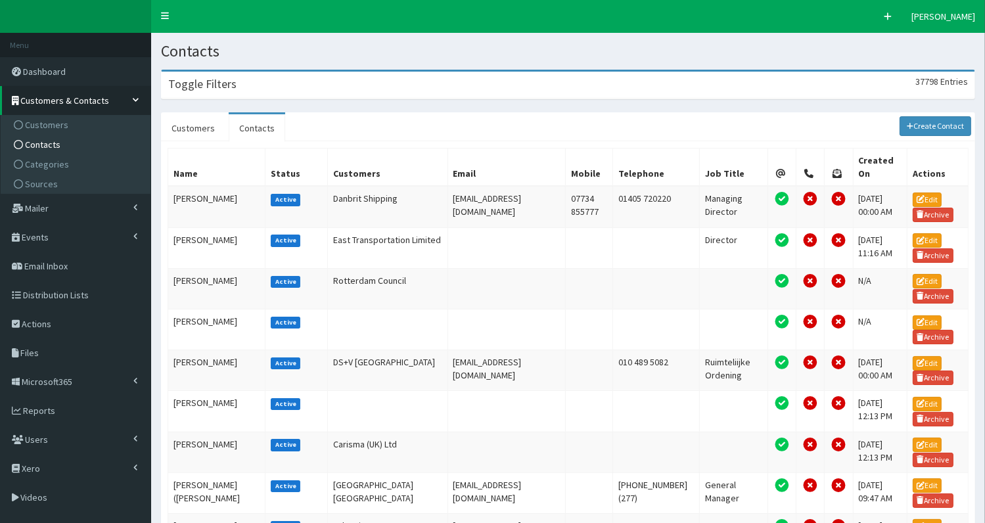
click at [256, 84] on div "Toggle Filters 37798 Entries" at bounding box center [568, 85] width 813 height 27
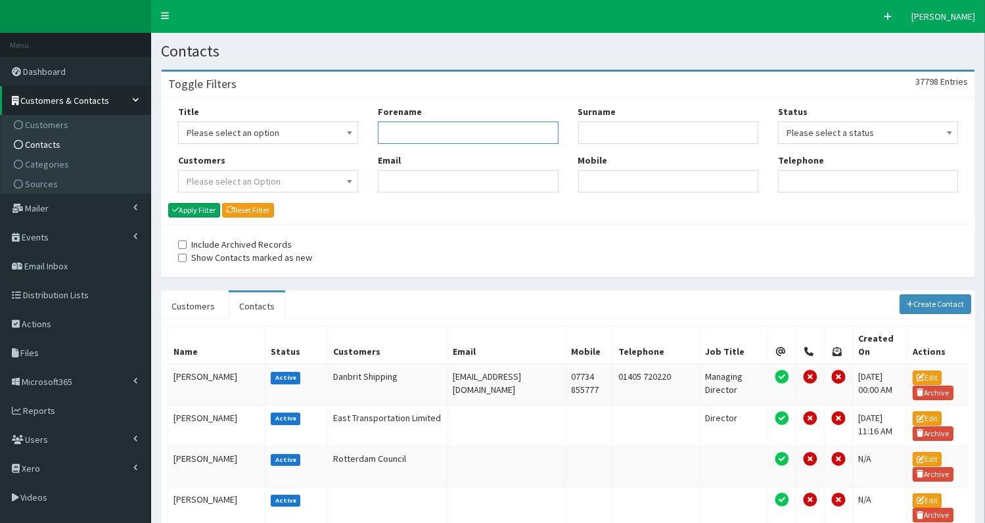
click at [414, 133] on input "Forename" at bounding box center [468, 133] width 180 height 22
type input "lisa"
type input "nandy"
click at [192, 208] on button "Apply Filter" at bounding box center [194, 210] width 52 height 14
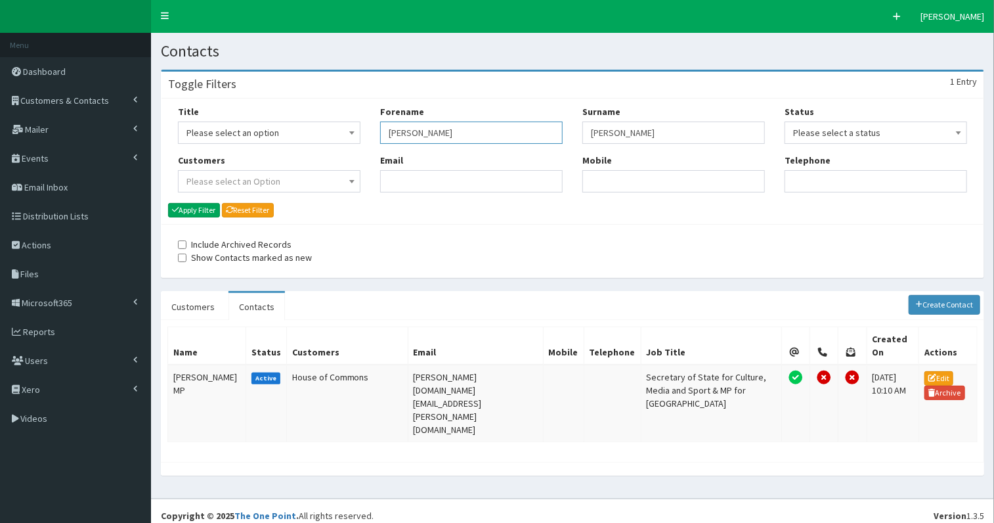
drag, startPoint x: 386, startPoint y: 133, endPoint x: 464, endPoint y: 132, distance: 78.2
click at [464, 132] on input "lisa" at bounding box center [471, 133] width 183 height 22
type input "ed"
type input "mil"
click at [192, 208] on button "Apply Filter" at bounding box center [194, 210] width 52 height 14
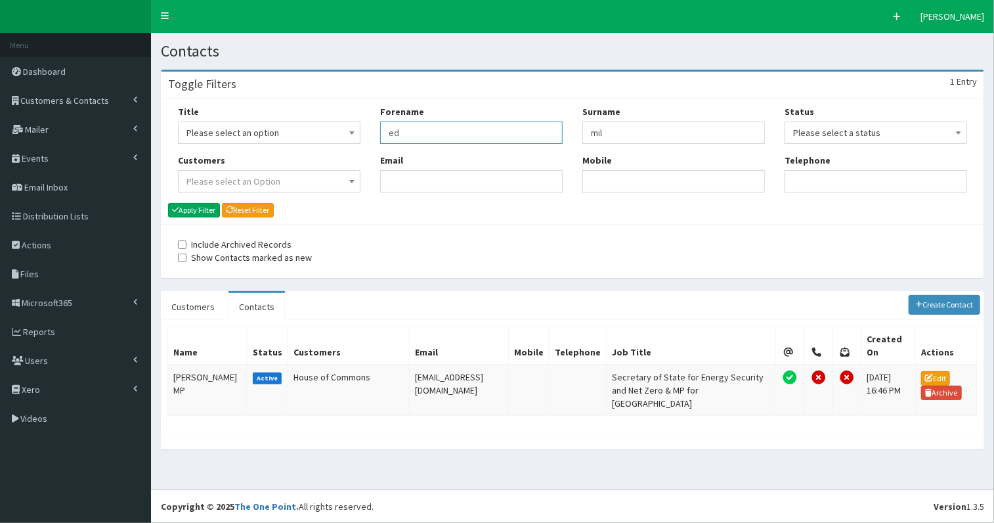
drag, startPoint x: 385, startPoint y: 129, endPoint x: 430, endPoint y: 134, distance: 45.6
click at [430, 134] on input "ed" at bounding box center [471, 133] width 183 height 22
type input "sarah"
type input "jones"
click at [185, 207] on button "Apply Filter" at bounding box center [194, 210] width 52 height 14
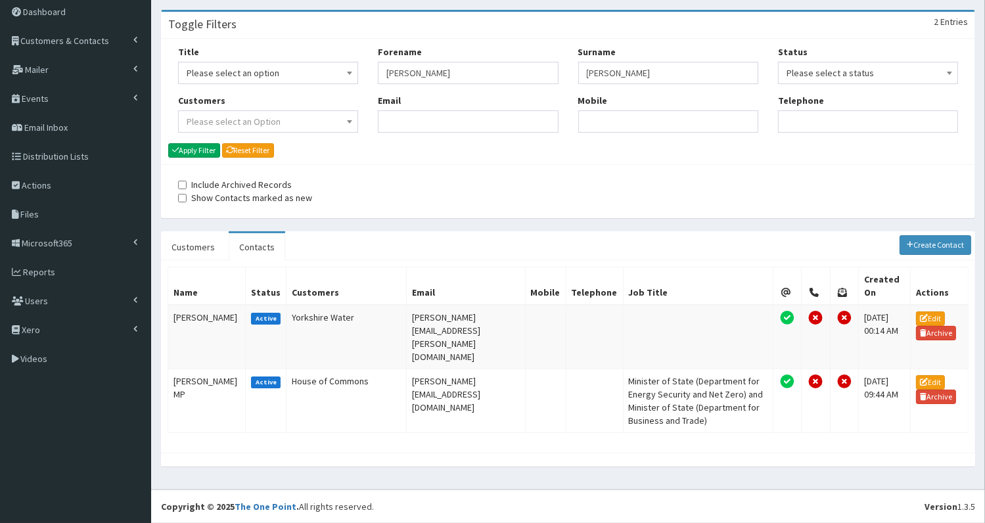
scroll to position [62, 0]
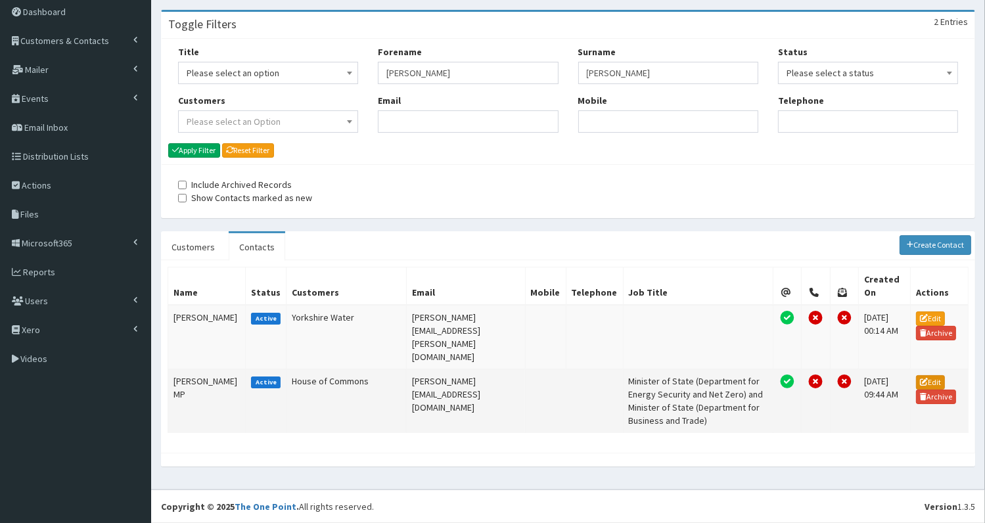
click at [935, 375] on link "Edit" at bounding box center [930, 382] width 29 height 14
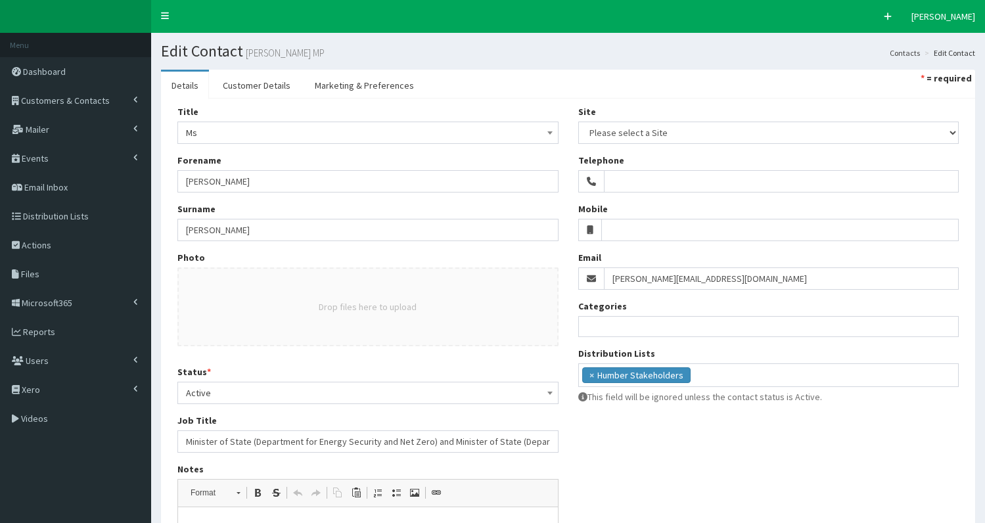
select select
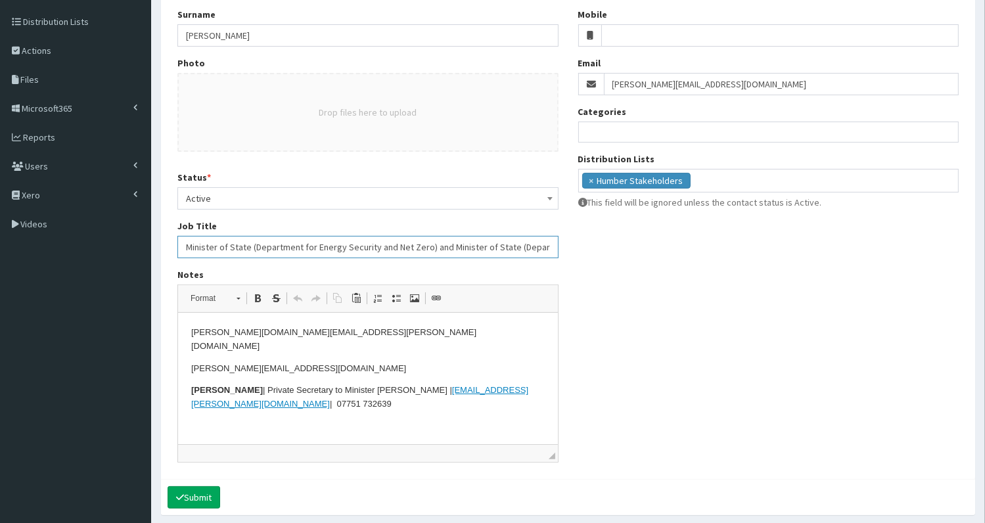
scroll to position [0, 99]
drag, startPoint x: 184, startPoint y: 241, endPoint x: 640, endPoint y: 248, distance: 456.6
click at [640, 248] on div "Title Please select an option Mr Mrs Ms Miss Dr MP QC MBE MEP CBE Cllr Professo…" at bounding box center [567, 192] width 801 height 562
click at [187, 333] on html "sarah.jones.mp@parliament.uk jones@businessandtrade.gov.uk Charlotte McCombe | …" at bounding box center [367, 380] width 380 height 134
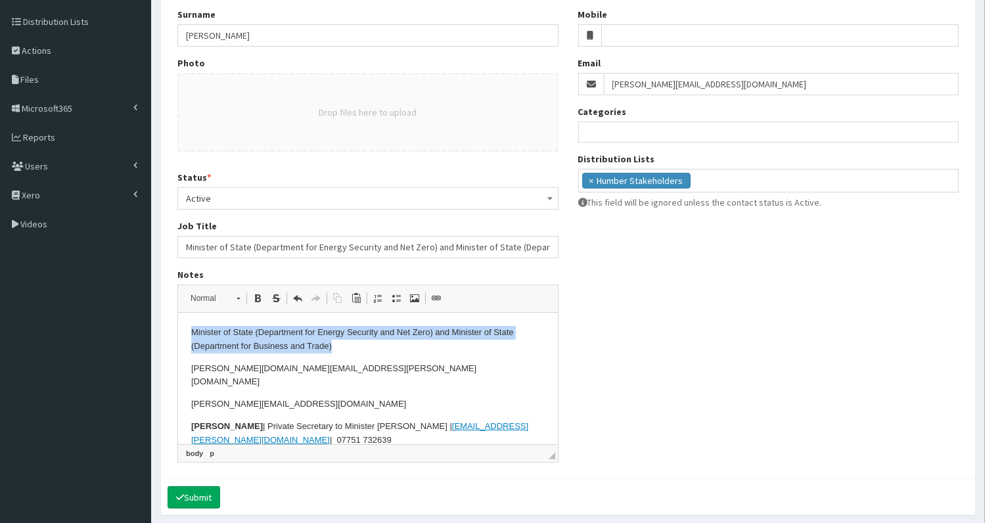
drag, startPoint x: 202, startPoint y: 335, endPoint x: 353, endPoint y: 347, distance: 150.9
click at [353, 347] on p "Minister of State (Department for Energy Security and Net Zero) and Minister of…" at bounding box center [366, 340] width 353 height 28
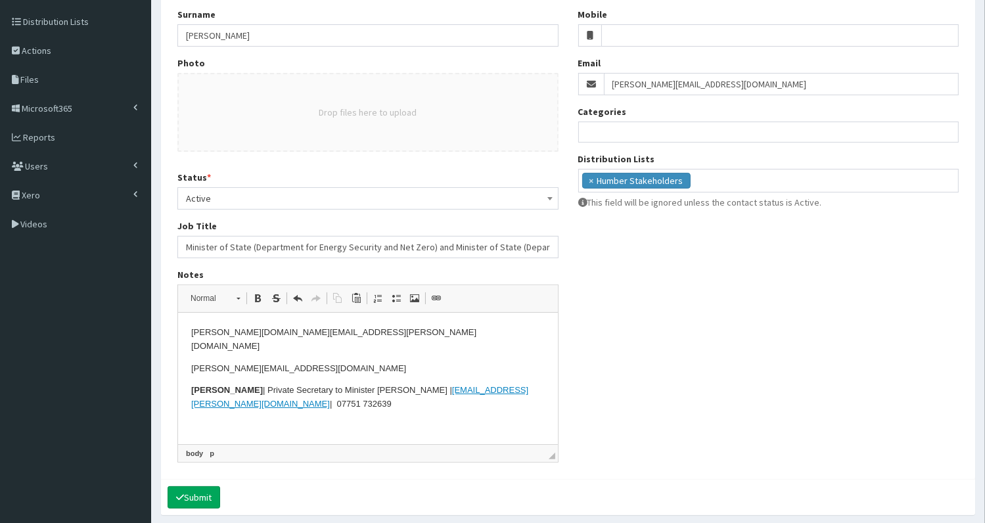
click at [413, 244] on input "Minister of State (Department for Energy Security and Net Zero) and Minister of…" at bounding box center [367, 247] width 381 height 22
click at [411, 236] on input "Minister of State (Department for Energy Security and Net Zero) and Minister of…" at bounding box center [367, 247] width 381 height 22
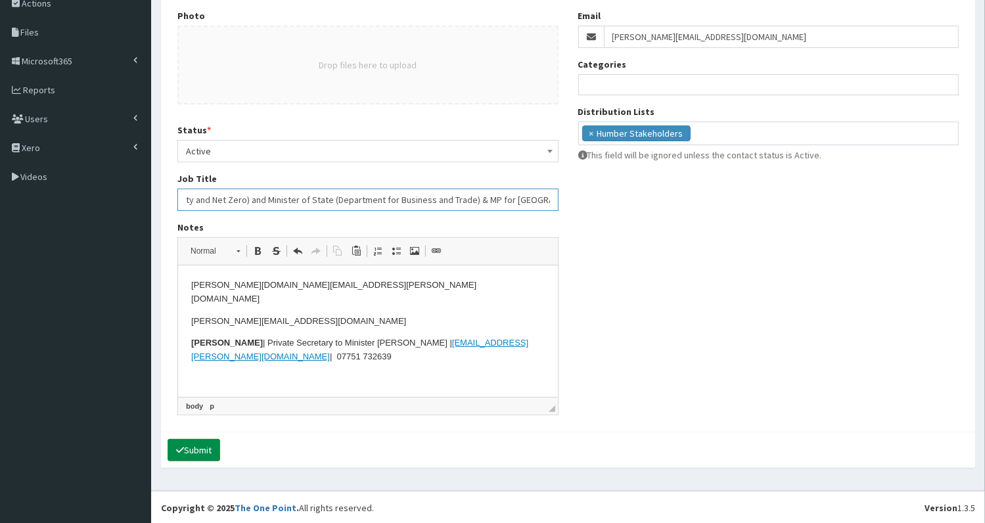
type input "Minister of State (Department for Energy Security and Net Zero) and Minister of…"
click at [213, 447] on button "Submit" at bounding box center [193, 450] width 53 height 22
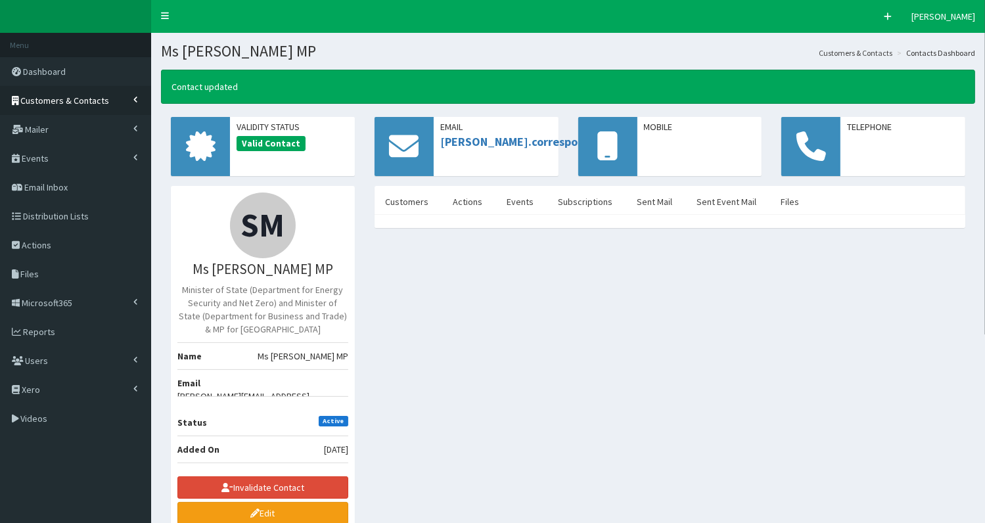
click at [70, 100] on span "Customers & Contacts" at bounding box center [65, 101] width 89 height 12
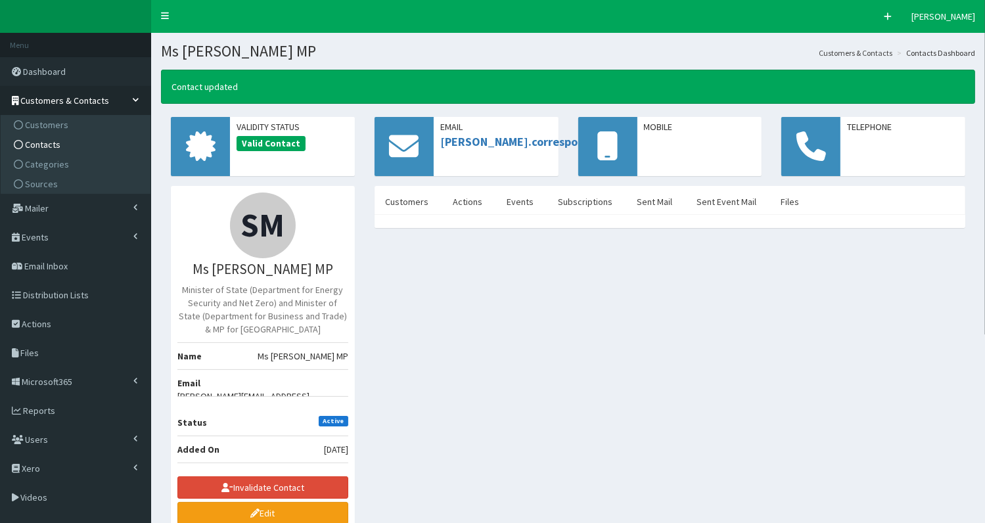
click at [53, 143] on span "Contacts" at bounding box center [42, 145] width 35 height 12
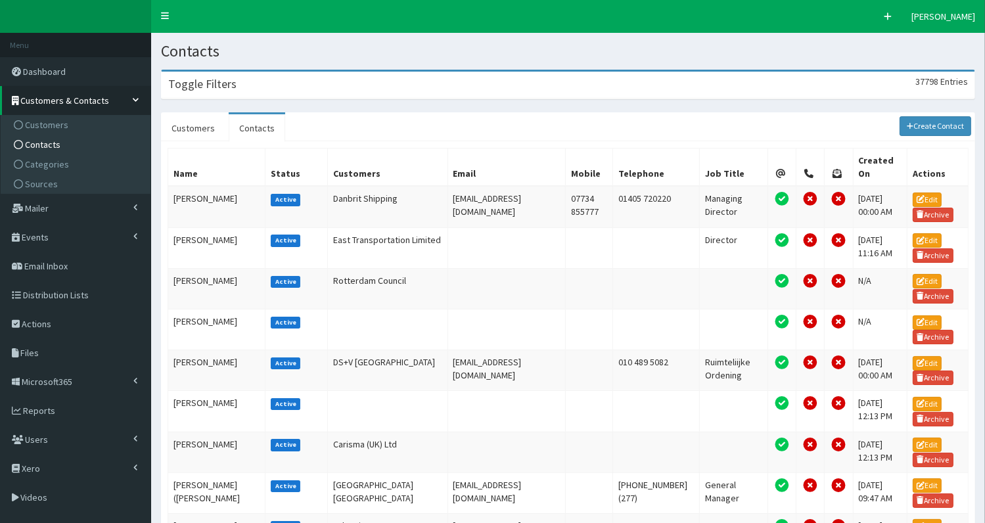
click at [363, 85] on div "Toggle Filters 37798 Entries" at bounding box center [568, 85] width 813 height 27
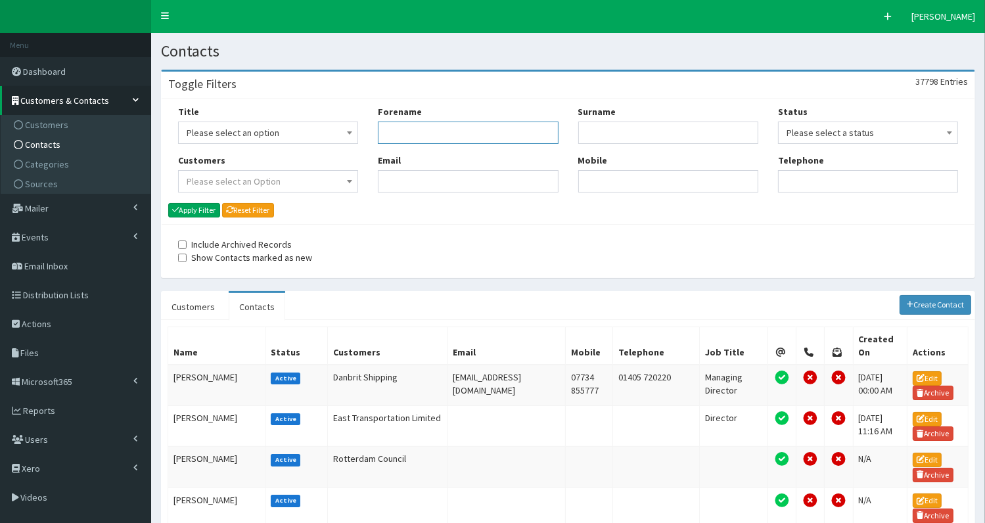
click at [431, 129] on input "Forename" at bounding box center [468, 133] width 180 height 22
type input "[PERSON_NAME]"
click at [197, 209] on button "Apply Filter" at bounding box center [194, 210] width 52 height 14
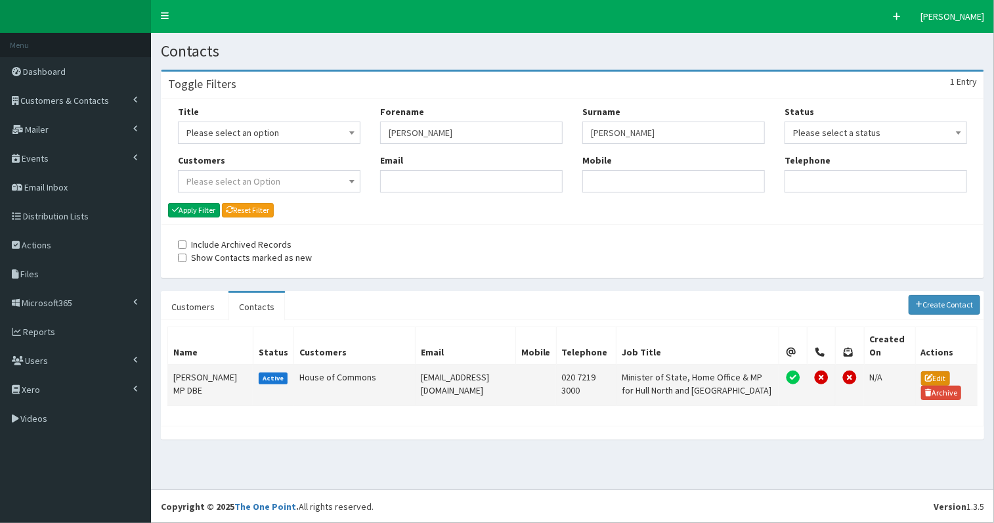
click at [926, 374] on icon at bounding box center [929, 378] width 8 height 8
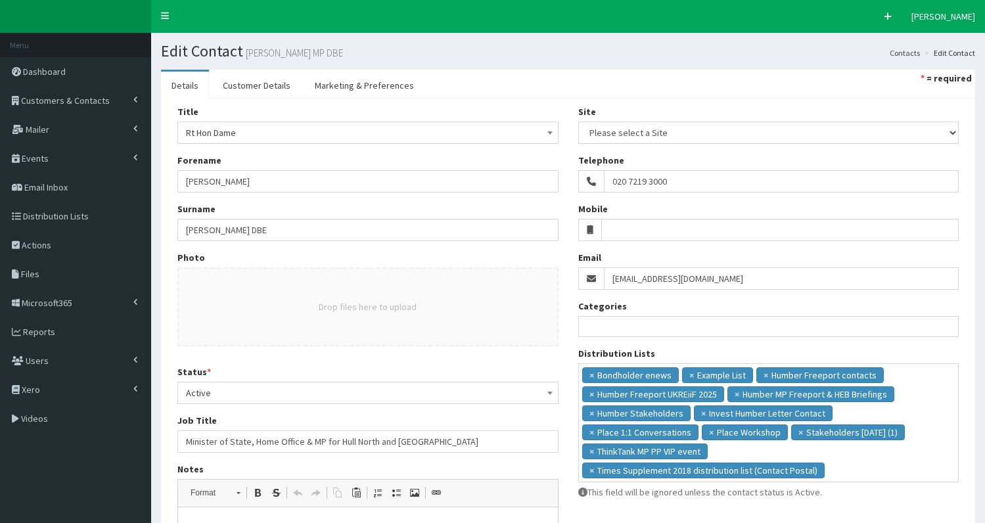
select select
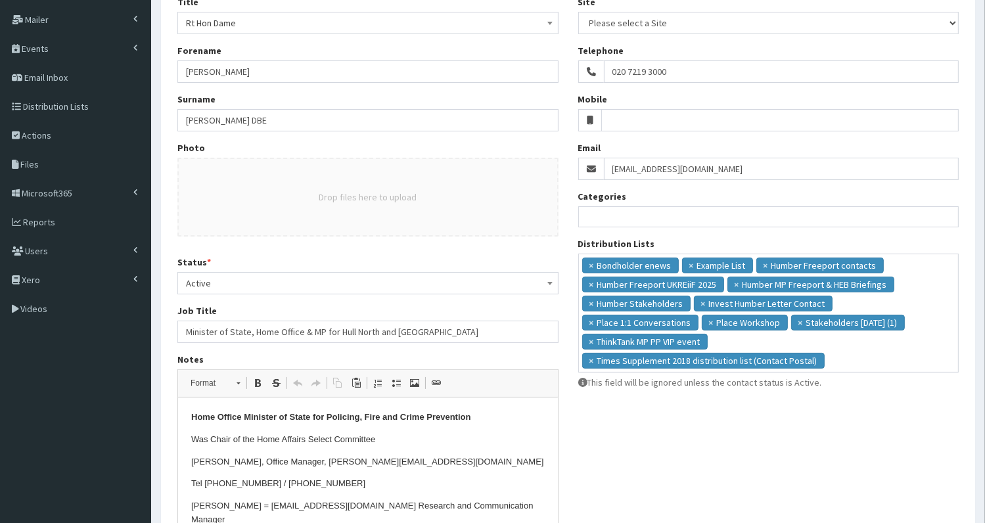
scroll to position [136, 0]
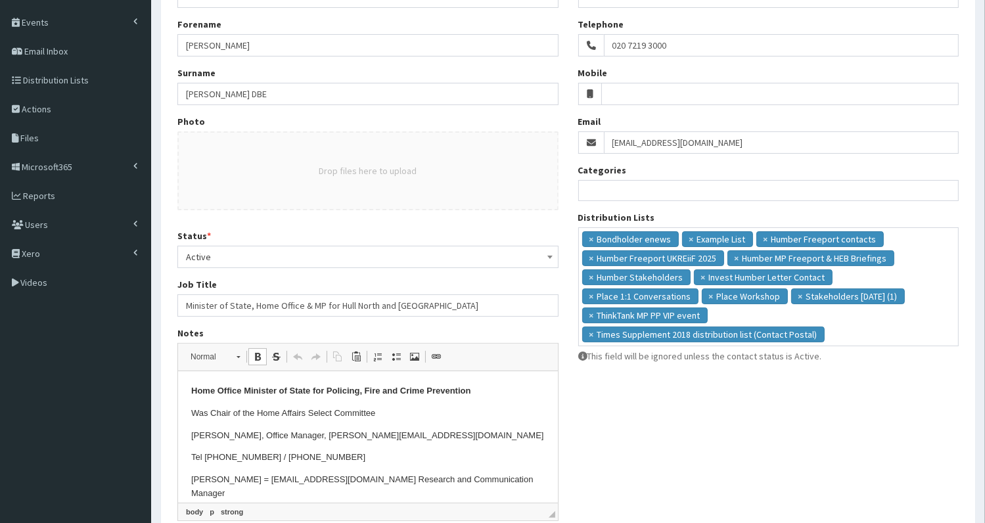
click at [190, 397] on p "Home Office Minister of State for Policing, Fire and Crime Prevention" at bounding box center [366, 391] width 353 height 14
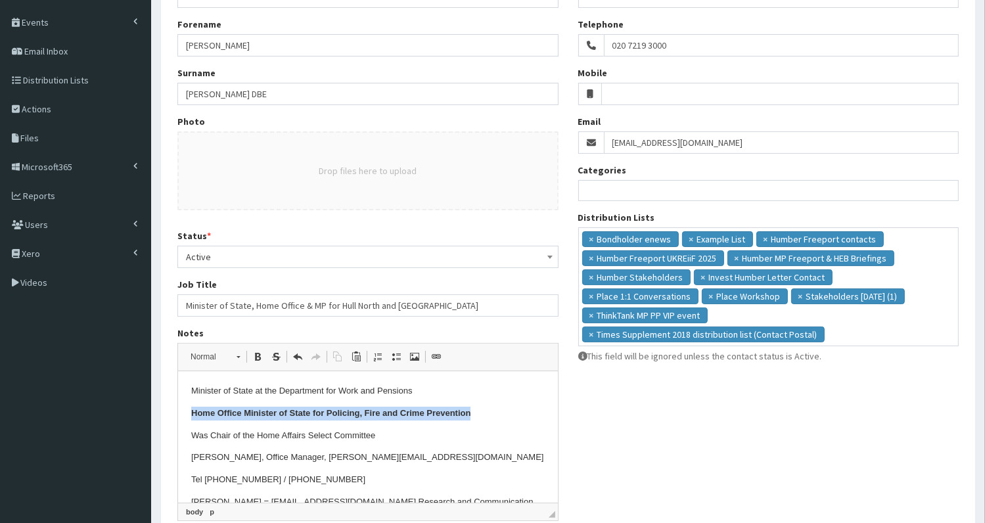
drag, startPoint x: 192, startPoint y: 409, endPoint x: 409, endPoint y: 394, distance: 217.3
click at [478, 411] on p "Home Office Minister of State for Policing, Fire and Crime Prevention" at bounding box center [366, 414] width 353 height 14
click at [258, 351] on span at bounding box center [257, 356] width 11 height 11
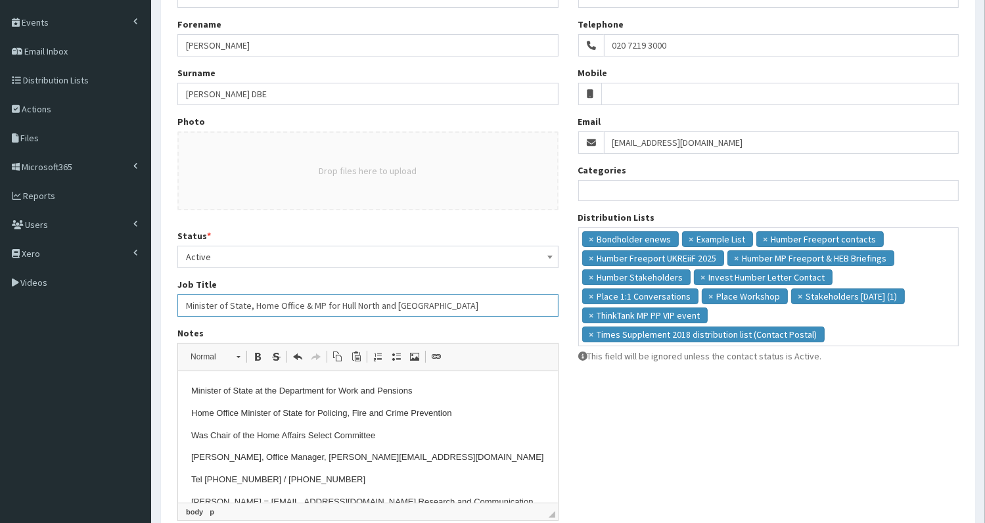
drag, startPoint x: 187, startPoint y: 303, endPoint x: 298, endPoint y: 303, distance: 111.7
click at [298, 303] on input "Minister of State, Home Office & MP for Hull North and [GEOGRAPHIC_DATA]" at bounding box center [367, 305] width 381 height 22
type input "& MP for Hull North and [GEOGRAPHIC_DATA]"
click at [420, 388] on p "Minister of State at the Department for Work and Pensions" at bounding box center [366, 391] width 353 height 14
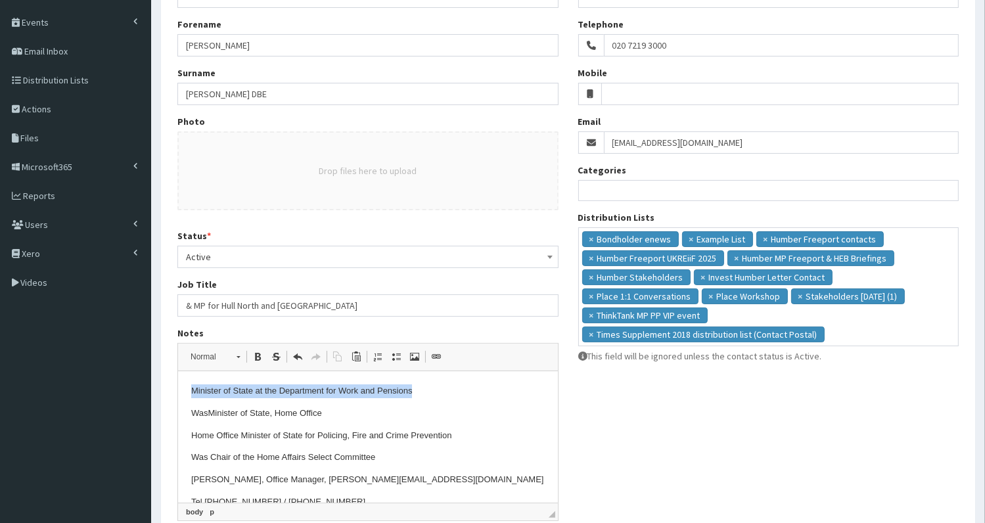
drag, startPoint x: 192, startPoint y: 391, endPoint x: 430, endPoint y: 391, distance: 237.8
copy p "Minister of State at the Department for Work and Pensions"
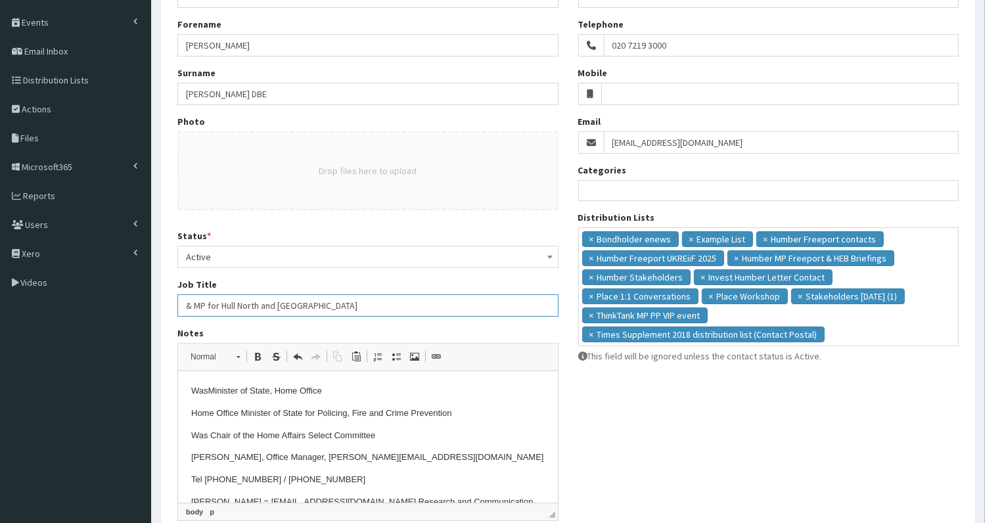
click at [185, 303] on input "& MP for Hull North and [GEOGRAPHIC_DATA]" at bounding box center [367, 305] width 381 height 22
paste input "Minister of State at the Department for Work and Pensions"
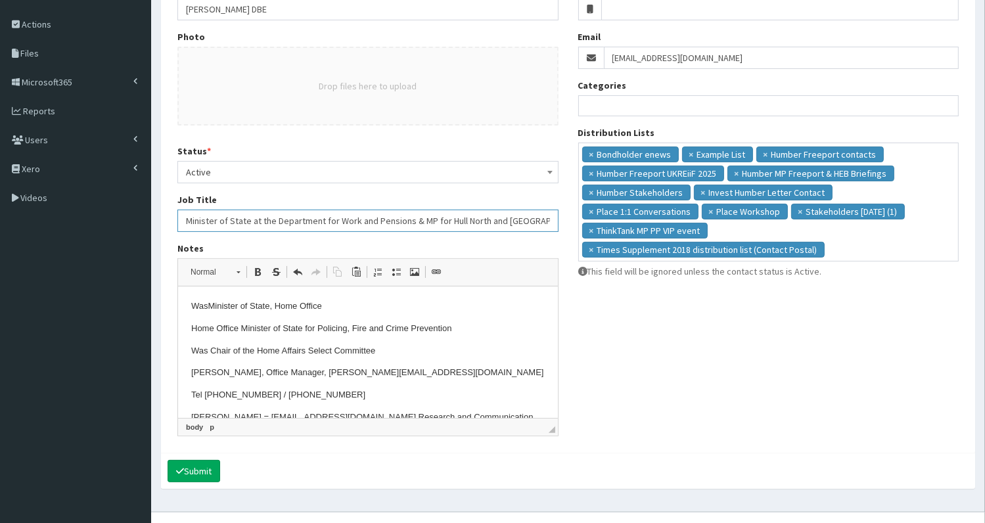
scroll to position [242, 0]
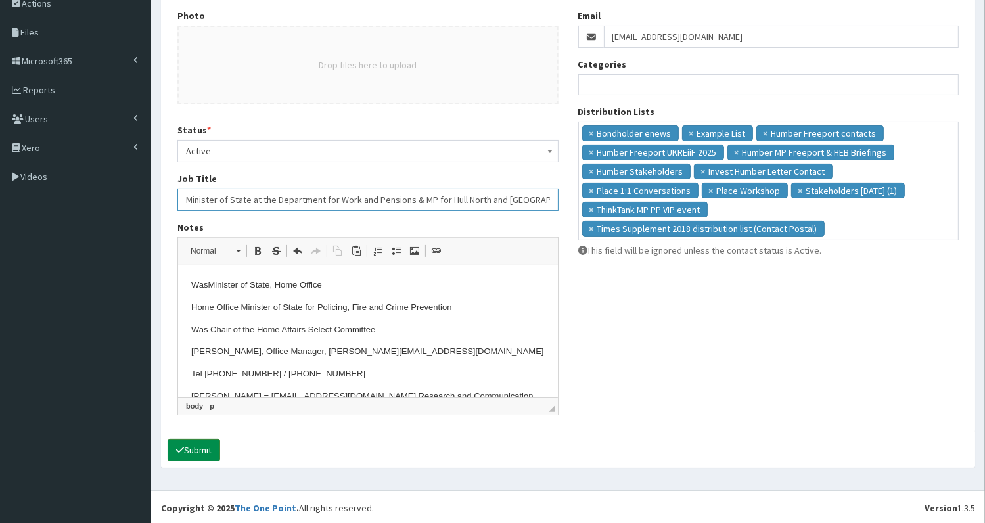
type input "Minister of State at the Department for Work and Pensions & MP for Hull North a…"
click at [208, 447] on button "Submit" at bounding box center [193, 450] width 53 height 22
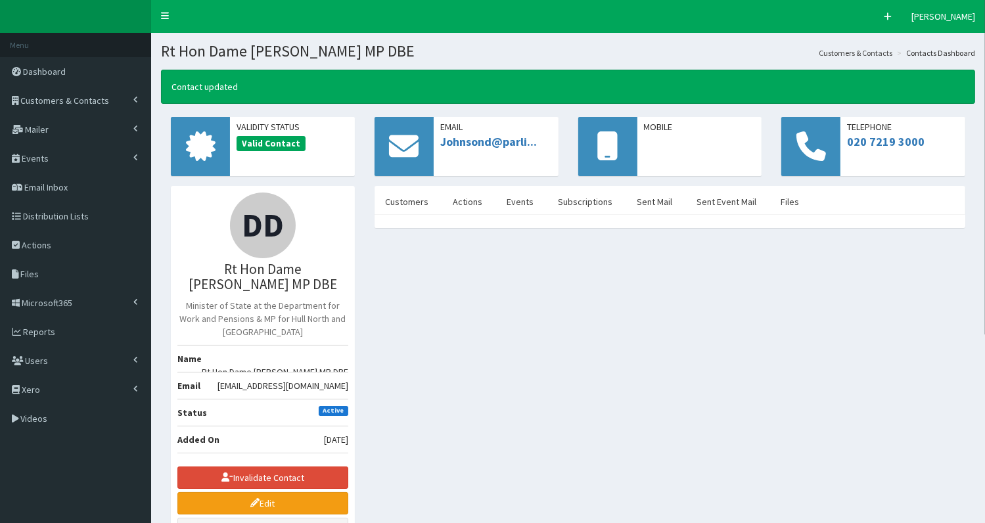
click at [79, 103] on span "Customers & Contacts" at bounding box center [65, 101] width 89 height 12
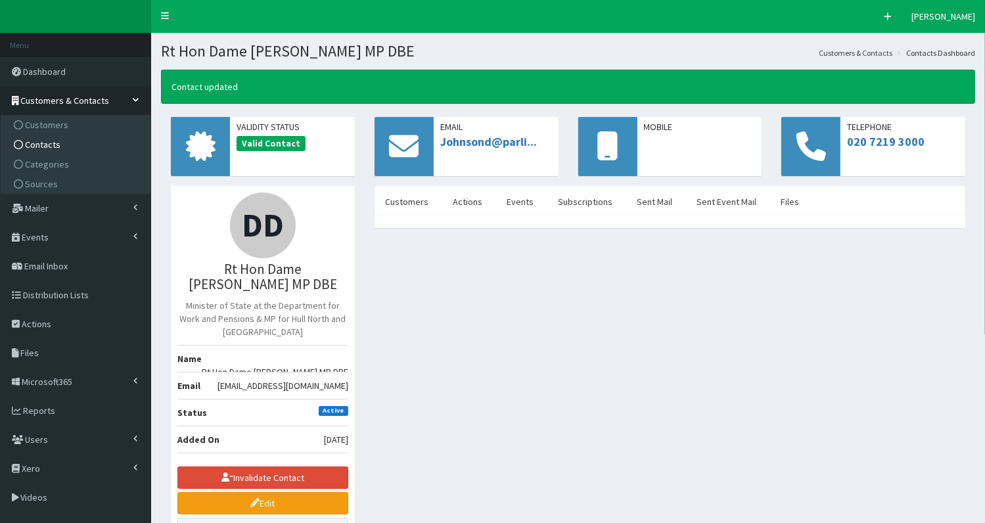
click at [76, 143] on link "Contacts" at bounding box center [77, 145] width 146 height 20
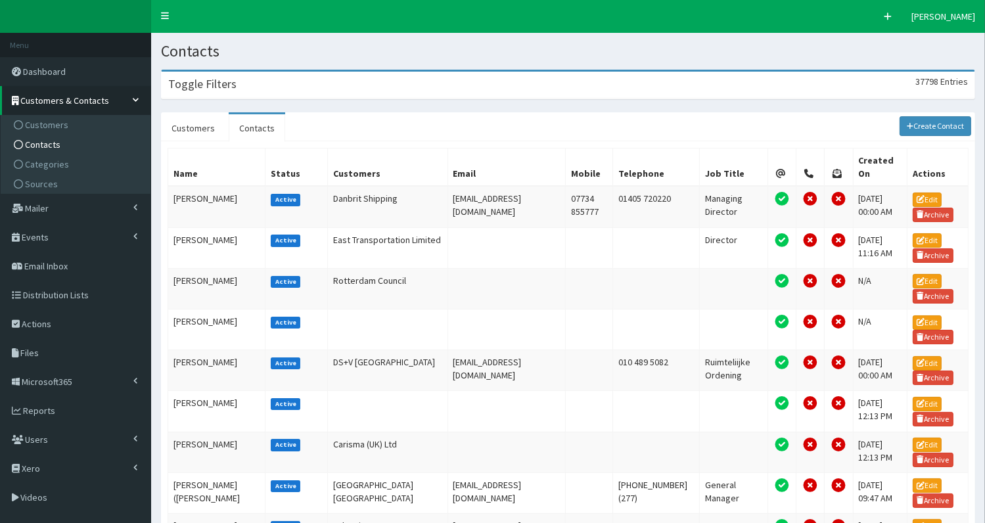
click at [327, 83] on div "Toggle Filters 37798 Entries" at bounding box center [568, 85] width 813 height 27
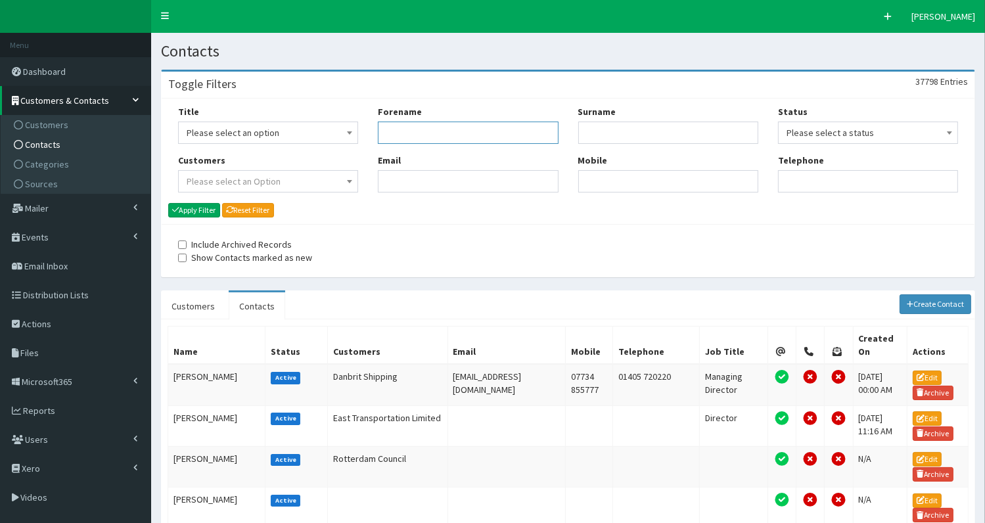
click at [412, 129] on input "Forename" at bounding box center [468, 133] width 180 height 22
type input "poppy"
type input "gust"
click at [192, 206] on button "Apply Filter" at bounding box center [194, 210] width 52 height 14
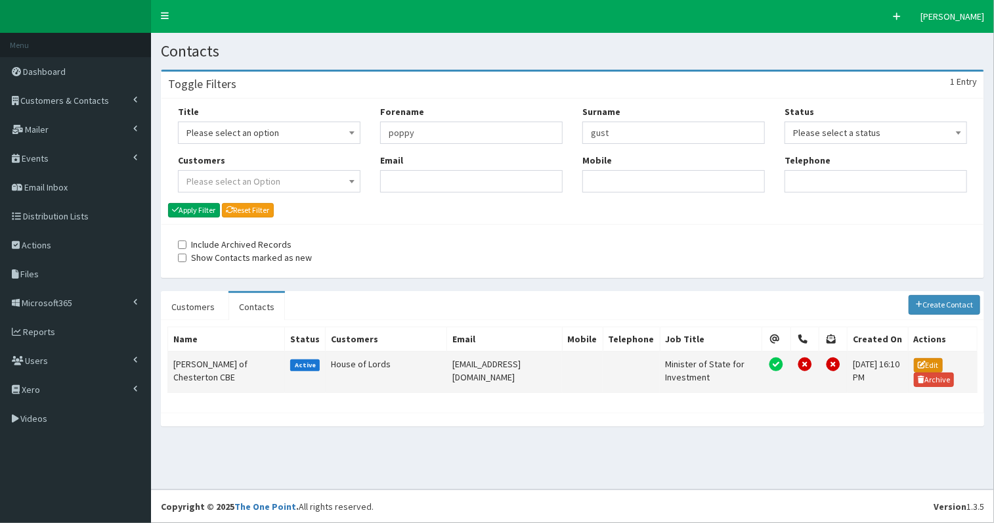
click at [931, 361] on link "Edit" at bounding box center [928, 365] width 29 height 14
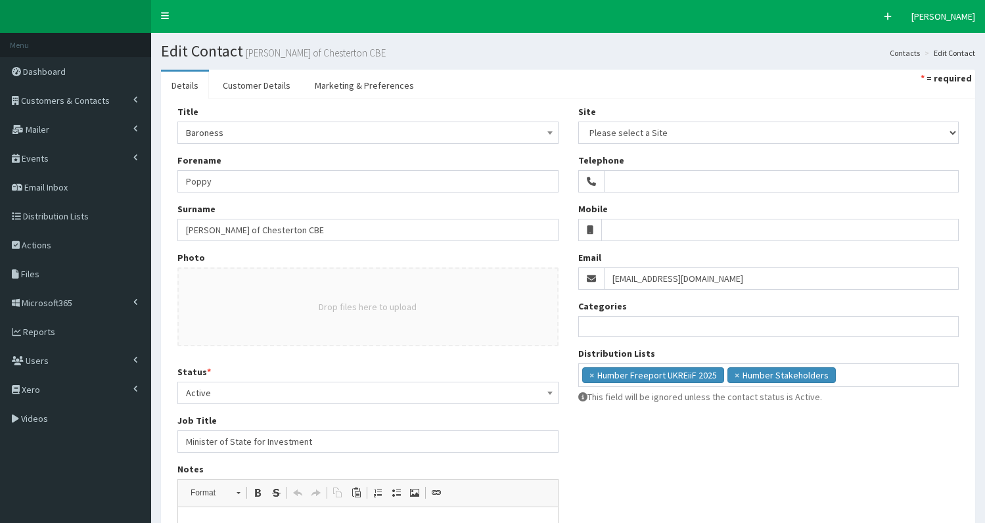
select select
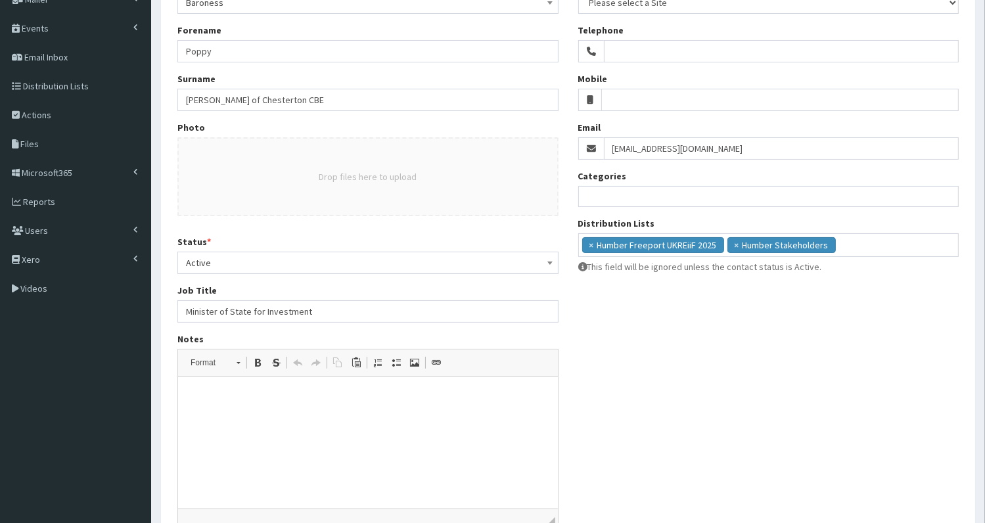
scroll to position [186, 0]
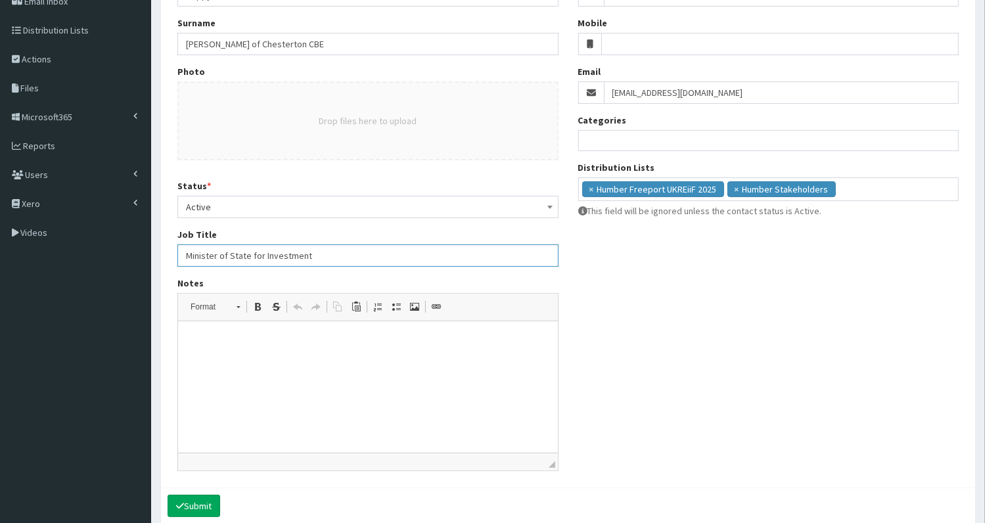
drag, startPoint x: 182, startPoint y: 252, endPoint x: 365, endPoint y: 256, distance: 183.3
click at [365, 256] on input "Minister of State for Investment" at bounding box center [367, 255] width 381 height 22
click at [311, 349] on html at bounding box center [367, 341] width 380 height 40
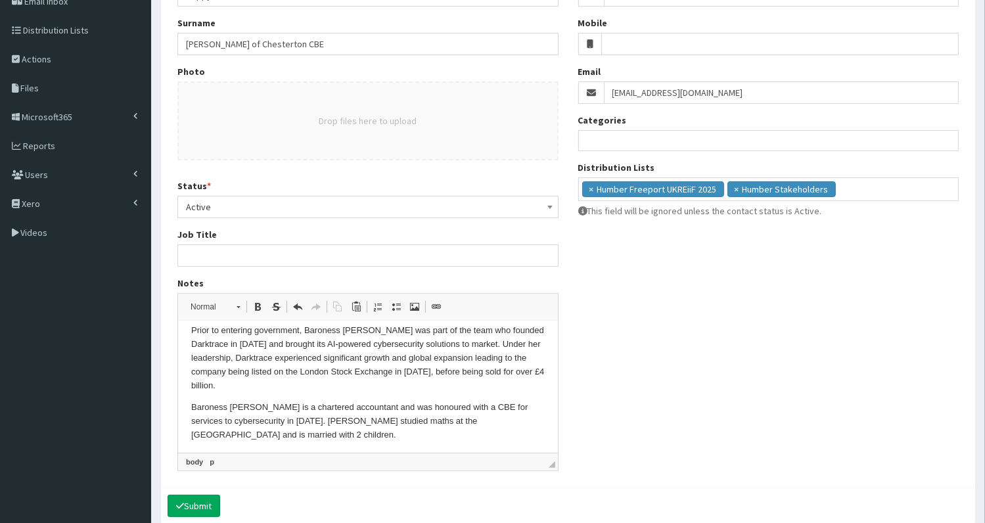
scroll to position [242, 0]
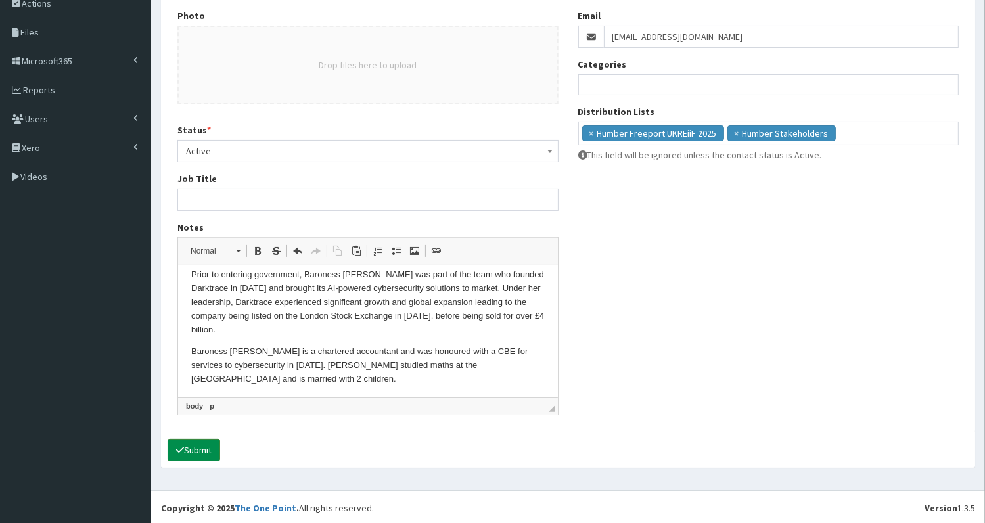
click at [199, 447] on button "Submit" at bounding box center [193, 450] width 53 height 22
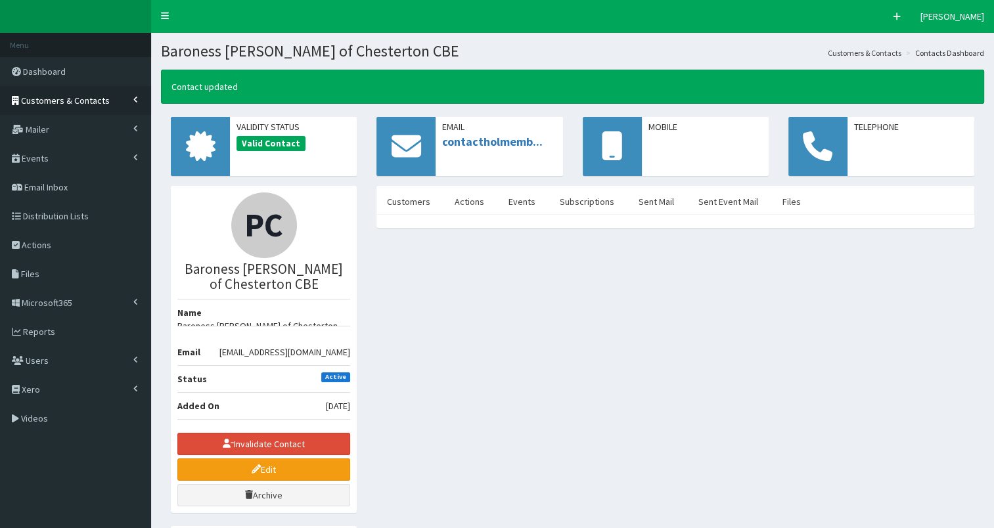
click at [53, 102] on span "Customers & Contacts" at bounding box center [65, 101] width 89 height 12
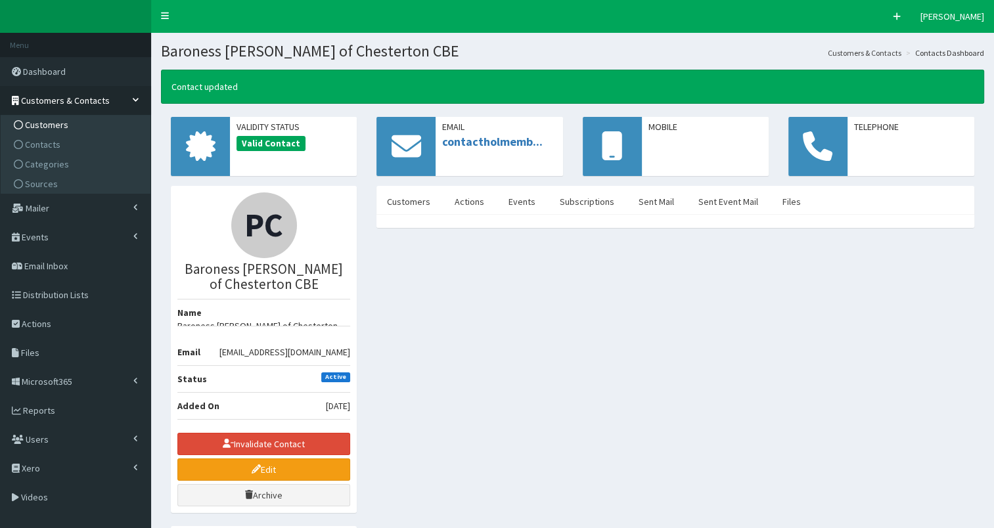
click at [41, 125] on span "Customers" at bounding box center [46, 125] width 43 height 12
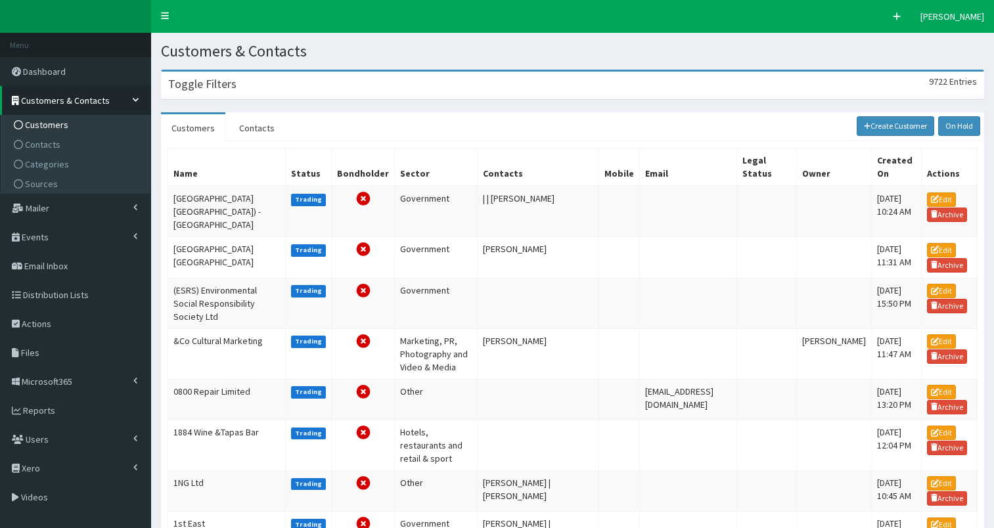
click at [214, 87] on h3 "Toggle Filters" at bounding box center [202, 84] width 68 height 12
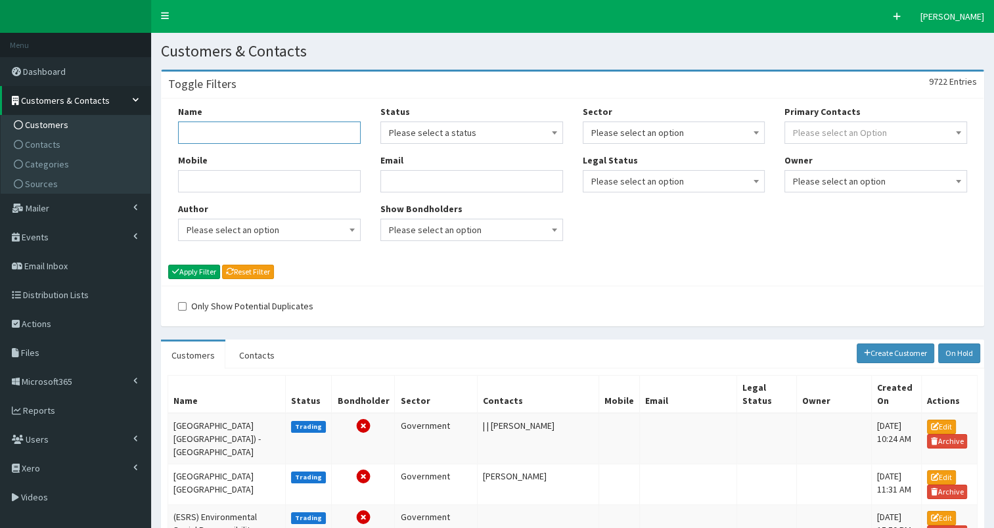
drag, startPoint x: 205, startPoint y: 132, endPoint x: 192, endPoint y: 115, distance: 21.5
click at [203, 131] on input "Name" at bounding box center [269, 133] width 183 height 22
type input "New D"
click at [204, 265] on button "Apply Filter" at bounding box center [194, 272] width 52 height 14
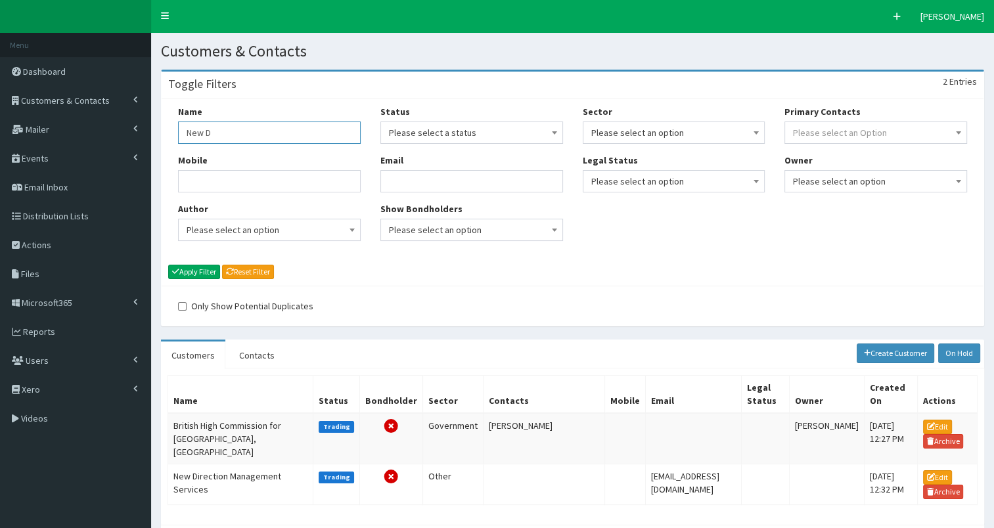
click at [183, 131] on input "New D" at bounding box center [269, 133] width 183 height 22
click at [202, 134] on input "New D" at bounding box center [269, 133] width 183 height 22
type input "NewD"
click at [202, 265] on button "Apply Filter" at bounding box center [194, 272] width 52 height 14
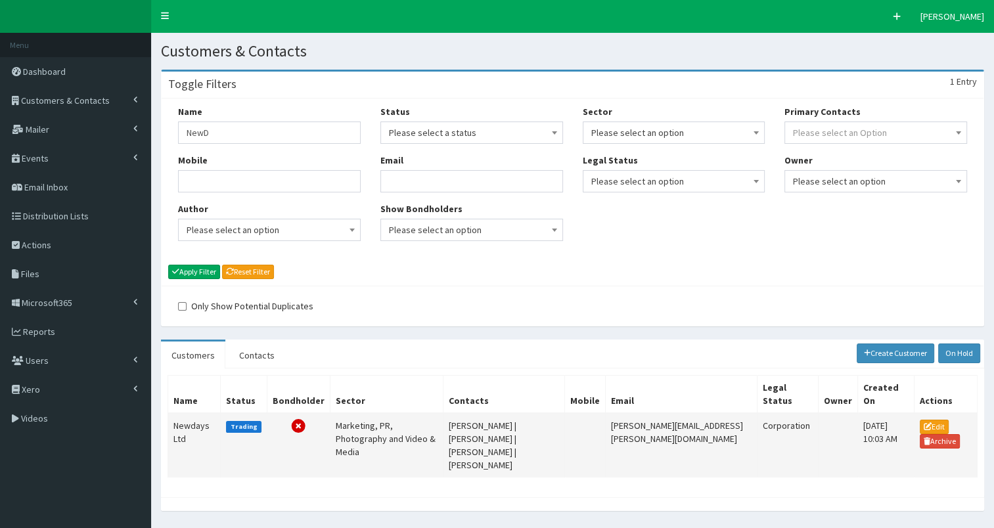
click at [191, 428] on td "Newdays Ltd" at bounding box center [194, 445] width 53 height 64
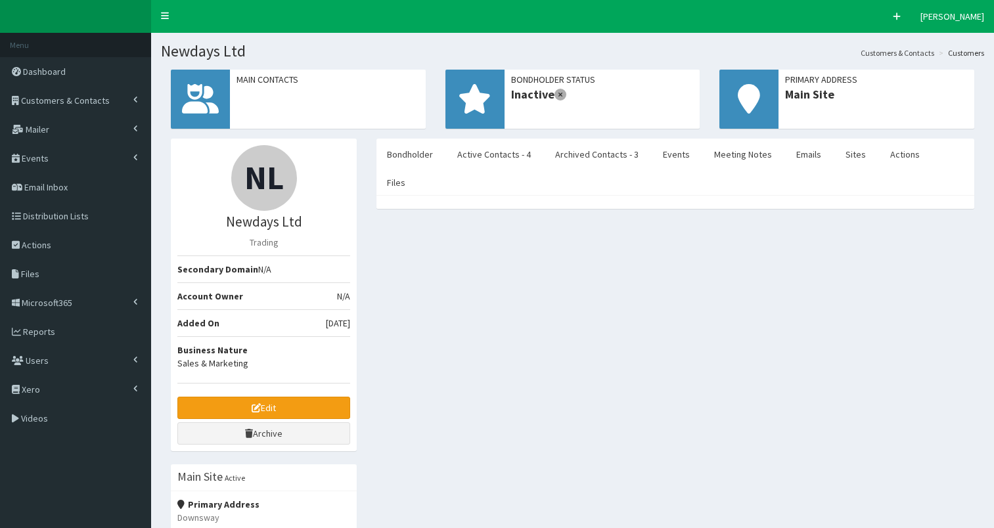
select select "50"
click at [481, 157] on link "Active Contacts - 4" at bounding box center [494, 155] width 95 height 28
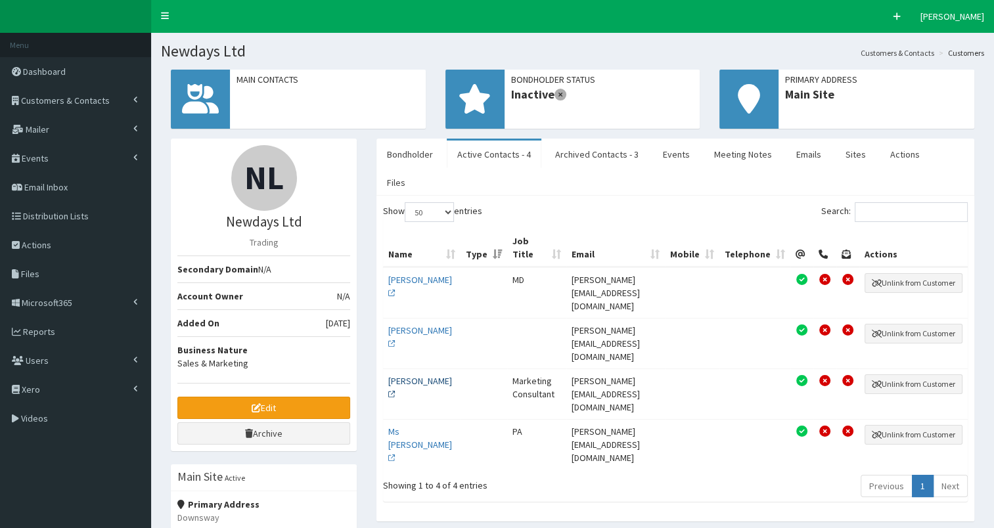
click at [409, 375] on link "Miss Hanna Moore" at bounding box center [420, 387] width 64 height 25
click at [729, 155] on link "Meeting Notes" at bounding box center [742, 155] width 79 height 28
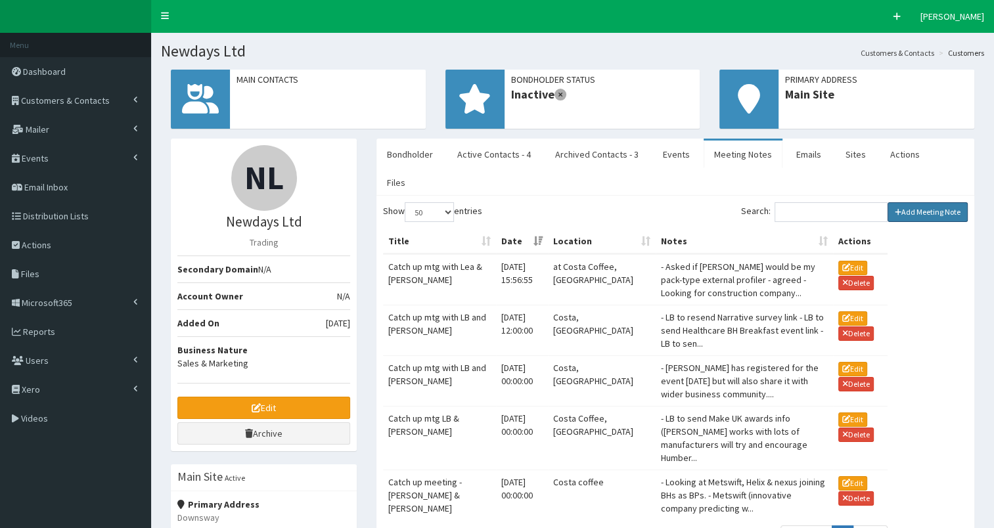
click at [918, 202] on link "Add Meeting Note" at bounding box center [927, 212] width 81 height 20
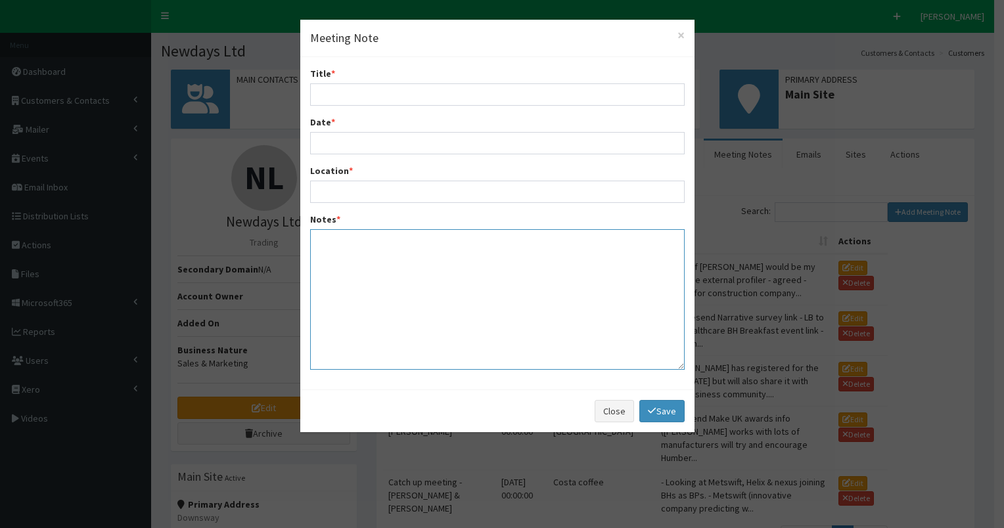
click at [340, 252] on textarea "Notes *" at bounding box center [497, 299] width 374 height 141
paste textarea "Points to discuss: International Trade Lazenby's Helix CMS John Good Group Even…"
type textarea "Points to discuss: International Trade Lazenby's Helix CMS John Good Group Even…"
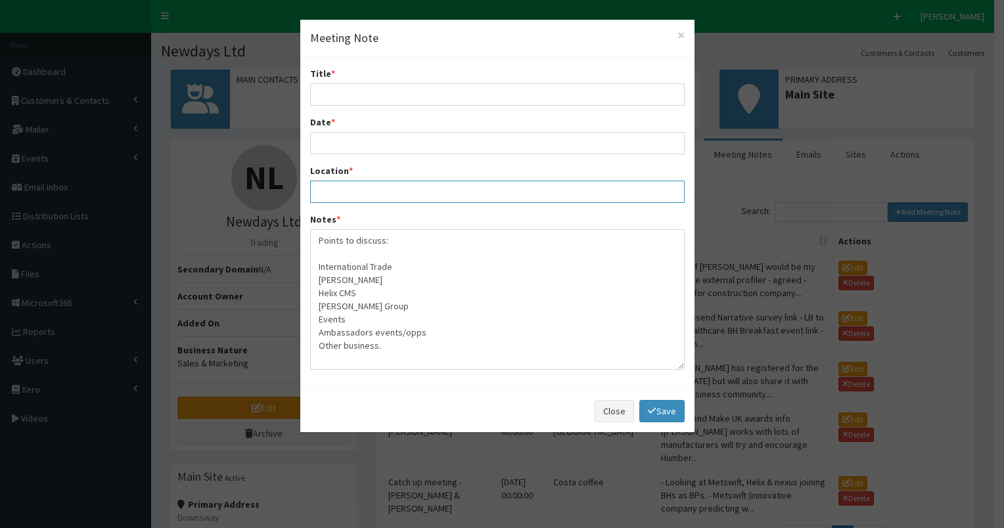
click at [360, 192] on input "Location *" at bounding box center [497, 192] width 374 height 22
click at [346, 190] on input "Costa, Ciottingham" at bounding box center [497, 192] width 374 height 22
type input "Costa, Cottingham"
click at [330, 94] on input "Title *" at bounding box center [497, 94] width 374 height 22
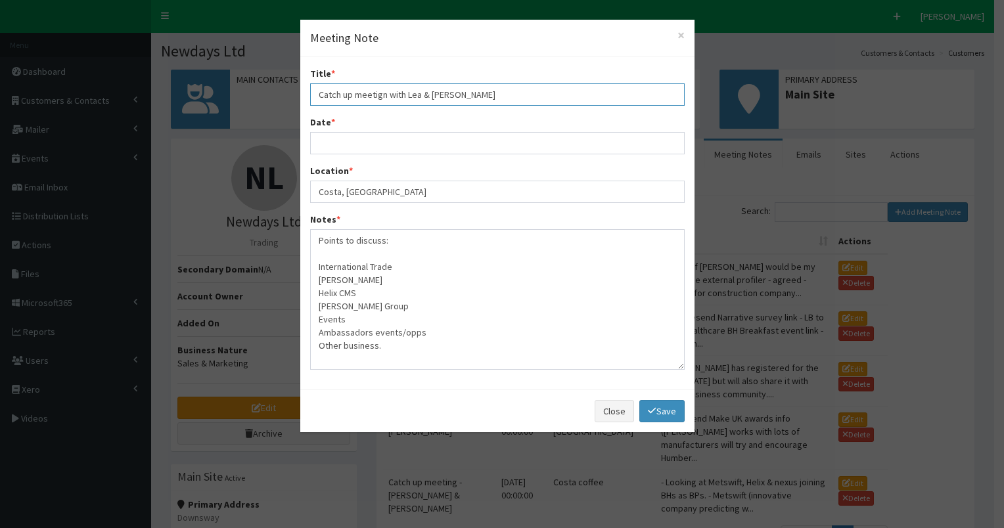
click at [375, 95] on input "Catch up meetign with Lea & Mel" at bounding box center [497, 94] width 374 height 22
type input "Catch up meeting with Lea & Mel"
click at [364, 143] on input "Date *" at bounding box center [497, 143] width 374 height 22
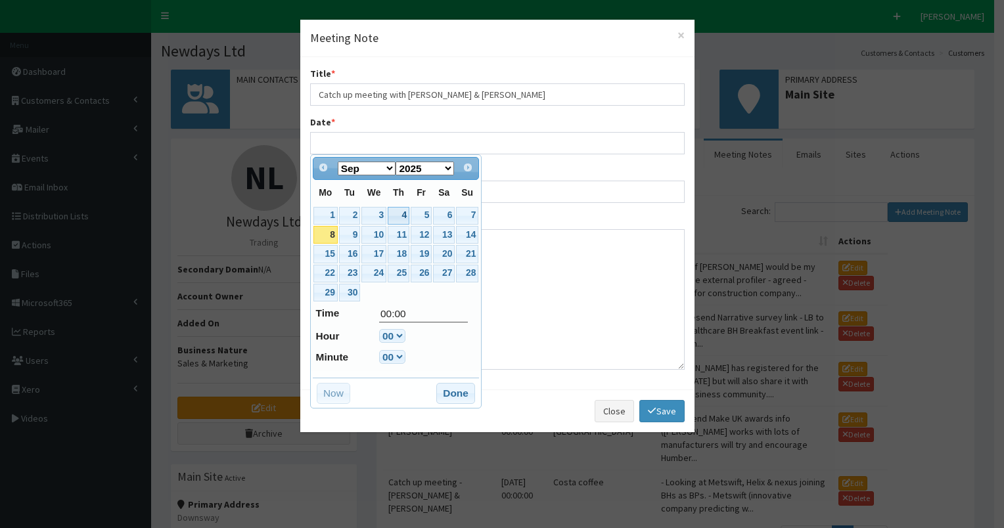
click at [402, 216] on link "4" at bounding box center [399, 216] width 22 height 18
type input "04-09-2025 00:00"
click at [451, 397] on button "Done" at bounding box center [455, 393] width 39 height 21
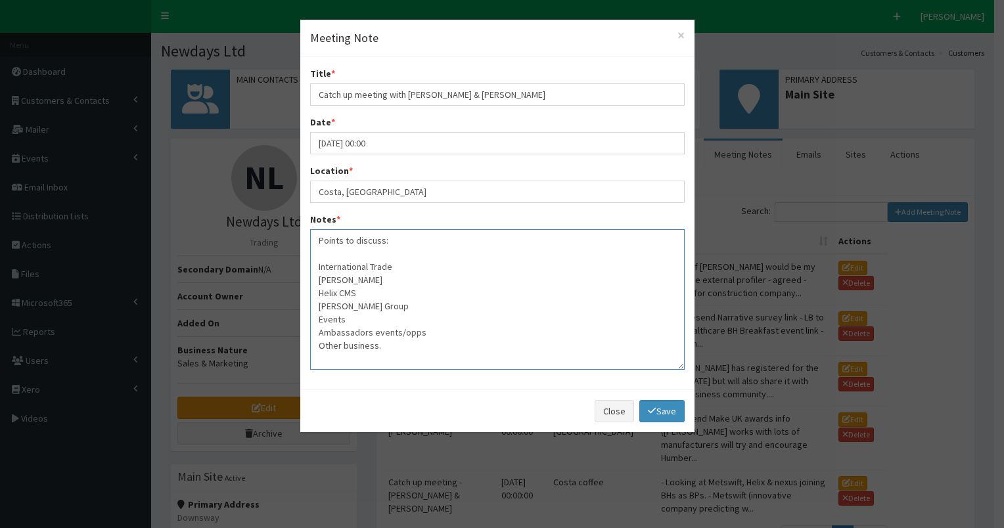
drag, startPoint x: 343, startPoint y: 238, endPoint x: 362, endPoint y: 227, distance: 22.1
click at [344, 236] on textarea "Points to discuss: International Trade Lazenby's Helix CMS John Good Group Even…" at bounding box center [497, 299] width 374 height 141
drag, startPoint x: 318, startPoint y: 265, endPoint x: 390, endPoint y: 329, distance: 96.3
click at [390, 329] on textarea "Points discussed: International Trade Lazenby's Helix CMS John Good Group Event…" at bounding box center [497, 299] width 374 height 141
click at [323, 347] on textarea "Points discussed: International Trade Lazenby's Helix CMS John Good Group Event…" at bounding box center [497, 299] width 374 height 141
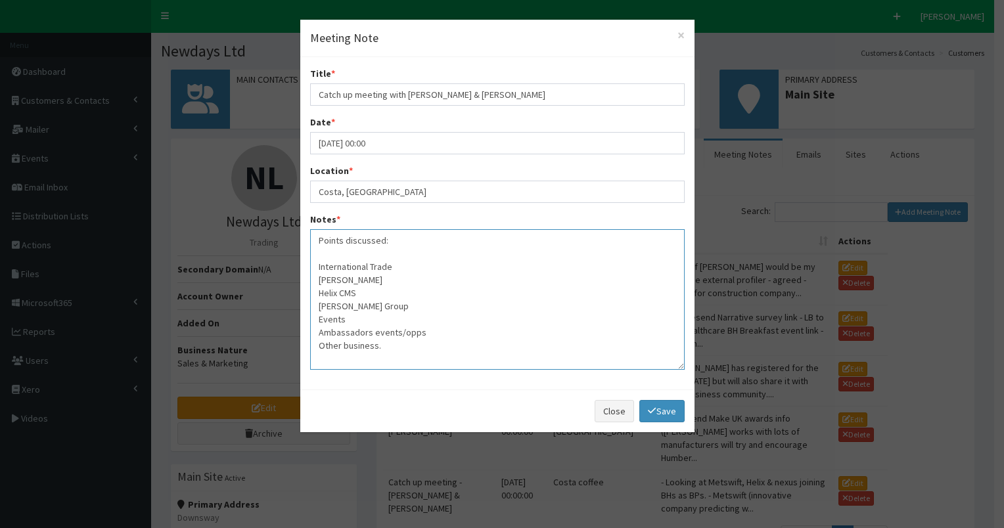
drag, startPoint x: 317, startPoint y: 343, endPoint x: 413, endPoint y: 347, distance: 96.0
click at [413, 347] on textarea "Points discussed: International Trade Lazenby's Helix CMS John Good Group Event…" at bounding box center [497, 299] width 374 height 141
click at [397, 305] on textarea "Points discussed: International Trade Lazenby's Helix CMS John Good Group Event…" at bounding box center [497, 299] width 374 height 141
click at [423, 332] on textarea "Points discussed: International Trade Lazenby's Helix CMS John Good Group - opp…" at bounding box center [497, 299] width 374 height 141
click at [365, 295] on textarea "Points discussed: International Trade Lazenby's Helix CMS John Good Group - opp…" at bounding box center [497, 299] width 374 height 141
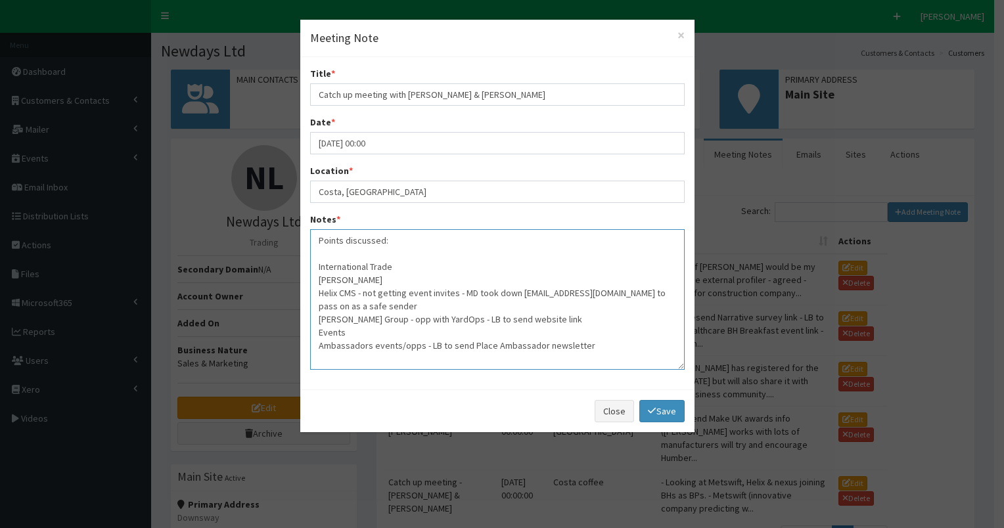
click at [591, 346] on textarea "Points discussed: International Trade Lazenby's Helix CMS - not getting event i…" at bounding box center [497, 299] width 374 height 141
click at [413, 359] on textarea "Points discussed: International Trade Lazenby's Helix CMS - not getting event i…" at bounding box center [497, 299] width 374 height 141
click at [399, 265] on textarea "Points discussed: International Trade Lazenby's Helix CMS - not getting event i…" at bounding box center [497, 299] width 374 height 141
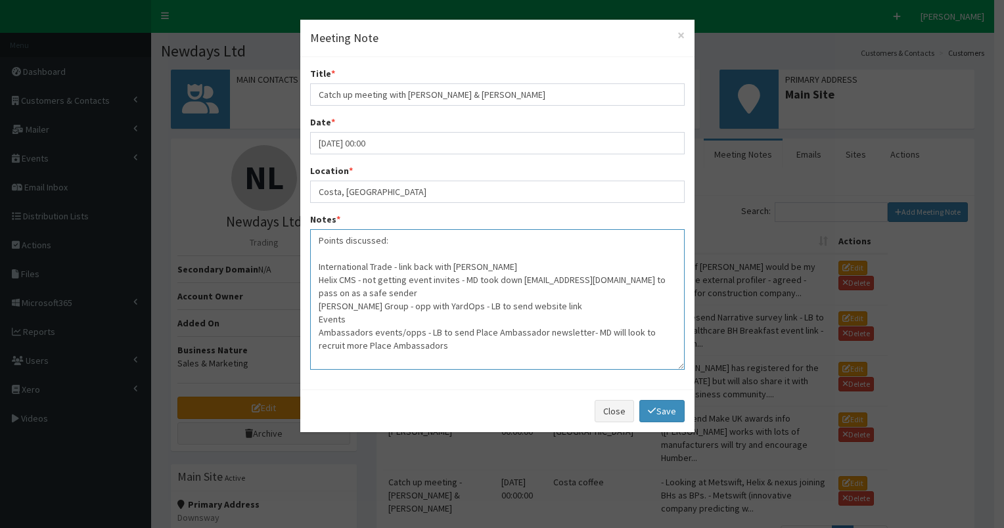
click at [383, 276] on textarea "Points discussed: International Trade - link back with MakeUK Lazenby's Helix C…" at bounding box center [497, 299] width 374 height 141
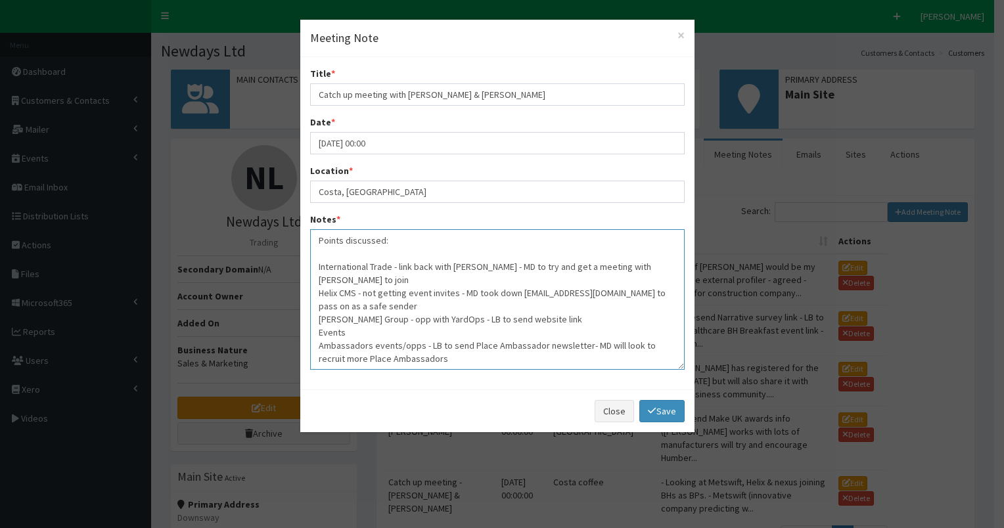
click at [409, 319] on textarea "Points discussed: International Trade - link back with MakeUK Lazenby's - MD to…" at bounding box center [497, 299] width 374 height 141
click at [359, 332] on textarea "Points discussed: International Trade - link back with MakeUK Lazenby's - MD to…" at bounding box center [497, 299] width 374 height 141
click at [315, 344] on textarea "Points discussed: International Trade - link back with MakeUK Lazenby's - MD to…" at bounding box center [497, 299] width 374 height 141
click at [334, 249] on textarea "Points discussed: International Trade - link back with MakeUK Lazenby's - MD to…" at bounding box center [497, 299] width 374 height 141
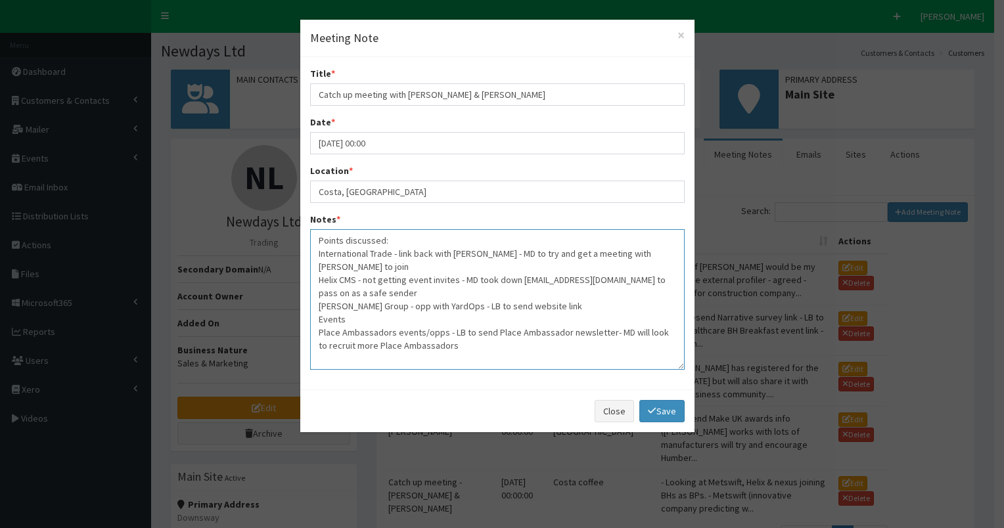
click at [458, 344] on textarea "Points discussed: International Trade - link back with MakeUK Lazenby's - MD to…" at bounding box center [497, 299] width 374 height 141
type textarea "Points discussed: International Trade - link back with MakeUK Lazenby's - MD to…"
click at [667, 409] on link "Save" at bounding box center [661, 411] width 45 height 22
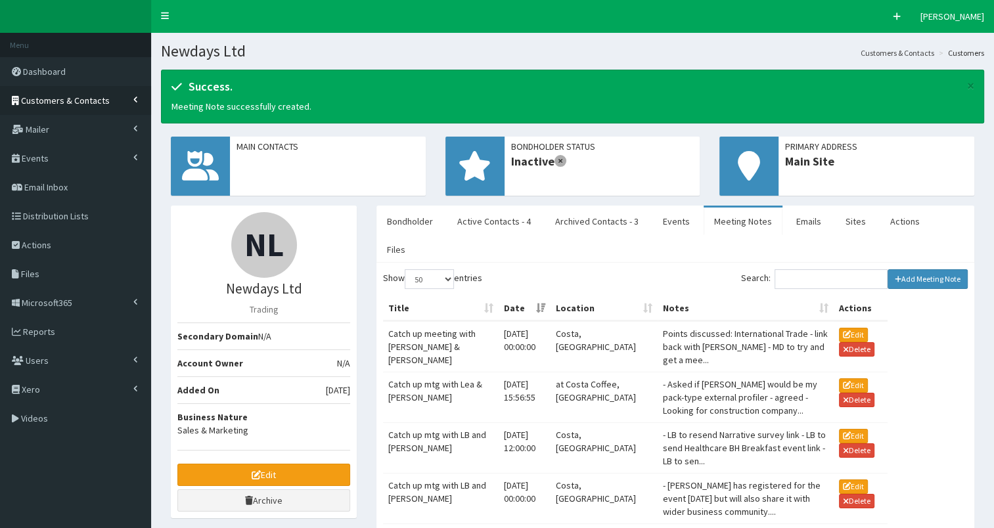
click at [45, 100] on span "Customers & Contacts" at bounding box center [65, 101] width 89 height 12
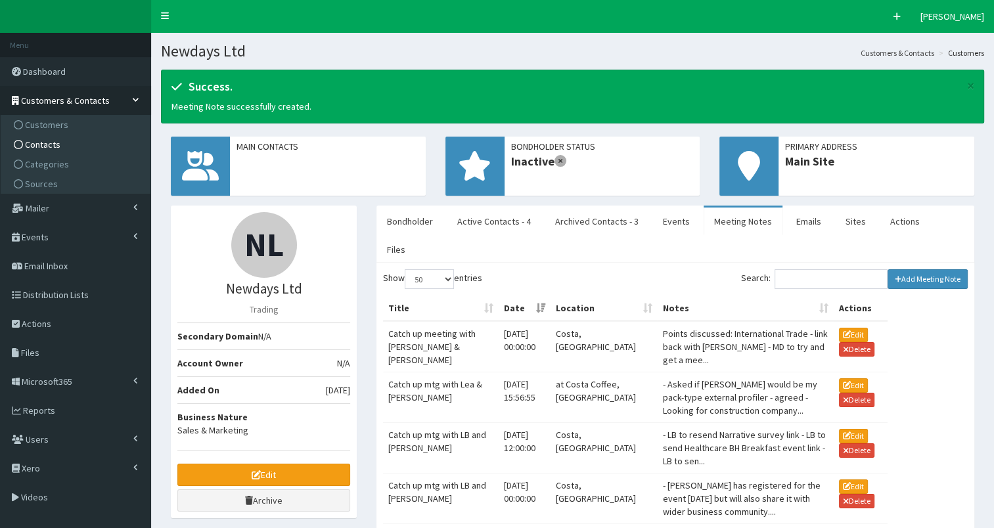
click at [34, 142] on span "Contacts" at bounding box center [42, 145] width 35 height 12
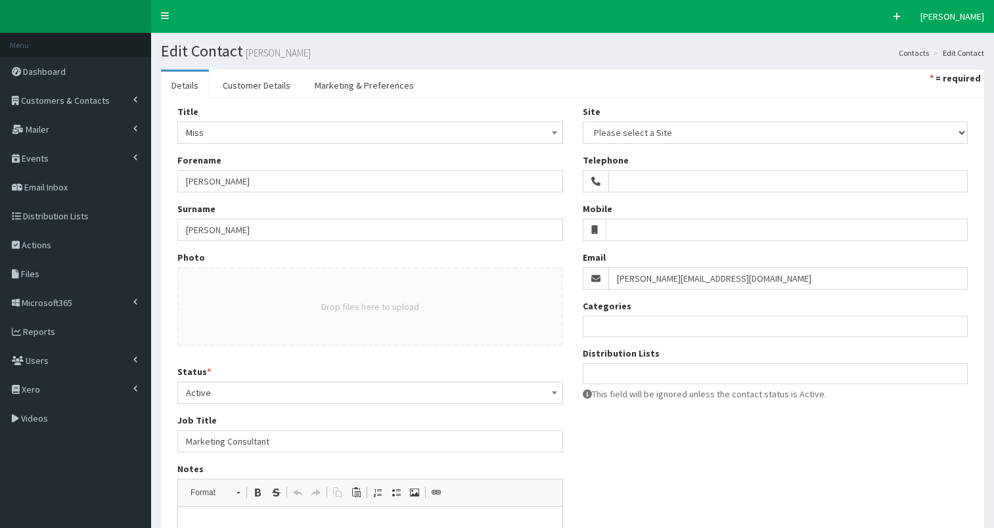
select select
click at [273, 395] on span "Active" at bounding box center [370, 393] width 368 height 18
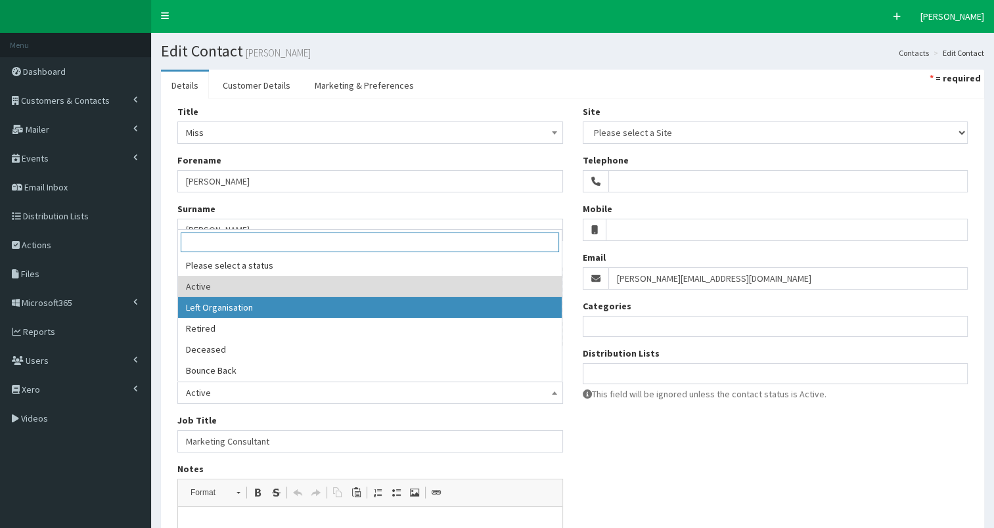
drag, startPoint x: 305, startPoint y: 309, endPoint x: 357, endPoint y: 309, distance: 52.5
select select "2"
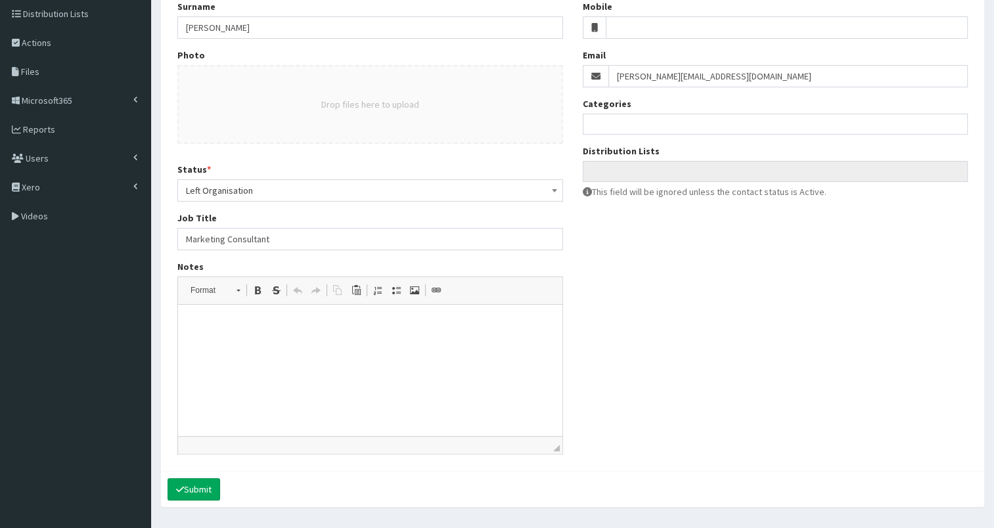
scroll to position [236, 0]
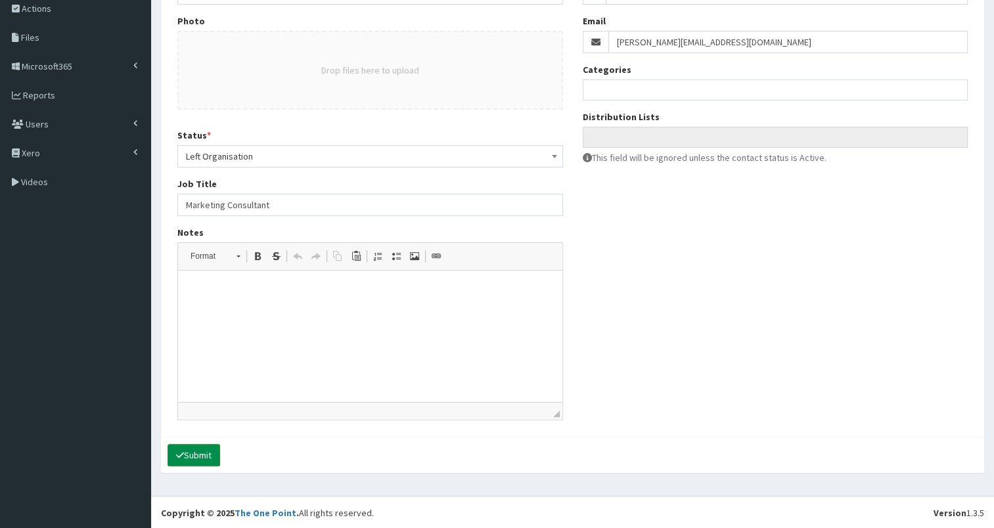
click at [204, 447] on button "Submit" at bounding box center [193, 455] width 53 height 22
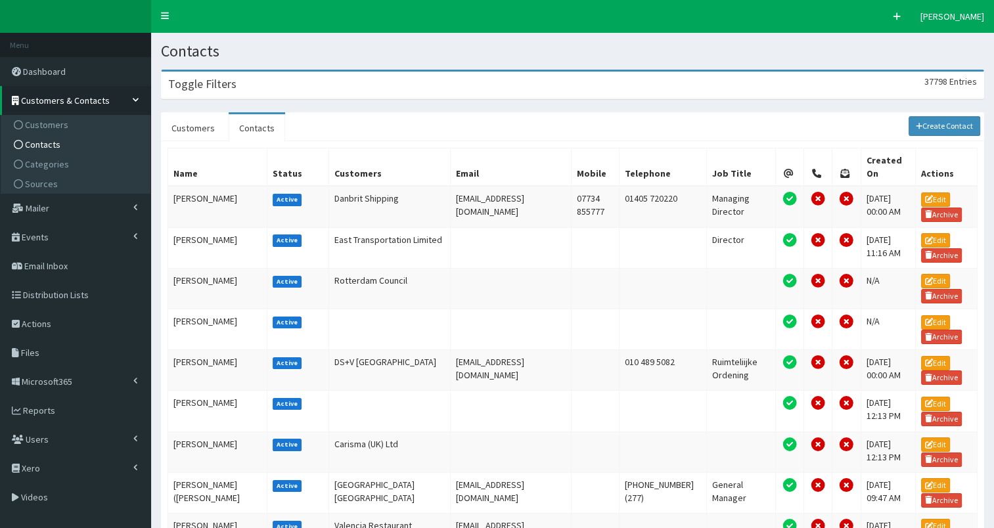
click at [292, 93] on div "Toggle Filters 37798 Entries" at bounding box center [573, 85] width 822 height 27
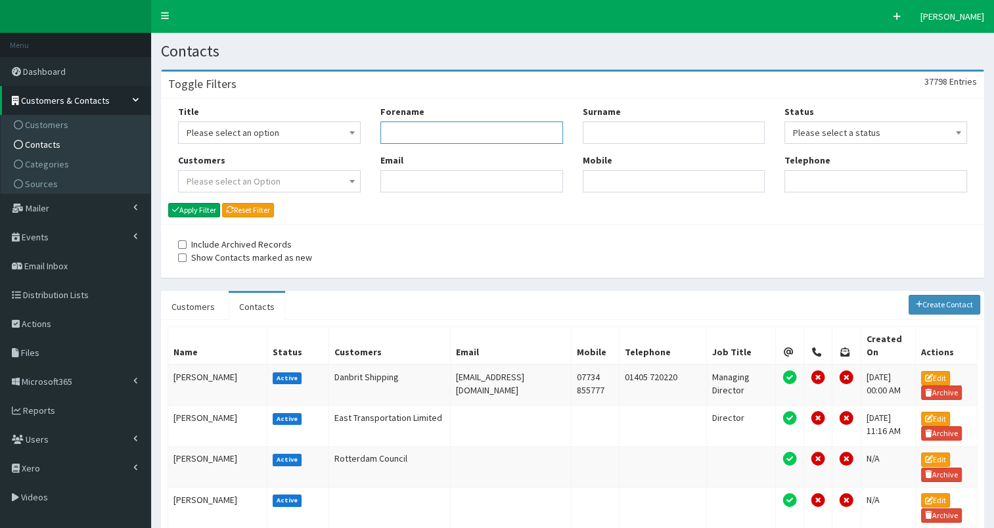
click at [400, 137] on input "Forename" at bounding box center [471, 133] width 183 height 22
type input "[PERSON_NAME]"
click at [205, 210] on button "Apply Filter" at bounding box center [194, 210] width 52 height 14
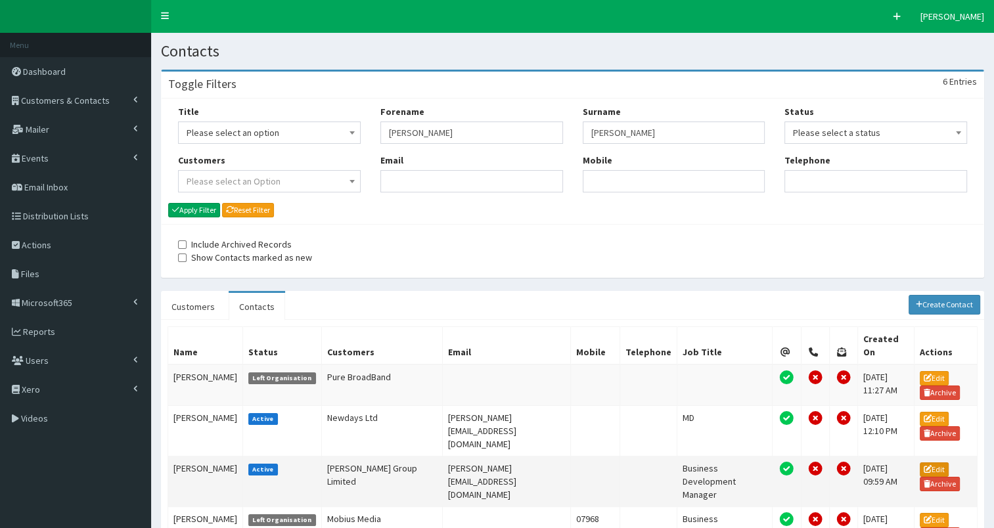
click at [930, 462] on link "Edit" at bounding box center [934, 469] width 29 height 14
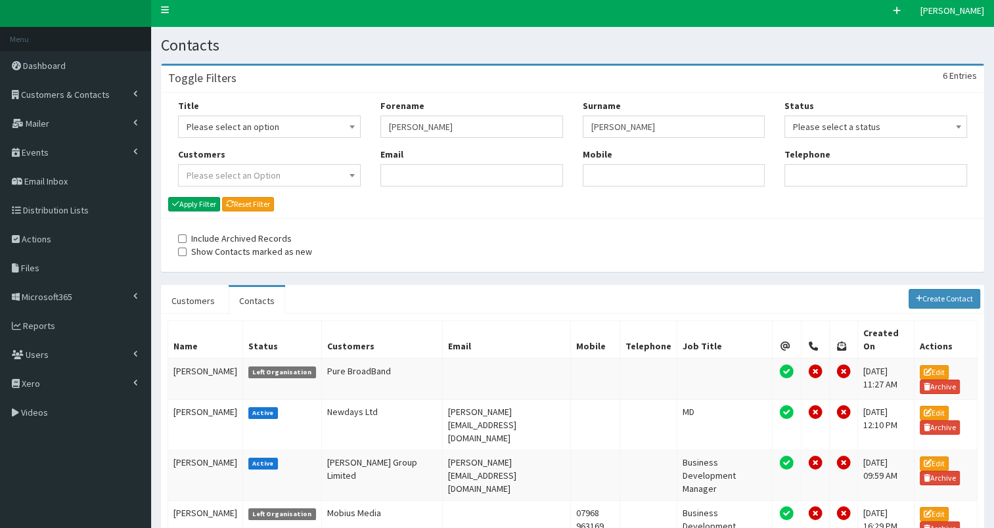
scroll to position [5, 0]
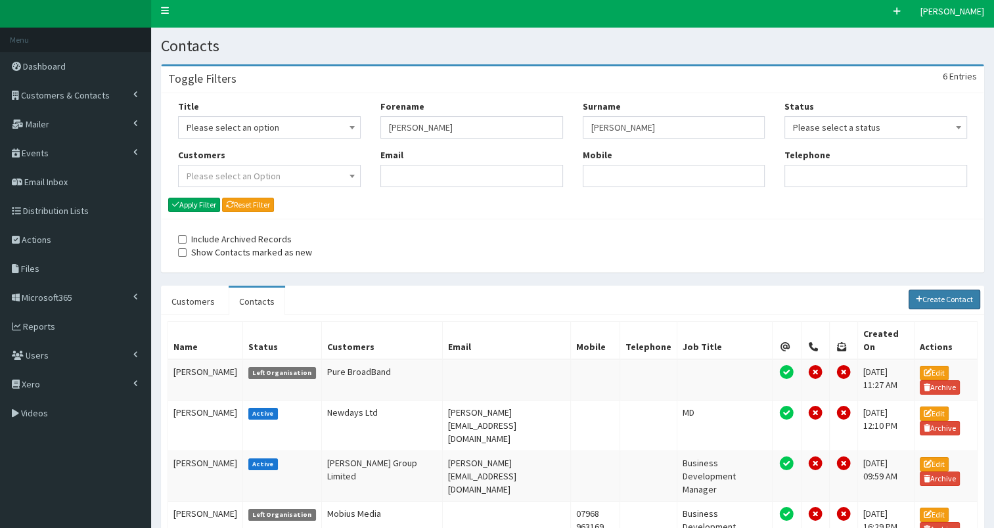
click at [929, 305] on link "Create Contact" at bounding box center [944, 300] width 72 height 20
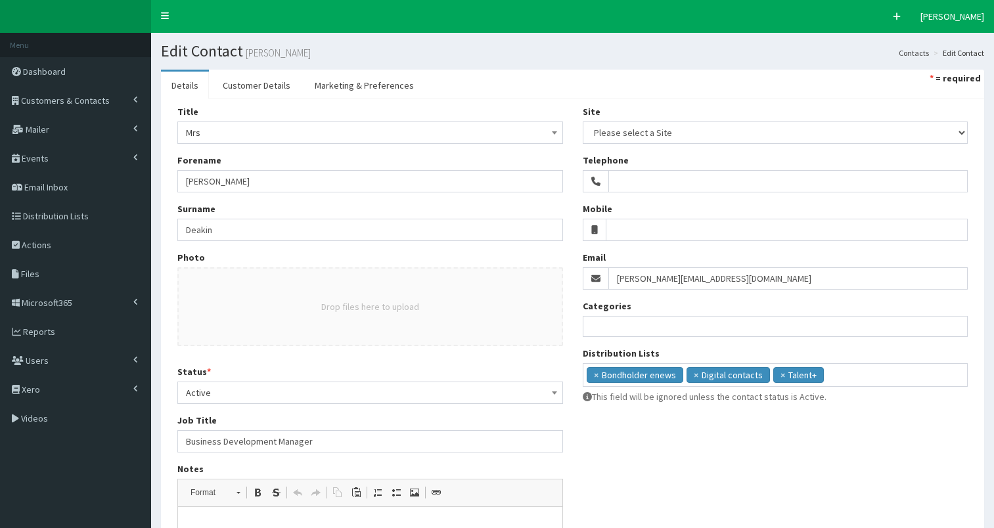
select select
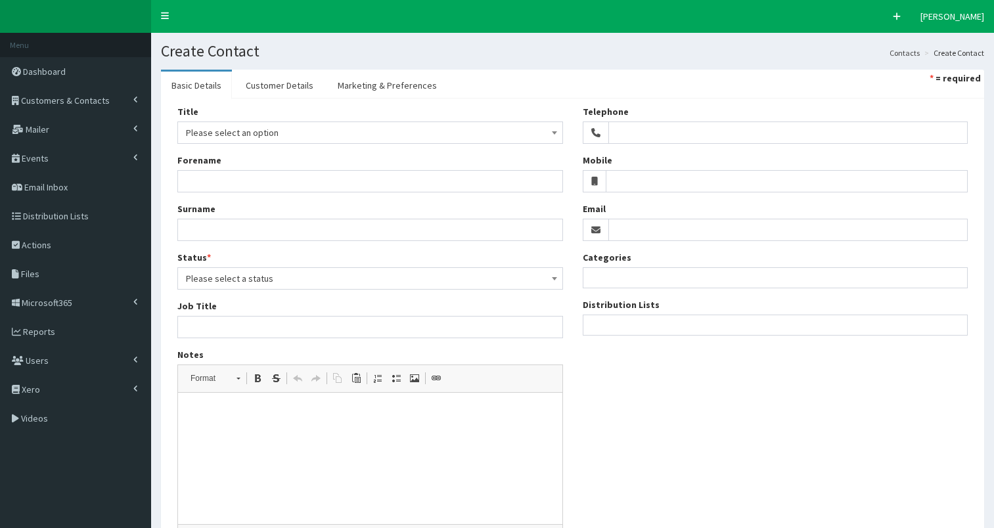
select select
click at [348, 136] on span "Please select an option" at bounding box center [370, 132] width 368 height 18
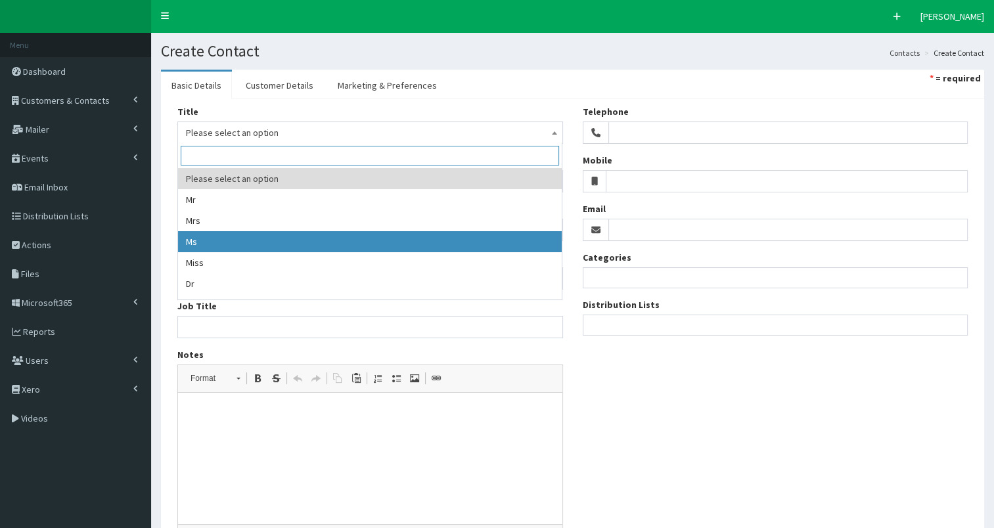
select select "3"
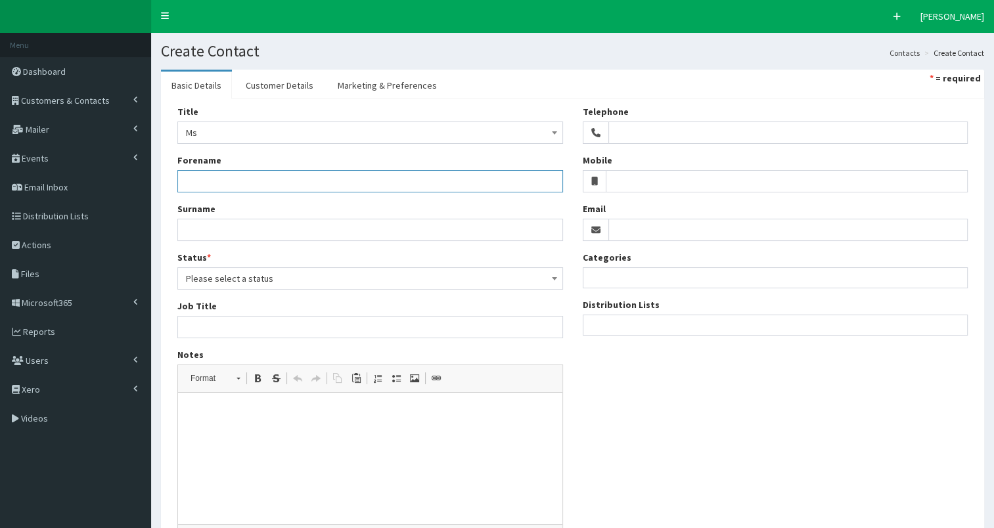
click at [239, 181] on input "Forename" at bounding box center [370, 181] width 386 height 22
type input "[PERSON_NAME]"
click at [244, 230] on input "Surname" at bounding box center [370, 230] width 386 height 22
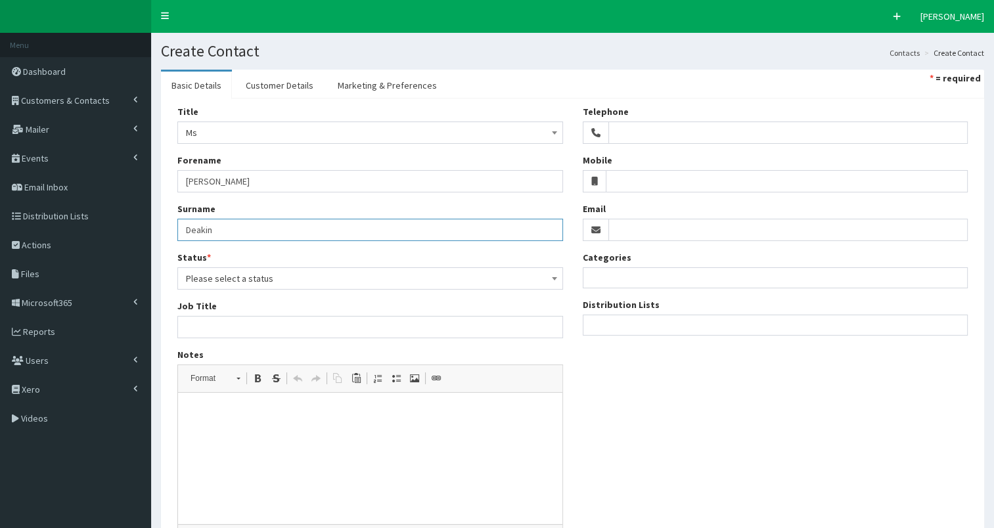
type input "Deakin"
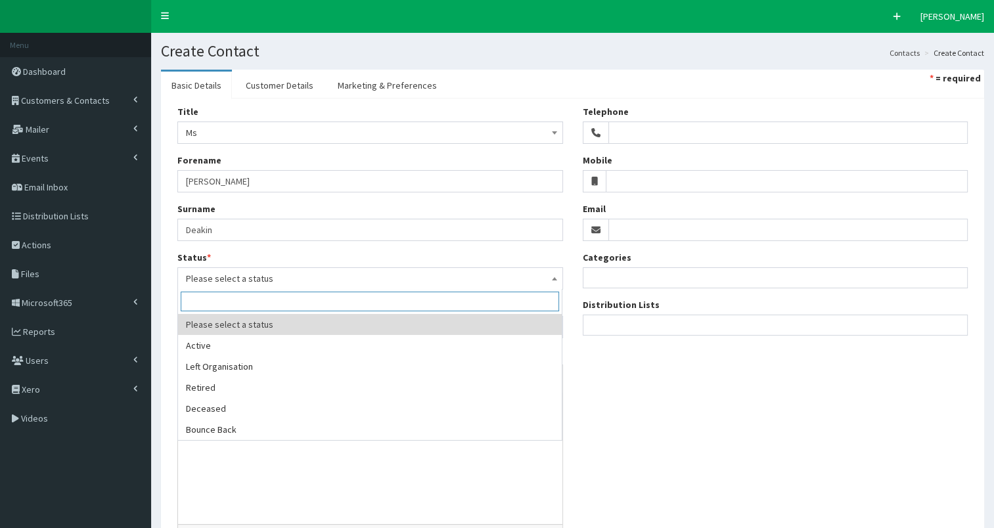
drag, startPoint x: 284, startPoint y: 282, endPoint x: 256, endPoint y: 322, distance: 49.0
click at [284, 282] on span "Please select a status" at bounding box center [370, 278] width 368 height 18
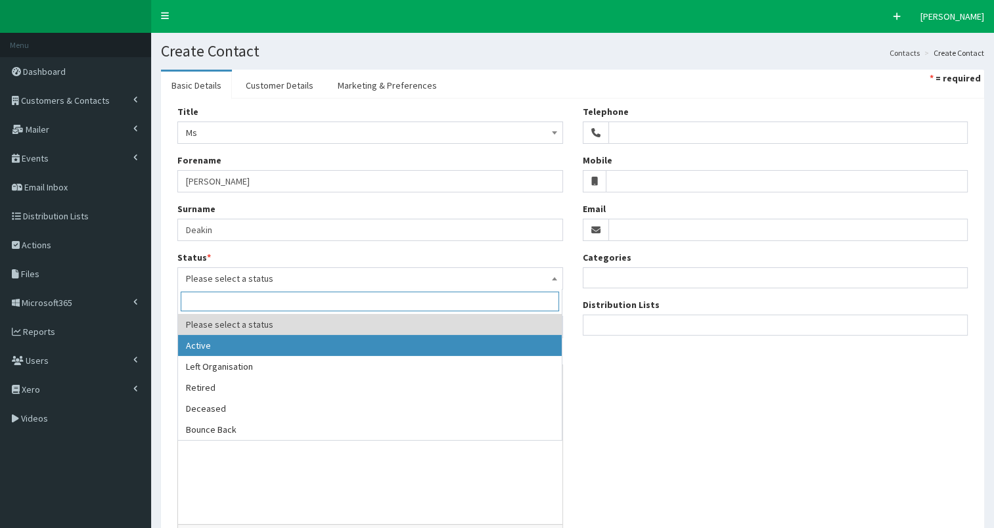
select select "1"
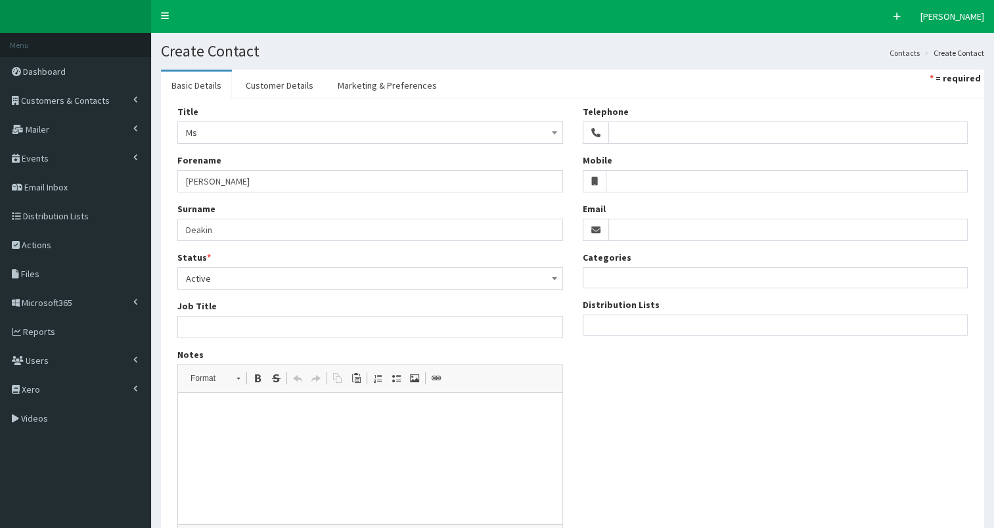
click at [630, 324] on ul at bounding box center [775, 323] width 384 height 16
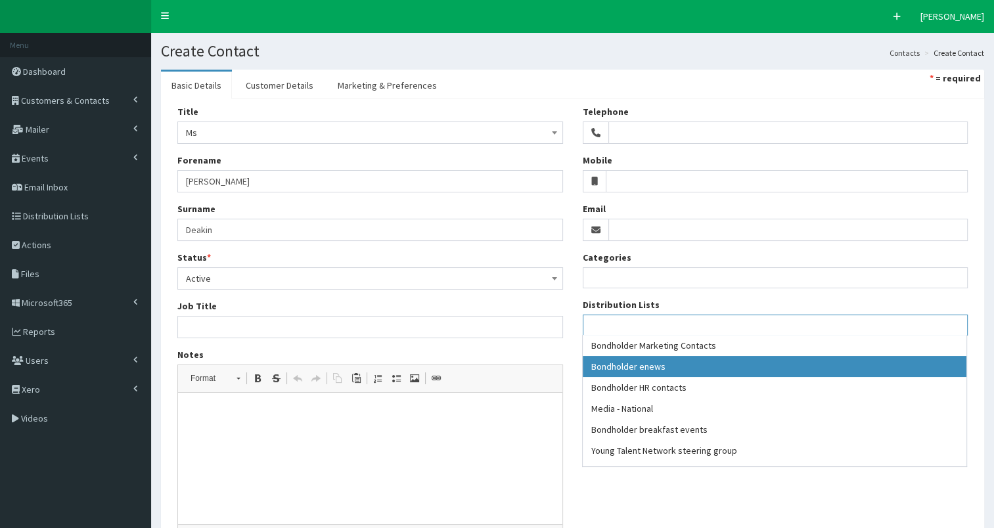
select select "79"
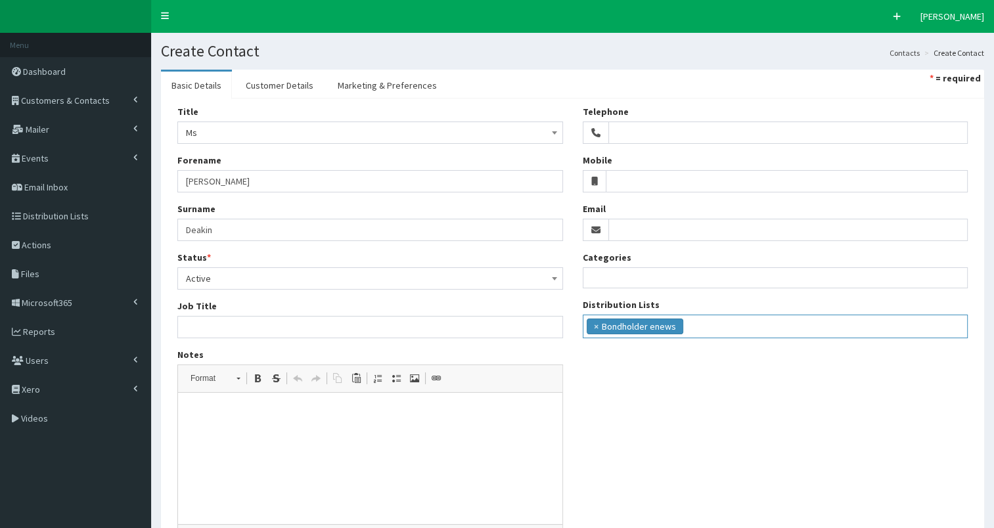
scroll to position [12, 0]
click at [723, 318] on ul "× Bondholder enews" at bounding box center [775, 324] width 384 height 19
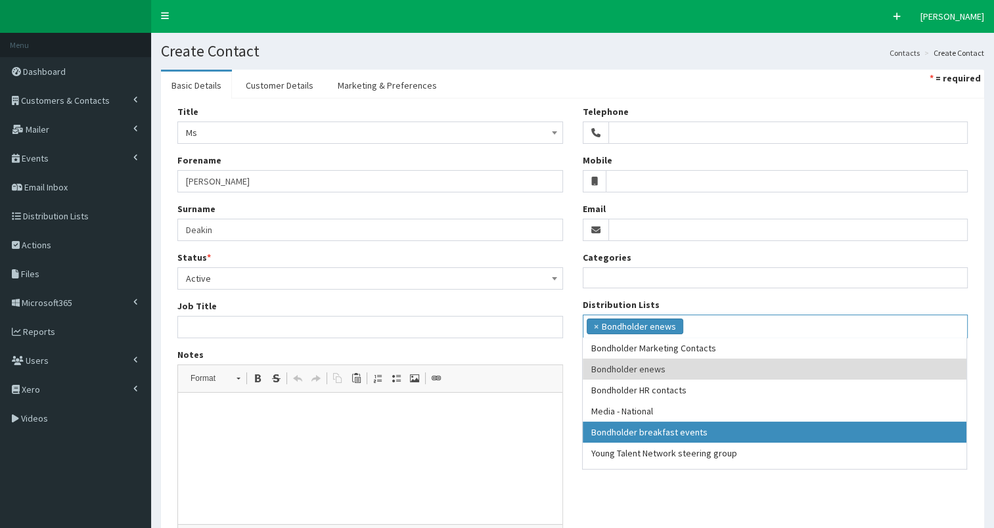
drag, startPoint x: 704, startPoint y: 431, endPoint x: 793, endPoint y: 372, distance: 106.8
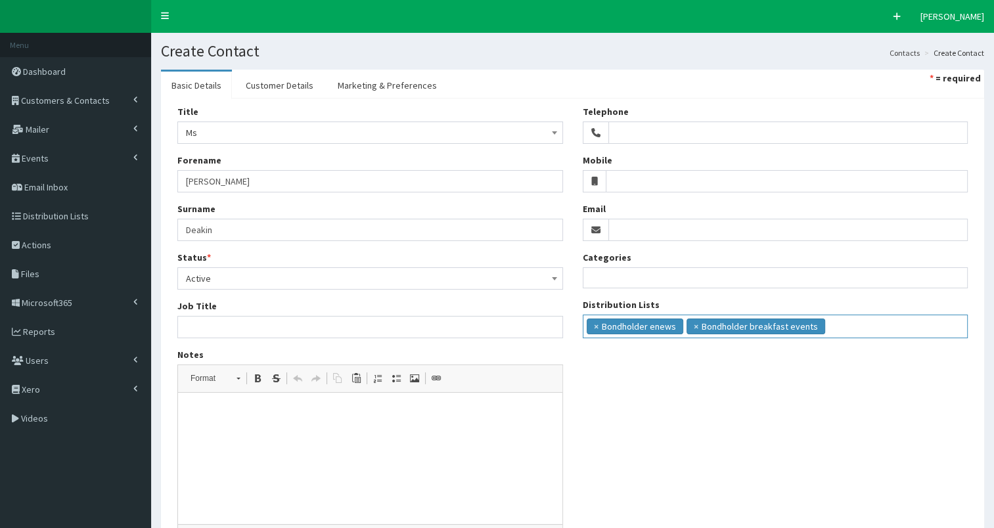
click at [832, 325] on ul "× Bondholder enews × Bondholder breakfast events" at bounding box center [775, 324] width 384 height 19
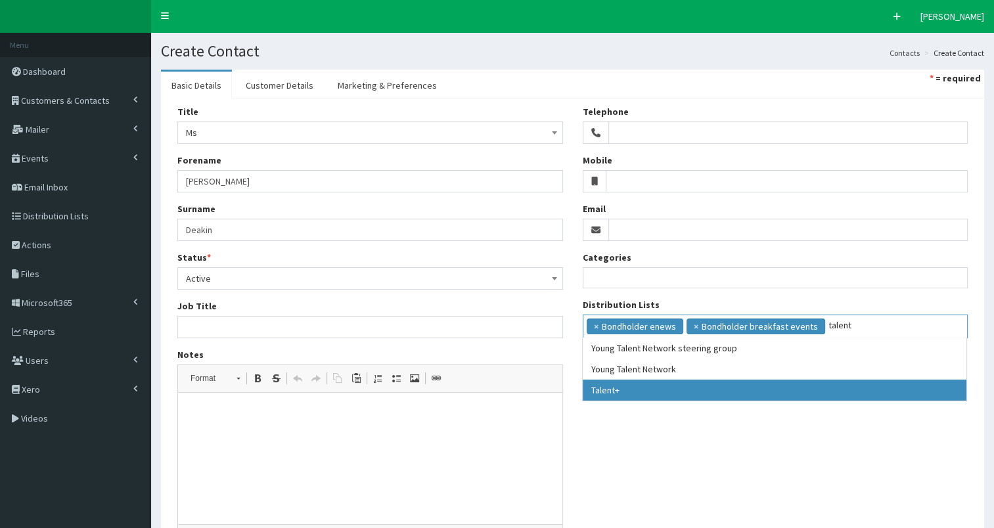
type input "talent"
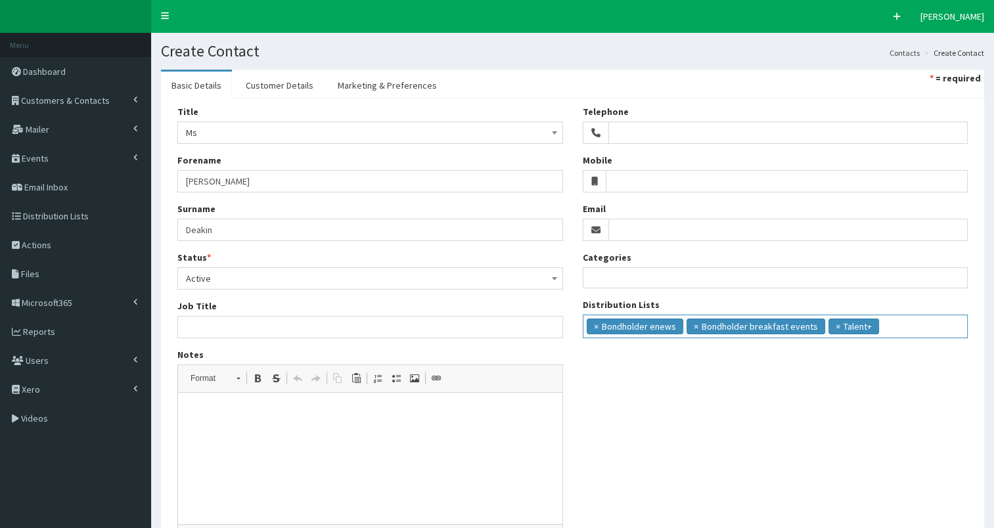
click at [903, 324] on input "search" at bounding box center [906, 325] width 49 height 13
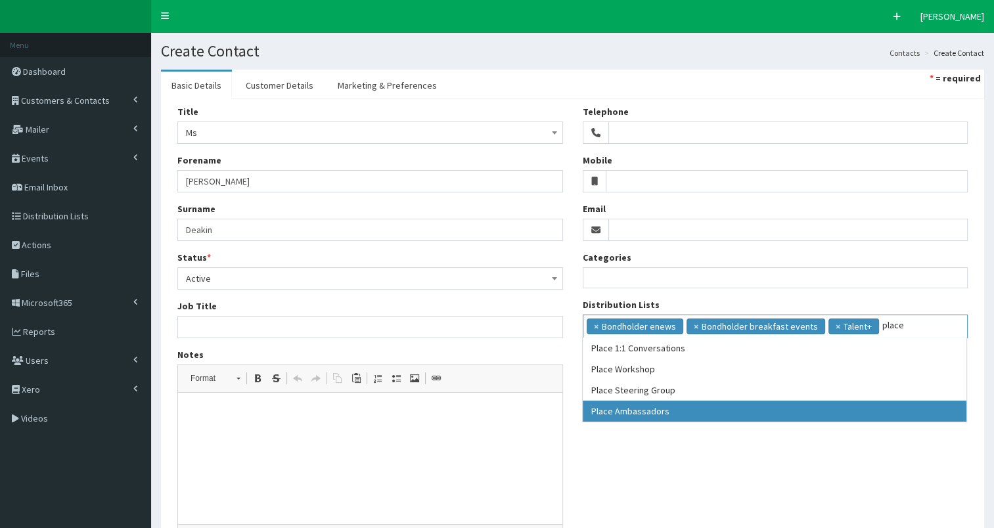
type input "place"
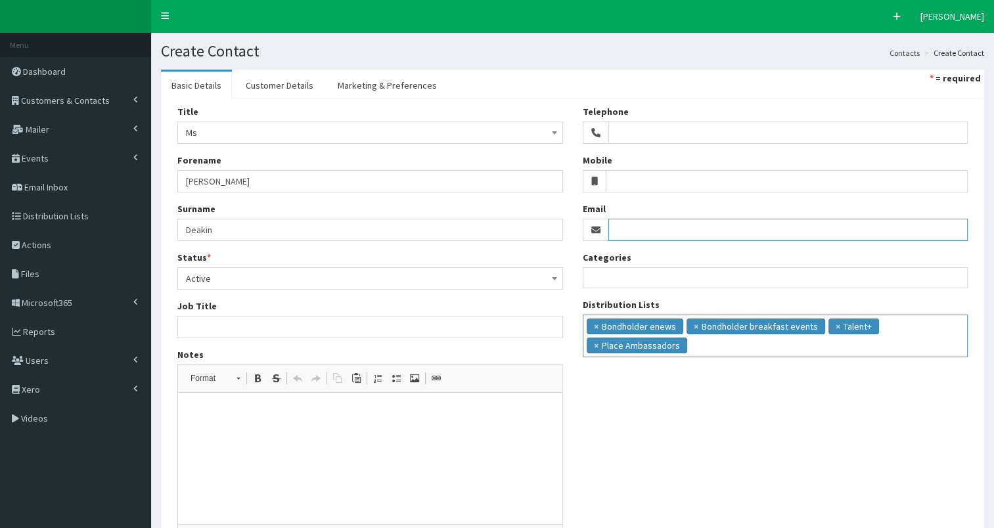
click at [629, 228] on input "Email" at bounding box center [788, 230] width 360 height 22
paste input "[PERSON_NAME][EMAIL_ADDRESS][DOMAIN_NAME]"
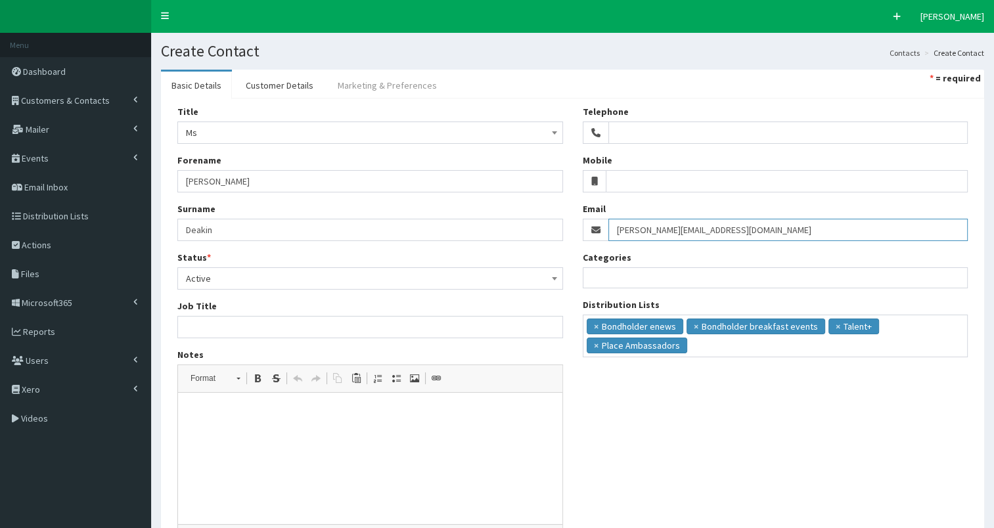
type input "[PERSON_NAME][EMAIL_ADDRESS][DOMAIN_NAME]"
click at [390, 83] on link "Marketing & Preferences" at bounding box center [387, 86] width 120 height 28
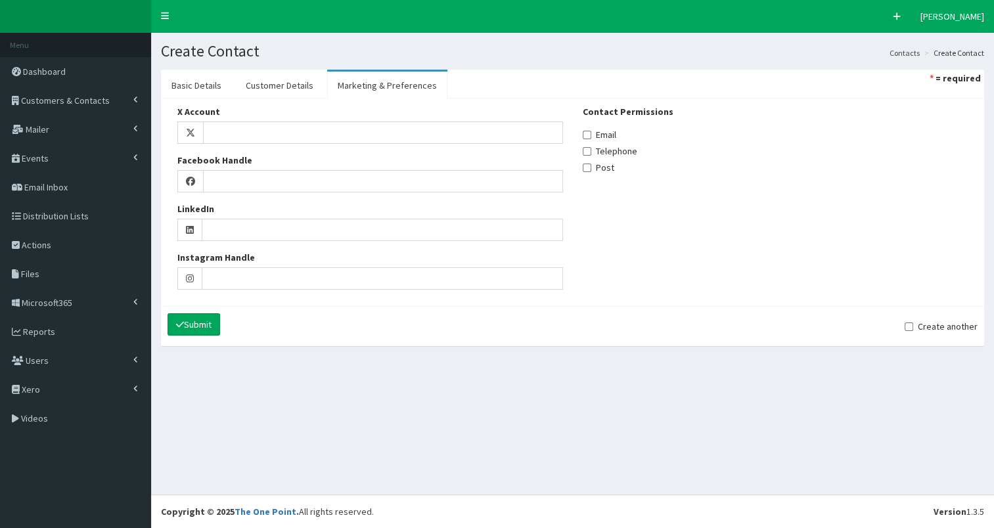
drag, startPoint x: 604, startPoint y: 134, endPoint x: 596, endPoint y: 134, distance: 8.5
click at [604, 134] on label "Email" at bounding box center [599, 134] width 33 height 13
click at [591, 134] on input "Email" at bounding box center [587, 135] width 9 height 9
checkbox input "true"
click at [280, 84] on link "Customer Details" at bounding box center [279, 86] width 89 height 28
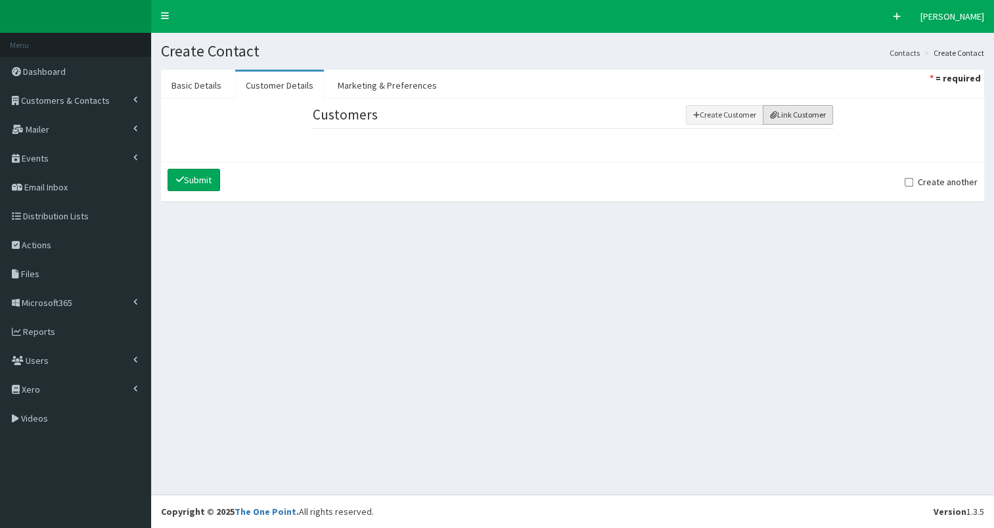
click at [792, 110] on button "Link Customer" at bounding box center [798, 115] width 70 height 20
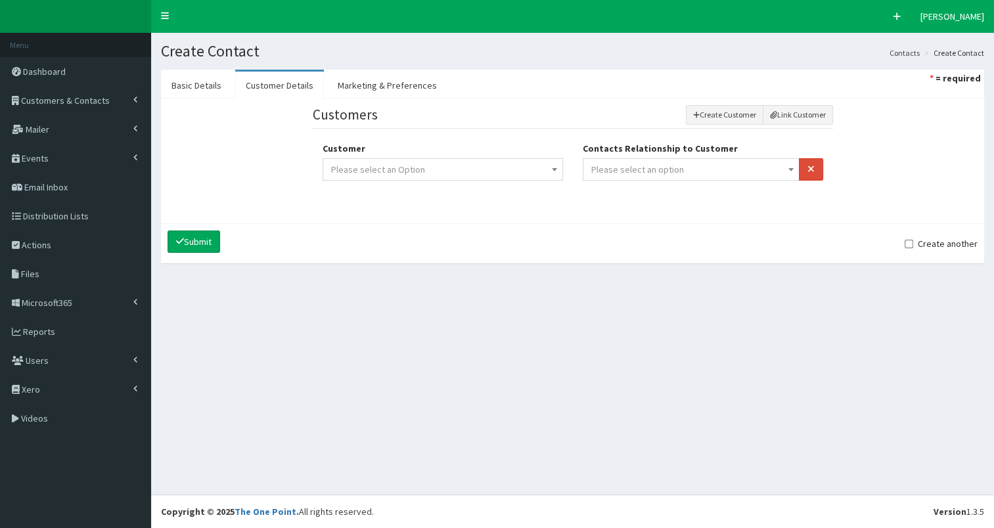
click at [674, 177] on span "Please select an option" at bounding box center [691, 169] width 200 height 18
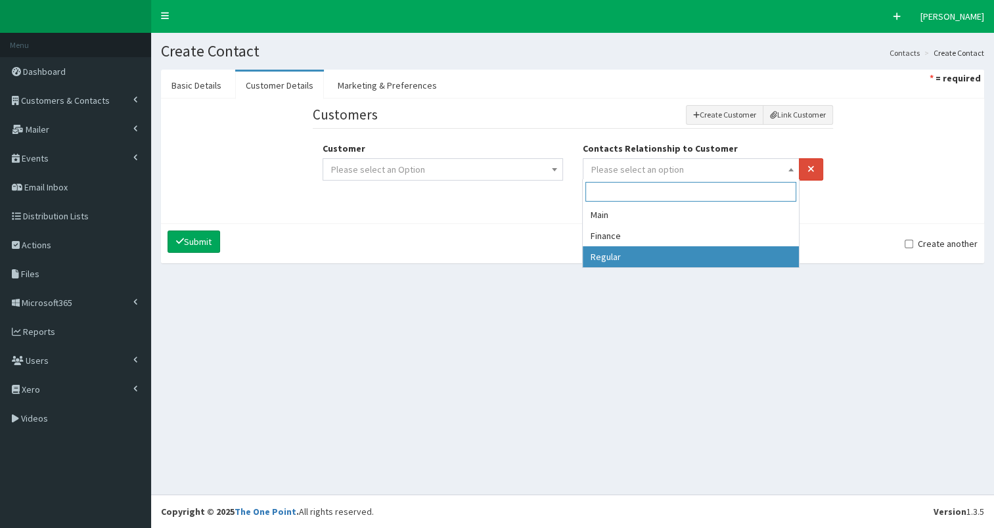
drag, startPoint x: 621, startPoint y: 259, endPoint x: 563, endPoint y: 213, distance: 73.5
select select "3"
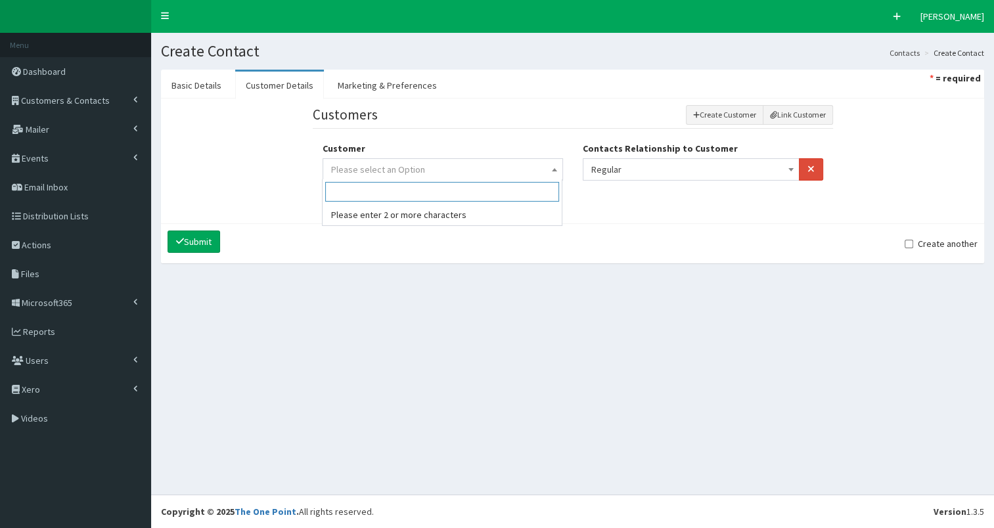
click at [515, 166] on span "Please select an Option" at bounding box center [442, 169] width 223 height 18
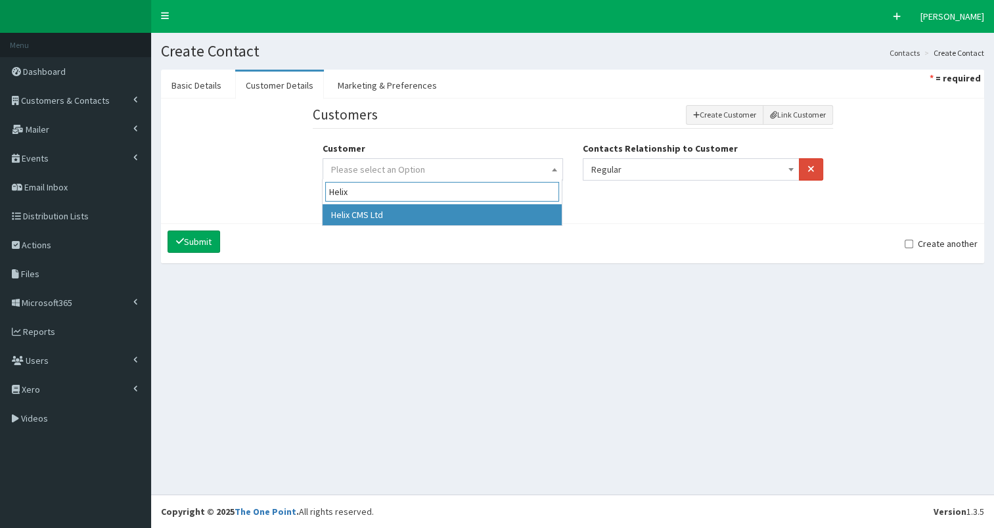
type input "Helix"
drag, startPoint x: 451, startPoint y: 210, endPoint x: 413, endPoint y: 210, distance: 37.4
select select "5015"
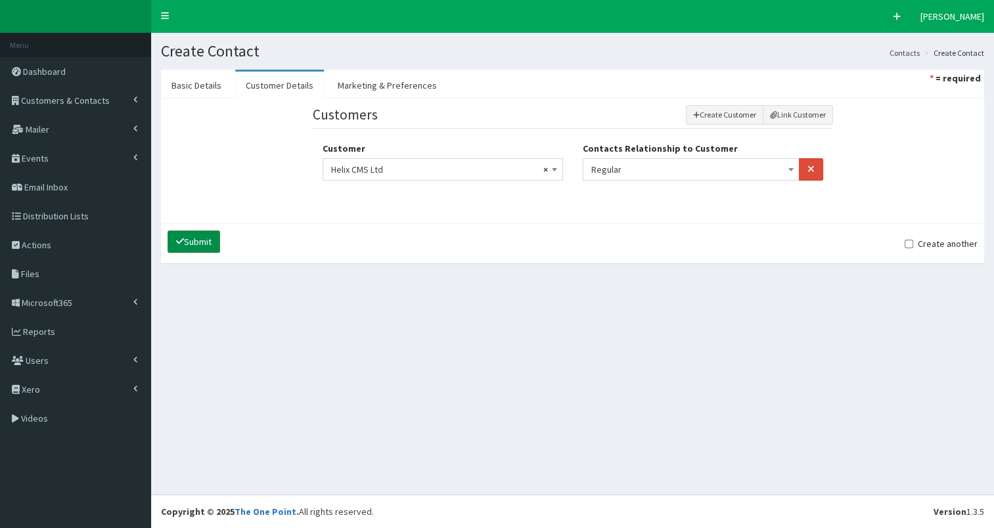
click at [213, 239] on button "Submit" at bounding box center [193, 242] width 53 height 22
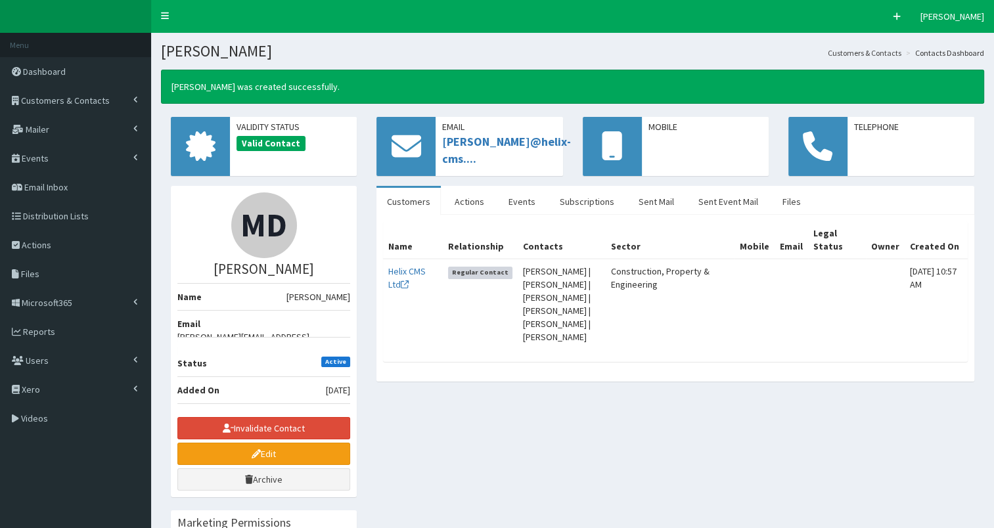
click at [74, 100] on span "Customers & Contacts" at bounding box center [65, 101] width 89 height 12
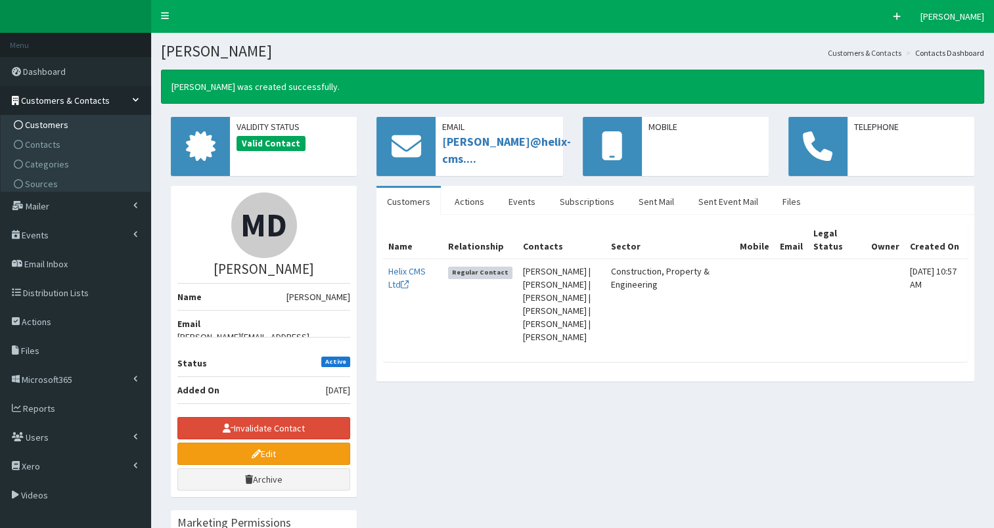
click at [58, 126] on span "Customers" at bounding box center [46, 125] width 43 height 12
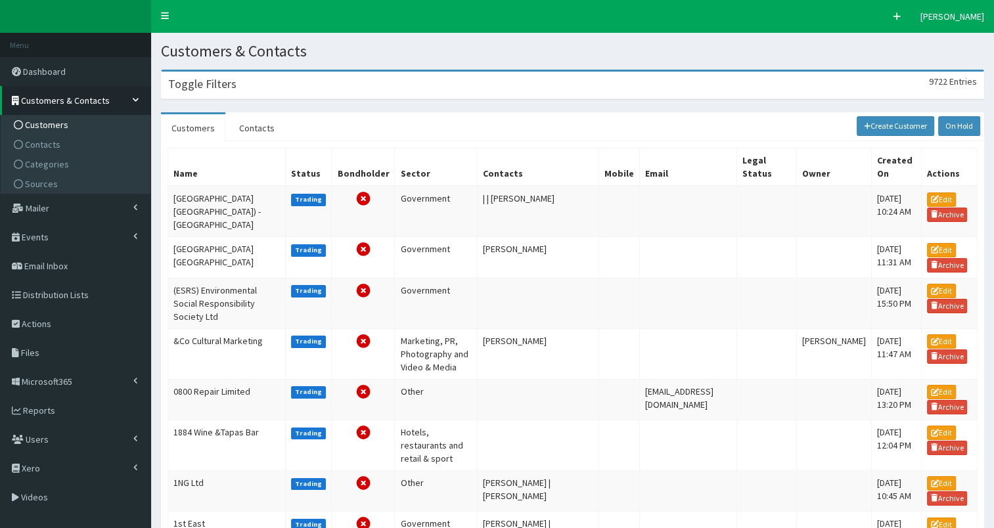
click at [265, 86] on div "Toggle Filters 9722 Entries" at bounding box center [573, 85] width 822 height 27
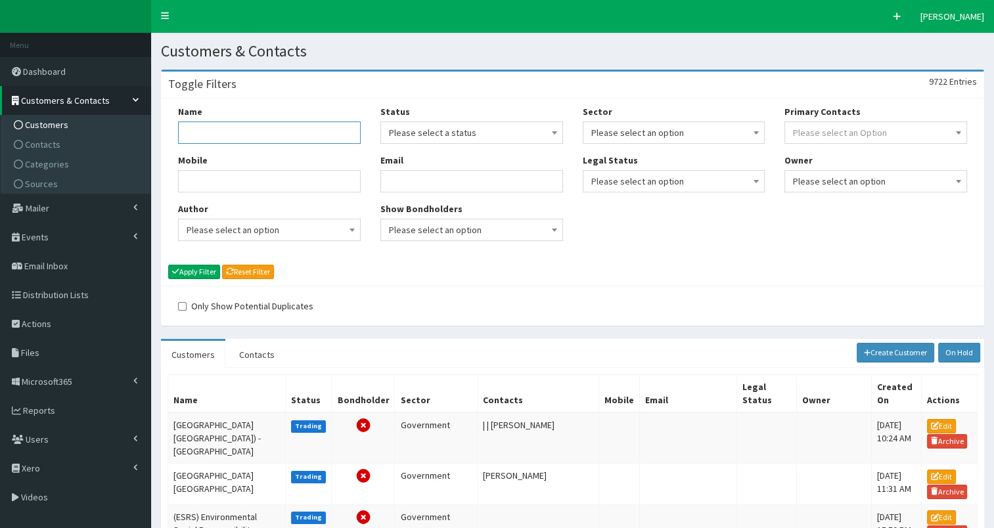
click at [231, 140] on input "Name" at bounding box center [269, 133] width 183 height 22
type input "helix"
click at [205, 270] on button "Apply Filter" at bounding box center [194, 272] width 52 height 14
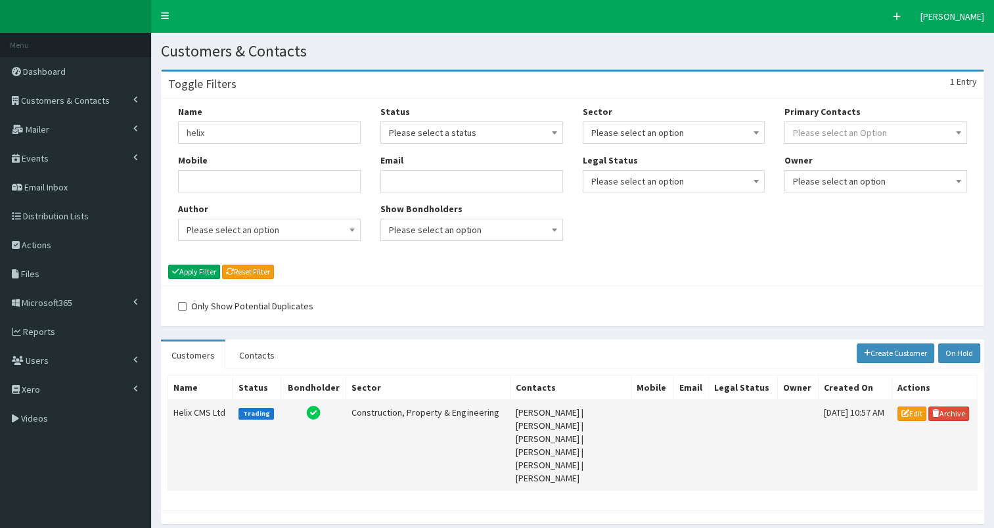
click at [200, 411] on td "Helix CMS Ltd" at bounding box center [200, 445] width 65 height 91
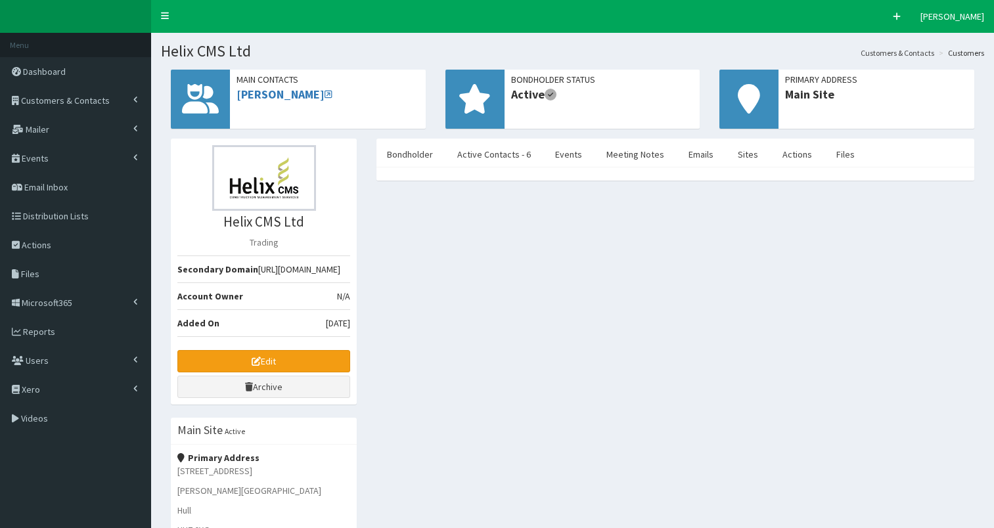
select select "50"
click at [479, 163] on link "Active Contacts - 6" at bounding box center [494, 155] width 95 height 28
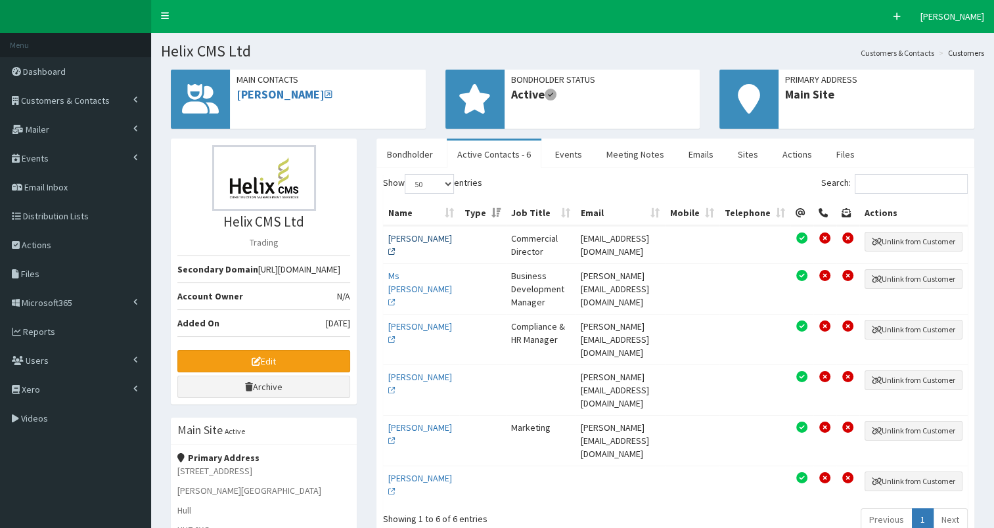
click at [402, 250] on link "[PERSON_NAME]" at bounding box center [420, 245] width 64 height 25
click at [405, 282] on link "Ms [PERSON_NAME]" at bounding box center [420, 289] width 64 height 38
click at [83, 101] on span "Customers & Contacts" at bounding box center [65, 101] width 89 height 12
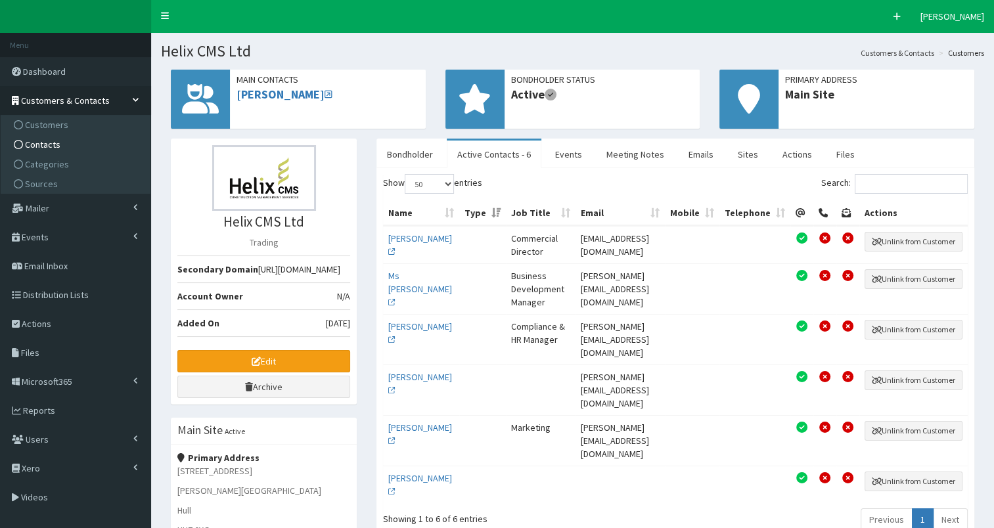
click at [71, 146] on link "Contacts" at bounding box center [77, 145] width 146 height 20
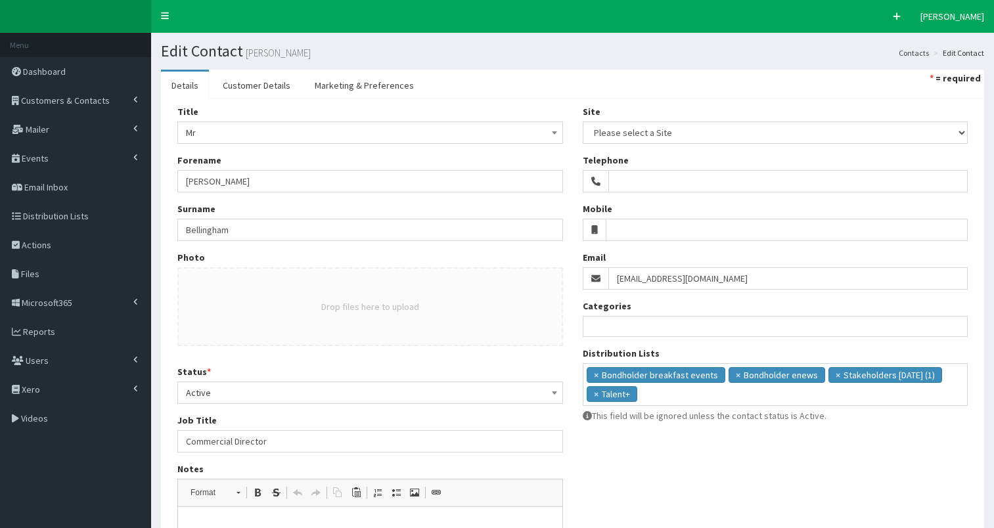
select select
click at [92, 100] on span "Customers & Contacts" at bounding box center [65, 101] width 89 height 12
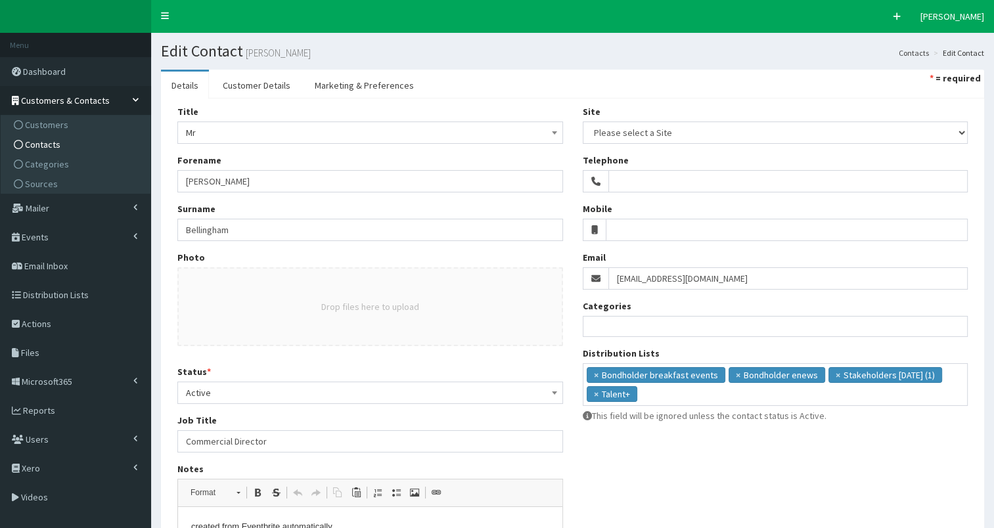
click at [71, 146] on link "Contacts" at bounding box center [77, 145] width 146 height 20
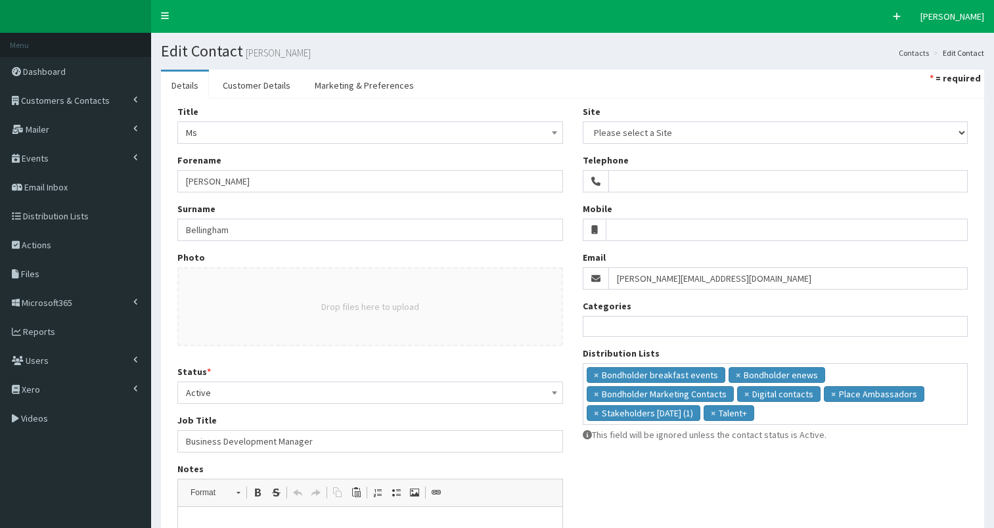
select select
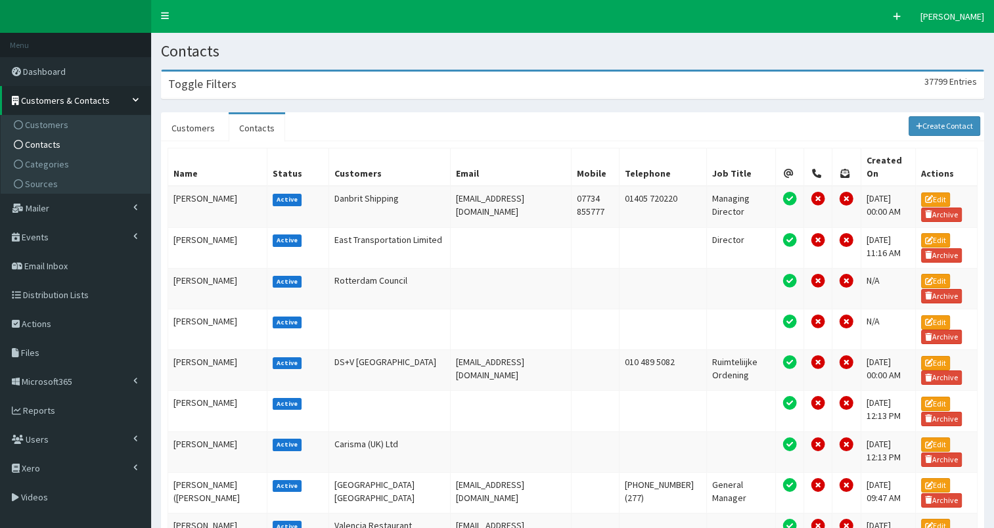
drag, startPoint x: 242, startPoint y: 86, endPoint x: 405, endPoint y: 144, distance: 172.8
click at [244, 87] on div "Toggle Filters 37799 Entries" at bounding box center [573, 85] width 822 height 27
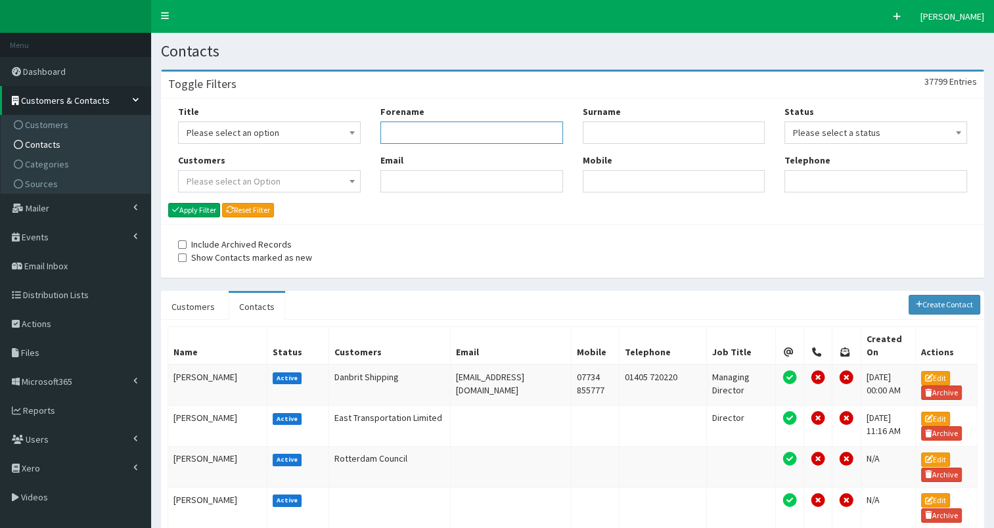
click at [420, 137] on input "Forename" at bounding box center [471, 133] width 183 height 22
type input "jason"
type input "stockwood"
click at [199, 210] on button "Apply Filter" at bounding box center [194, 210] width 52 height 14
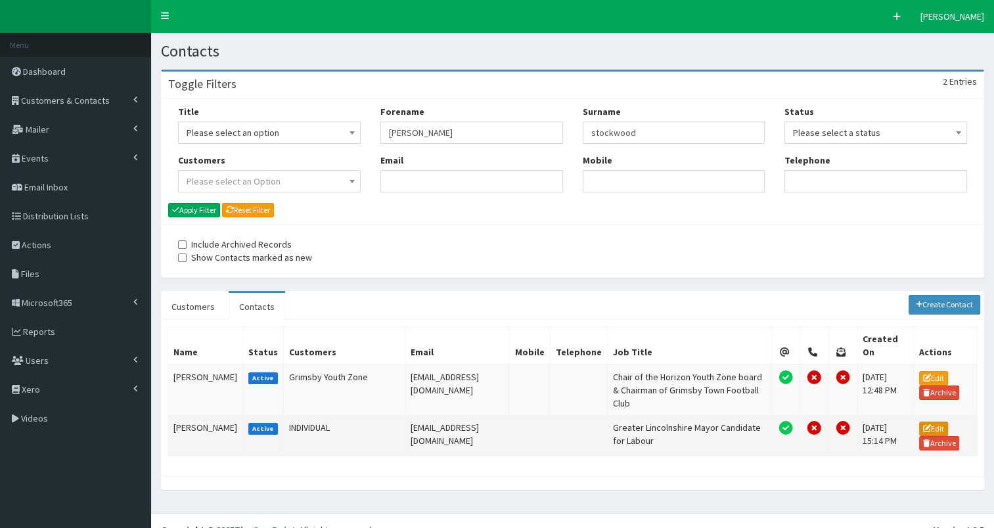
click at [934, 422] on link "Edit" at bounding box center [933, 429] width 29 height 14
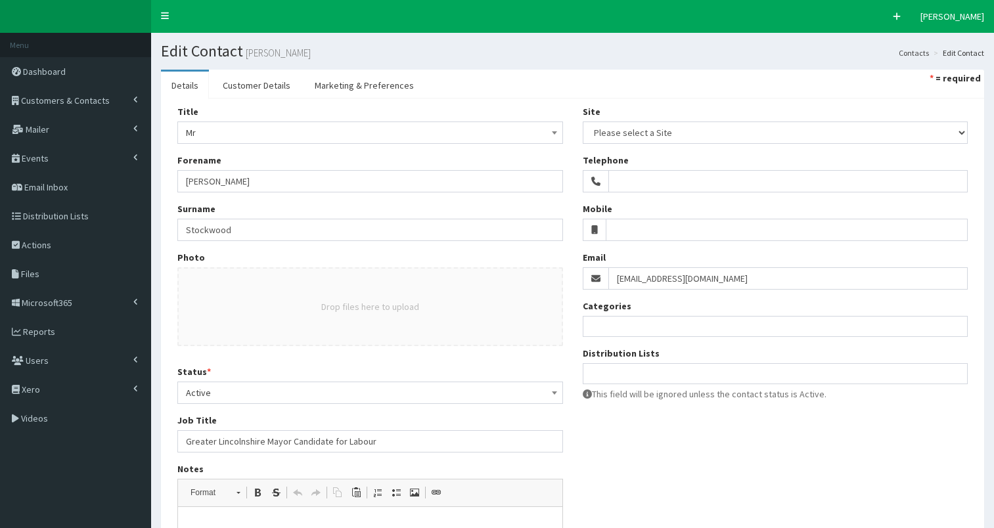
select select
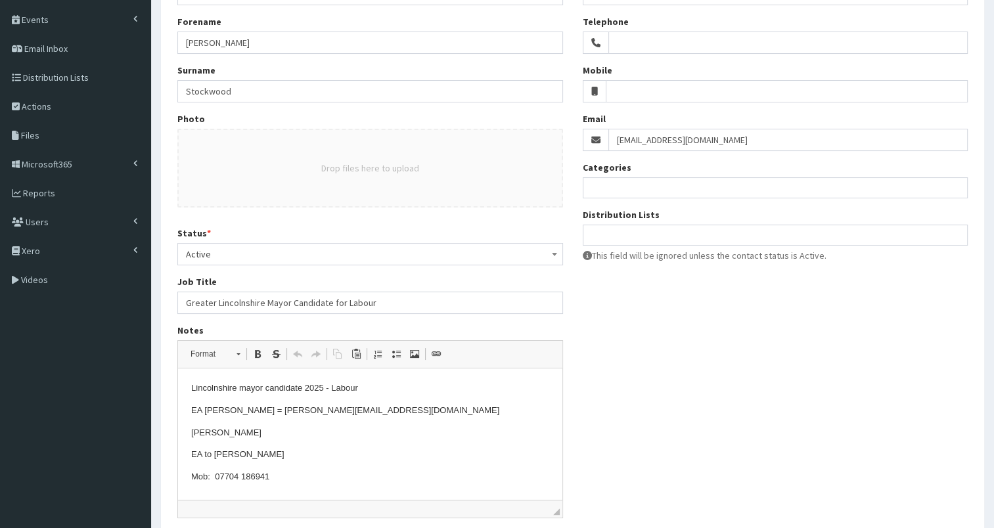
scroll to position [139, 0]
click at [615, 231] on ul at bounding box center [775, 233] width 384 height 16
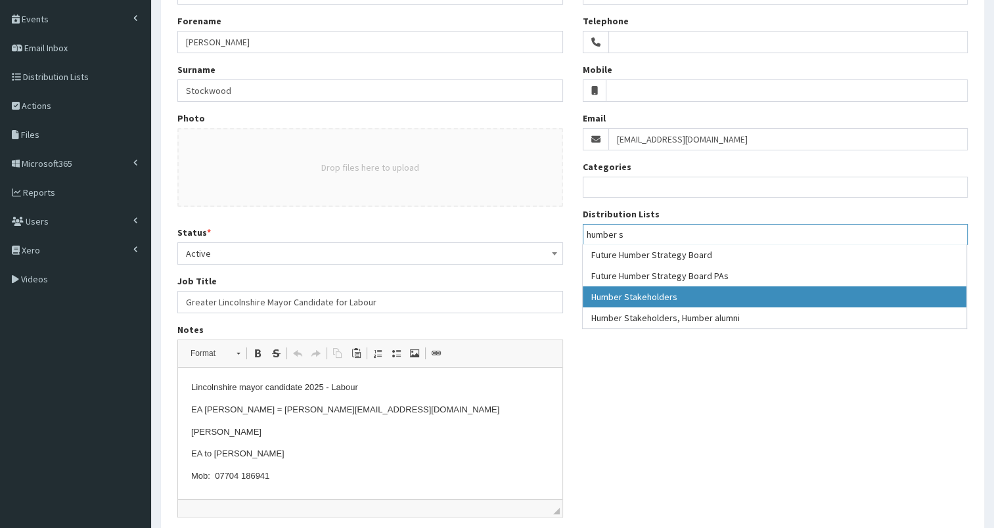
type input "humber s"
select select "139"
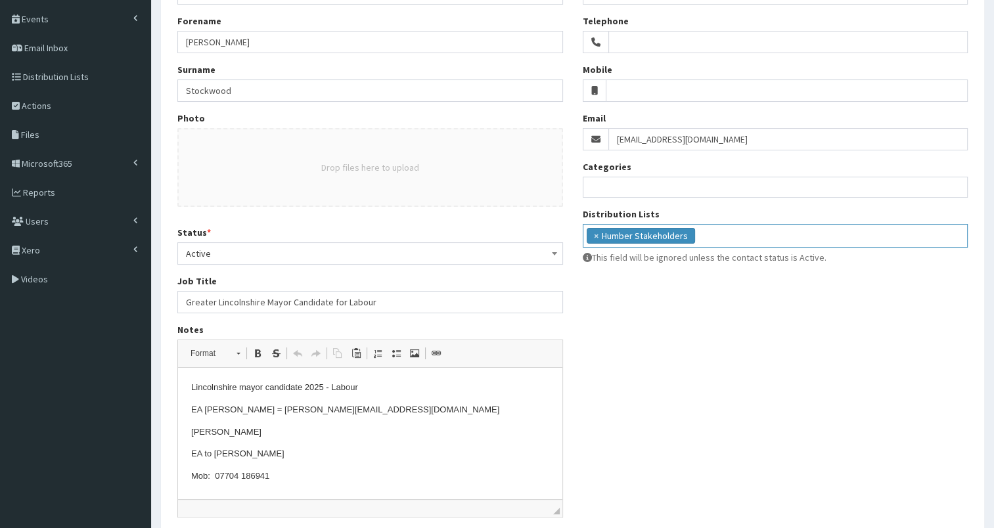
click at [744, 233] on input "search" at bounding box center [729, 234] width 62 height 13
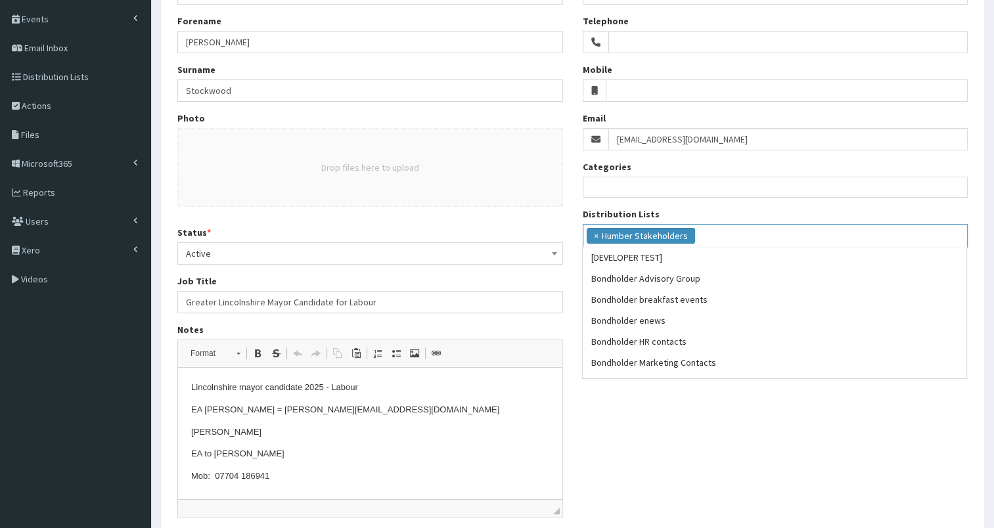
scroll to position [462, 0]
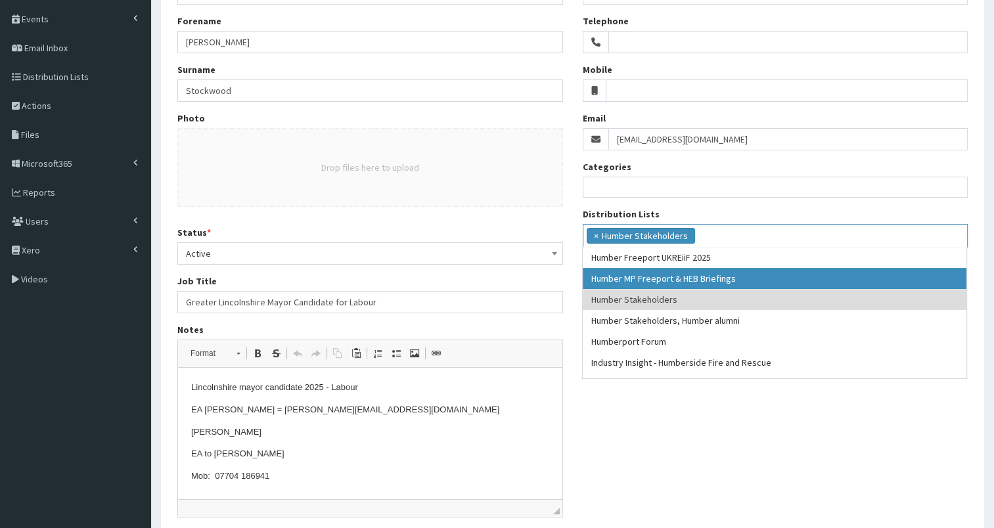
click at [397, 299] on input "Greater Lincolnshire Mayor Candidate for Labour" at bounding box center [370, 302] width 386 height 22
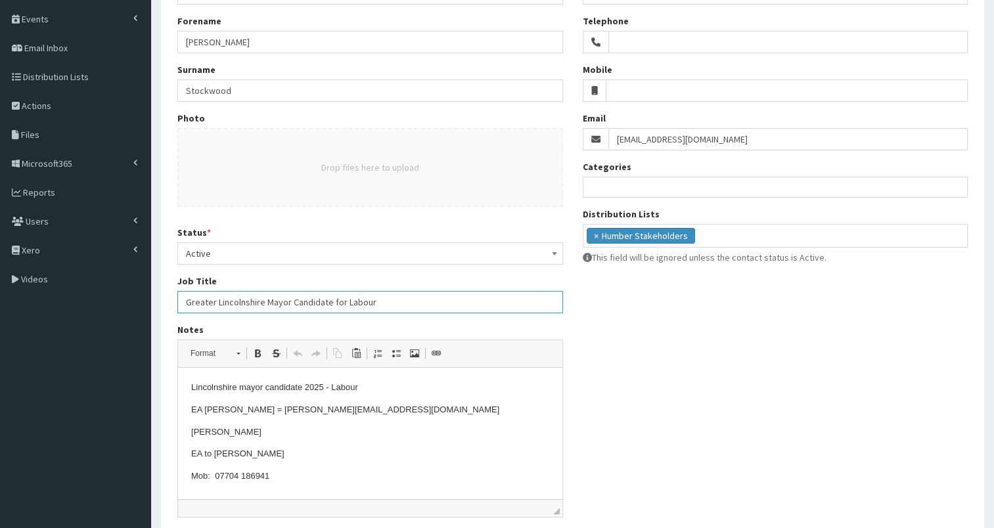
click at [397, 304] on input "Greater Lincolnshire Mayor Candidate for Labour" at bounding box center [370, 302] width 386 height 22
paste input "Minister of State (Minister for Investment)"
drag, startPoint x: 184, startPoint y: 300, endPoint x: 372, endPoint y: 300, distance: 188.5
click at [372, 300] on input "Greater Lincolnshire Mayor Candidate for Labour Minister of State (Minister for…" at bounding box center [370, 302] width 386 height 22
type input "Minister of State (Minister for Investment)"
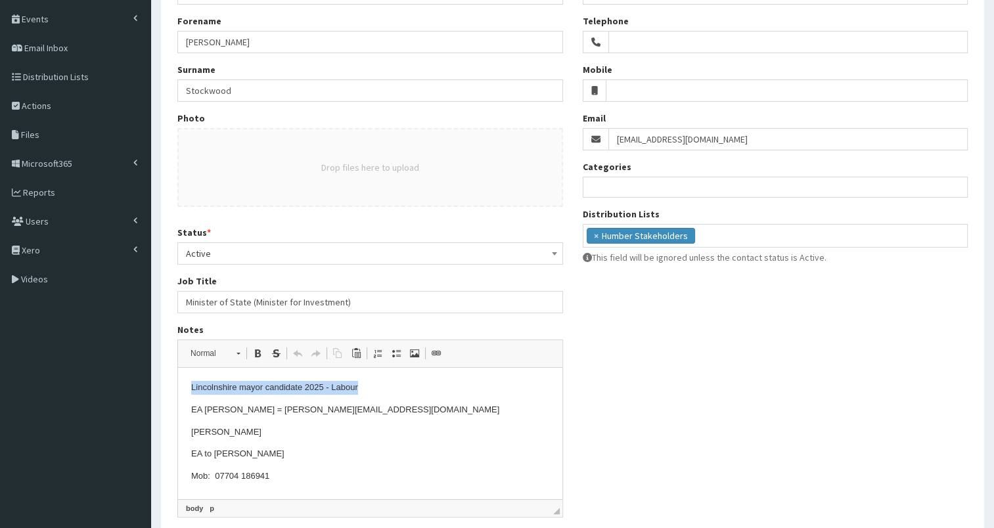
drag, startPoint x: 191, startPoint y: 386, endPoint x: 390, endPoint y: 386, distance: 198.4
click at [390, 386] on p "Lincolnshire mayor candidate 2025 - Labour" at bounding box center [370, 388] width 358 height 14
paste body
click at [379, 388] on p "Greater Lincolnshire Mayor Candidate for Labour 2025" at bounding box center [370, 388] width 358 height 14
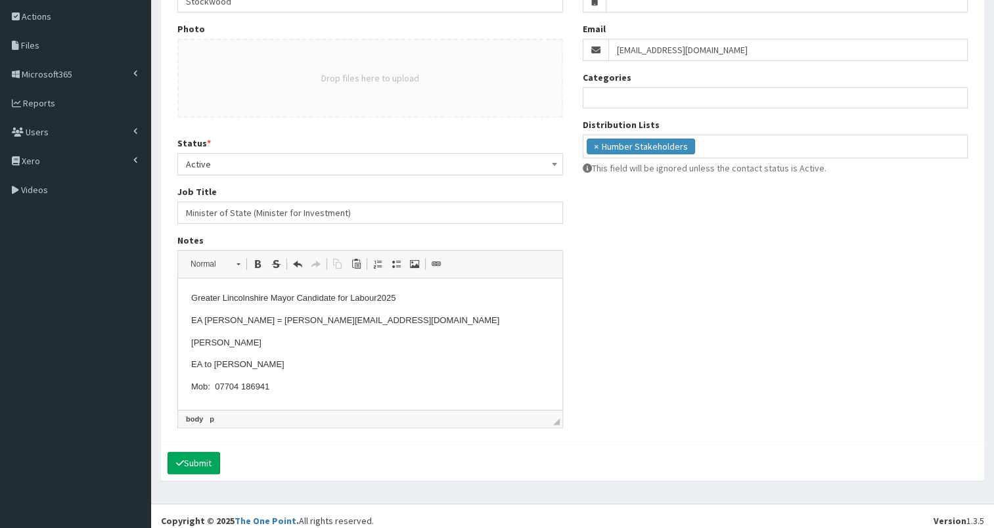
scroll to position [236, 0]
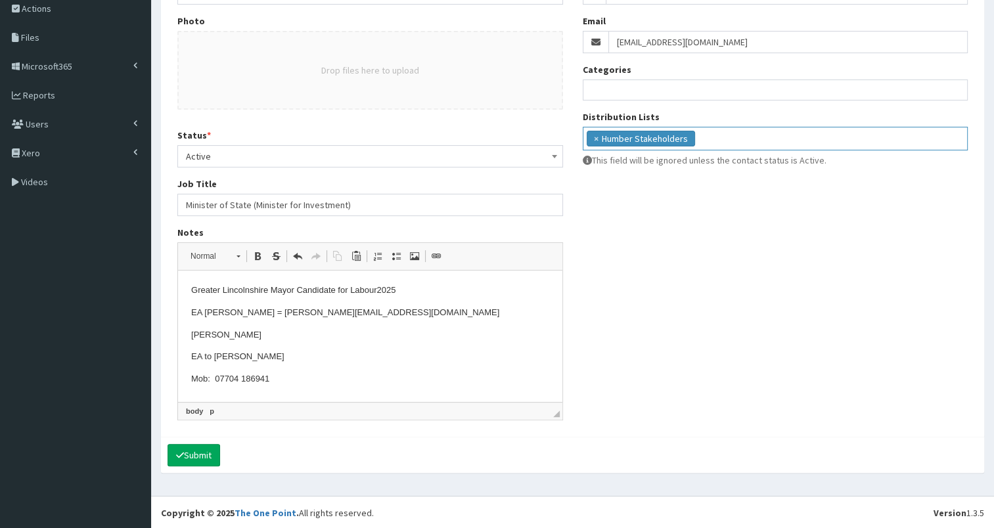
click at [736, 139] on input "search" at bounding box center [729, 137] width 62 height 13
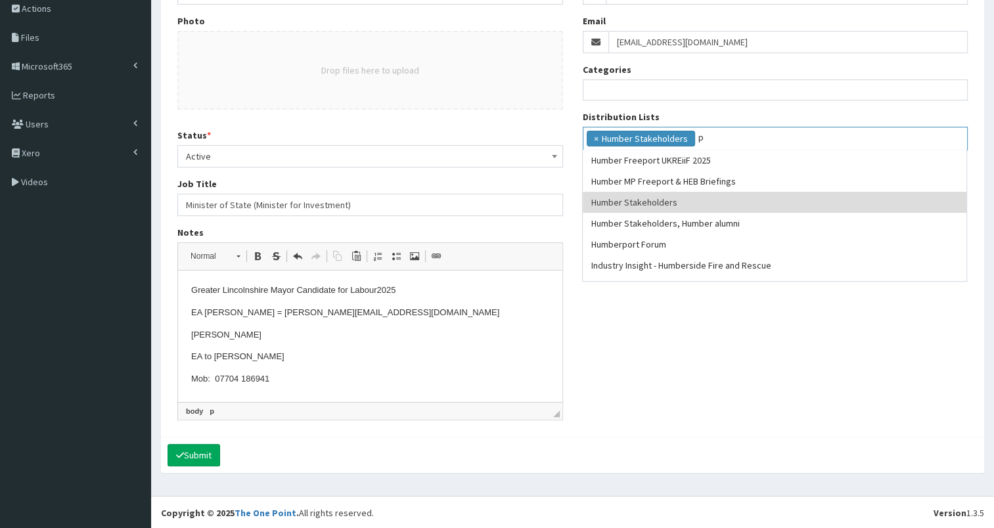
scroll to position [0, 0]
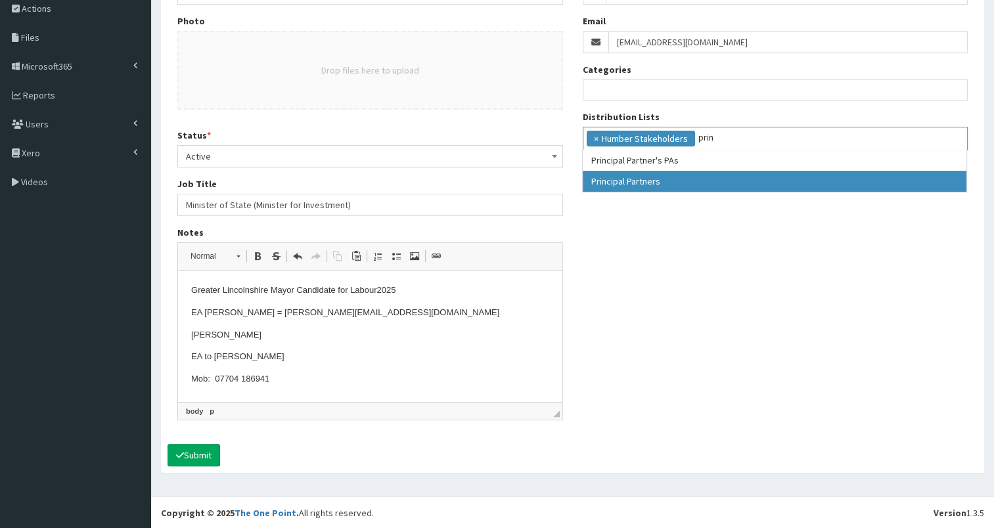
type input "prin"
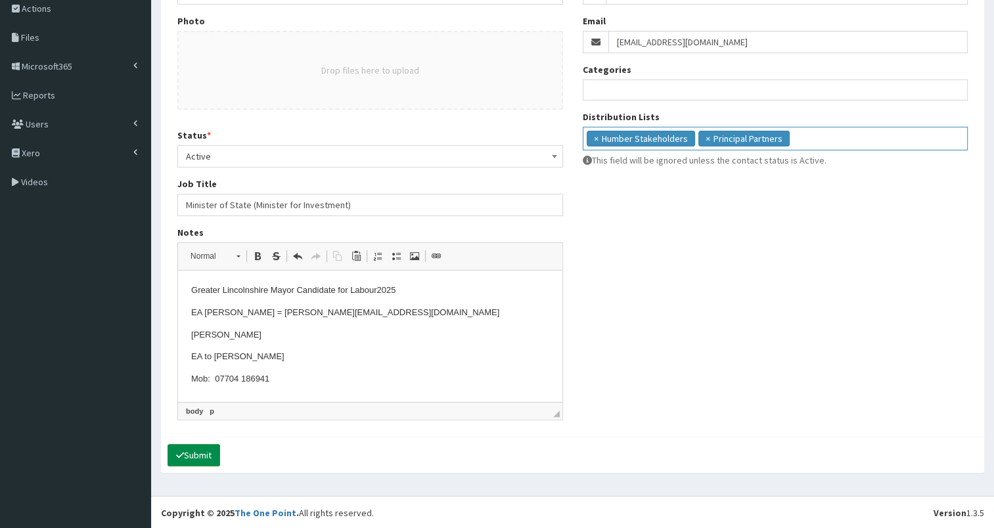
click at [189, 453] on button "Submit" at bounding box center [193, 455] width 53 height 22
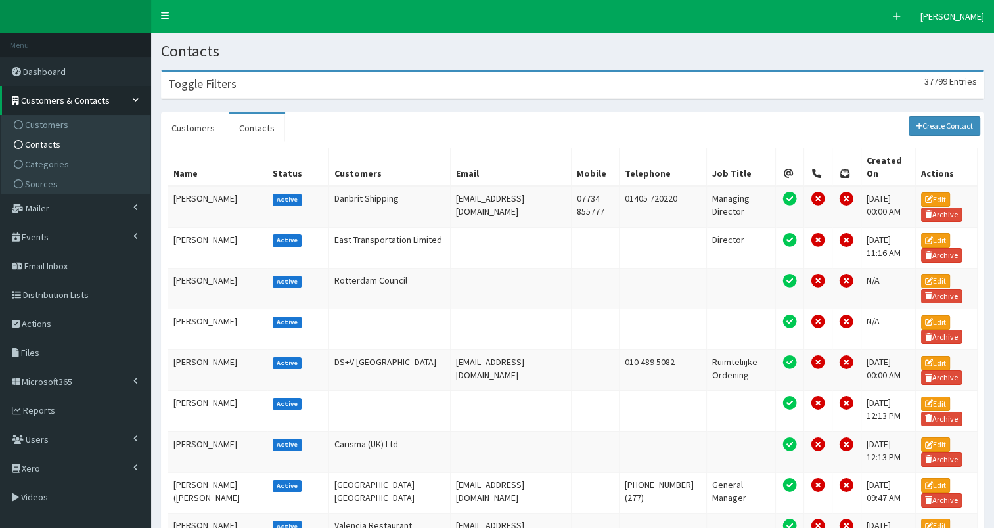
click at [294, 88] on div "Toggle Filters 37799 Entries" at bounding box center [573, 85] width 822 height 27
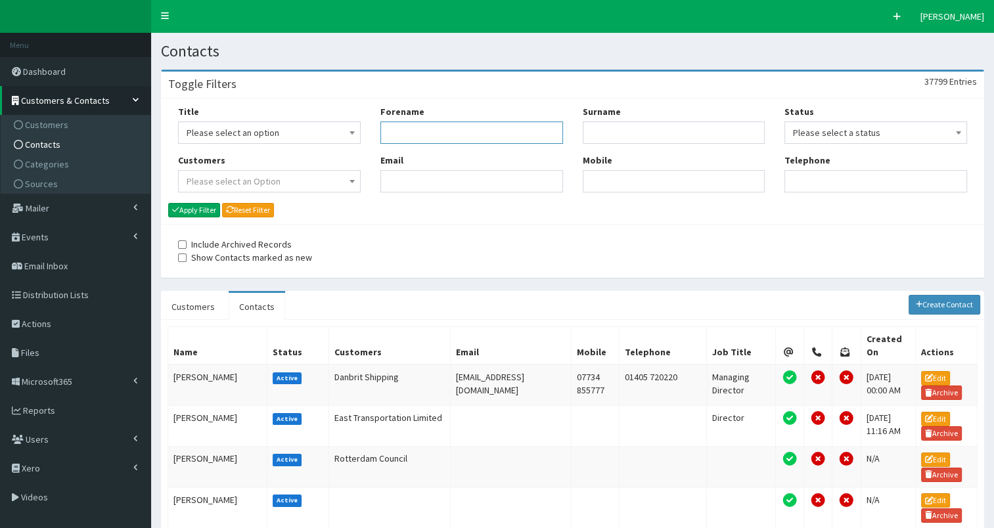
click at [449, 144] on input "Forename" at bounding box center [471, 133] width 183 height 22
type input "rob"
type input "parso"
click at [190, 208] on button "Apply Filter" at bounding box center [194, 210] width 52 height 14
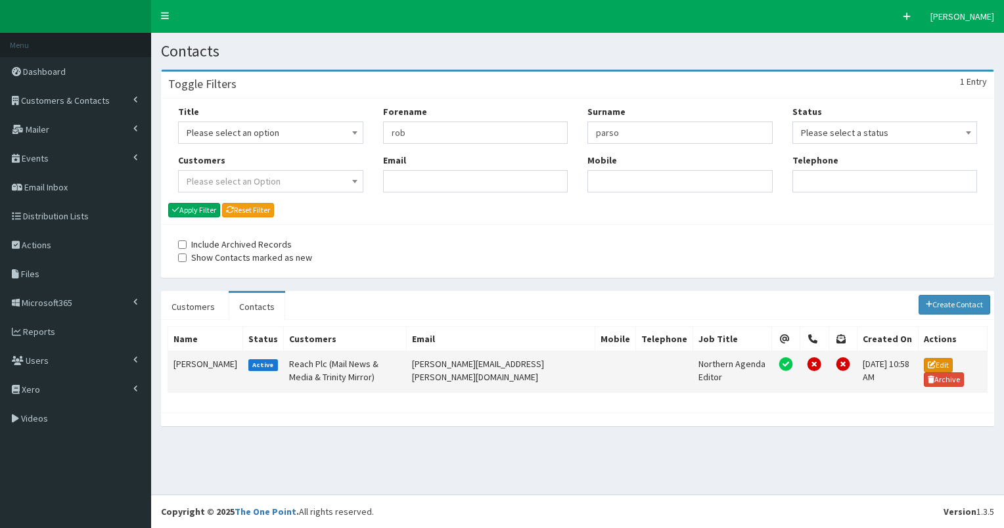
click at [924, 364] on link "Edit" at bounding box center [938, 365] width 29 height 14
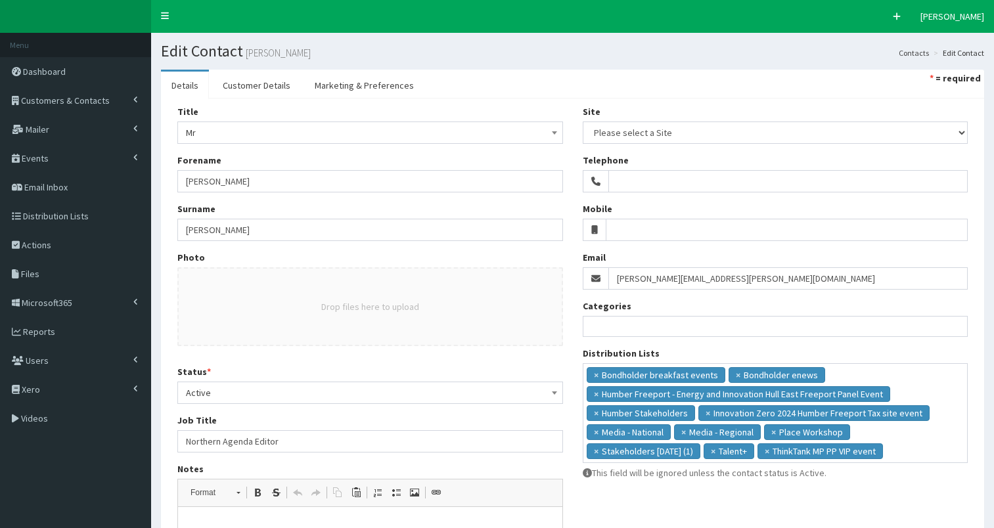
select select
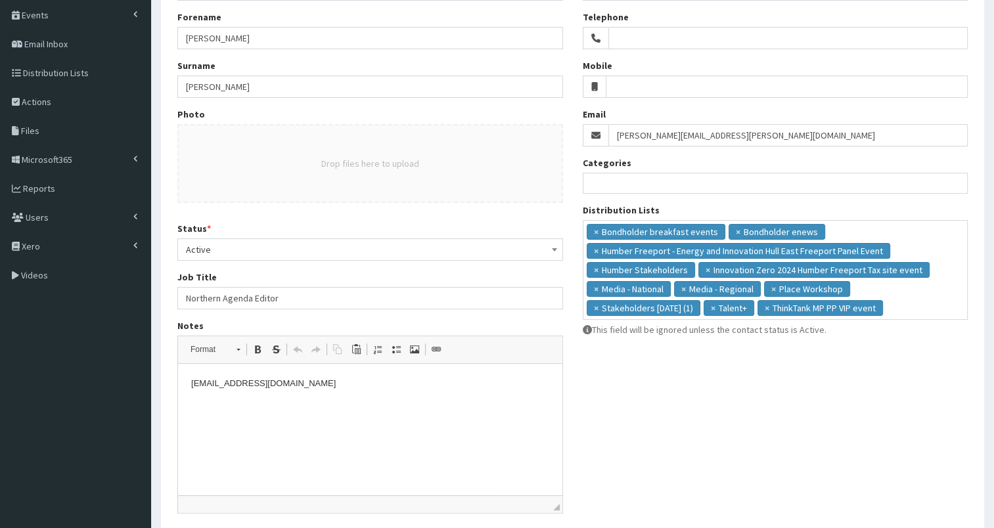
scroll to position [150, 0]
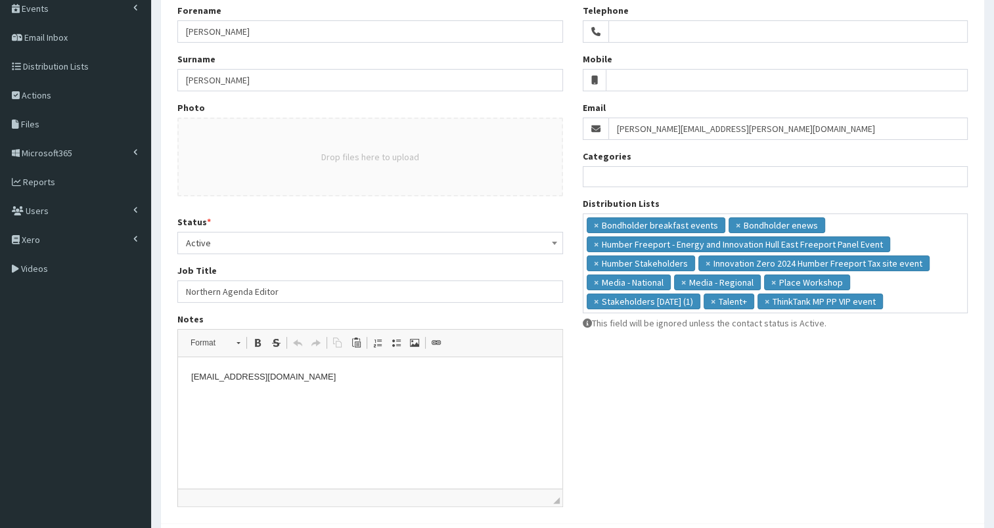
click at [387, 379] on p "[EMAIL_ADDRESS][DOMAIN_NAME]" at bounding box center [370, 377] width 358 height 14
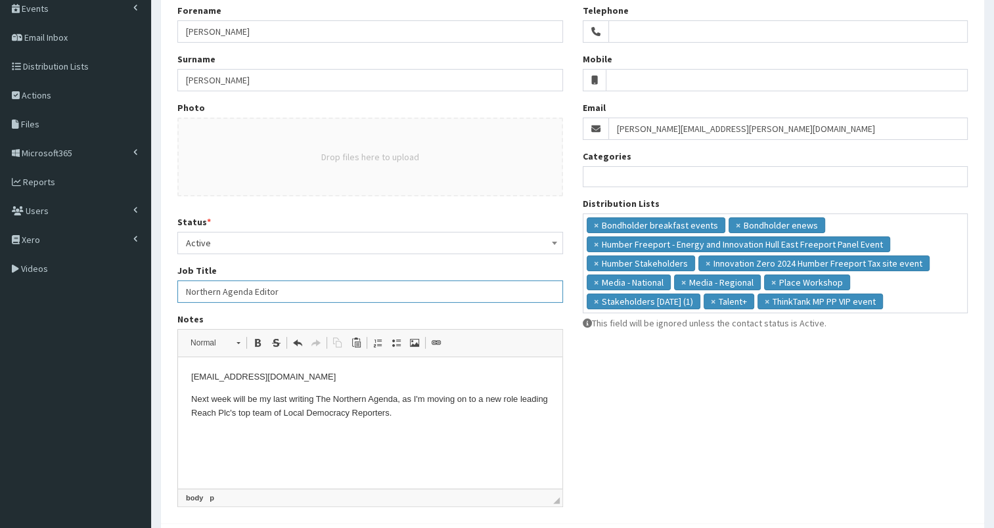
drag, startPoint x: 185, startPoint y: 289, endPoint x: 307, endPoint y: 290, distance: 122.2
click at [309, 289] on input "Northern Agenda Editor" at bounding box center [370, 291] width 386 height 22
click at [410, 416] on p "Next week will be my last writing The Northern Agenda, as I'm moving on to a ne…" at bounding box center [370, 407] width 358 height 28
drag, startPoint x: 284, startPoint y: 413, endPoint x: 388, endPoint y: 414, distance: 103.8
click at [388, 414] on p "Next week will be my last writing The Northern Agenda, as I'm moving on to a ne…" at bounding box center [370, 407] width 358 height 28
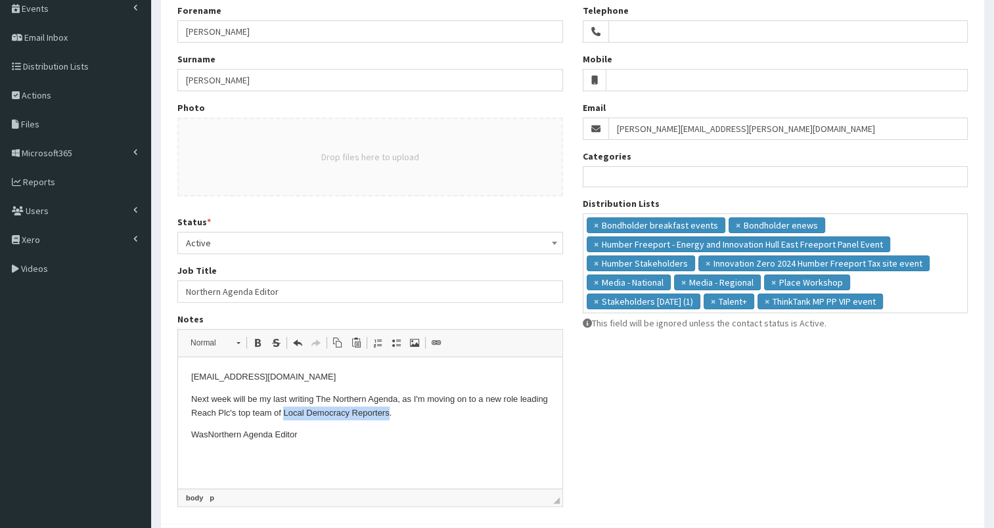
copy p "Local Democracy Reporters"
paste input "Local Democracy Reporters"
type input "Local Democracy Reporters Lead"
click at [594, 281] on span "×" at bounding box center [596, 282] width 5 height 13
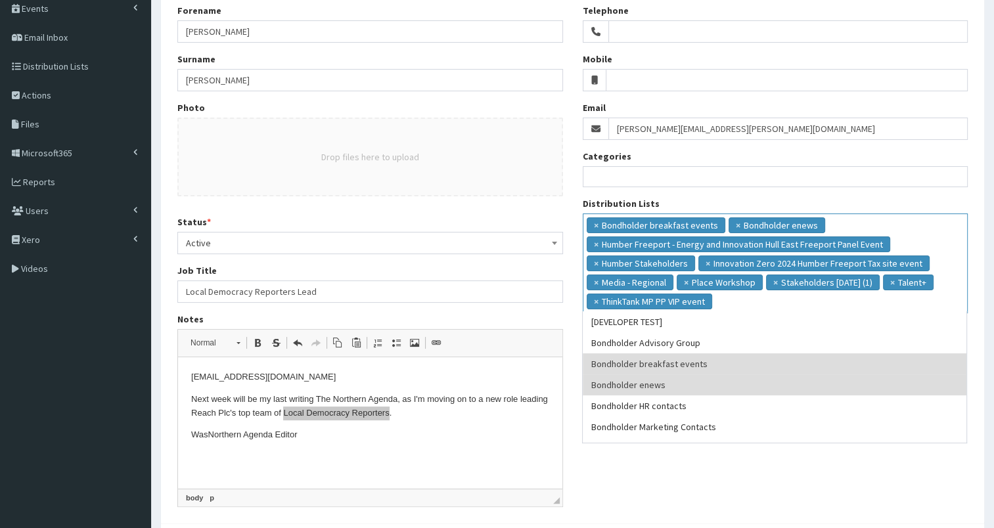
scroll to position [24, 0]
click at [594, 281] on span "×" at bounding box center [596, 282] width 5 height 13
click at [384, 307] on div "Title Please select an option Mr Mrs Ms Miss Dr MP QC MBE MEP CBE Cllr Professo…" at bounding box center [369, 236] width 405 height 562
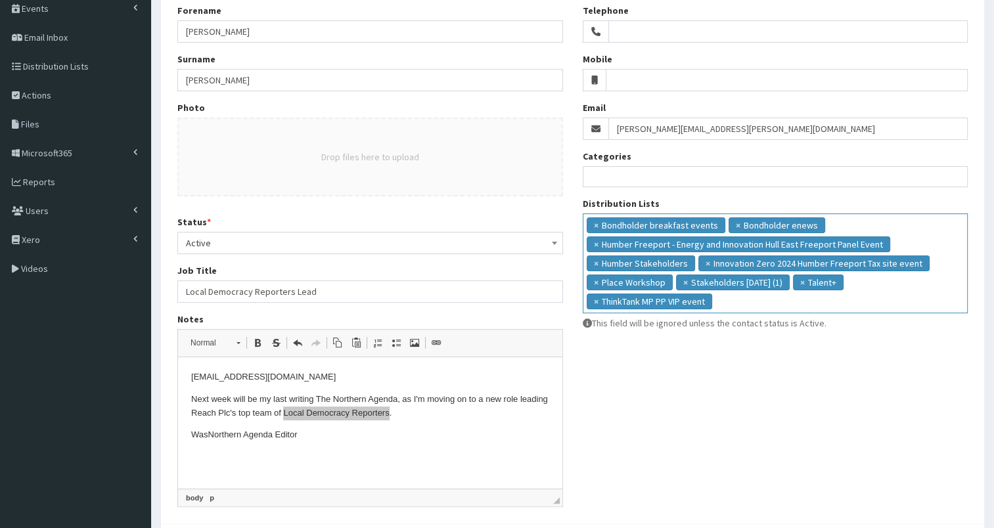
scroll to position [236, 0]
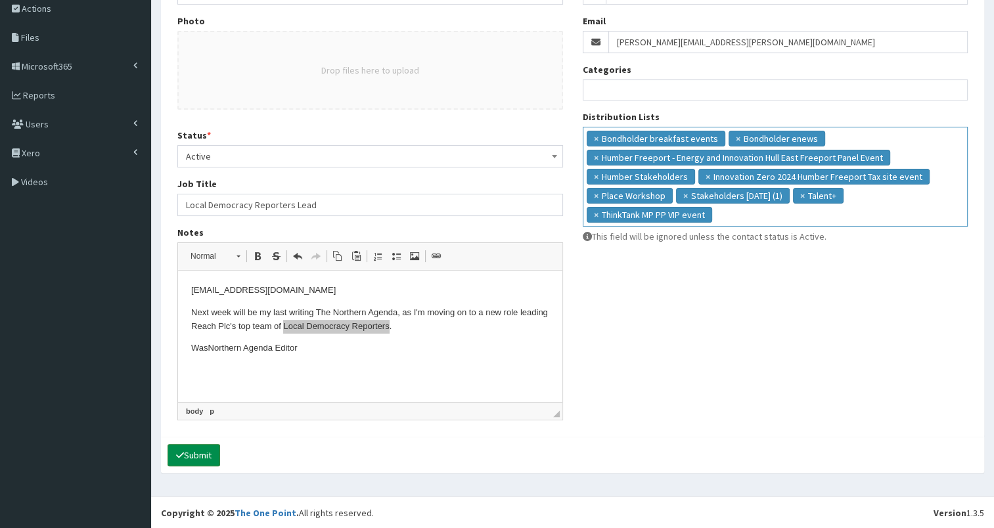
click at [206, 451] on button "Submit" at bounding box center [193, 455] width 53 height 22
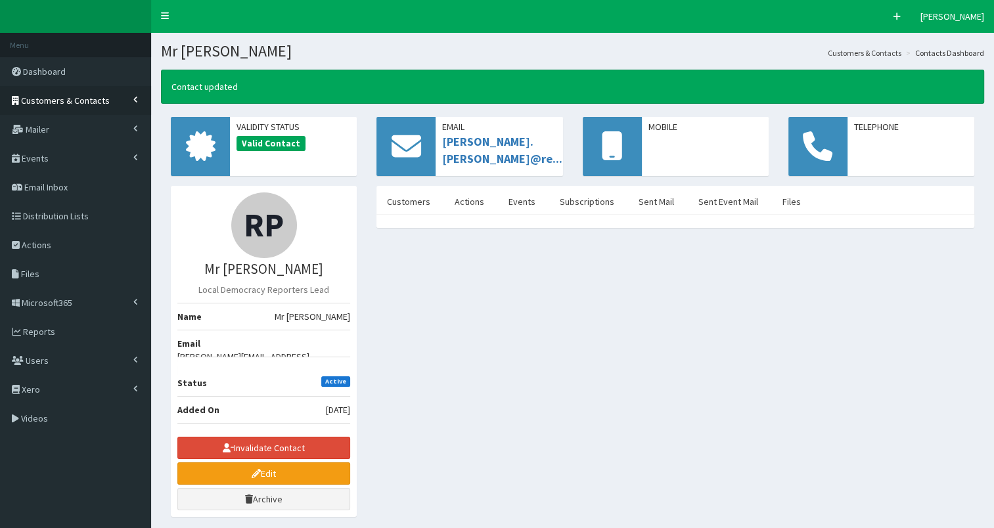
click at [74, 106] on link "Customers & Contacts" at bounding box center [75, 100] width 151 height 29
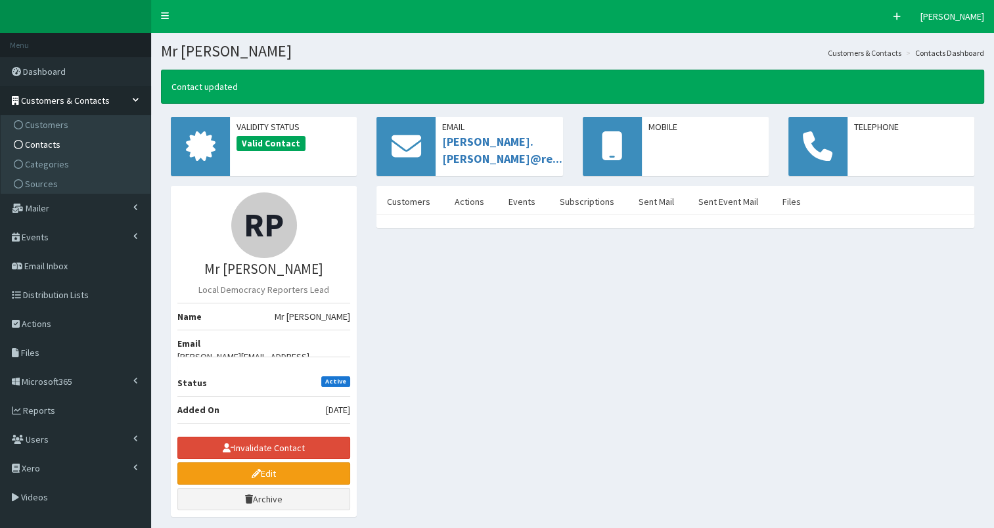
click at [57, 147] on span "Contacts" at bounding box center [42, 145] width 35 height 12
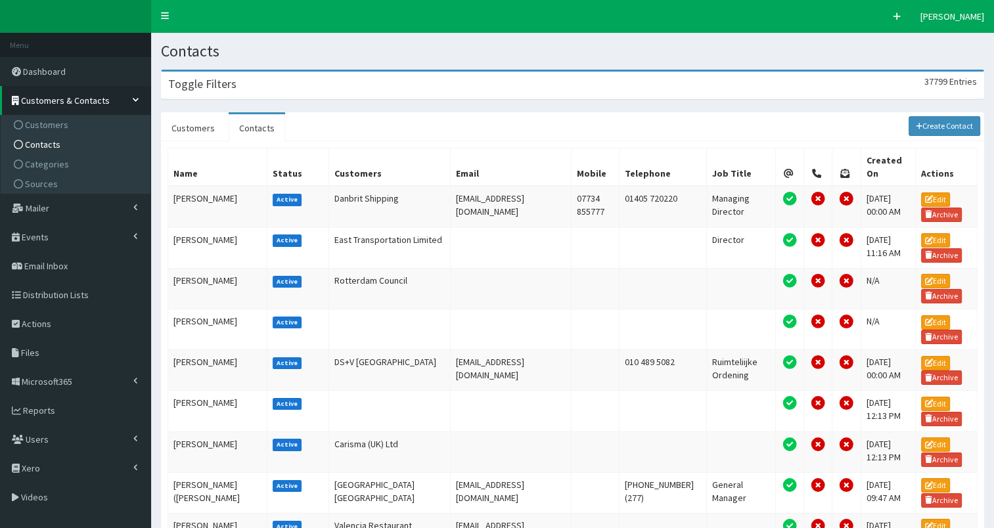
click at [326, 79] on div "Toggle Filters 37799 Entries" at bounding box center [573, 85] width 822 height 27
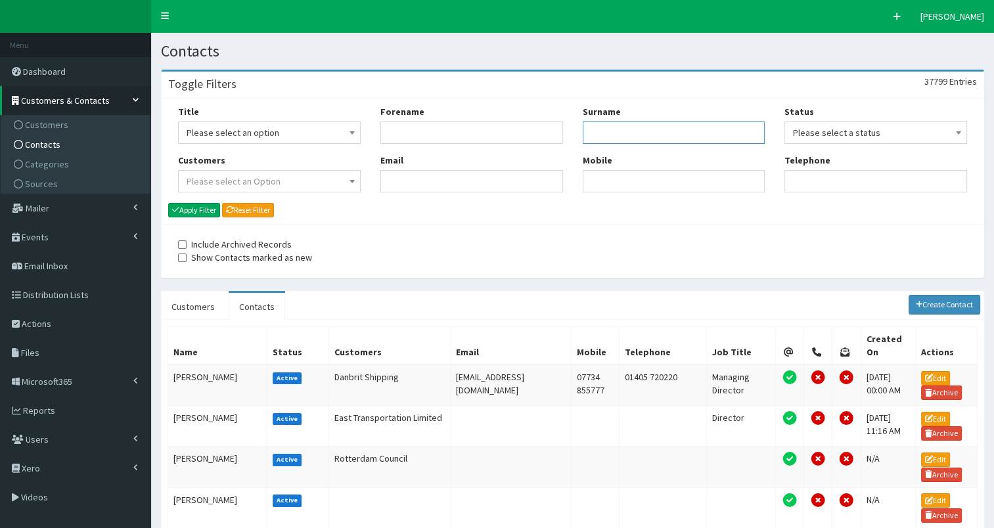
click at [610, 128] on input "Surname" at bounding box center [674, 133] width 183 height 22
type input "[PERSON_NAME]"
click at [195, 210] on button "Apply Filter" at bounding box center [194, 210] width 52 height 14
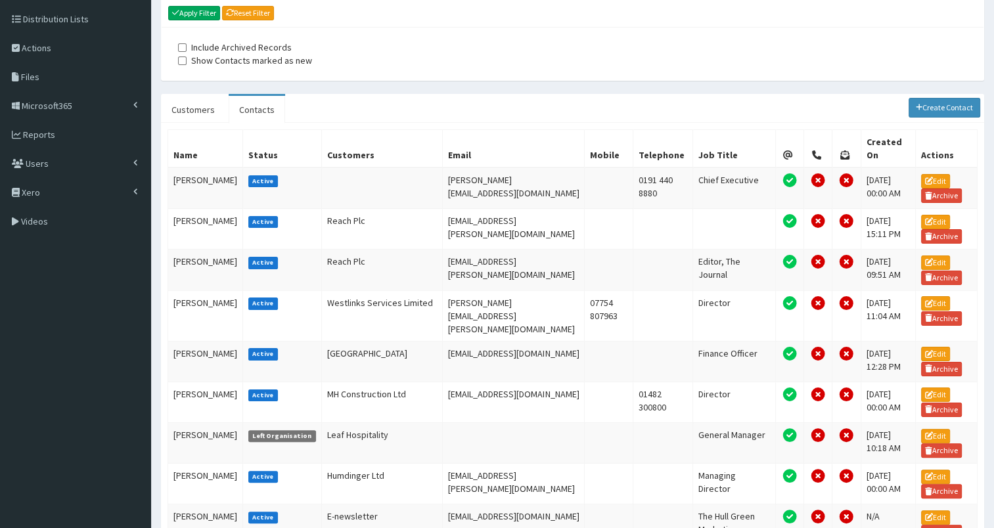
scroll to position [206, 0]
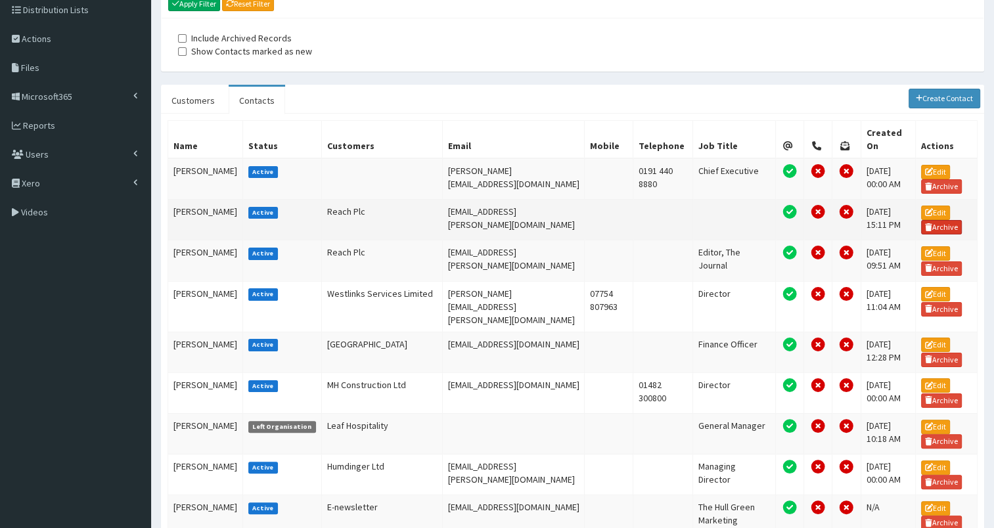
click at [946, 231] on link "Archive" at bounding box center [941, 227] width 41 height 14
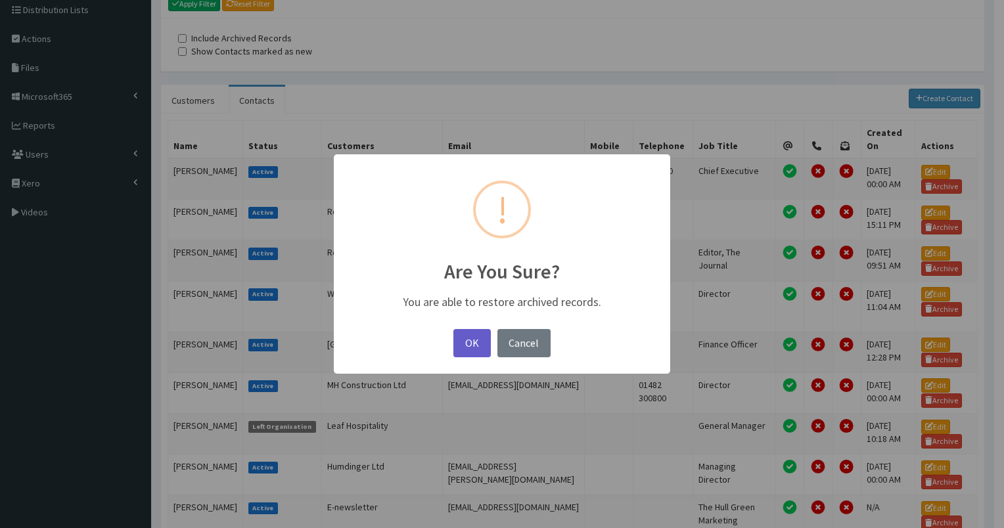
click at [470, 334] on button "OK" at bounding box center [471, 343] width 37 height 28
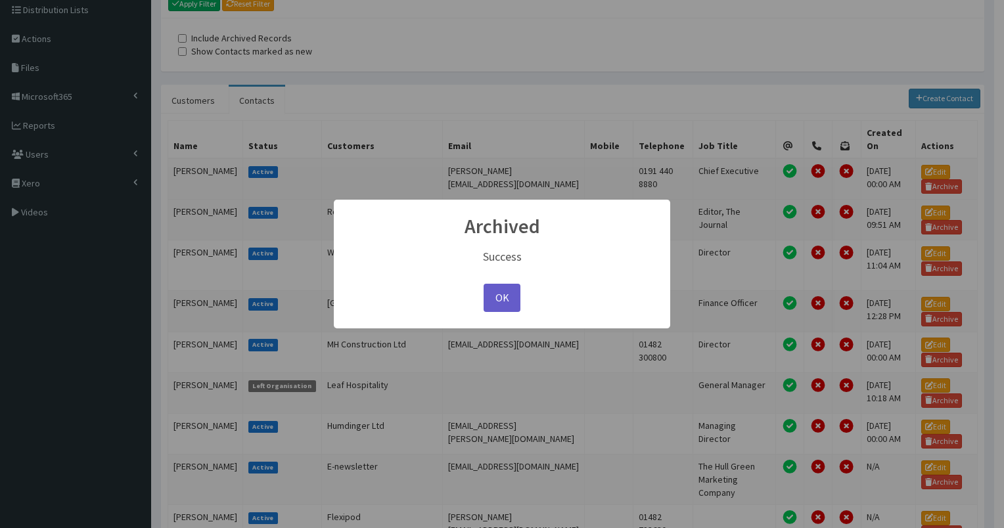
click at [502, 292] on button "OK" at bounding box center [501, 298] width 37 height 28
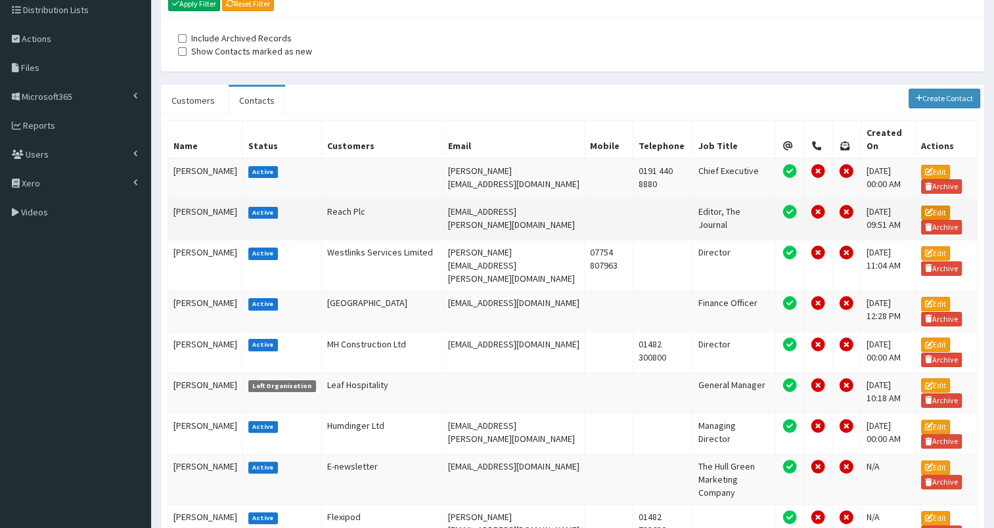
click at [942, 219] on link "Edit" at bounding box center [935, 213] width 29 height 14
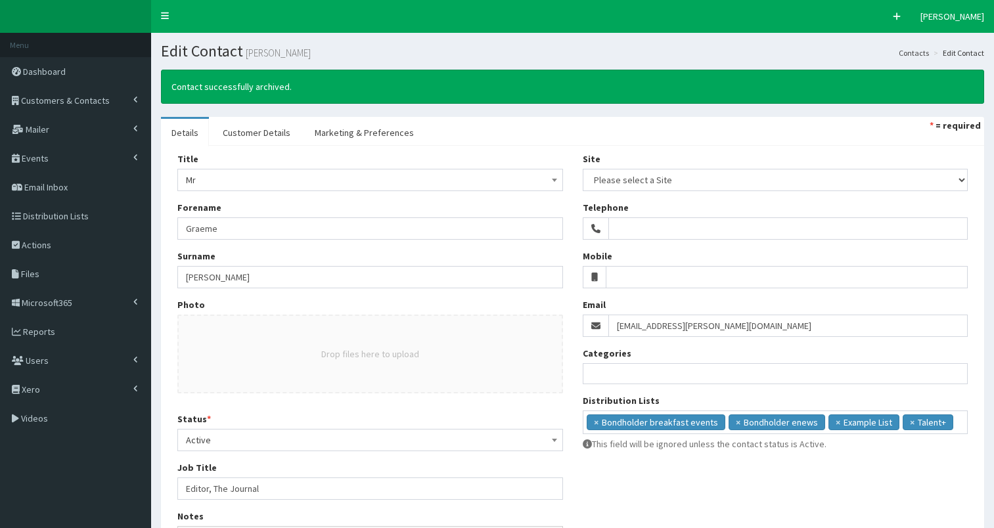
select select
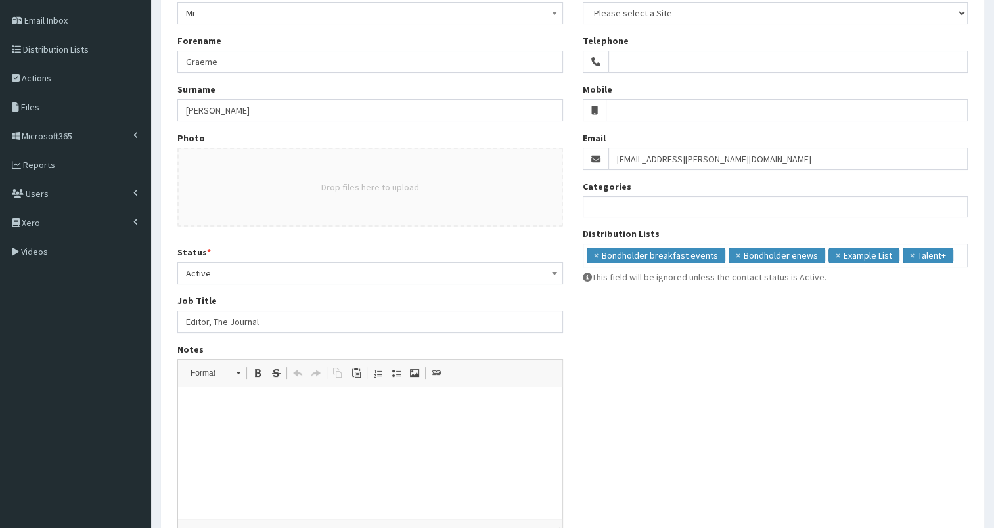
scroll to position [230, 0]
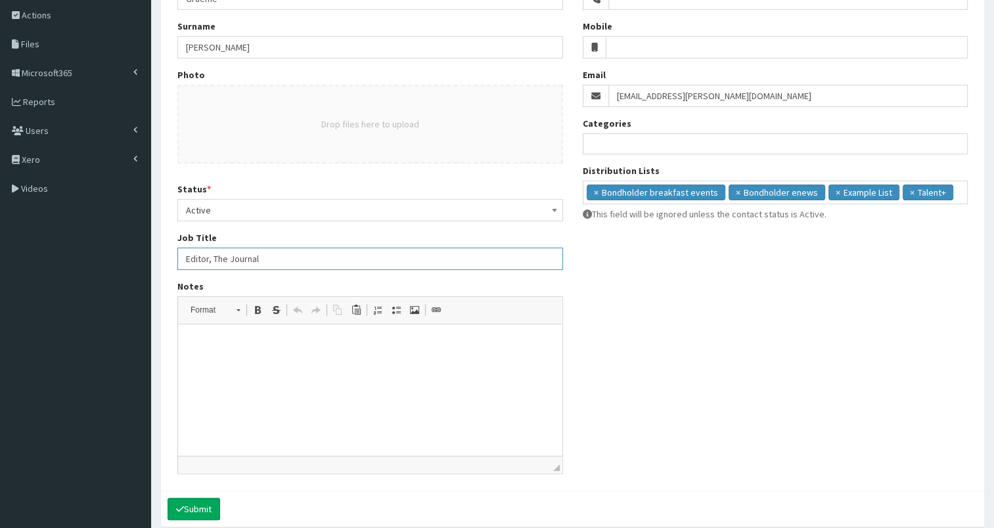
drag, startPoint x: 179, startPoint y: 256, endPoint x: 307, endPoint y: 260, distance: 128.8
click at [307, 260] on input "Editor, The Journal" at bounding box center [370, 259] width 386 height 22
click at [269, 348] on p at bounding box center [370, 345] width 358 height 14
click at [956, 191] on input "search" at bounding box center [959, 191] width 7 height 13
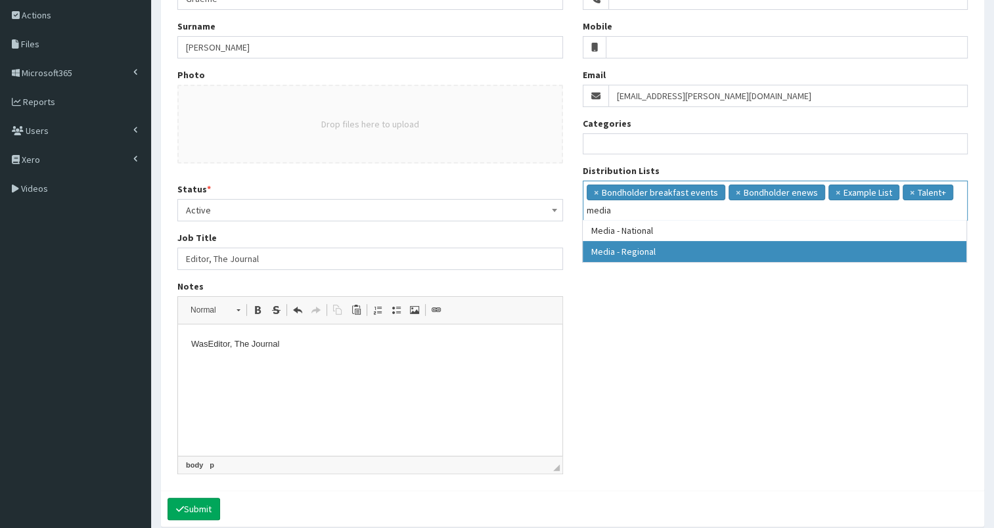
type input "media"
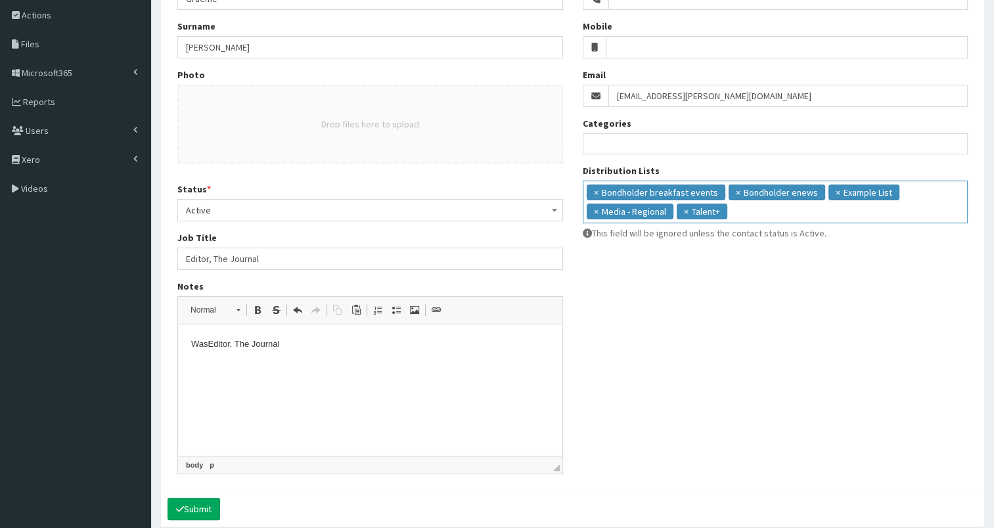
click at [749, 212] on input "search" at bounding box center [750, 210] width 41 height 13
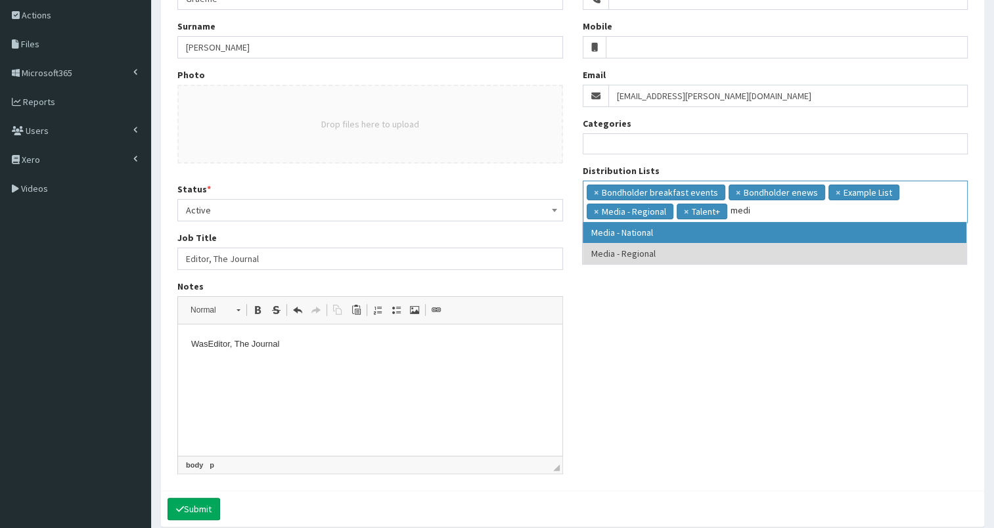
type input "medi"
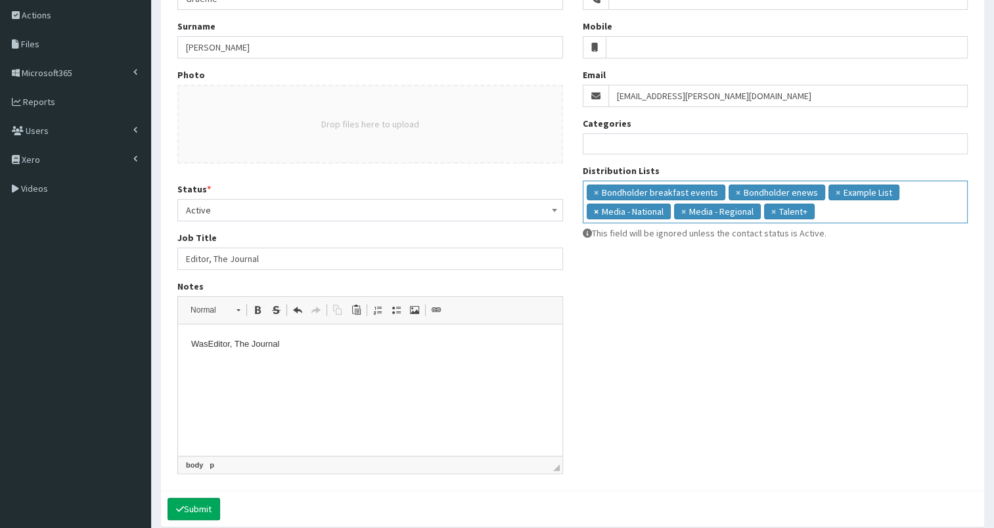
click at [594, 210] on span "×" at bounding box center [596, 211] width 5 height 13
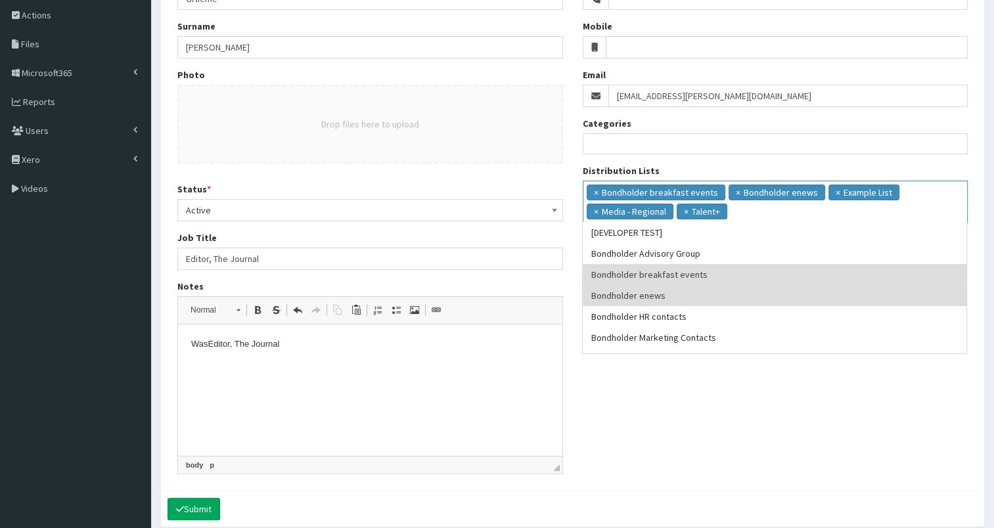
click at [236, 261] on input "Editor, The Journal" at bounding box center [370, 259] width 386 height 22
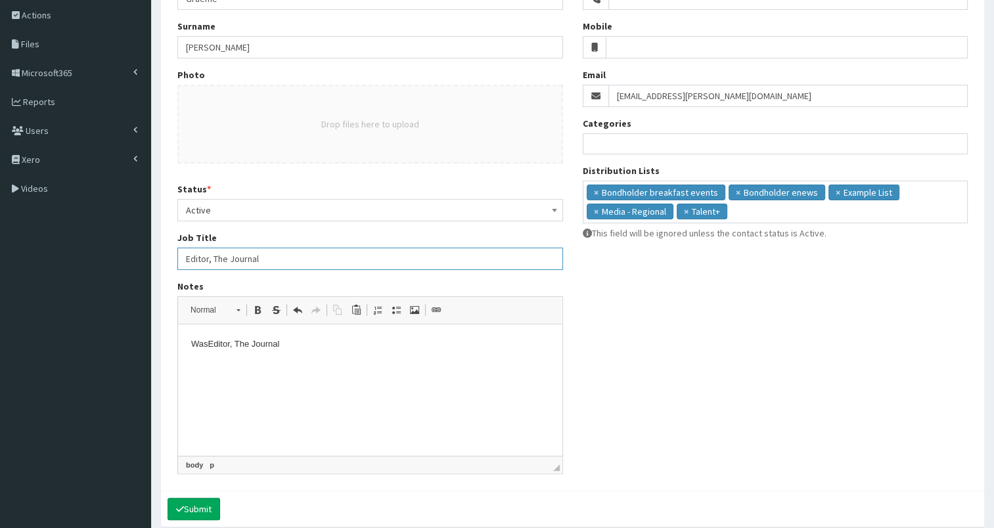
drag, startPoint x: 231, startPoint y: 257, endPoint x: 305, endPoint y: 252, distance: 75.1
click at [305, 252] on input "Editor, The Journal" at bounding box center [370, 259] width 386 height 22
type input "Editor, The Northern Agenda"
click at [202, 503] on button "Submit" at bounding box center [193, 509] width 53 height 22
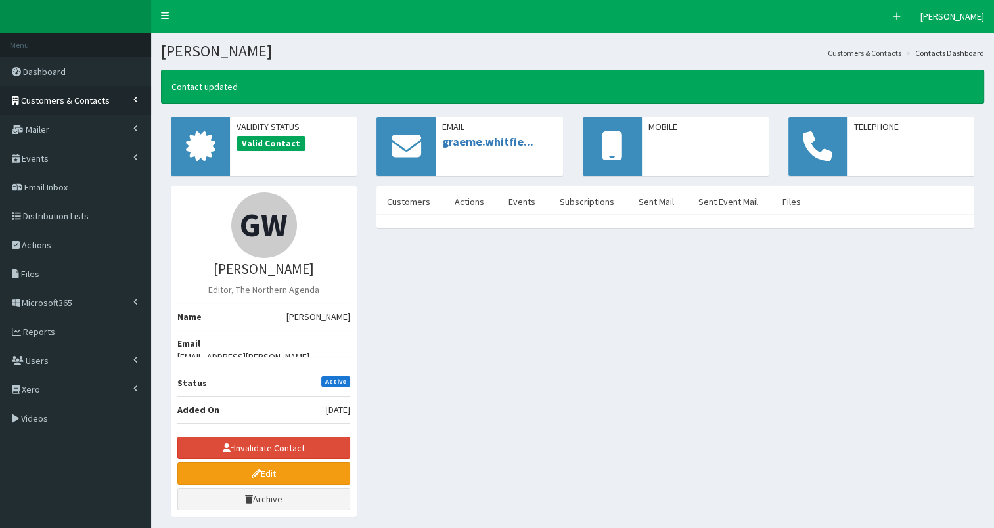
click at [92, 102] on span "Customers & Contacts" at bounding box center [65, 101] width 89 height 12
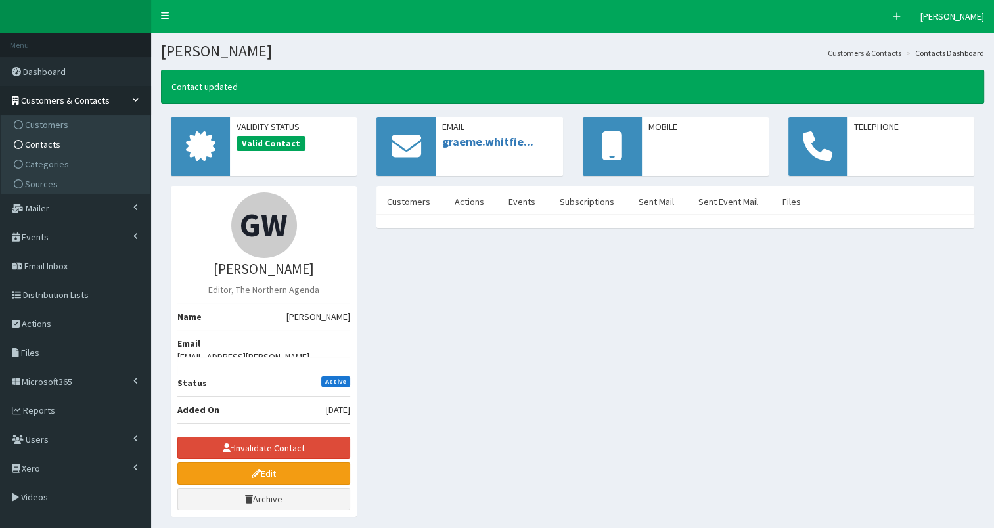
click at [82, 145] on link "Contacts" at bounding box center [77, 145] width 146 height 20
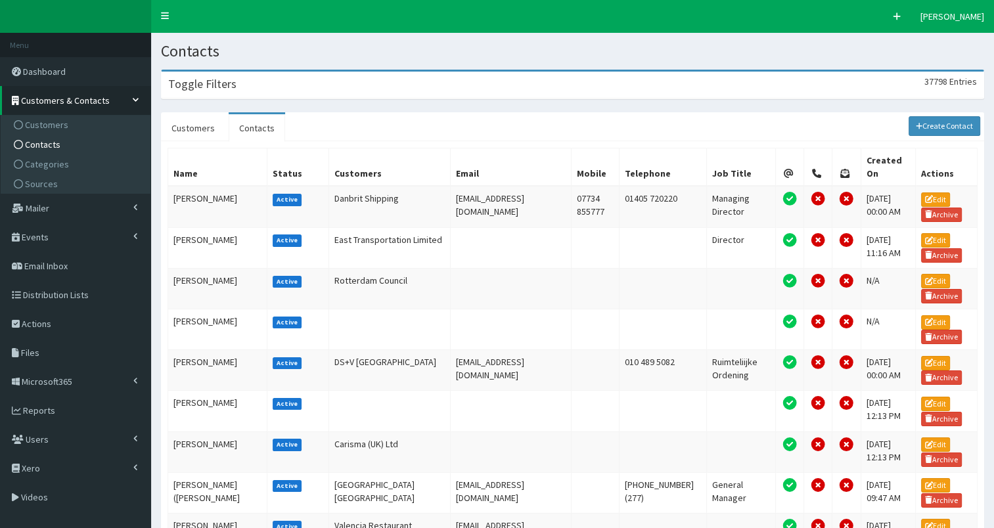
click at [301, 81] on div "Toggle Filters 37798 Entries" at bounding box center [573, 85] width 822 height 27
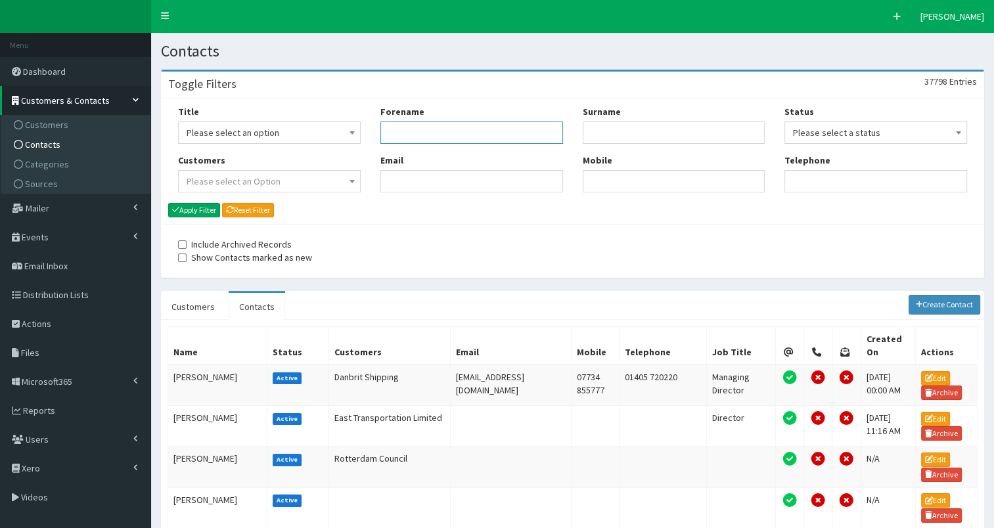
click at [404, 134] on input "Forename" at bounding box center [471, 133] width 183 height 22
type input "[PERSON_NAME]"
type input "mcmah"
click at [188, 213] on button "Apply Filter" at bounding box center [194, 210] width 52 height 14
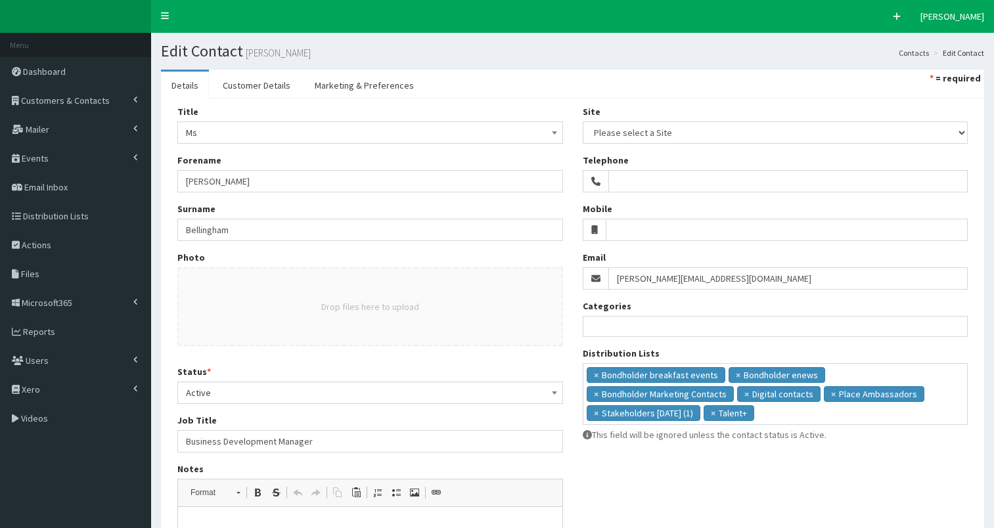
select select
click at [69, 102] on span "Customers & Contacts" at bounding box center [65, 101] width 89 height 12
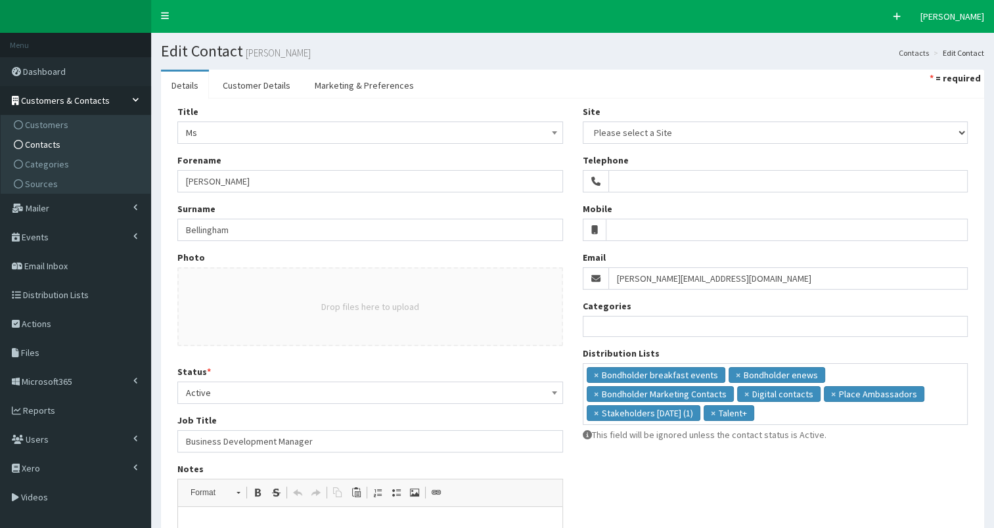
click at [51, 144] on span "Contacts" at bounding box center [42, 145] width 35 height 12
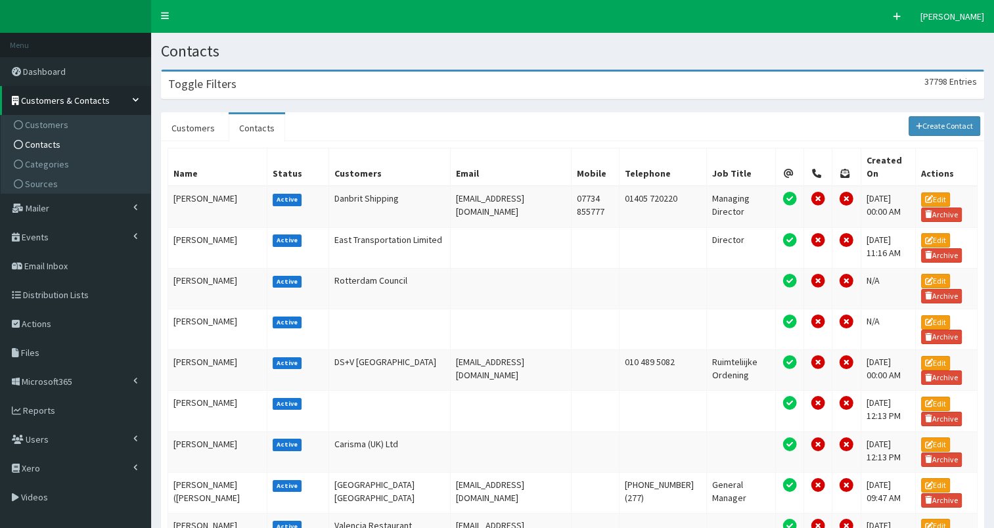
click at [287, 87] on div "Toggle Filters 37798 Entries" at bounding box center [573, 85] width 822 height 27
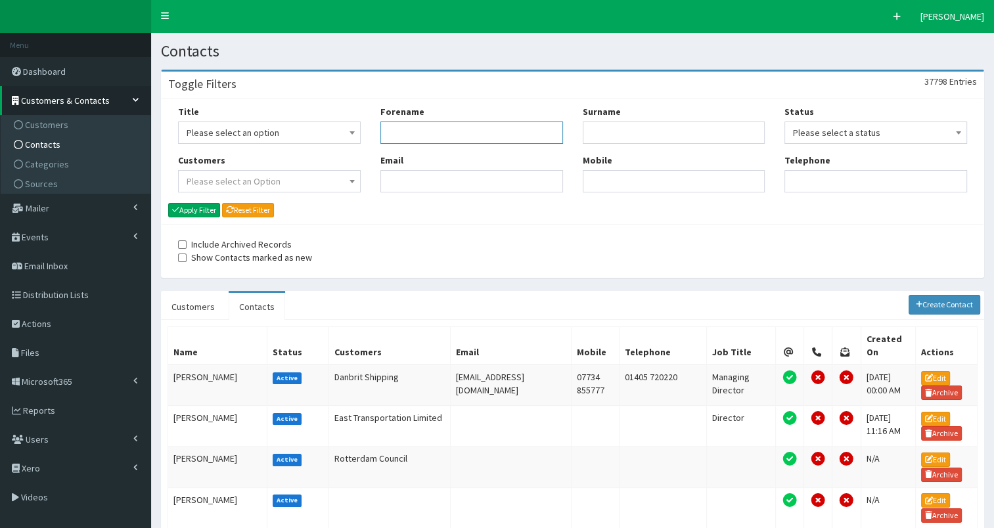
click at [434, 136] on input "Forename" at bounding box center [471, 133] width 183 height 22
type input "jim"
type input "mcm"
click at [190, 208] on button "Apply Filter" at bounding box center [194, 210] width 52 height 14
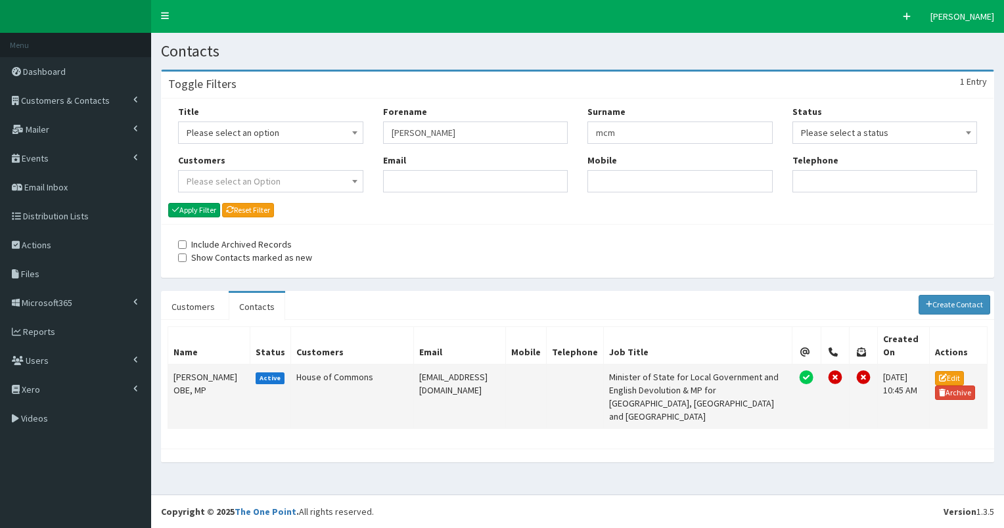
click at [181, 374] on td "[PERSON_NAME] OBE, MP" at bounding box center [209, 397] width 82 height 64
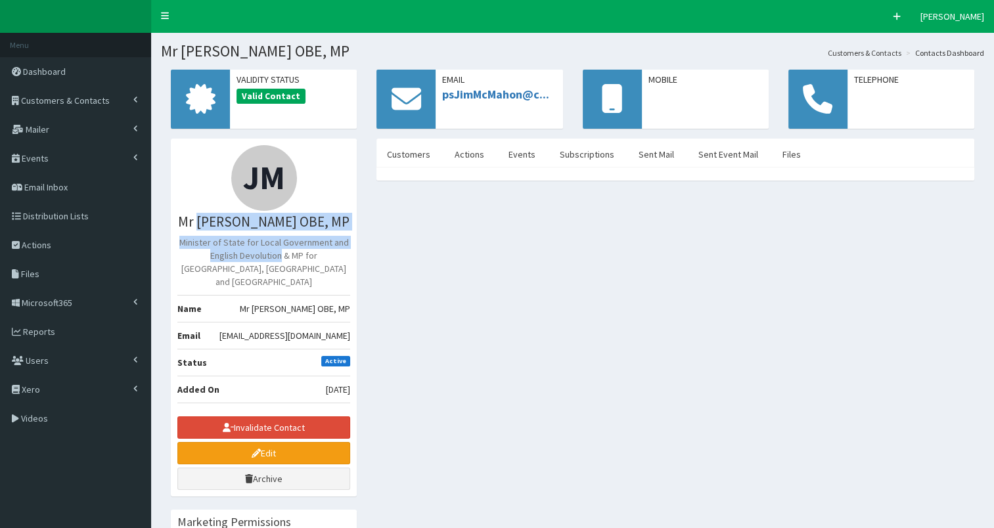
drag, startPoint x: 208, startPoint y: 222, endPoint x: 254, endPoint y: 254, distance: 56.1
click at [254, 254] on div "JM Mr [PERSON_NAME] OBE, MP Minister of State for Local Government and English …" at bounding box center [264, 318] width 186 height 358
copy div "[PERSON_NAME] OBE, MP Minister of State for Local Government and English Devolu…"
